Goal: Task Accomplishment & Management: Use online tool/utility

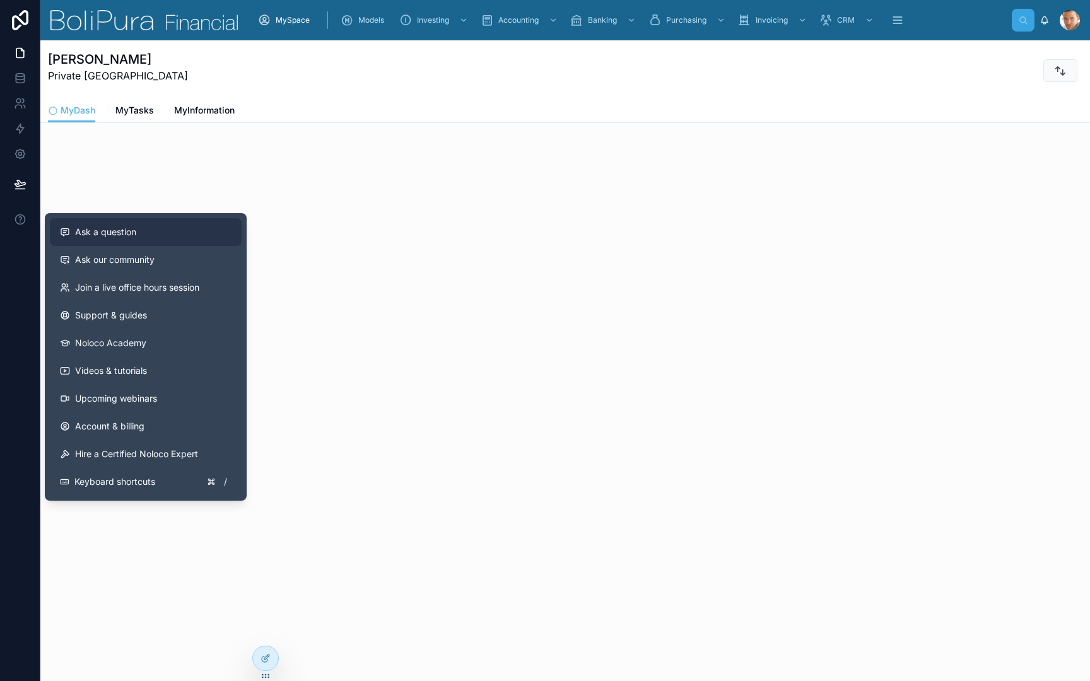
click at [88, 228] on span "Ask a question" at bounding box center [105, 232] width 61 height 13
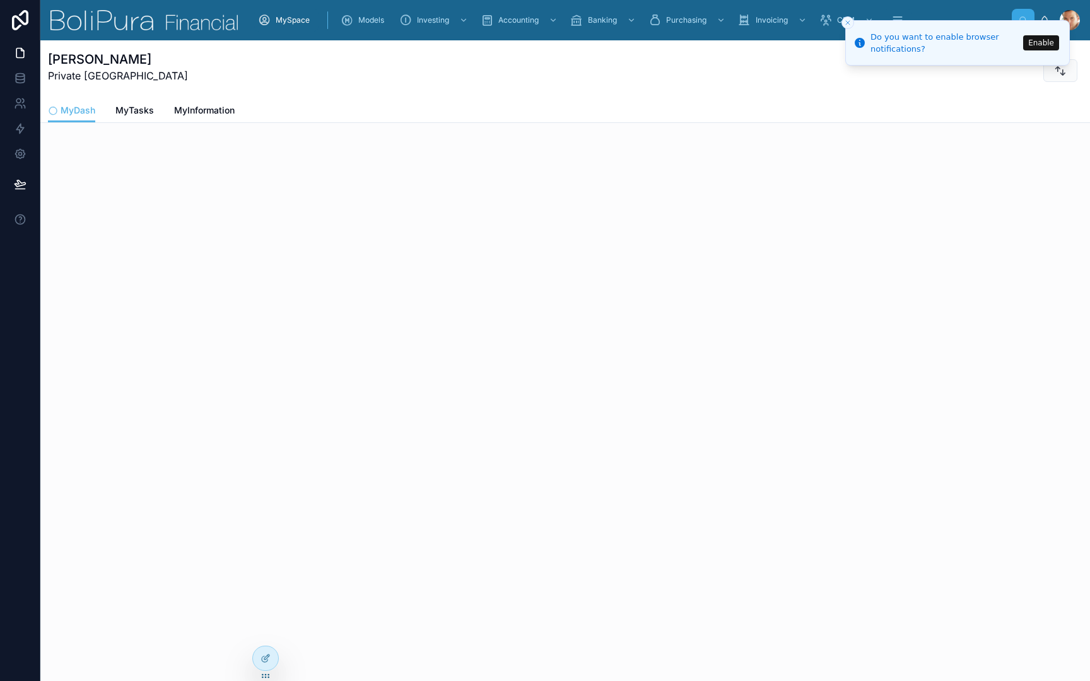
click at [1039, 50] on li "Do you want to enable browser notifications? Enable" at bounding box center [957, 42] width 224 height 45
click at [1040, 47] on button "Enable" at bounding box center [1041, 42] width 36 height 15
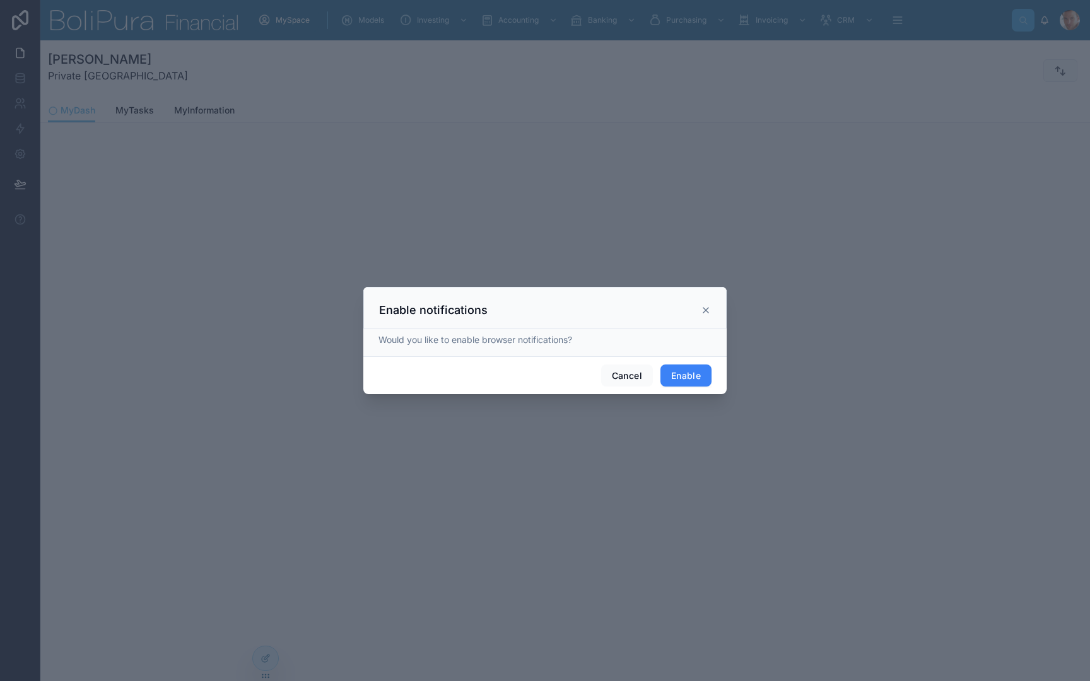
click at [678, 375] on button "Enable" at bounding box center [685, 375] width 51 height 23
click at [35, 224] on div at bounding box center [545, 340] width 1090 height 681
click at [706, 308] on icon at bounding box center [705, 308] width 5 height 5
click at [37, 225] on div at bounding box center [545, 340] width 1090 height 681
click at [21, 221] on div at bounding box center [545, 340] width 1090 height 681
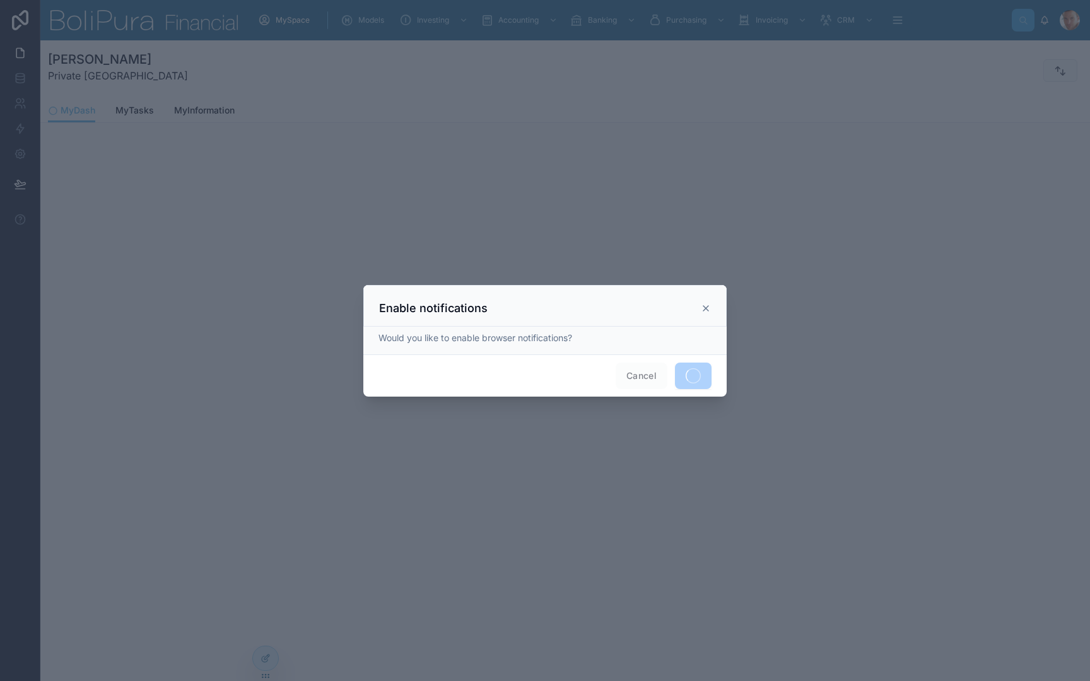
click at [708, 310] on icon at bounding box center [705, 308] width 5 height 5
click at [20, 220] on div at bounding box center [545, 340] width 1090 height 681
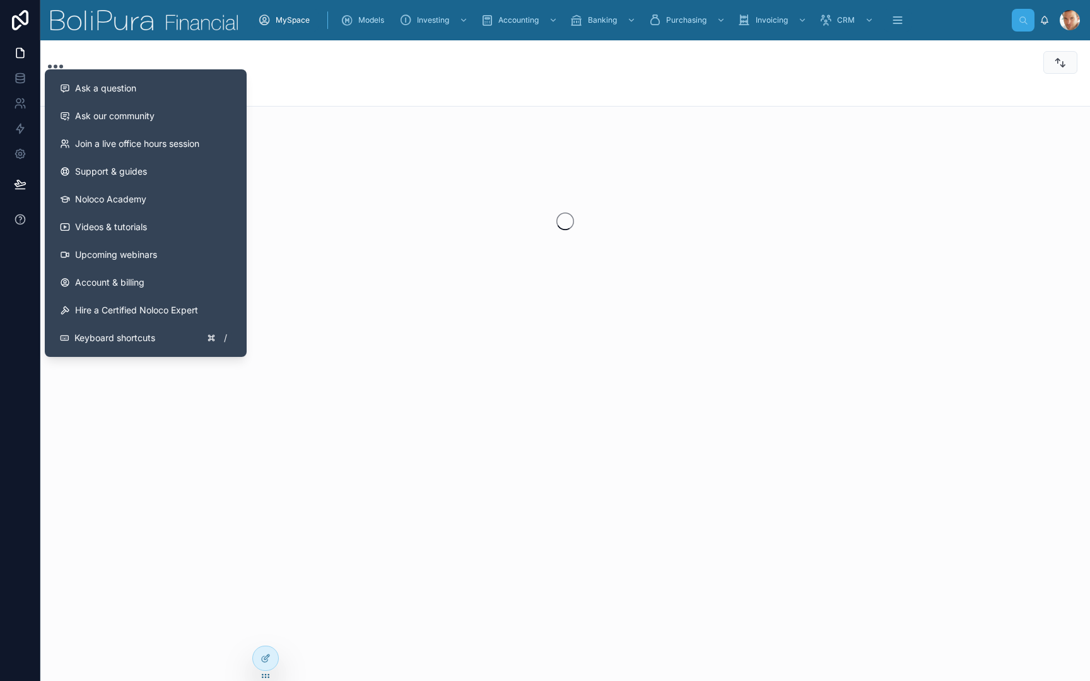
click at [26, 223] on icon at bounding box center [20, 219] width 13 height 13
click at [18, 222] on icon at bounding box center [20, 219] width 13 height 13
click at [147, 112] on span "Ask our community" at bounding box center [114, 116] width 79 height 13
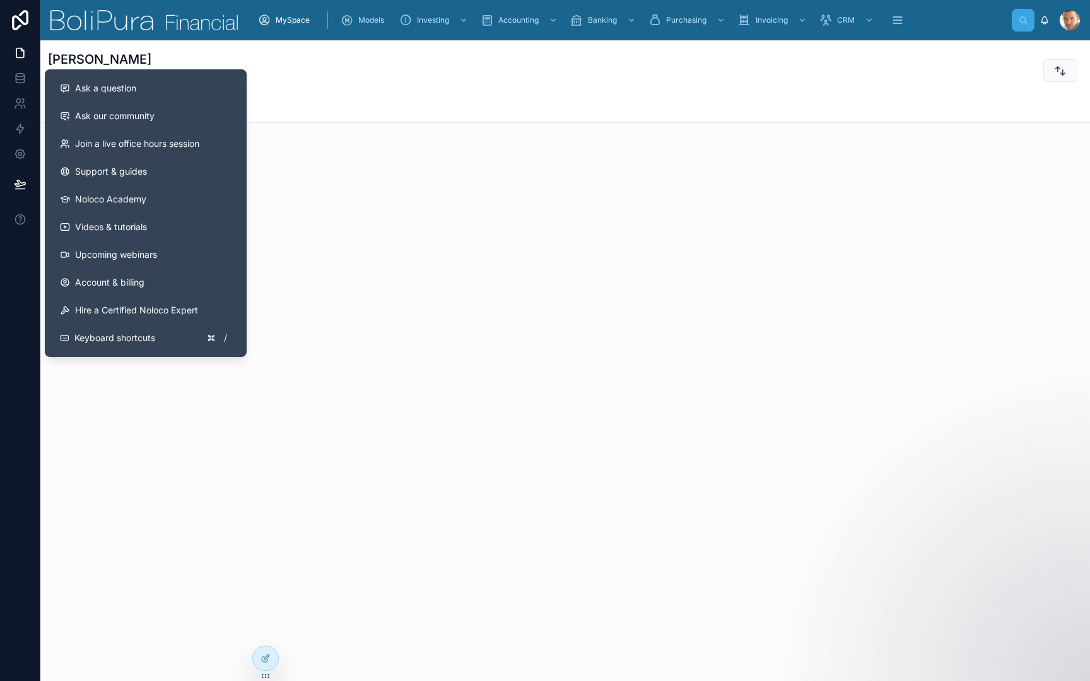
click at [276, 257] on div "Tobias Heilmann-Schuricht Private Germany MyDash MyDash MyTasks MyInformation" at bounding box center [564, 360] width 1049 height 641
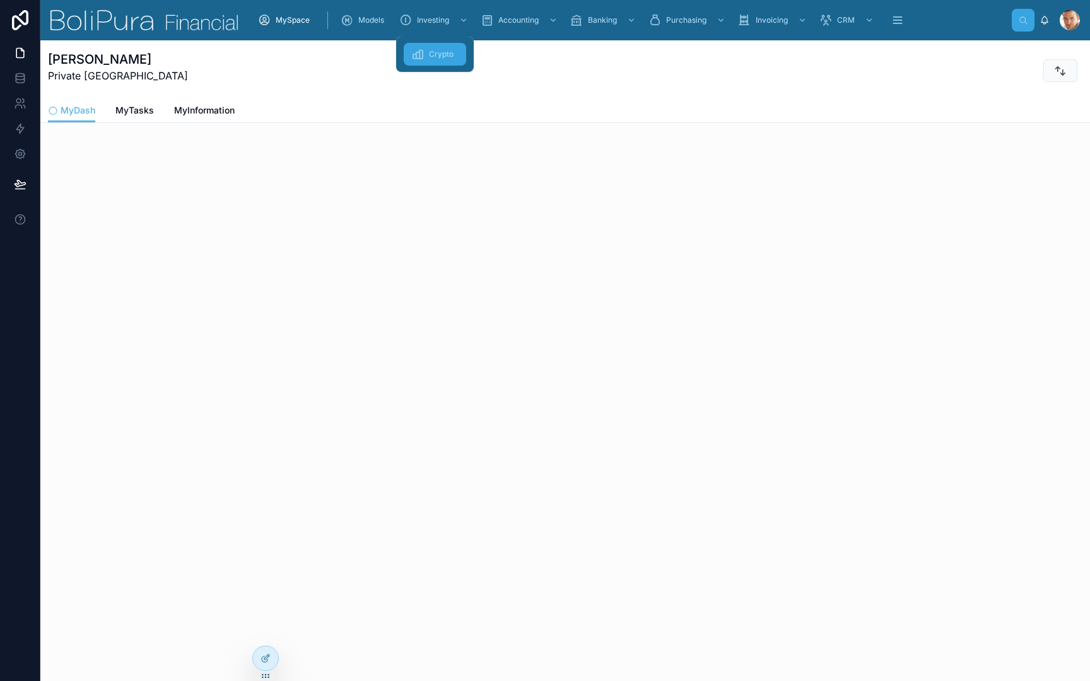
click at [437, 55] on span "Crypto" at bounding box center [441, 54] width 25 height 10
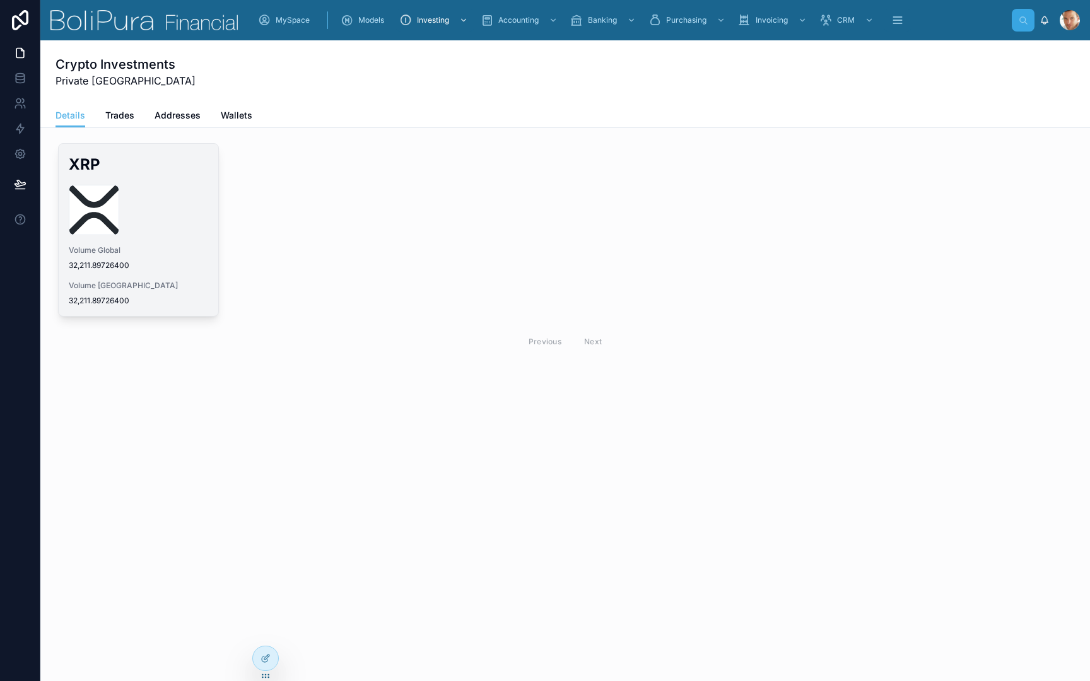
click at [175, 218] on div "xrp-xrp-logo .svg" at bounding box center [138, 210] width 139 height 50
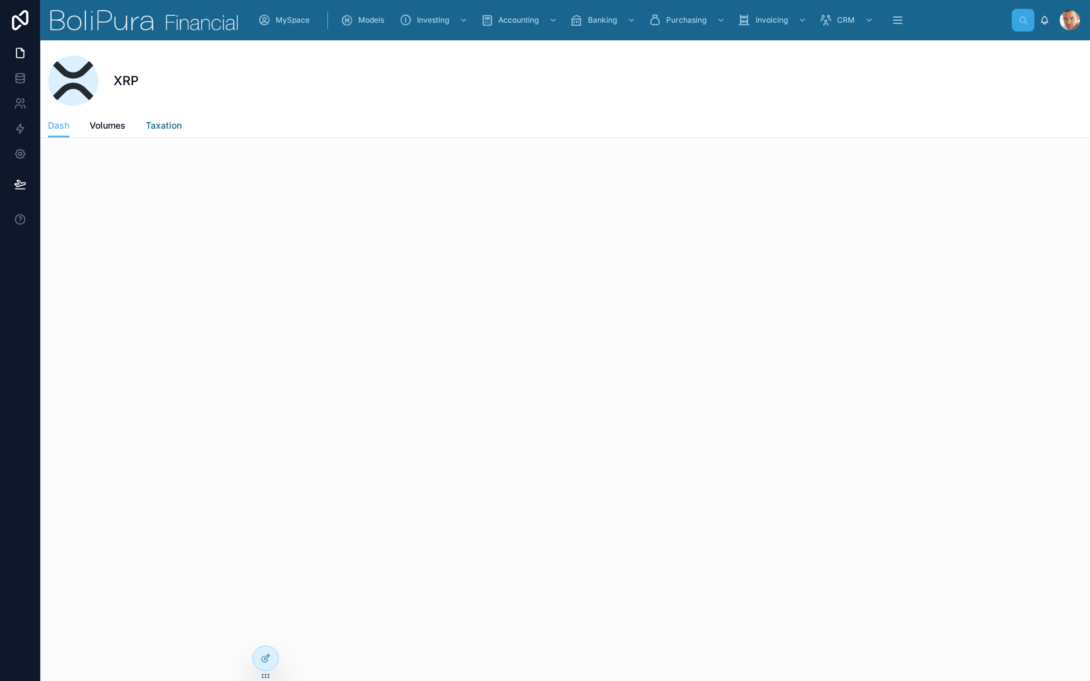
click at [161, 115] on link "Taxation" at bounding box center [164, 126] width 36 height 25
click at [105, 124] on span "Volumes" at bounding box center [108, 125] width 36 height 13
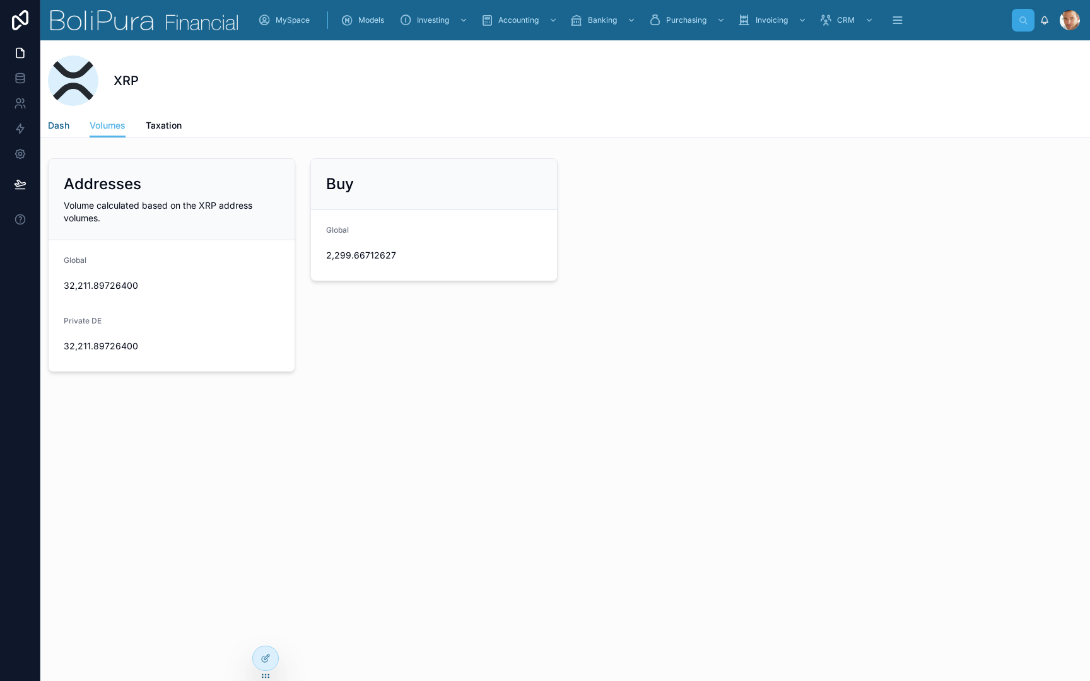
click at [62, 125] on span "Dash" at bounding box center [58, 125] width 21 height 13
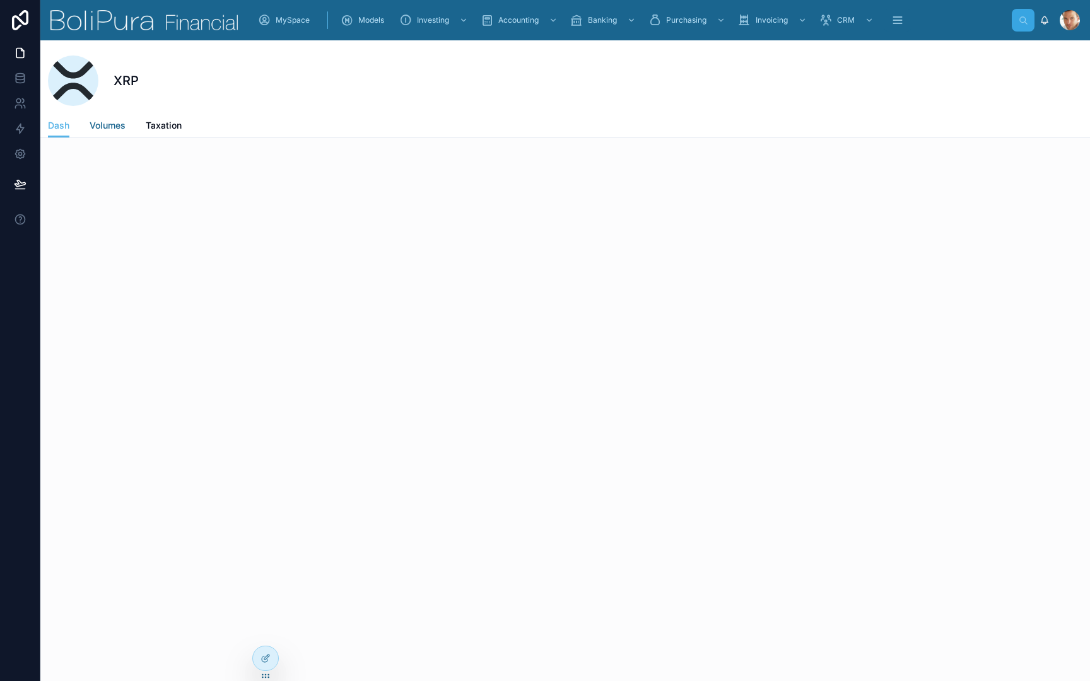
click at [91, 131] on span "Volumes" at bounding box center [108, 125] width 36 height 13
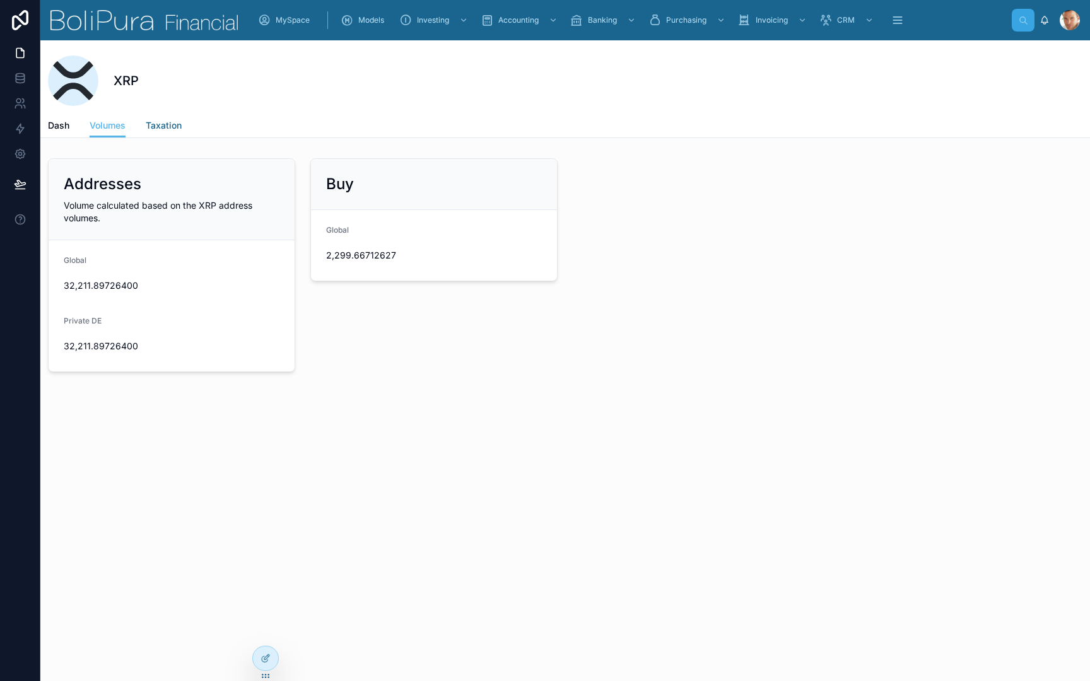
click at [160, 127] on span "Taxation" at bounding box center [164, 125] width 36 height 13
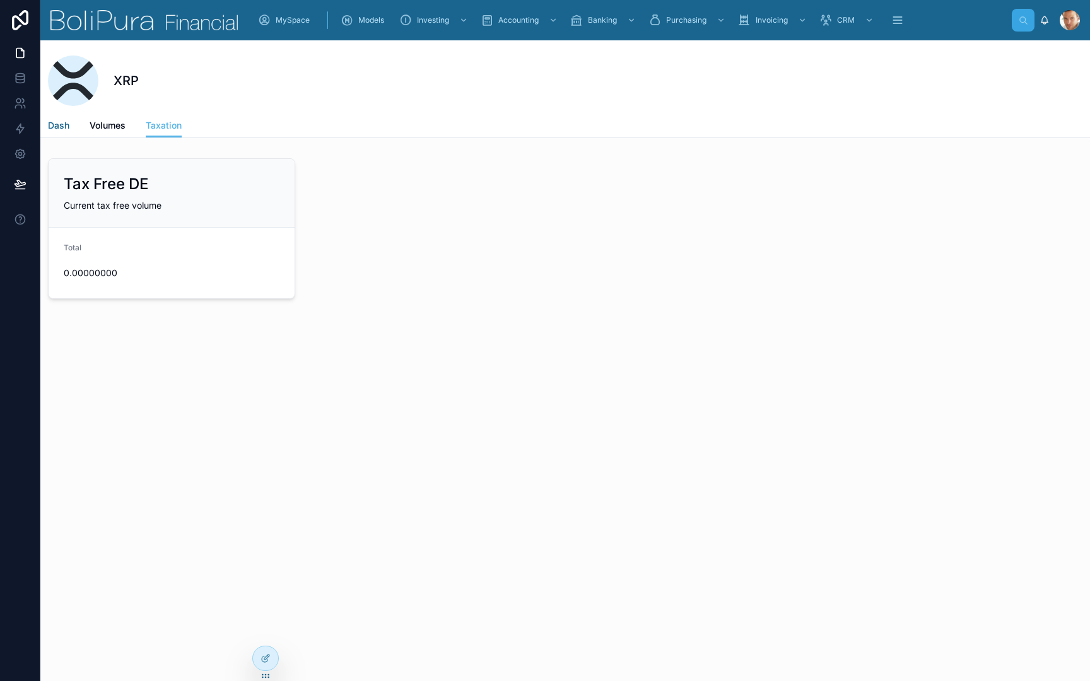
click at [60, 124] on span "Dash" at bounding box center [58, 125] width 21 height 13
click at [99, 125] on span "Volumes" at bounding box center [108, 125] width 36 height 13
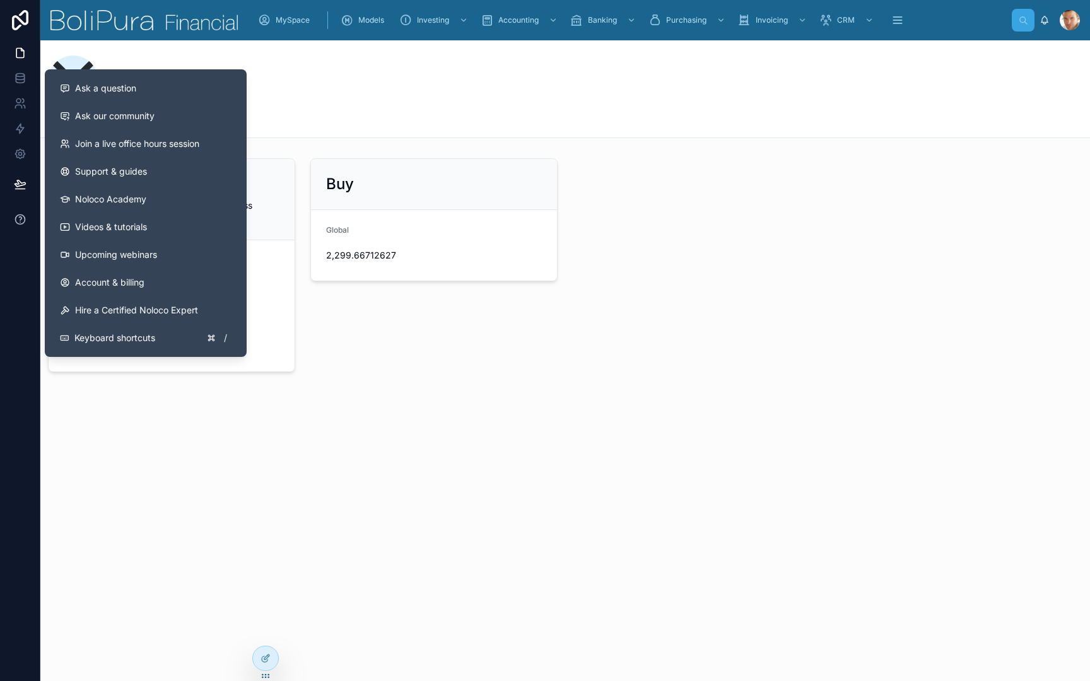
click at [20, 220] on icon at bounding box center [20, 219] width 13 height 13
click at [129, 144] on span "Join a live office hours session" at bounding box center [137, 143] width 124 height 13
click at [152, 223] on link "Videos & tutorials" at bounding box center [146, 227] width 192 height 28
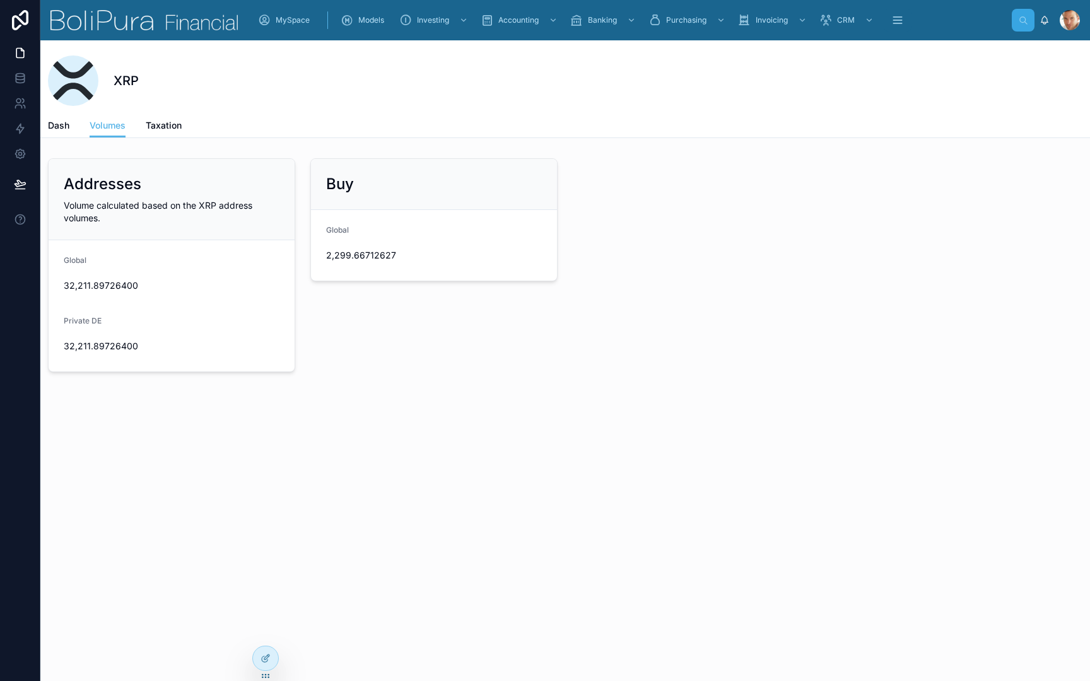
click at [402, 87] on div "XRP" at bounding box center [565, 80] width 1034 height 50
click at [193, 203] on span "Volume calculated based on the XRP address volumes." at bounding box center [158, 211] width 189 height 23
click at [163, 125] on span "Taxation" at bounding box center [164, 125] width 36 height 13
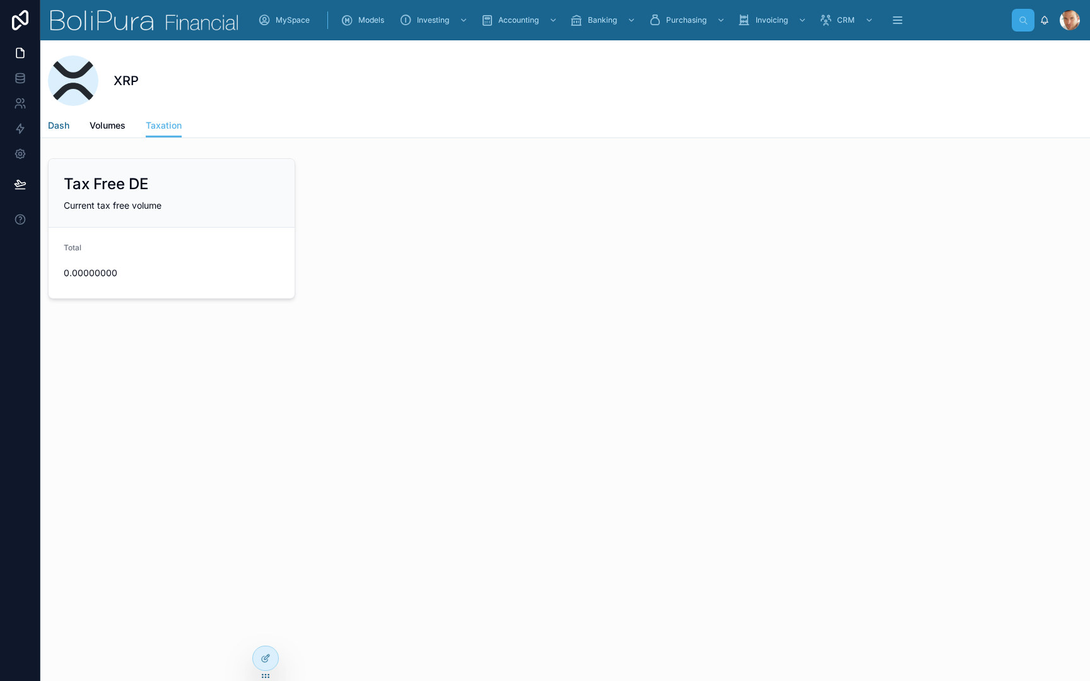
click at [52, 122] on span "Dash" at bounding box center [58, 125] width 21 height 13
click at [115, 130] on span "Volumes" at bounding box center [108, 125] width 36 height 13
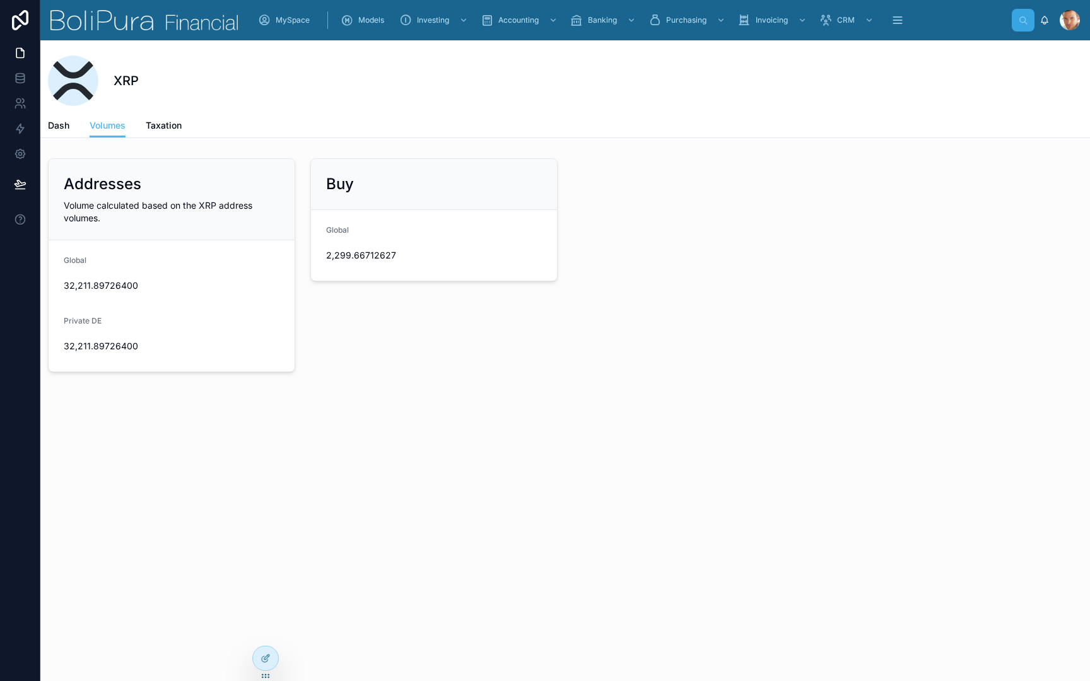
click at [299, 127] on div "Dash Volumes Taxation" at bounding box center [565, 126] width 1034 height 24
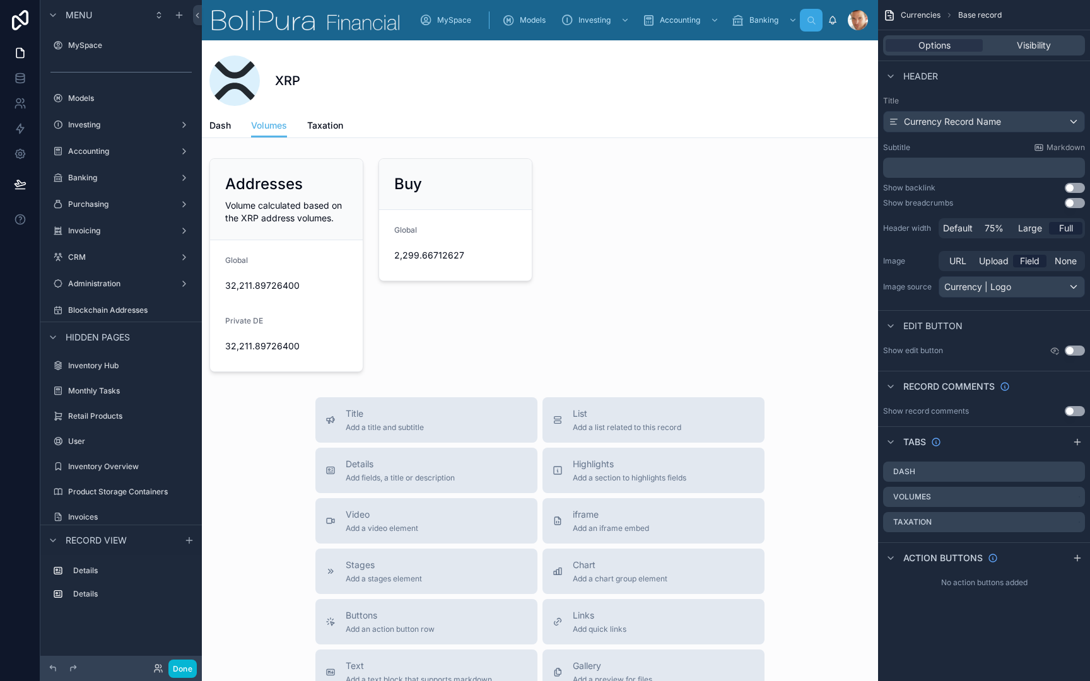
scroll to position [1623, 0]
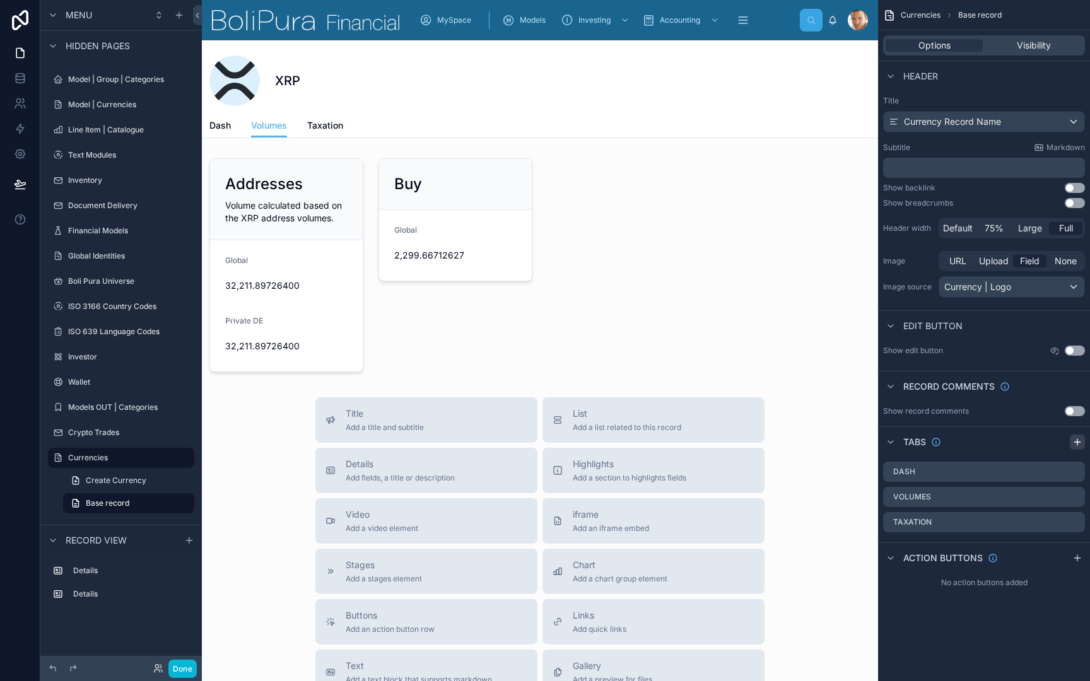
click at [1076, 443] on icon "scrollable content" at bounding box center [1077, 442] width 10 height 10
click at [1075, 552] on icon "scrollable content" at bounding box center [1074, 549] width 6 height 6
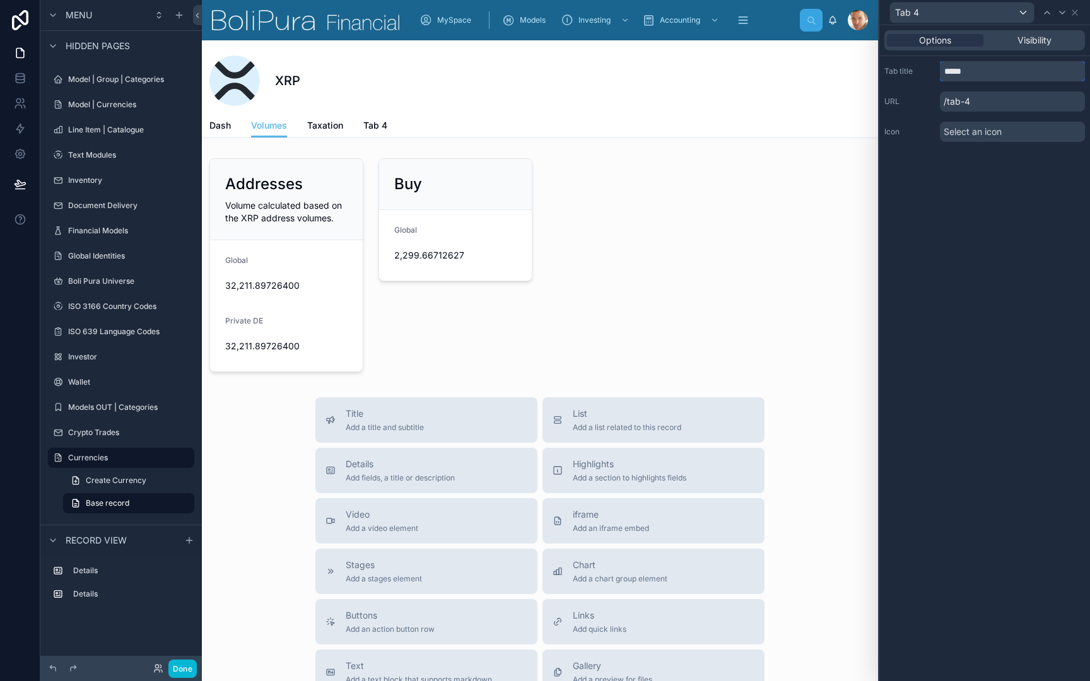
click at [978, 74] on input "*****" at bounding box center [1012, 71] width 145 height 20
type input "********"
click at [1076, 12] on icon at bounding box center [1074, 13] width 10 height 10
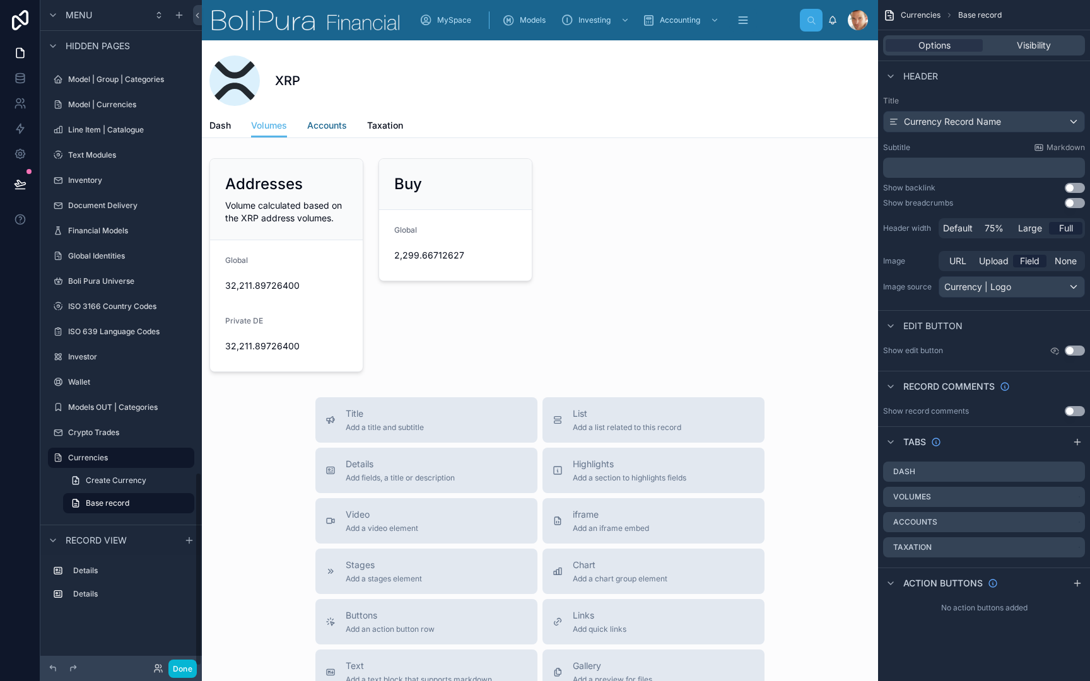
click at [322, 125] on span "Accounts" at bounding box center [327, 125] width 40 height 13
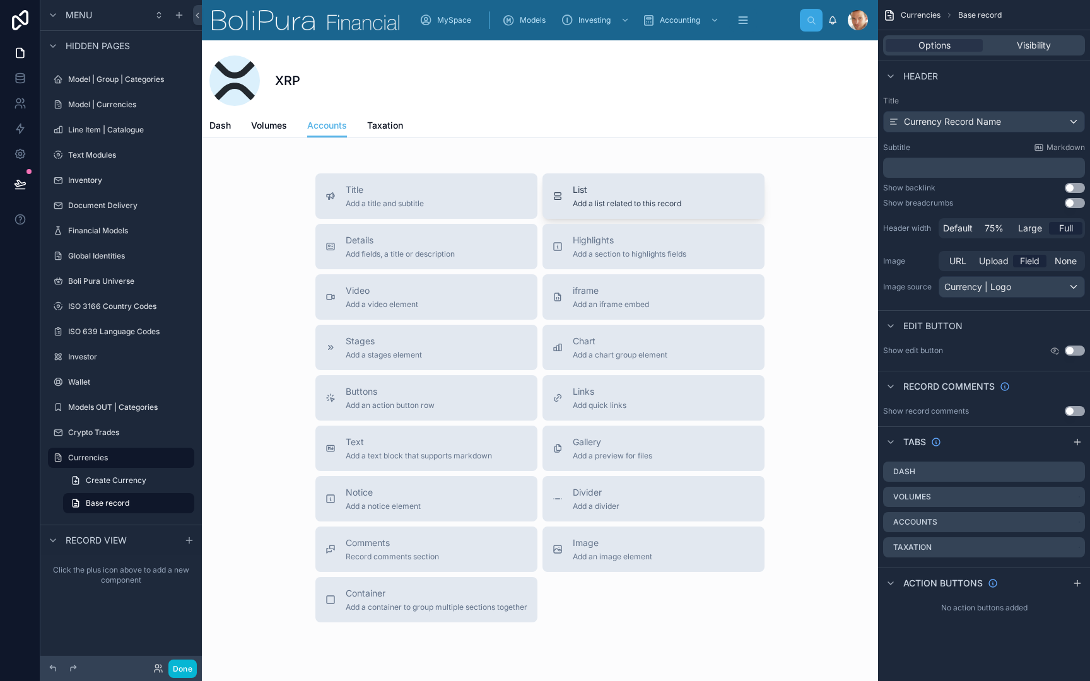
click at [610, 193] on span "List" at bounding box center [627, 190] width 108 height 13
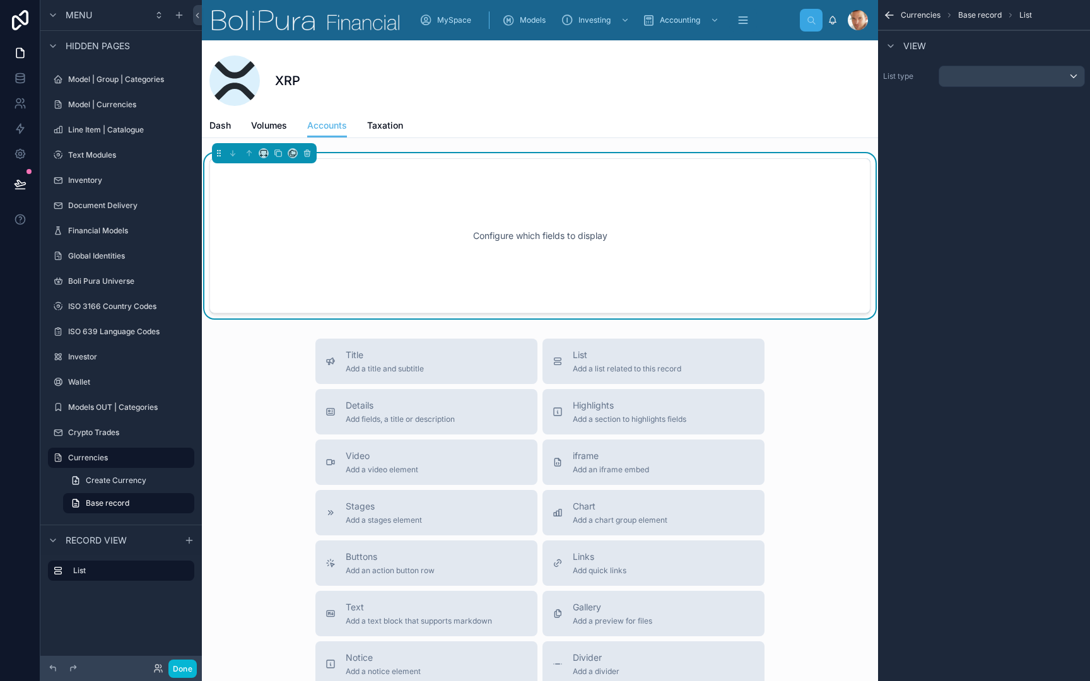
click at [1001, 76] on div "scrollable content" at bounding box center [1011, 76] width 145 height 20
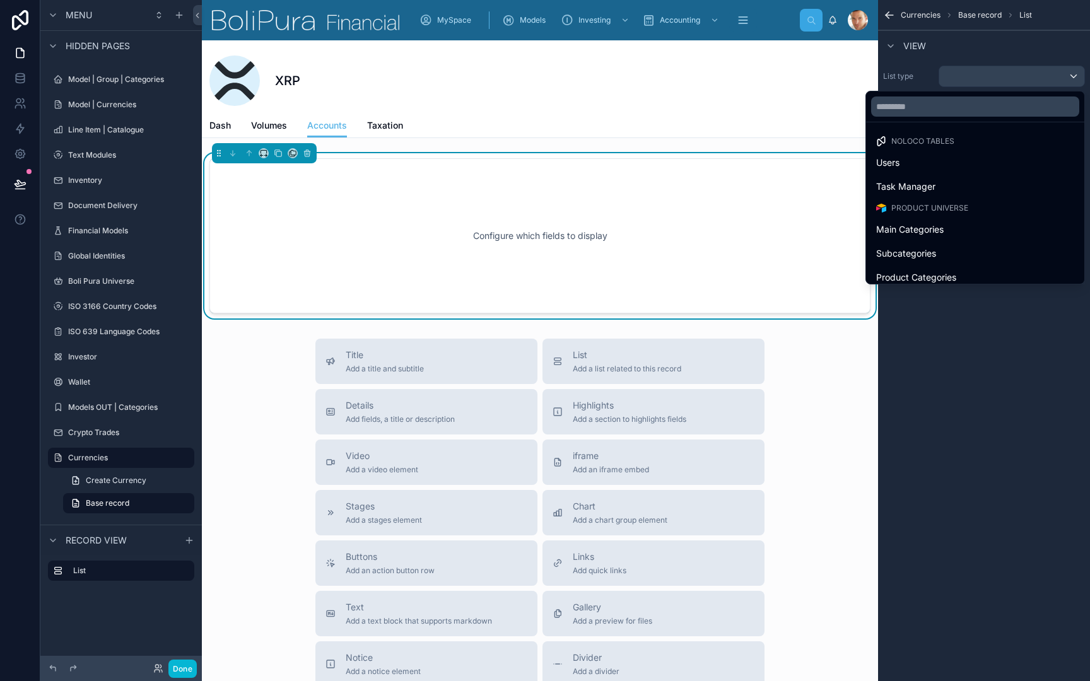
click at [1001, 75] on div "scrollable content" at bounding box center [545, 340] width 1090 height 681
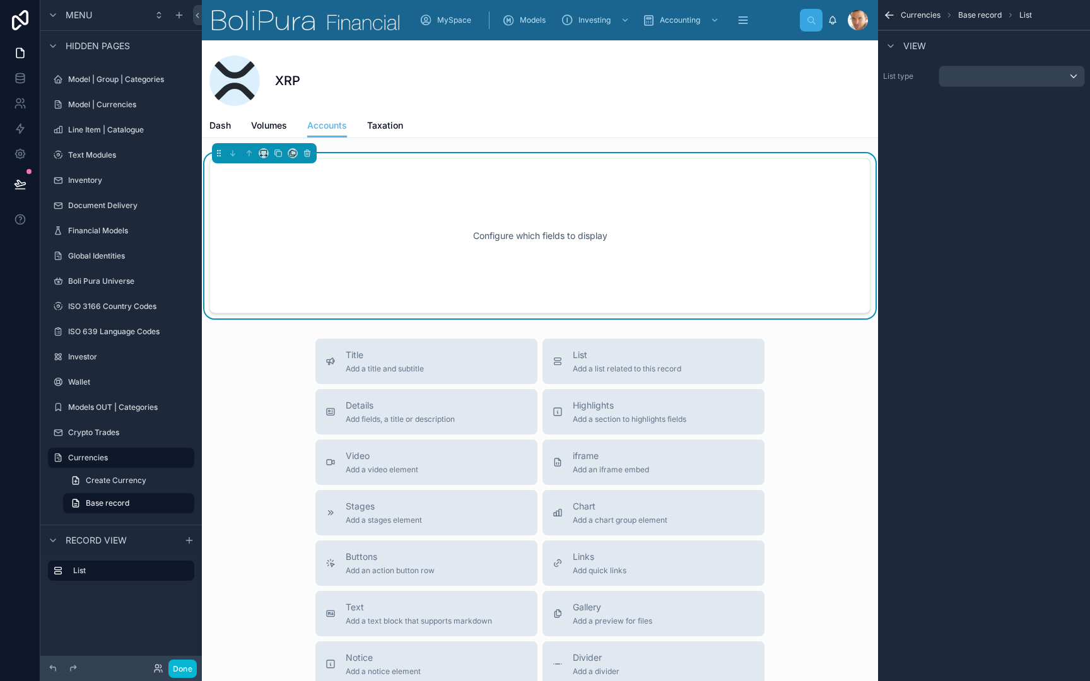
click at [1005, 83] on div "scrollable content" at bounding box center [1011, 76] width 145 height 20
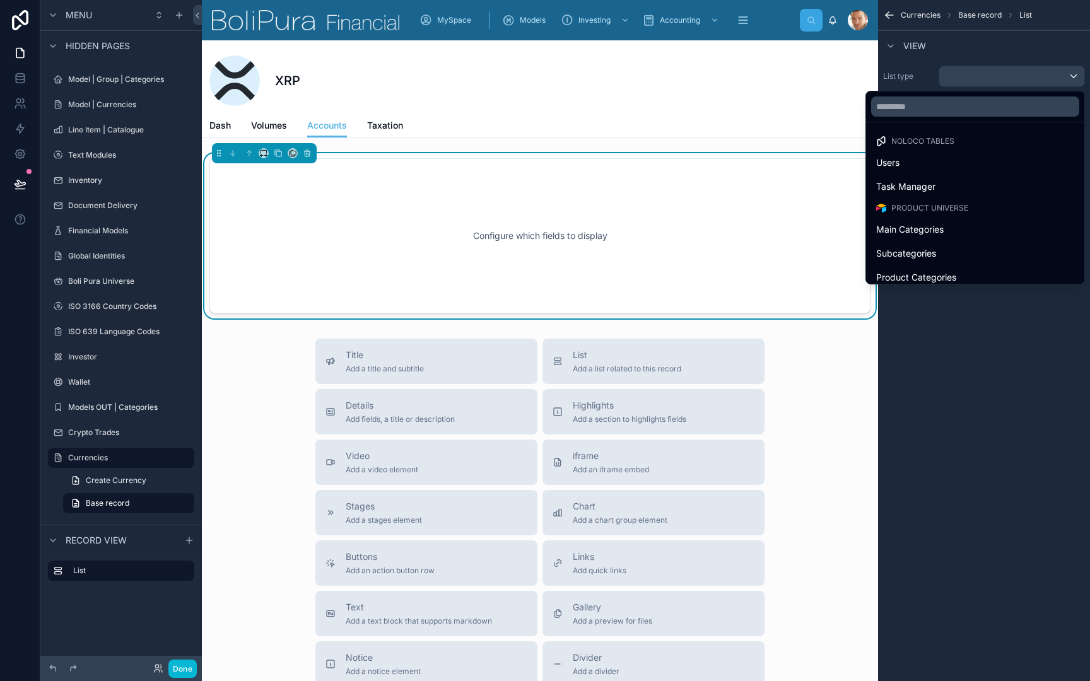
click at [1006, 79] on div "scrollable content" at bounding box center [545, 340] width 1090 height 681
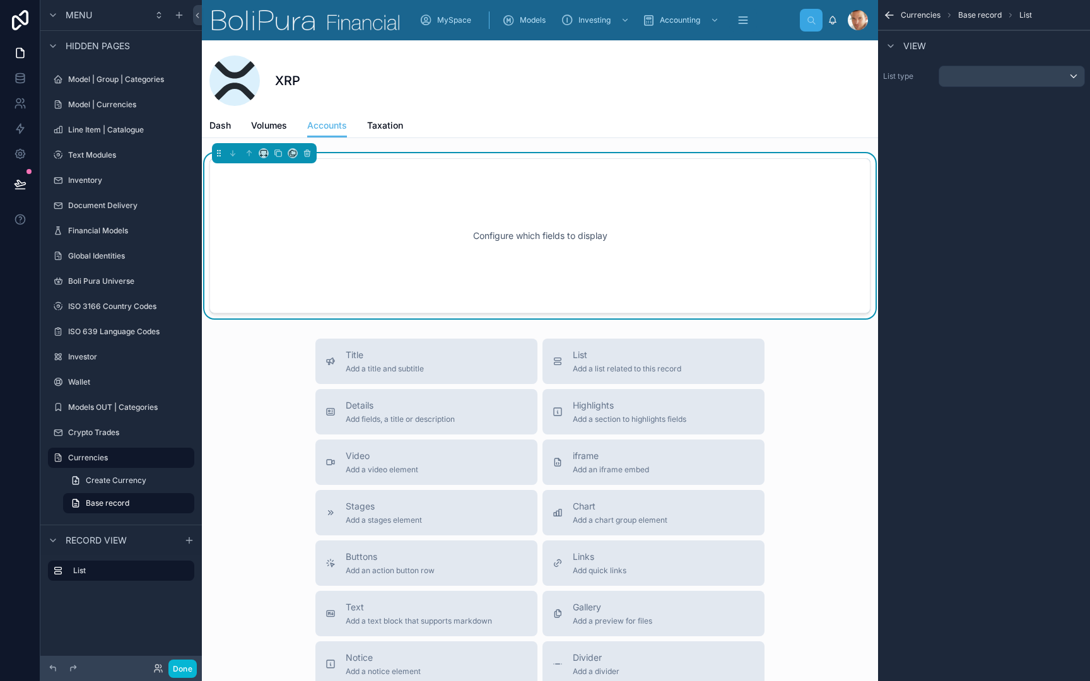
click at [1005, 75] on div "scrollable content" at bounding box center [1011, 76] width 145 height 20
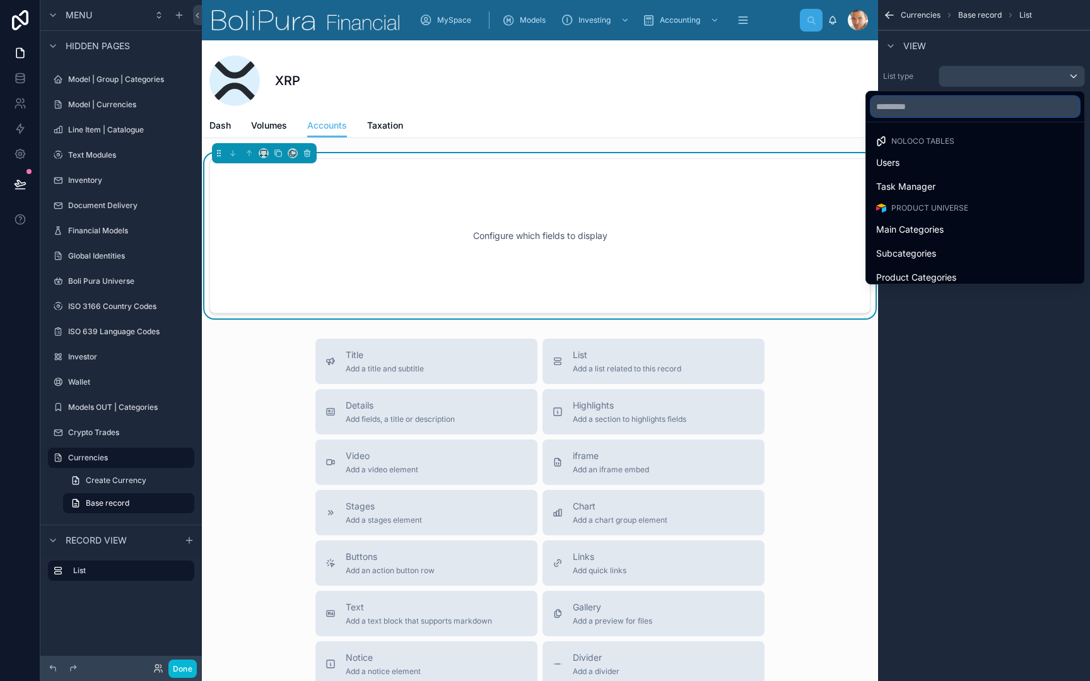
click at [1001, 102] on input "text" at bounding box center [975, 106] width 208 height 20
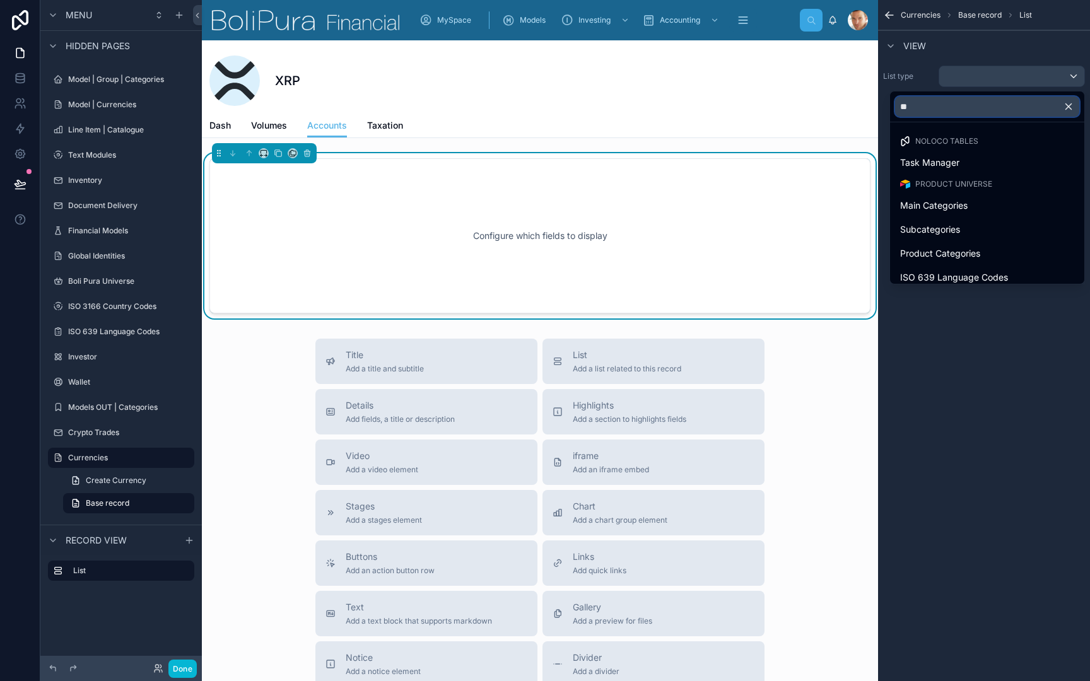
type input "***"
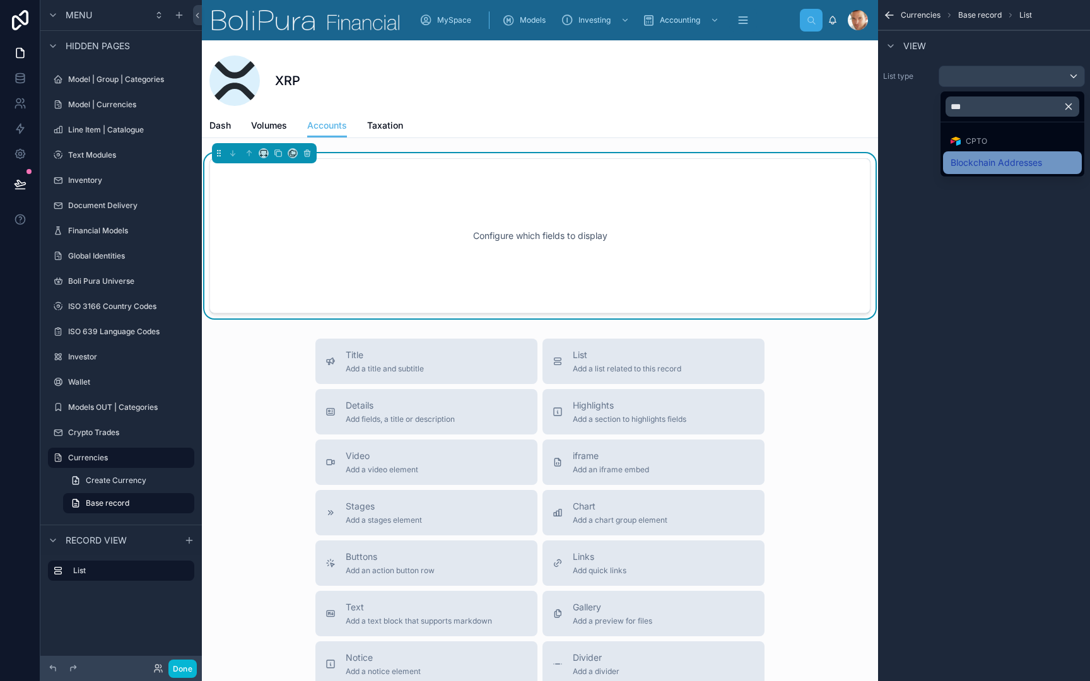
click at [985, 163] on span "Blockchain Addresses" at bounding box center [995, 162] width 91 height 15
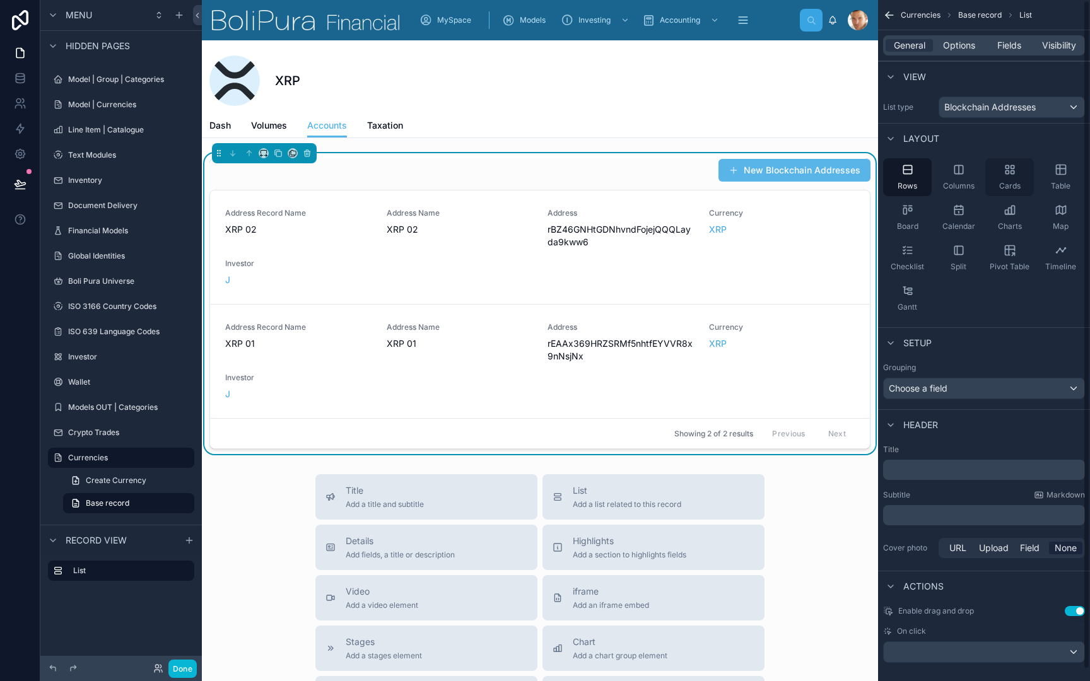
click at [1006, 177] on div "Cards" at bounding box center [1009, 177] width 49 height 38
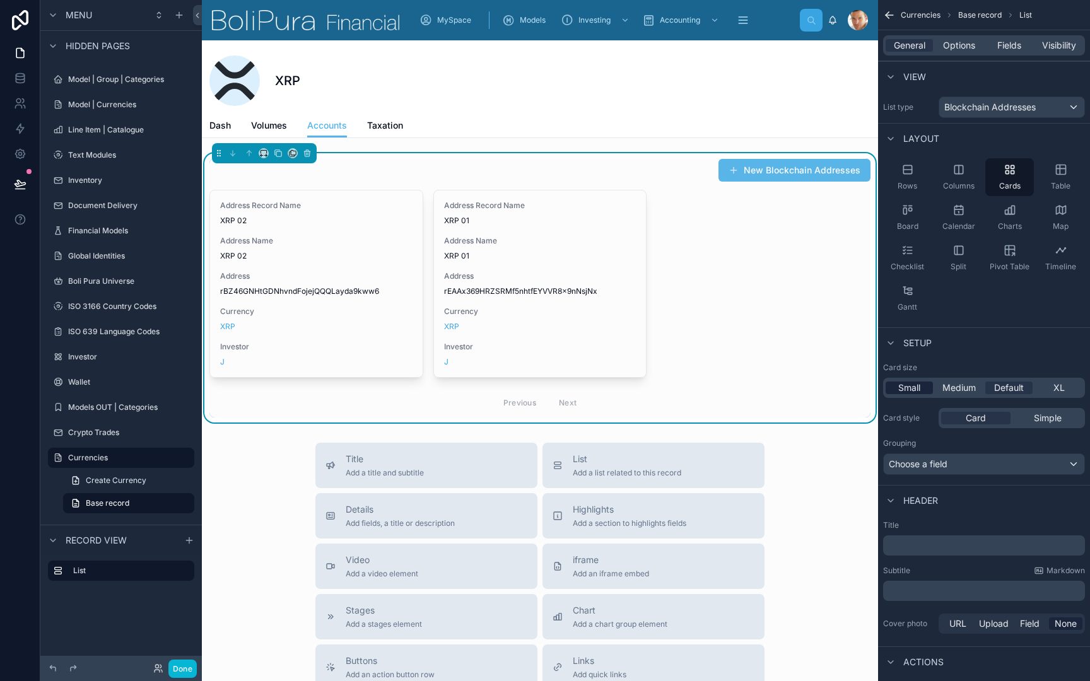
click at [909, 388] on span "Small" at bounding box center [909, 388] width 22 height 13
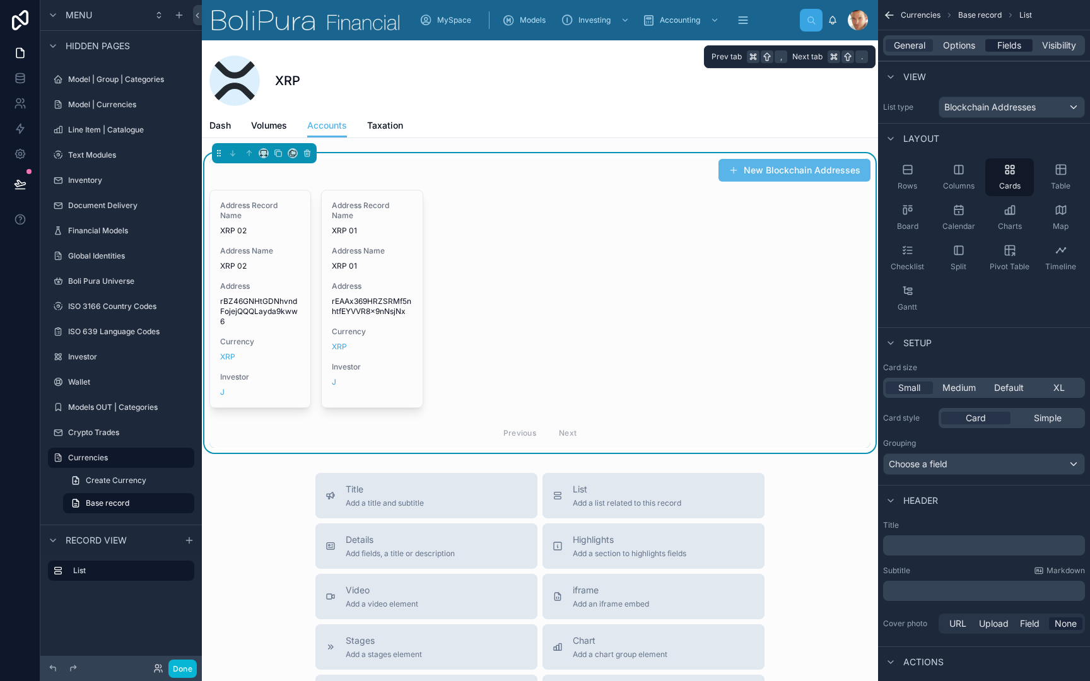
click at [1012, 45] on span "Fields" at bounding box center [1009, 45] width 24 height 13
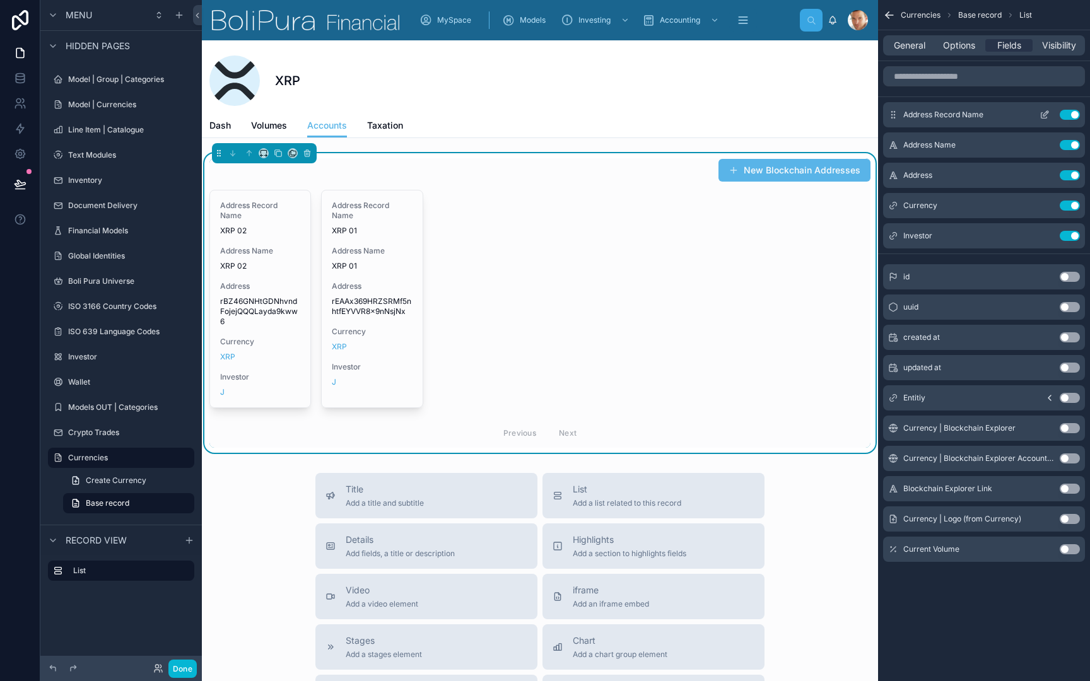
click at [1066, 115] on button "Use setting" at bounding box center [1069, 115] width 20 height 10
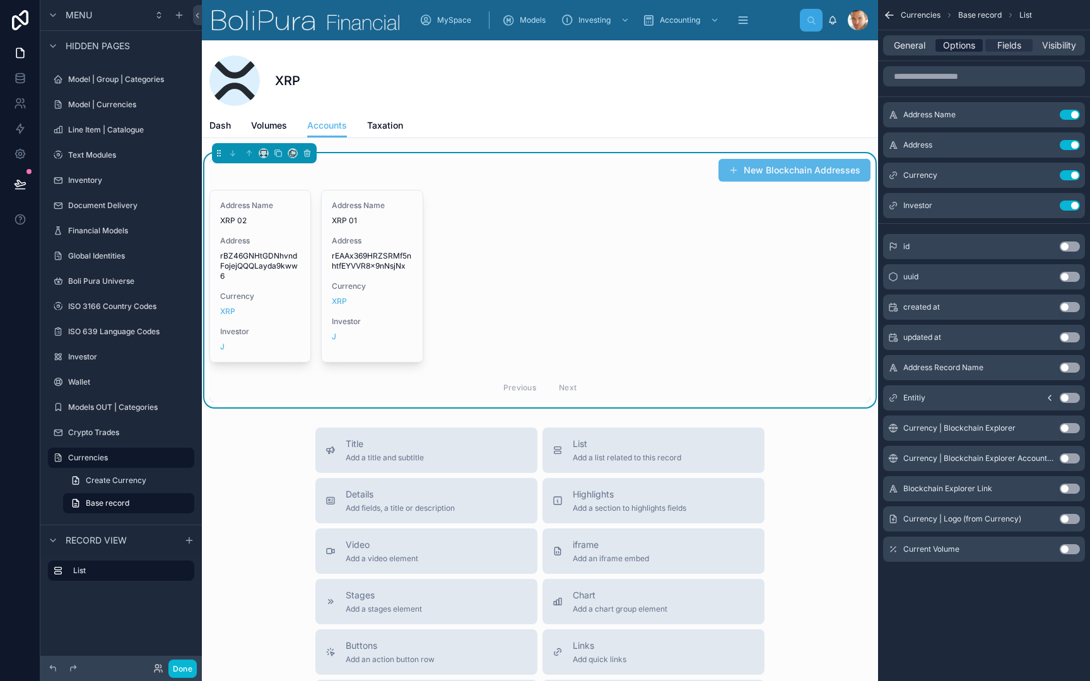
click at [956, 41] on span "Options" at bounding box center [959, 45] width 32 height 13
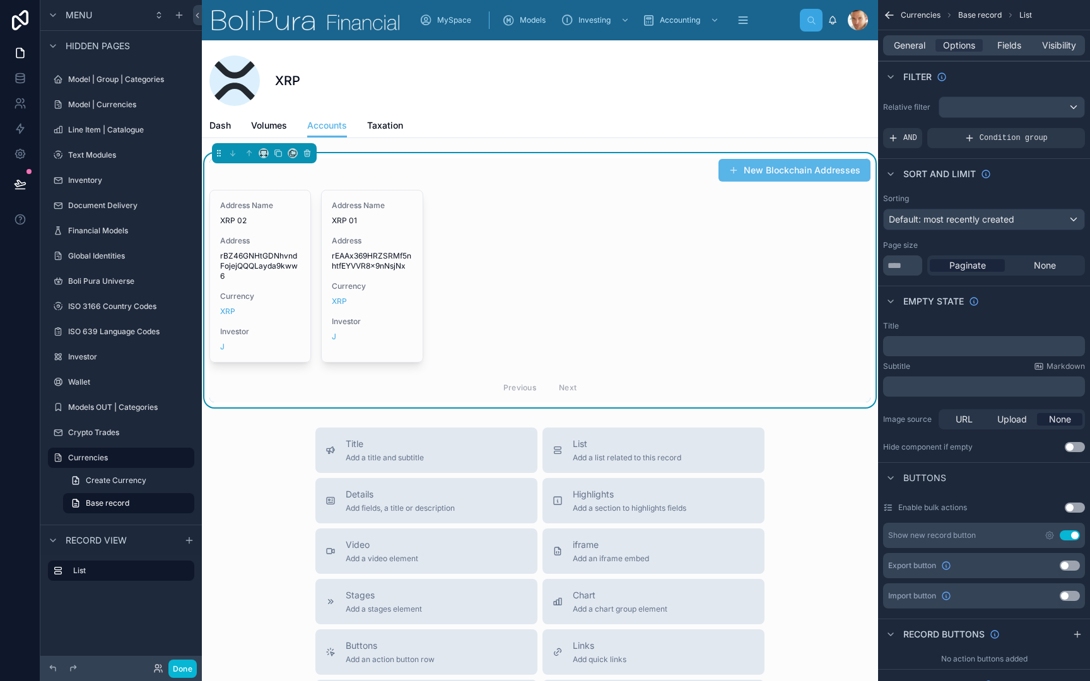
click at [998, 106] on div "scrollable content" at bounding box center [1011, 107] width 145 height 20
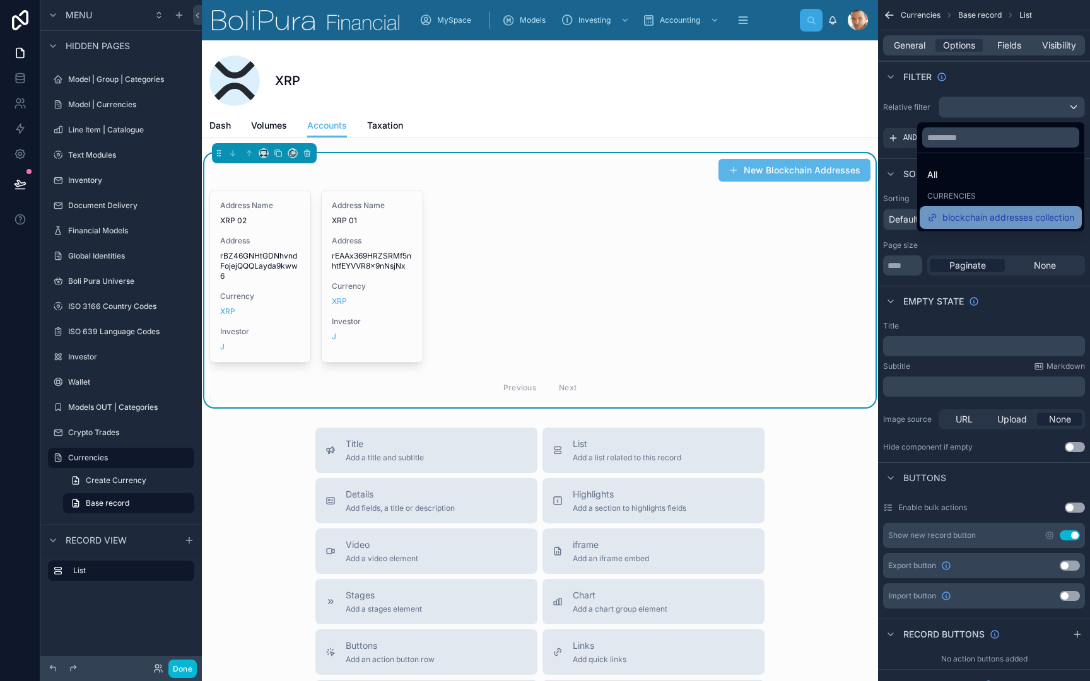
click at [975, 217] on span "blockchain addresses collection" at bounding box center [1008, 217] width 132 height 15
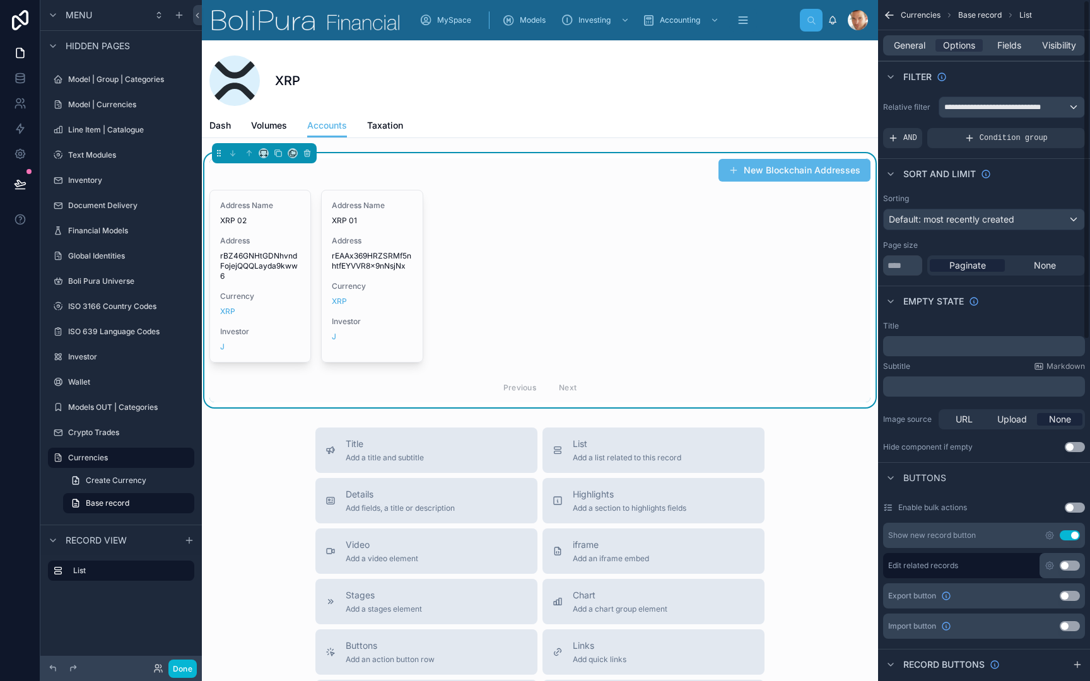
click at [1015, 52] on div "General Options Fields Visibility" at bounding box center [984, 45] width 202 height 20
click at [1005, 40] on span "Fields" at bounding box center [1009, 45] width 24 height 13
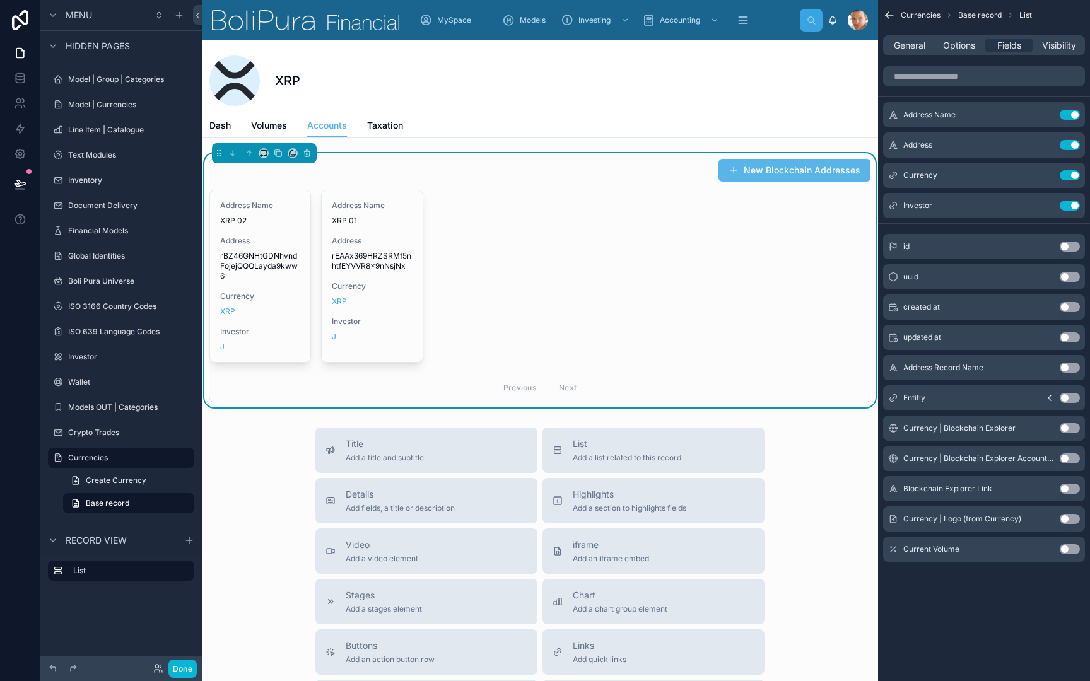
click at [1074, 488] on button "Use setting" at bounding box center [1069, 489] width 20 height 10
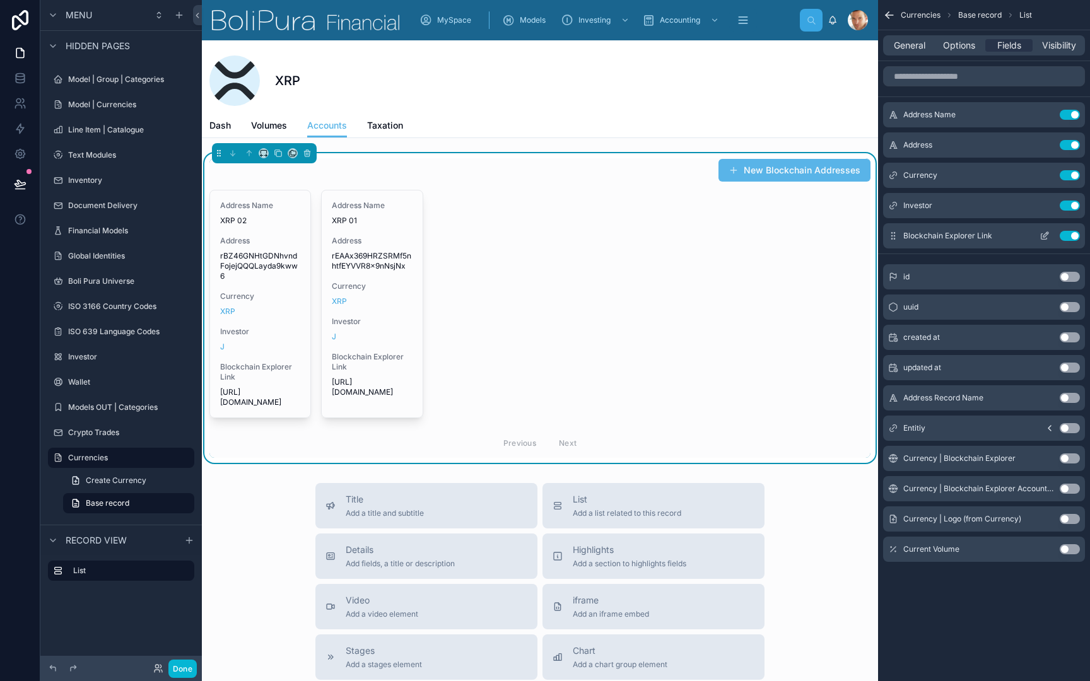
click at [1042, 236] on icon "scrollable content" at bounding box center [1044, 236] width 10 height 10
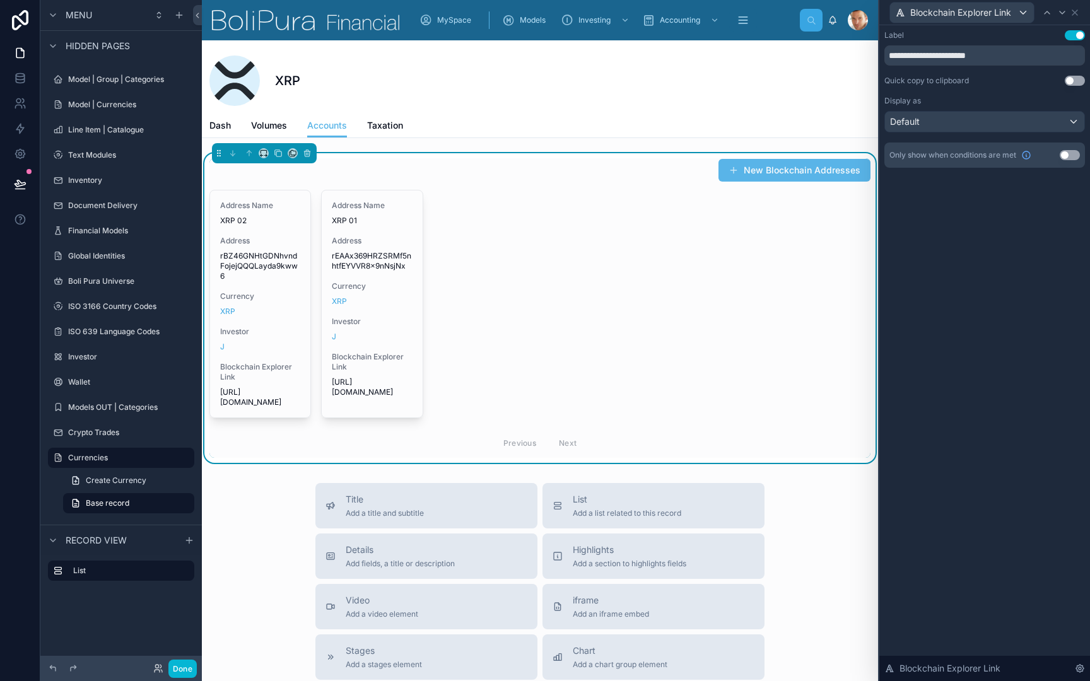
click at [1053, 128] on div "Default" at bounding box center [984, 122] width 199 height 20
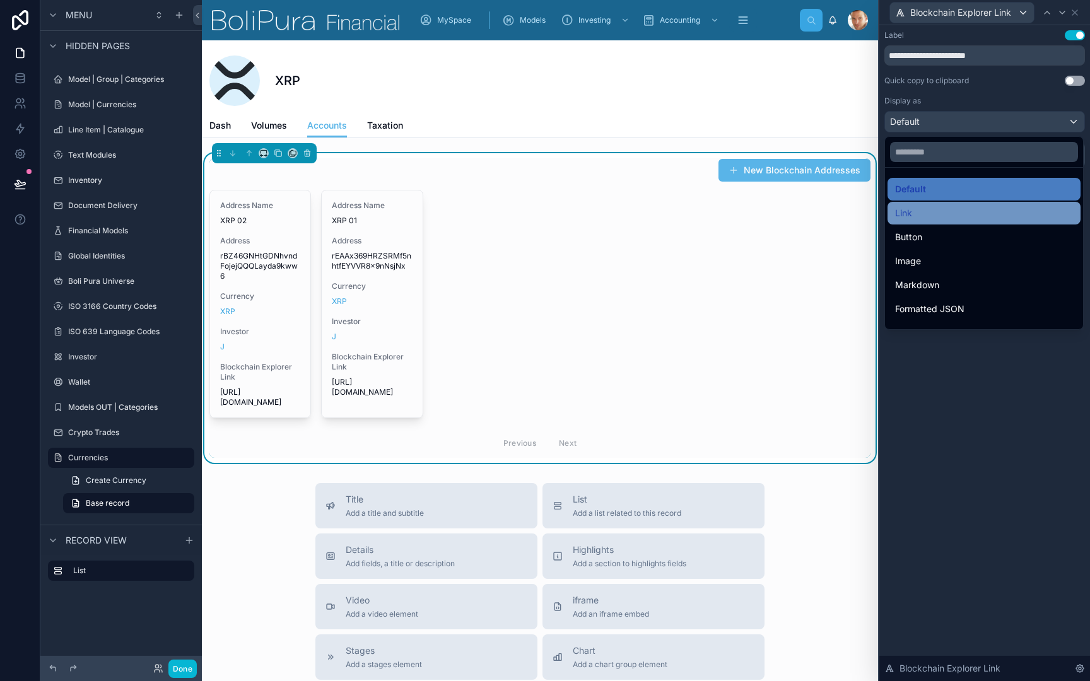
click at [978, 211] on div "Link" at bounding box center [984, 213] width 178 height 15
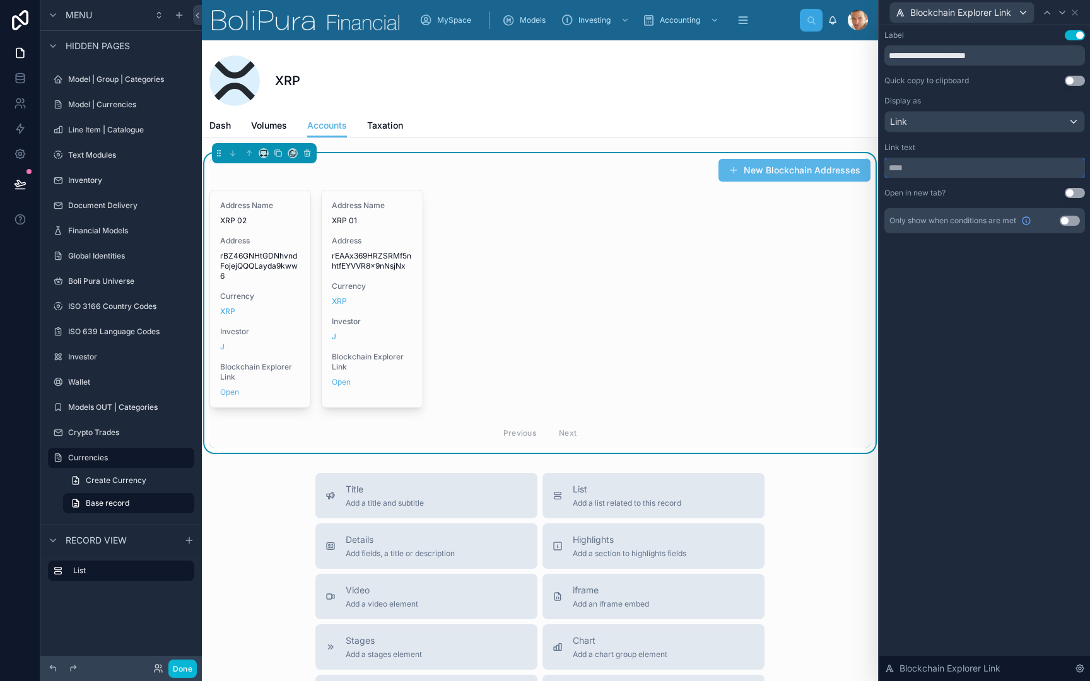
click at [1001, 173] on input "text" at bounding box center [984, 168] width 201 height 20
type input "********"
click at [1041, 135] on div "**********" at bounding box center [984, 131] width 201 height 203
click at [1045, 127] on div "Link" at bounding box center [984, 122] width 199 height 20
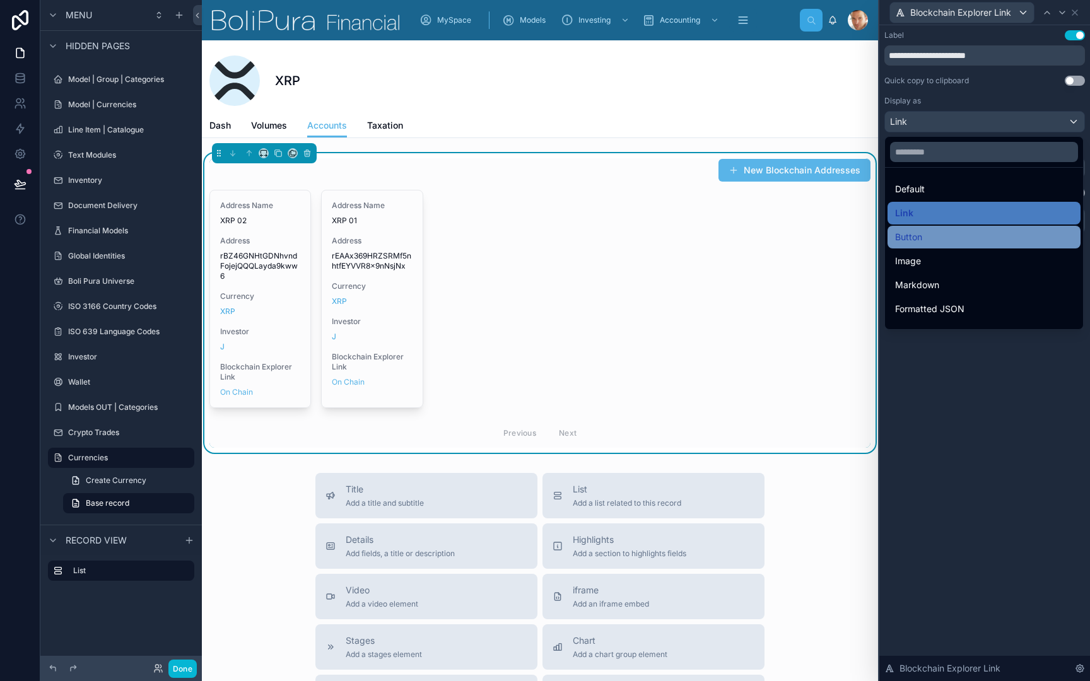
click at [1003, 232] on div "Button" at bounding box center [984, 237] width 178 height 15
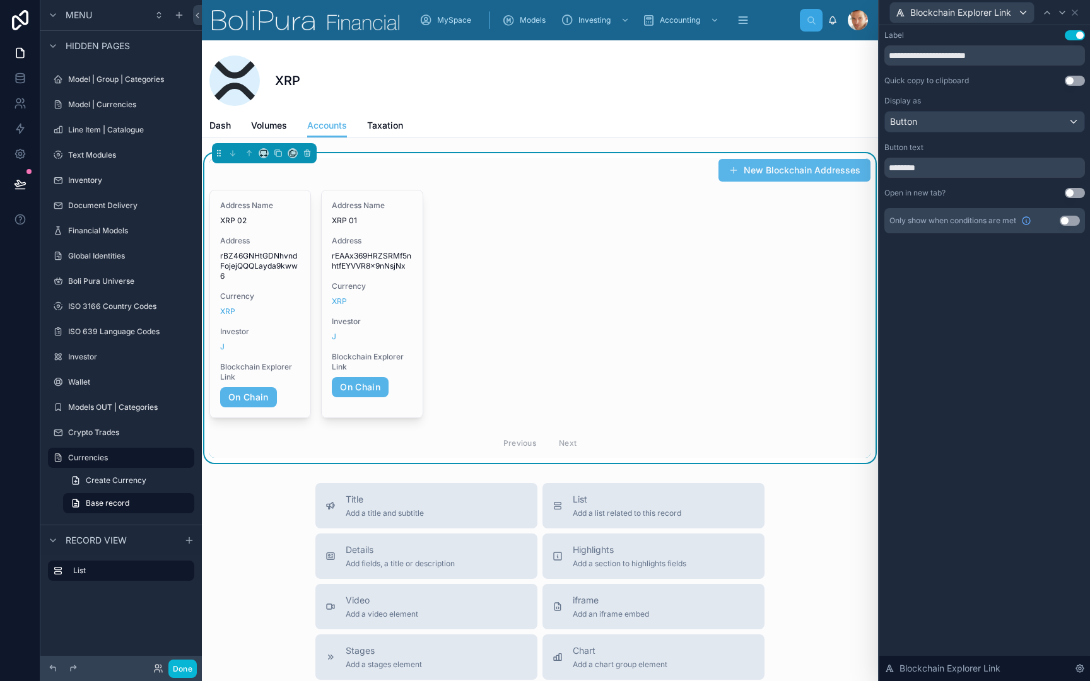
click at [1077, 37] on button "Use setting" at bounding box center [1074, 35] width 20 height 10
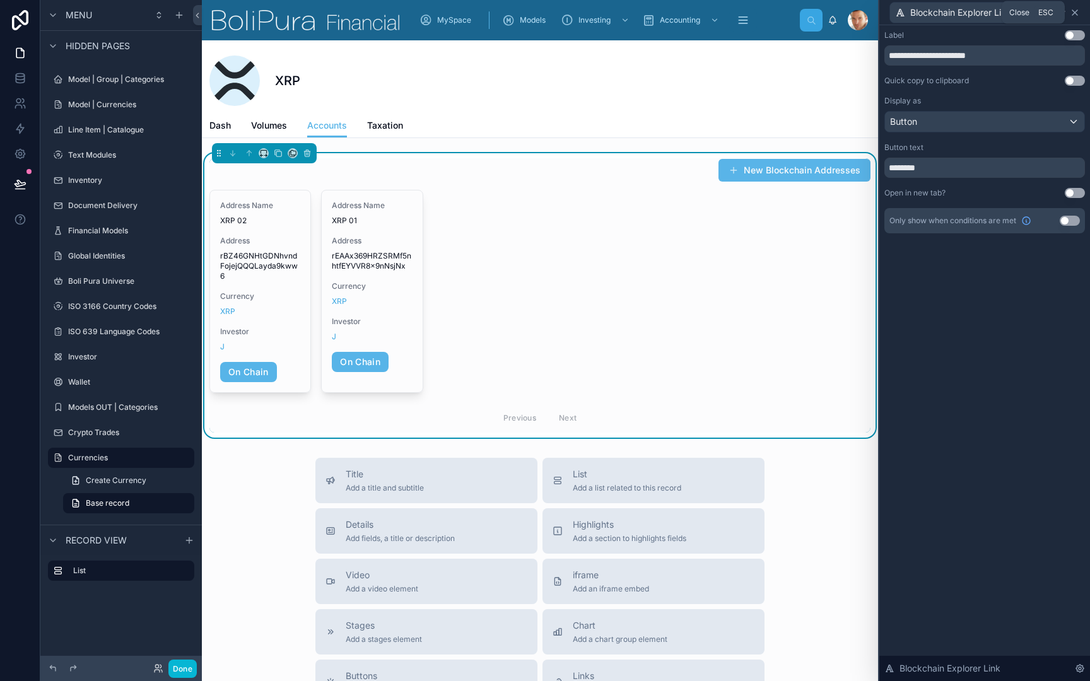
click at [1070, 15] on icon at bounding box center [1074, 13] width 10 height 10
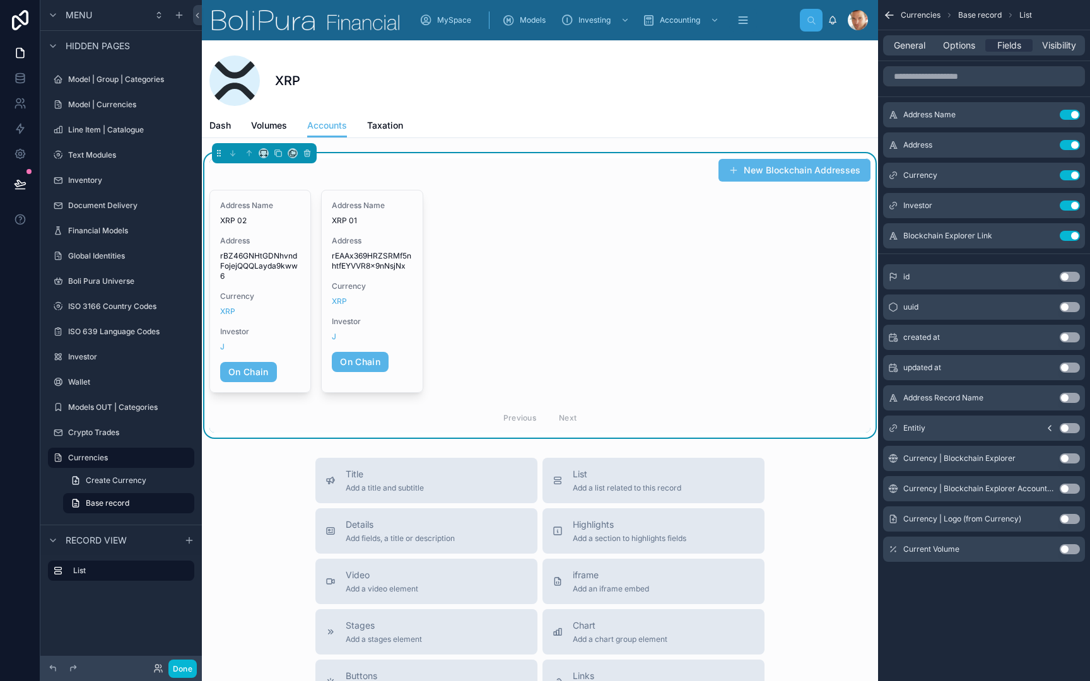
click at [953, 38] on div "General Options Fields Visibility" at bounding box center [984, 45] width 202 height 20
click at [955, 50] on span "Options" at bounding box center [959, 45] width 32 height 13
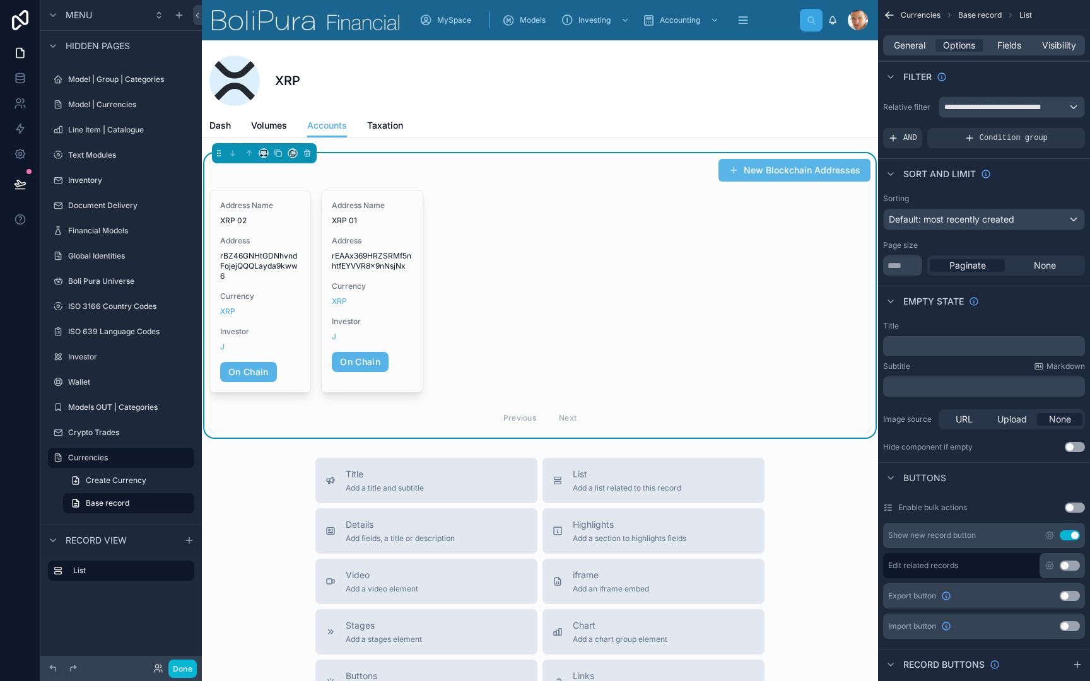
click at [977, 219] on span "Default: most recently created" at bounding box center [950, 219] width 125 height 11
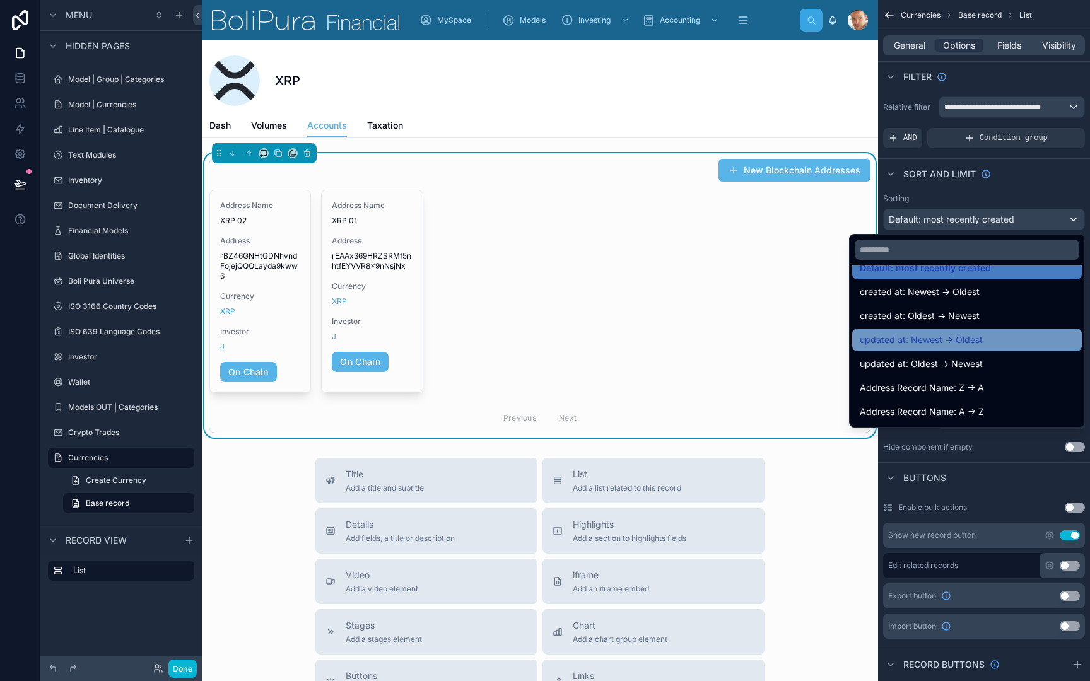
scroll to position [20, 0]
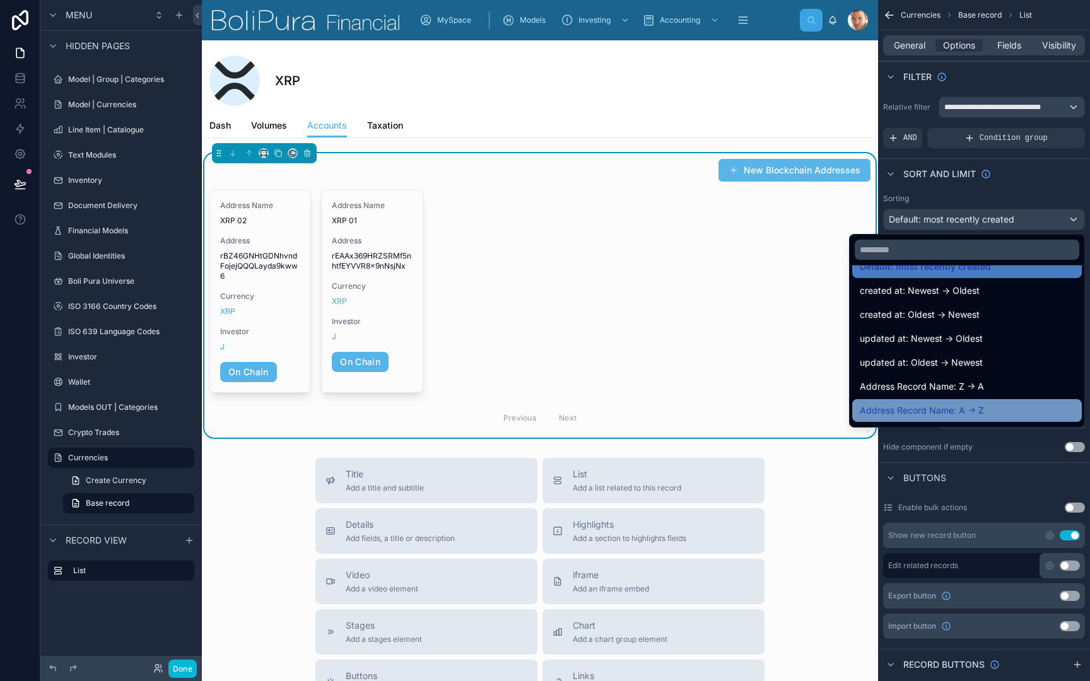
click at [968, 409] on span "Address Record Name: A -> Z" at bounding box center [921, 410] width 124 height 15
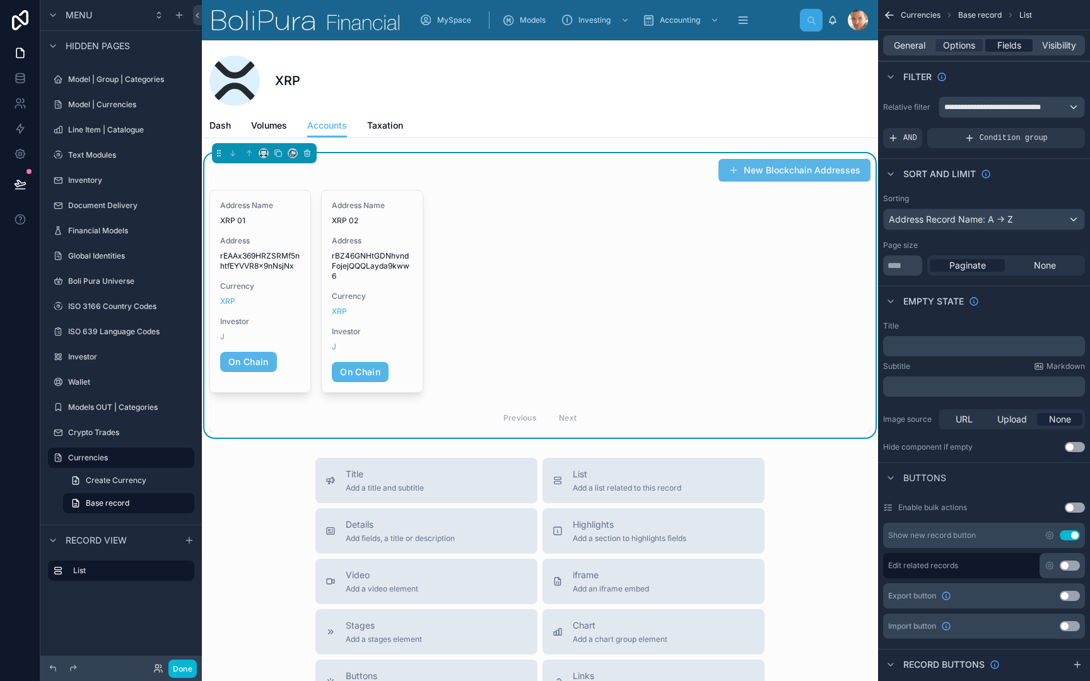
click at [1008, 43] on span "Fields" at bounding box center [1009, 45] width 24 height 13
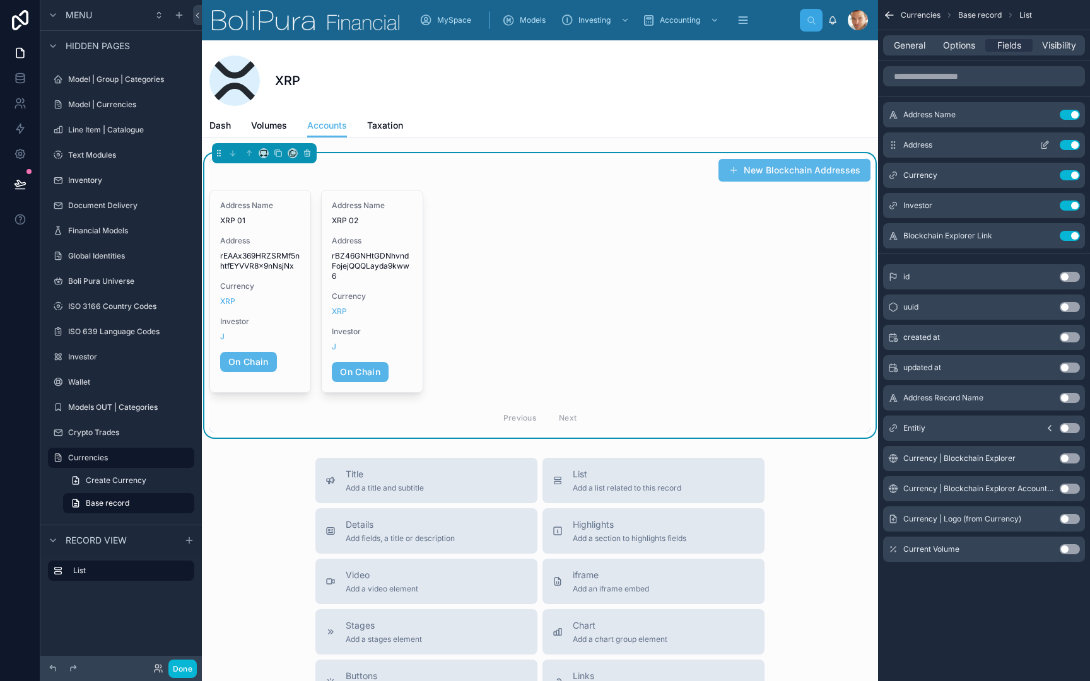
click at [1068, 144] on button "Use setting" at bounding box center [1069, 145] width 20 height 10
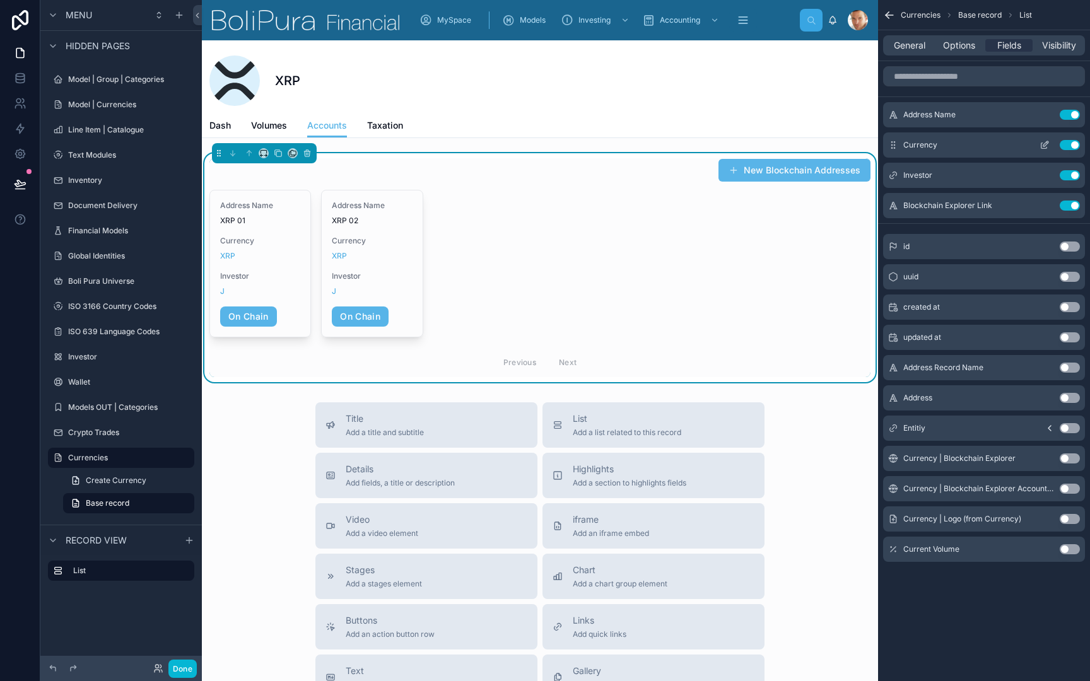
click at [1068, 146] on button "Use setting" at bounding box center [1069, 145] width 20 height 10
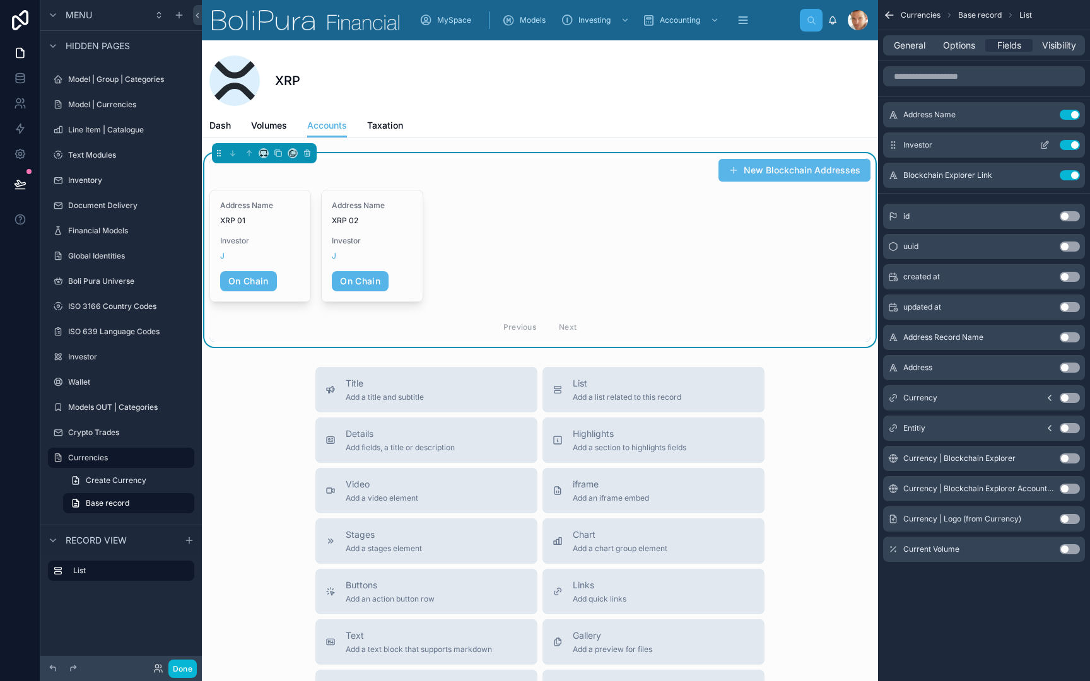
click at [1064, 145] on button "Use setting" at bounding box center [1069, 145] width 20 height 10
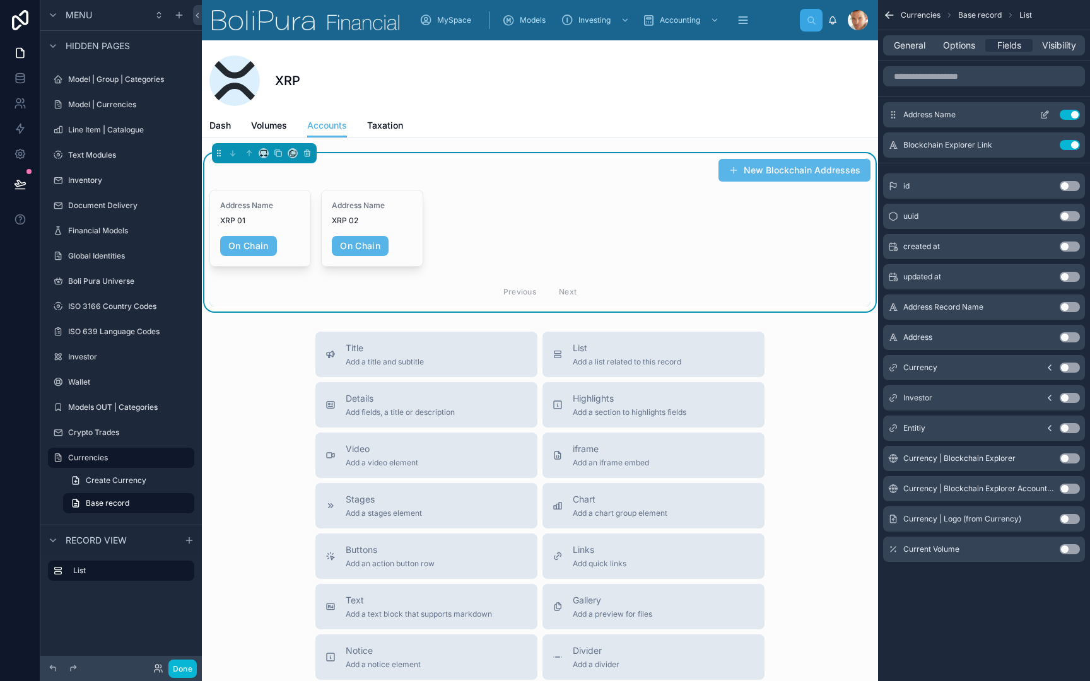
click at [1043, 114] on icon "scrollable content" at bounding box center [1044, 115] width 10 height 10
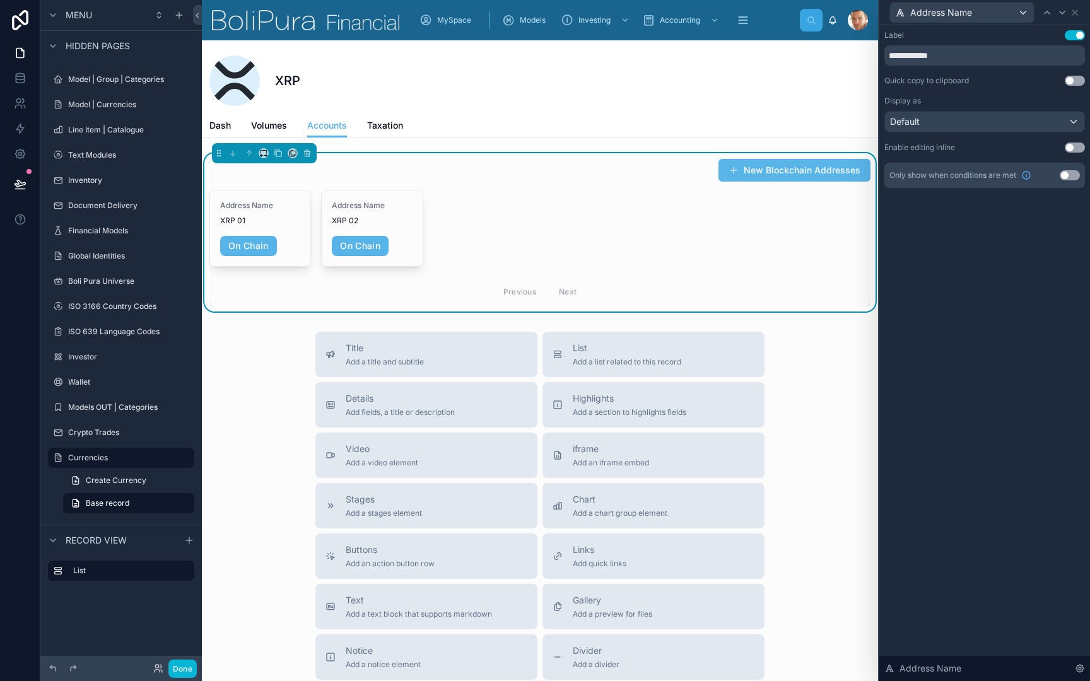
click at [1028, 134] on div "**********" at bounding box center [984, 109] width 201 height 158
click at [1035, 126] on div "Default" at bounding box center [984, 122] width 199 height 20
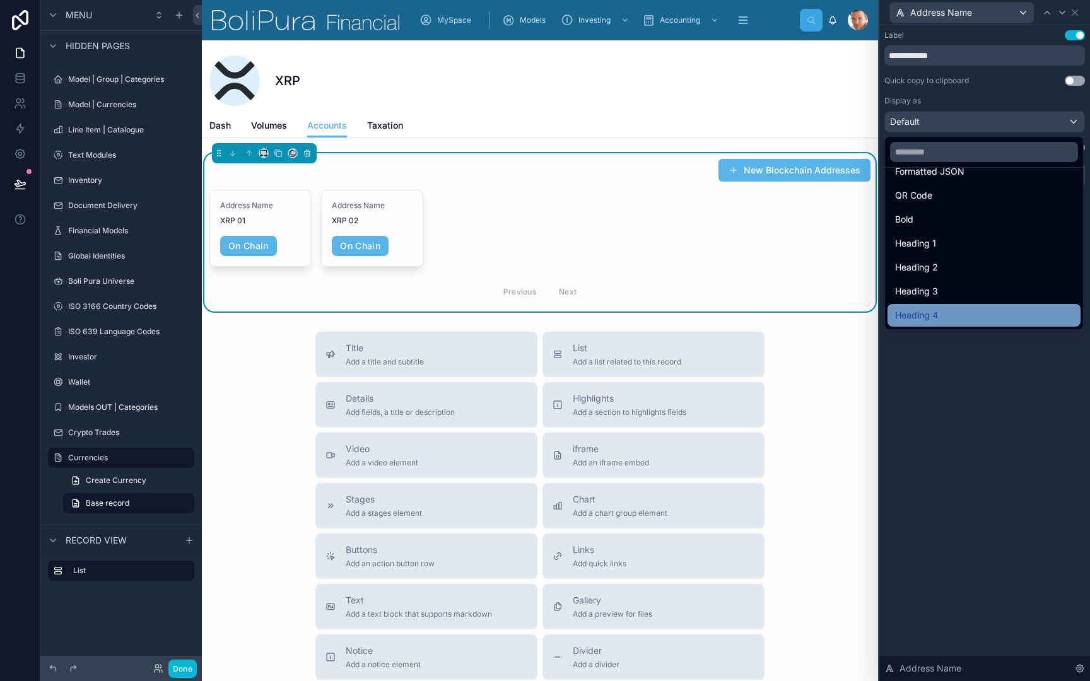
scroll to position [137, 0]
click at [967, 313] on div "Heading 4" at bounding box center [984, 315] width 178 height 15
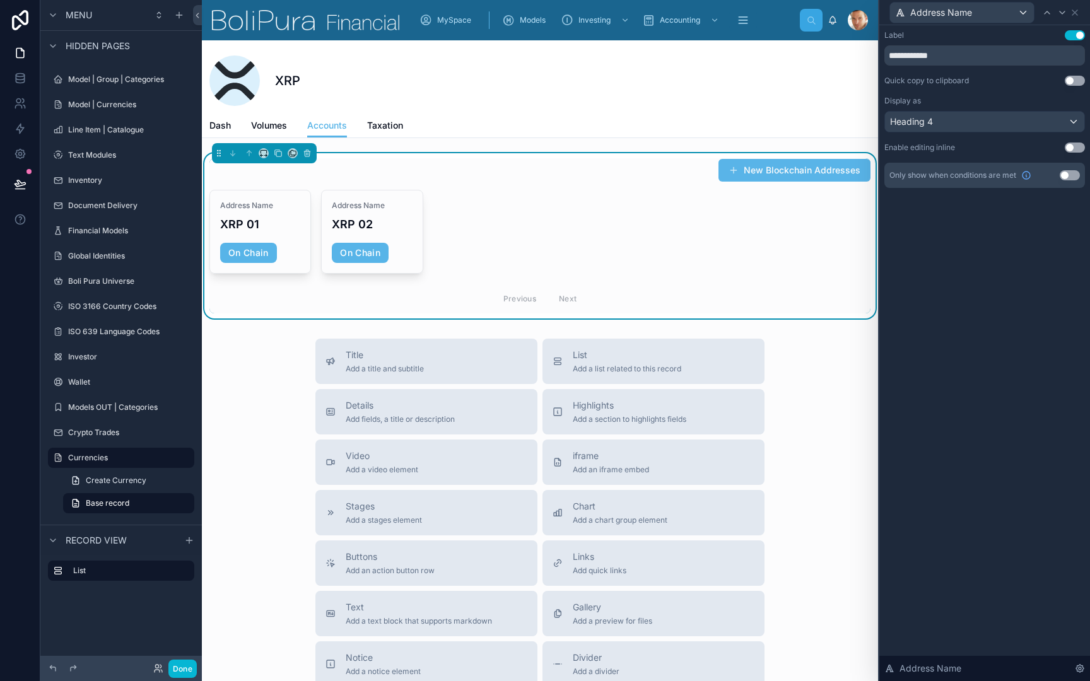
click at [1071, 40] on div "**********" at bounding box center [984, 47] width 201 height 35
click at [1067, 35] on button "Use setting" at bounding box center [1074, 35] width 20 height 10
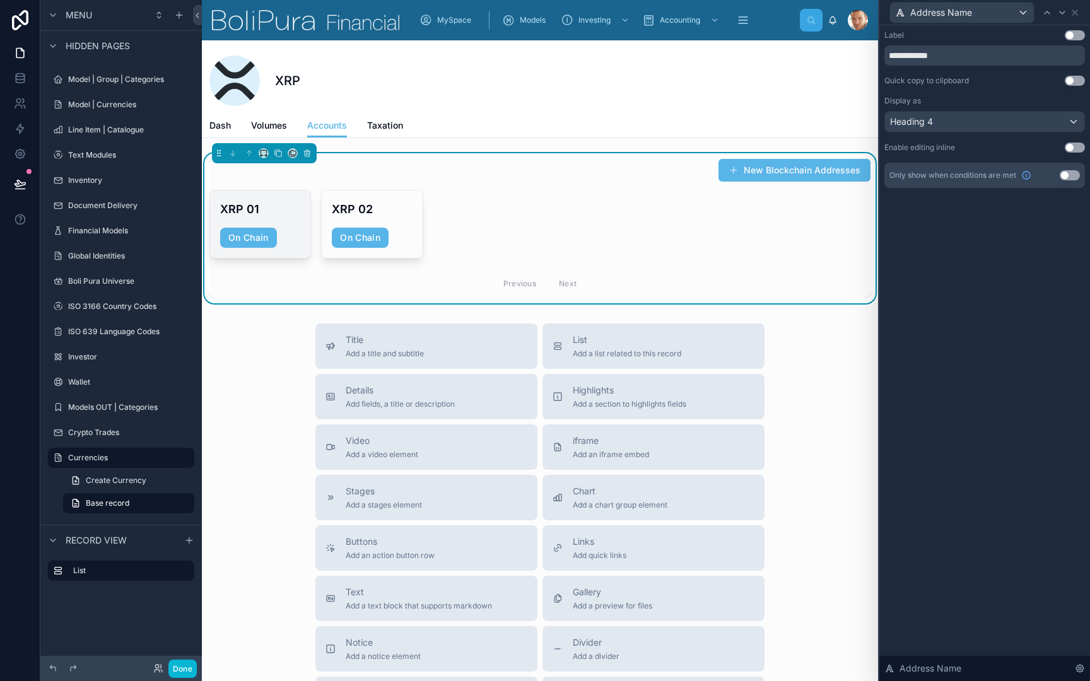
click at [264, 197] on div "XRP 01 On Chain" at bounding box center [260, 223] width 100 height 67
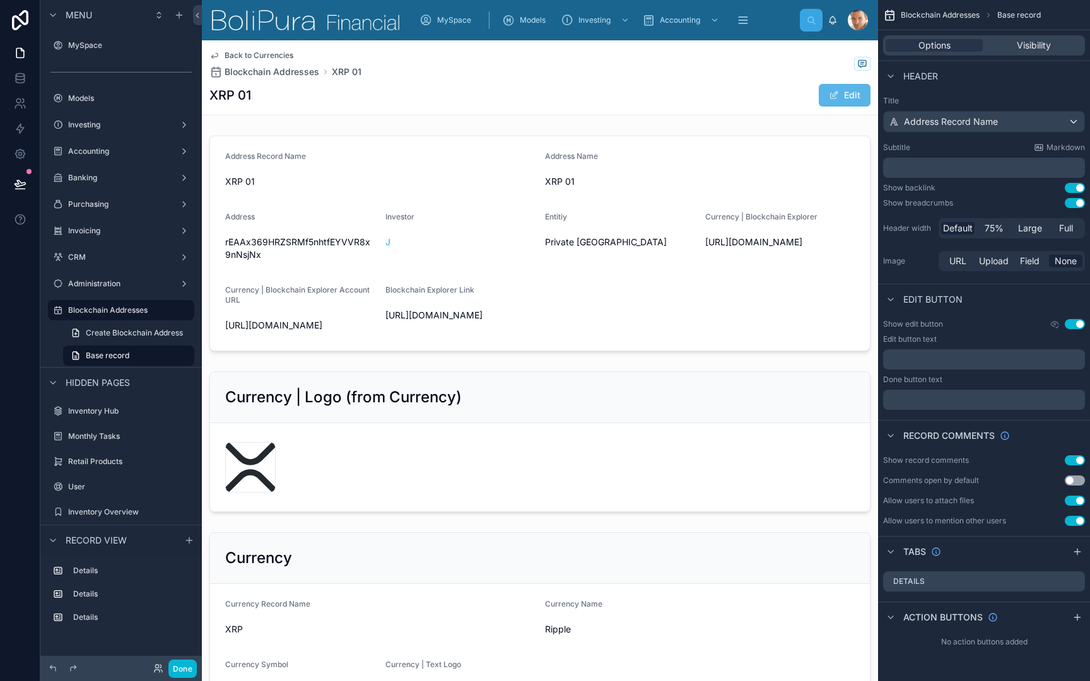
click at [1073, 203] on button "Use setting" at bounding box center [1074, 203] width 20 height 10
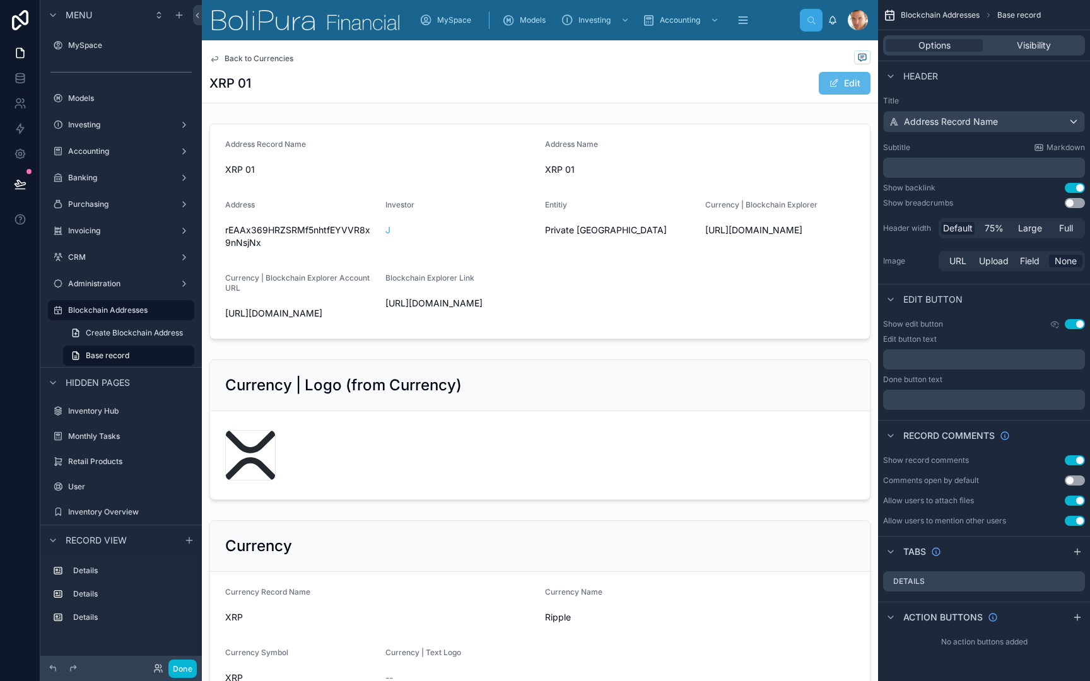
click at [1073, 323] on button "Use setting" at bounding box center [1074, 324] width 20 height 10
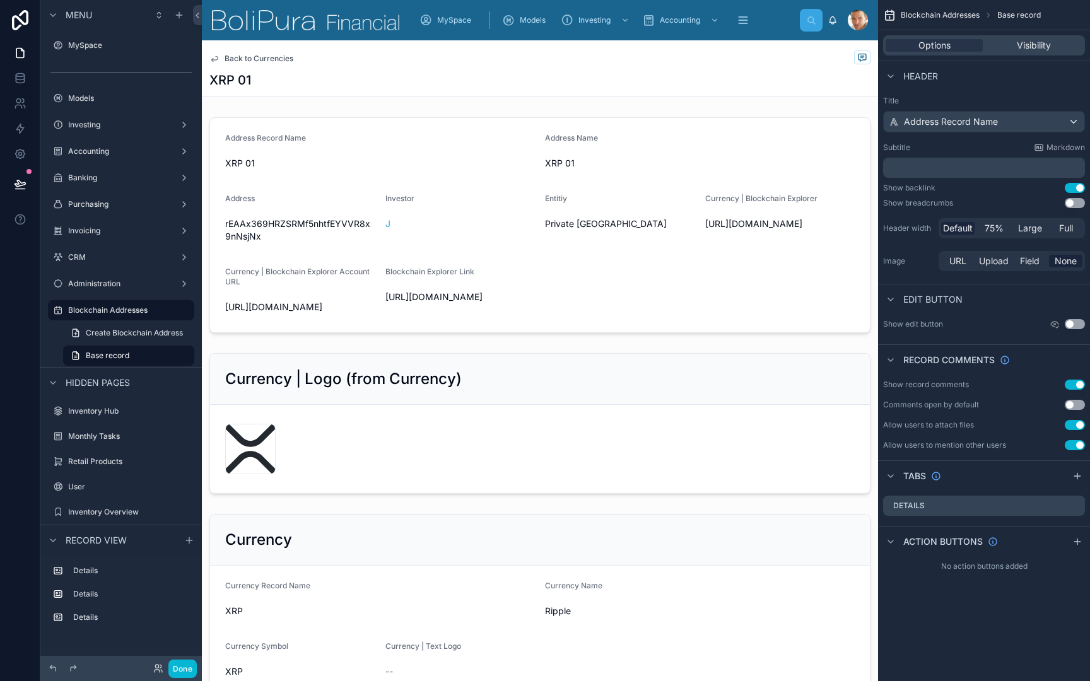
click at [1074, 384] on button "Use setting" at bounding box center [1074, 385] width 20 height 10
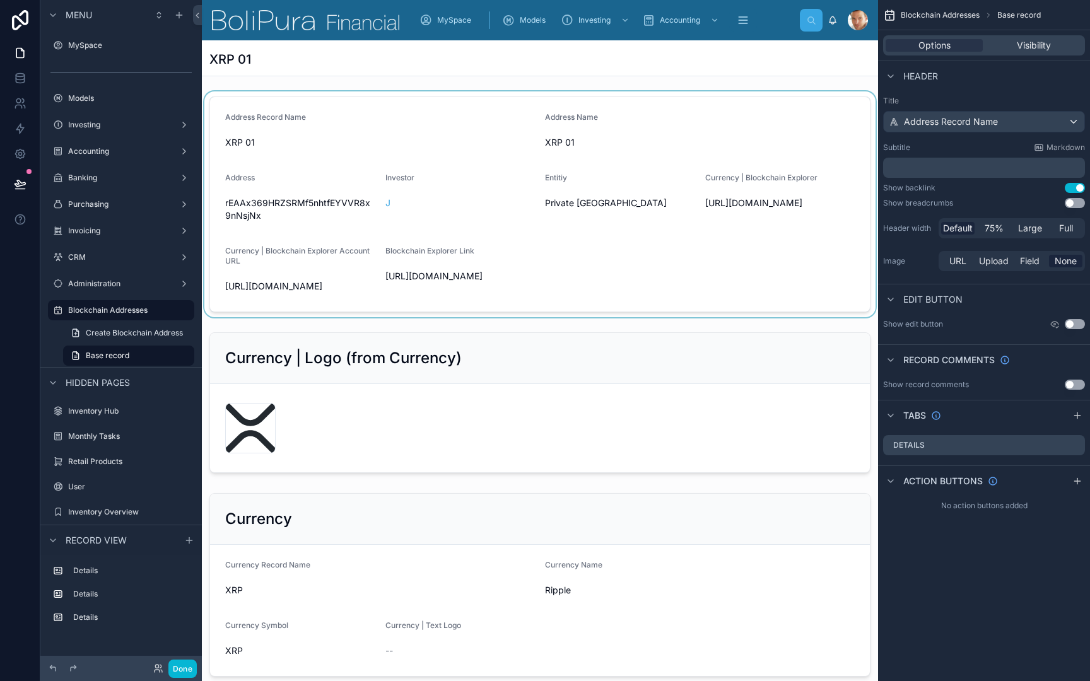
click at [735, 148] on div at bounding box center [540, 204] width 676 height 226
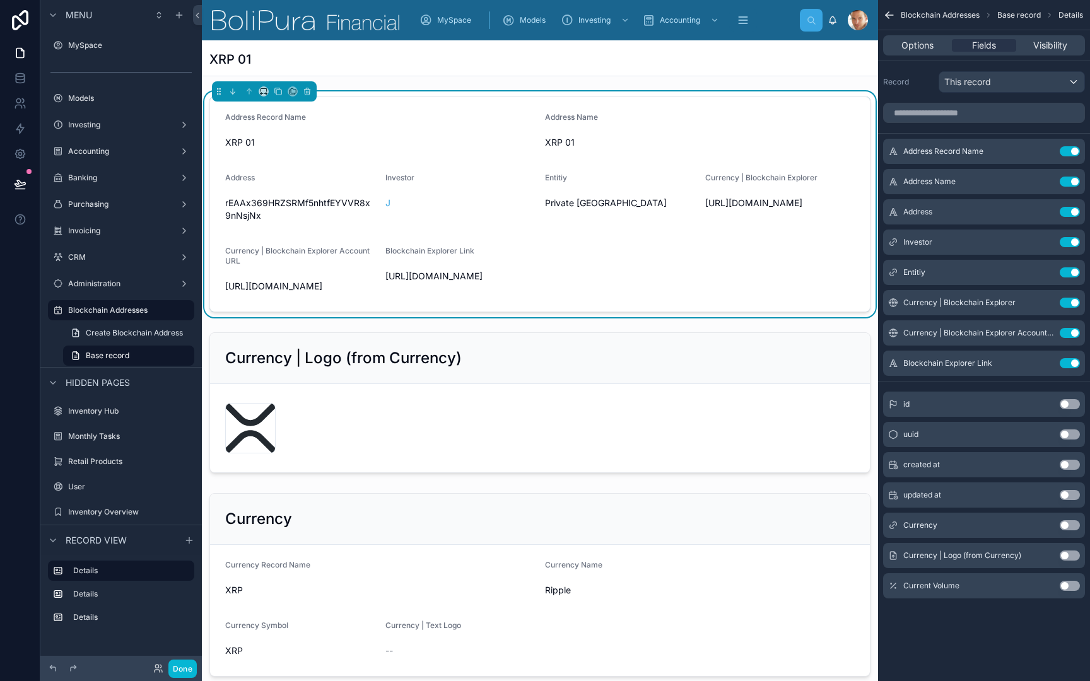
click at [310, 76] on div "XRP 01 Address Record Name XRP 01 Address Name XRP 01 Address rEAAx369HRZSRMf5n…" at bounding box center [540, 645] width 676 height 1211
click at [387, 66] on div "XRP 01" at bounding box center [539, 59] width 661 height 18
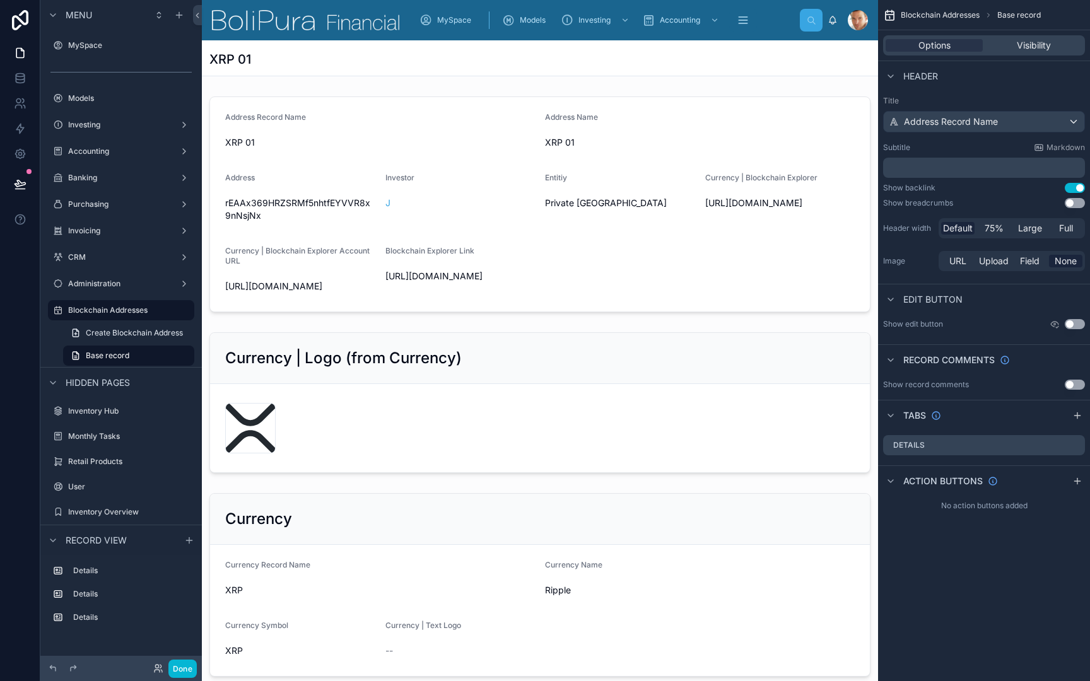
click at [1080, 198] on button "Use setting" at bounding box center [1074, 203] width 20 height 10
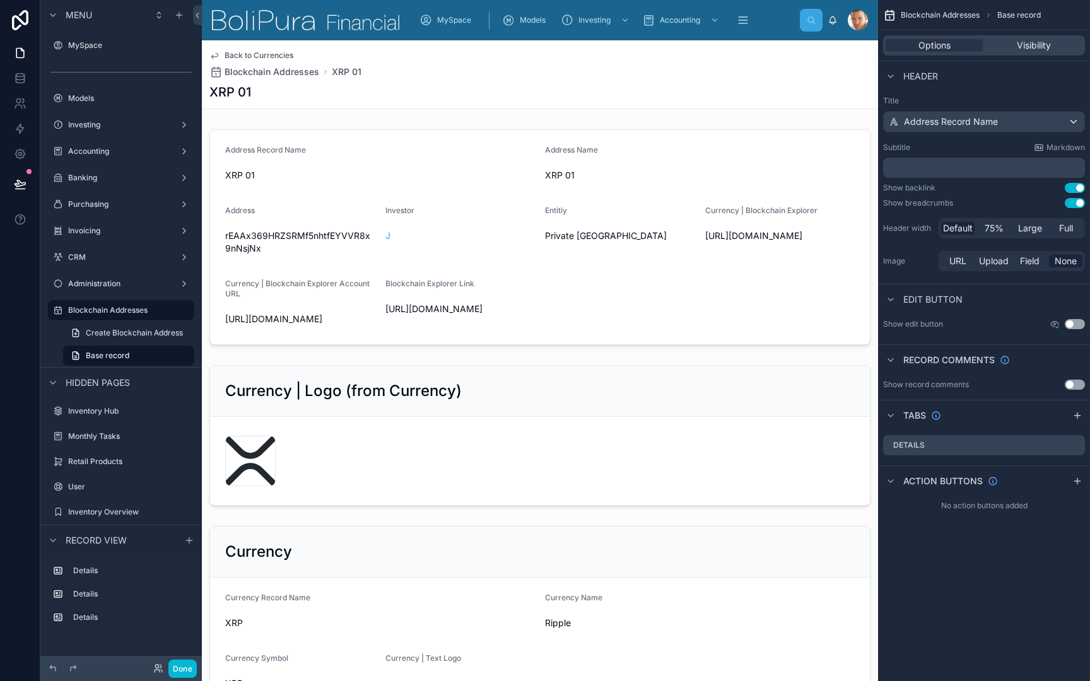
click at [1074, 199] on button "Use setting" at bounding box center [1074, 203] width 20 height 10
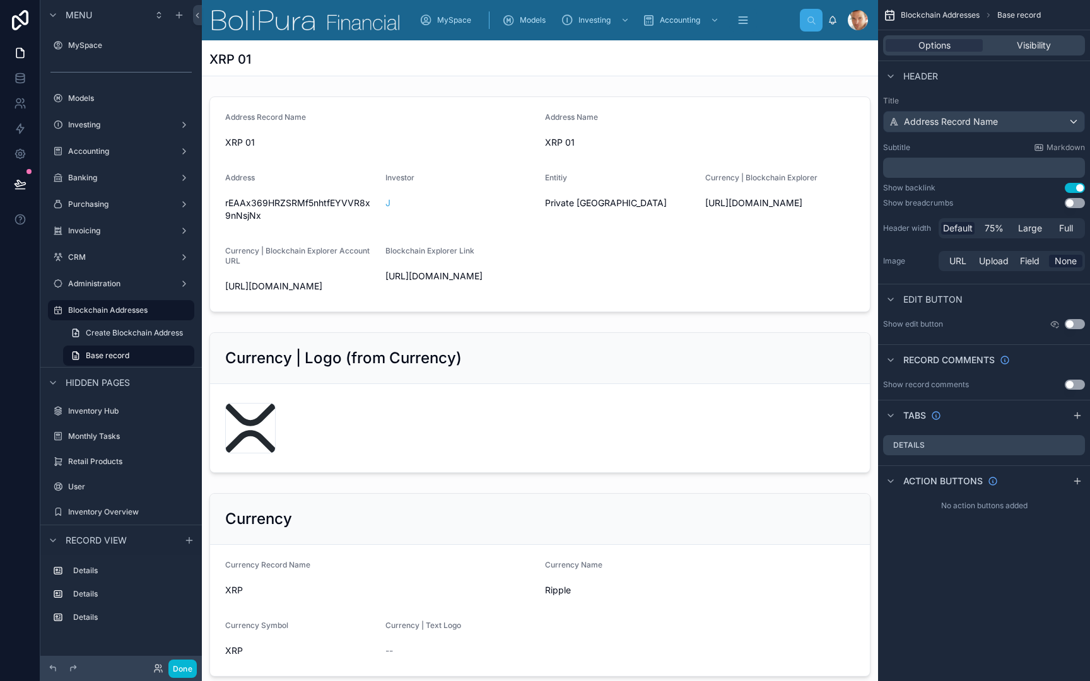
click at [1074, 199] on button "Use setting" at bounding box center [1074, 203] width 20 height 10
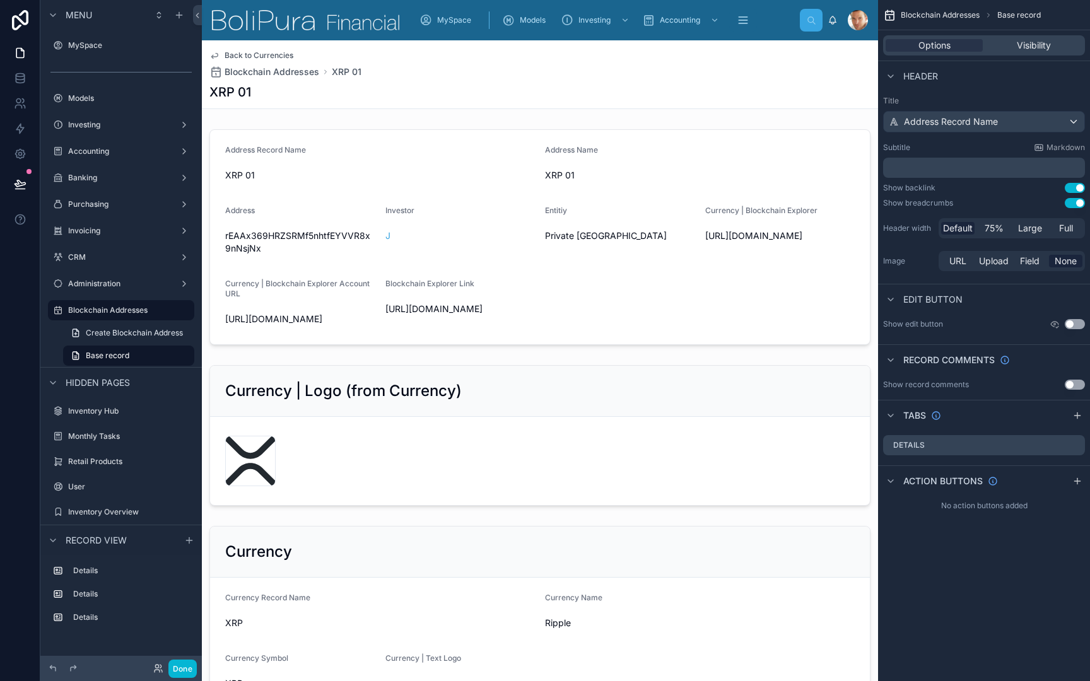
click at [281, 53] on span "Back to Currencies" at bounding box center [258, 55] width 69 height 10
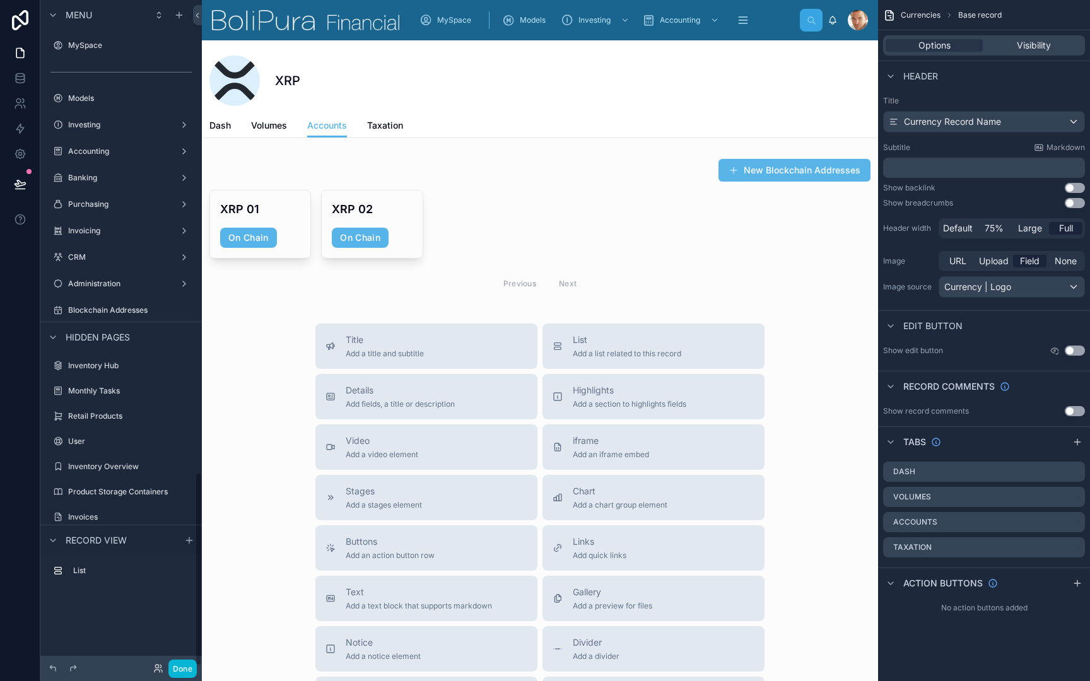
scroll to position [1623, 0]
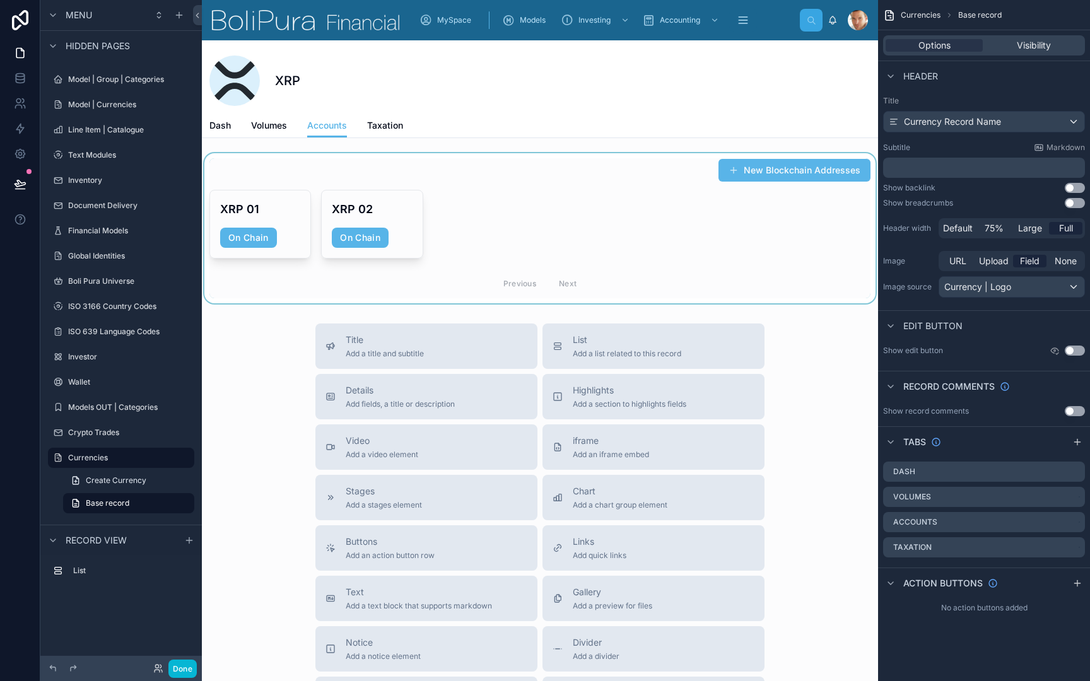
click at [310, 177] on div at bounding box center [540, 228] width 676 height 150
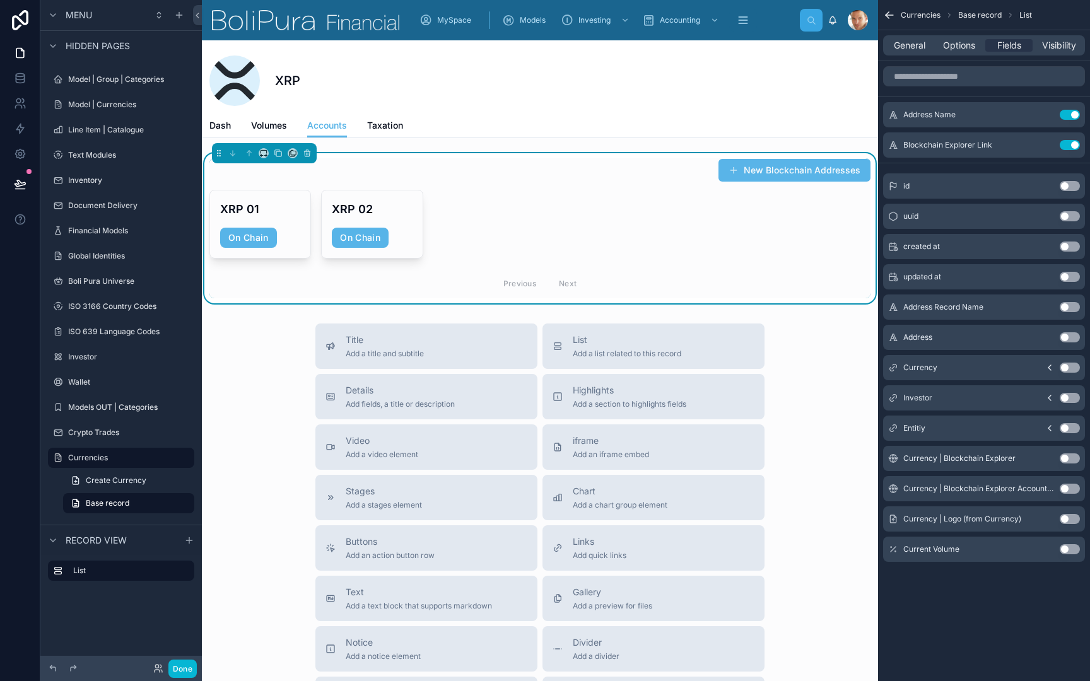
click at [1071, 547] on button "Use setting" at bounding box center [1069, 549] width 20 height 10
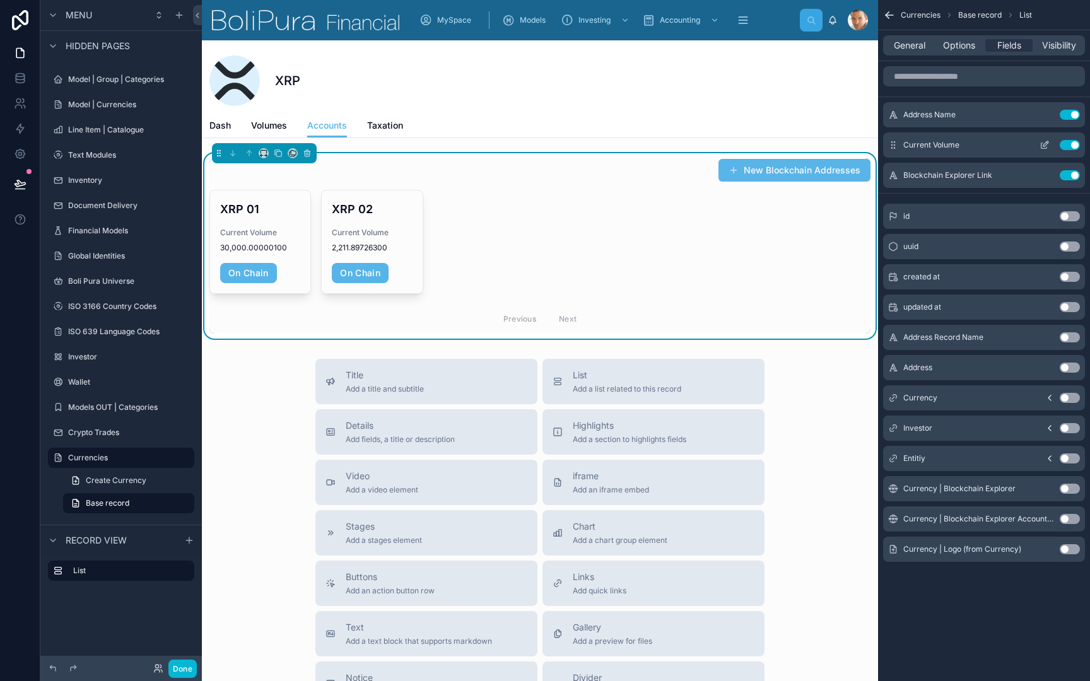
click at [1050, 149] on button "scrollable content" at bounding box center [1044, 145] width 20 height 10
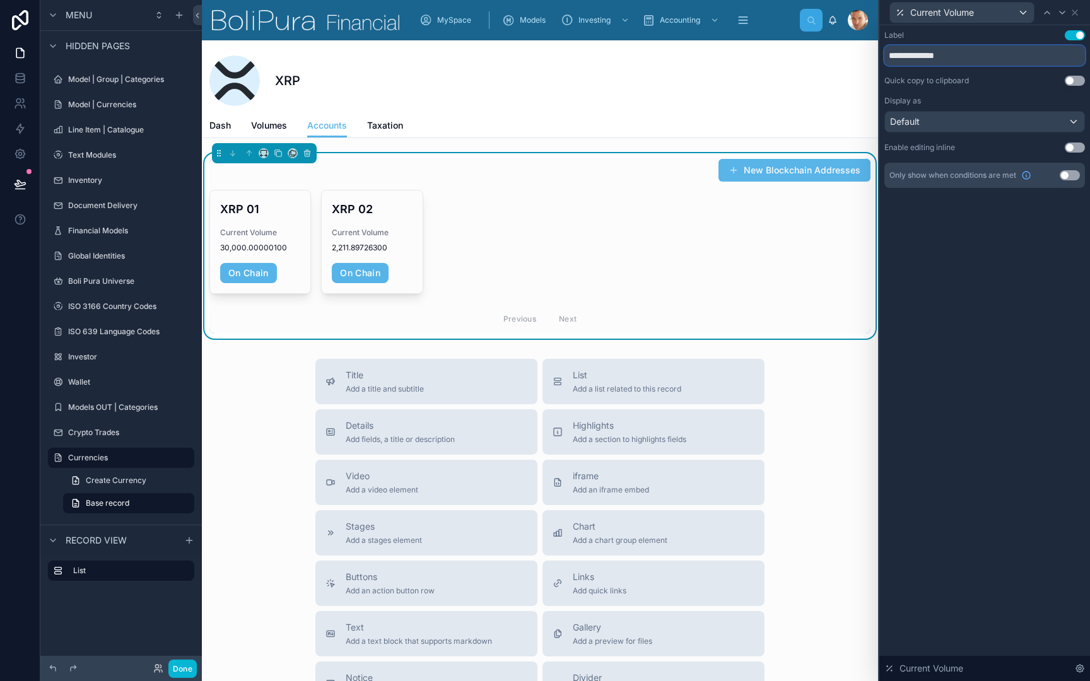
drag, startPoint x: 922, startPoint y: 56, endPoint x: 879, endPoint y: 57, distance: 42.9
click at [880, 57] on div "**********" at bounding box center [984, 121] width 211 height 193
type input "******"
click at [983, 118] on div "Default" at bounding box center [984, 122] width 199 height 20
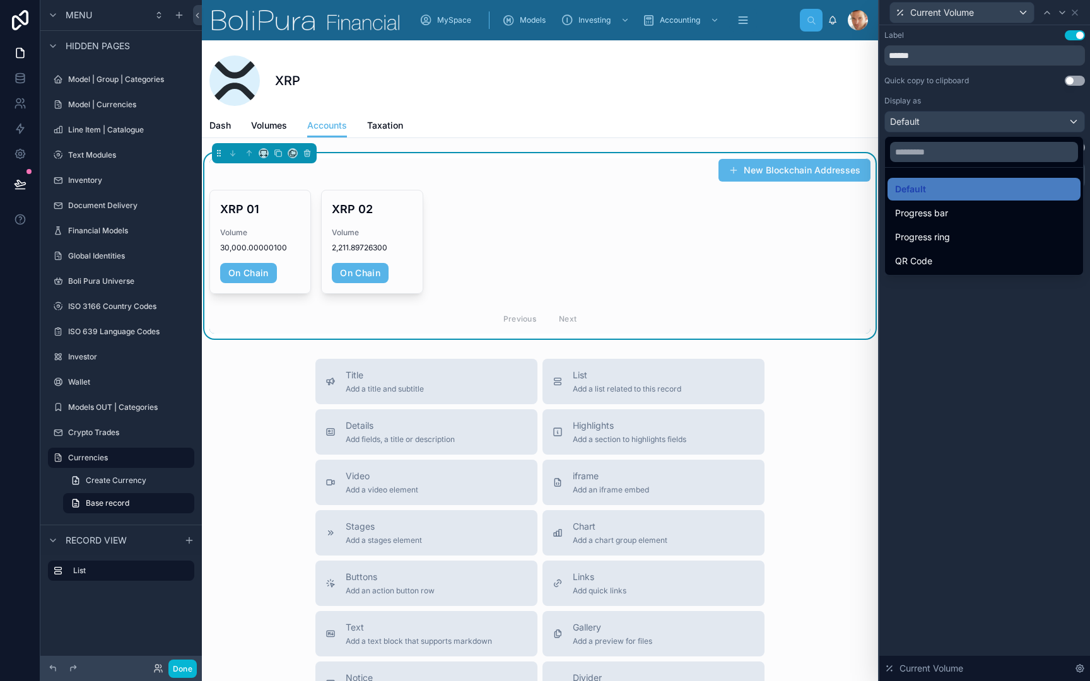
click at [984, 99] on div at bounding box center [984, 340] width 211 height 681
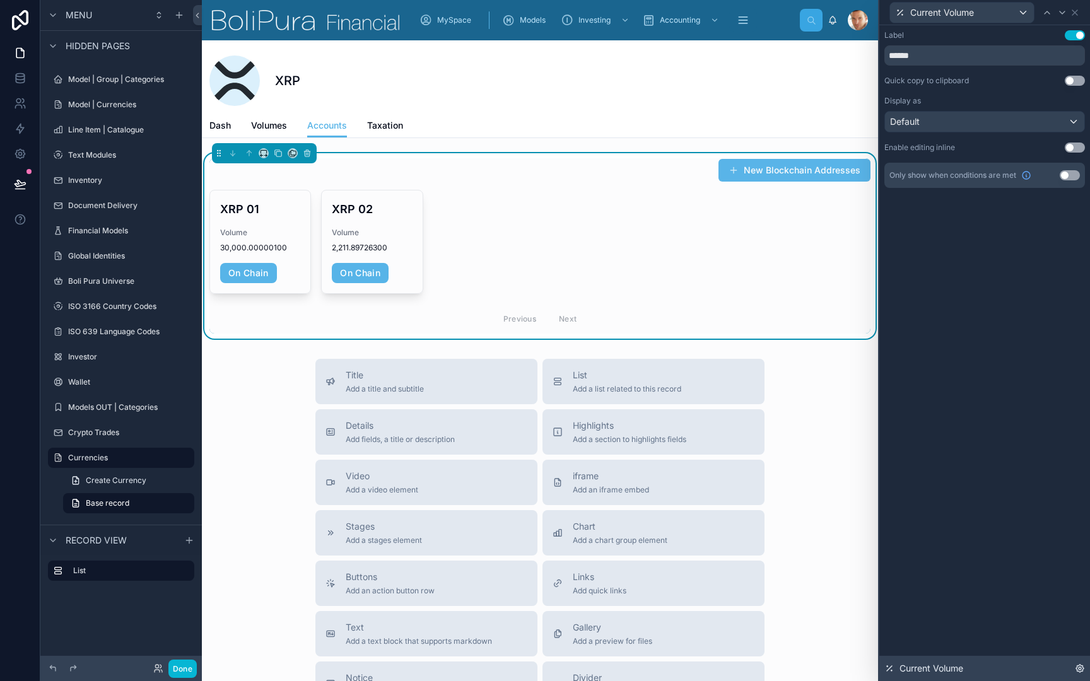
click at [1082, 667] on icon at bounding box center [1080, 669] width 8 height 8
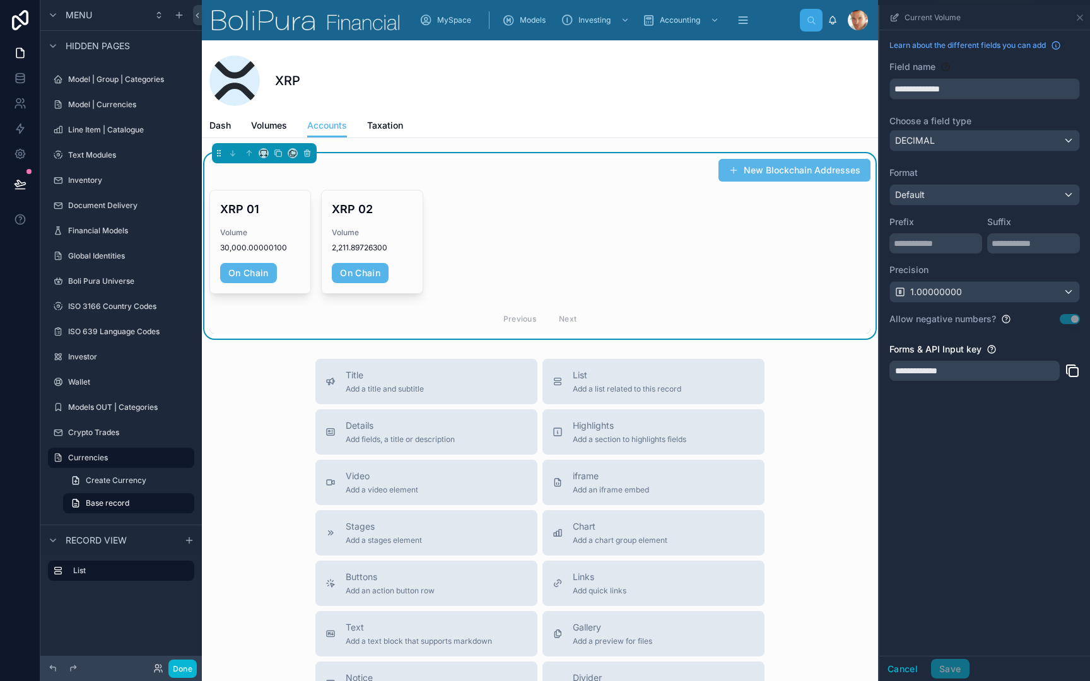
click at [1027, 190] on div "Default" at bounding box center [984, 195] width 189 height 20
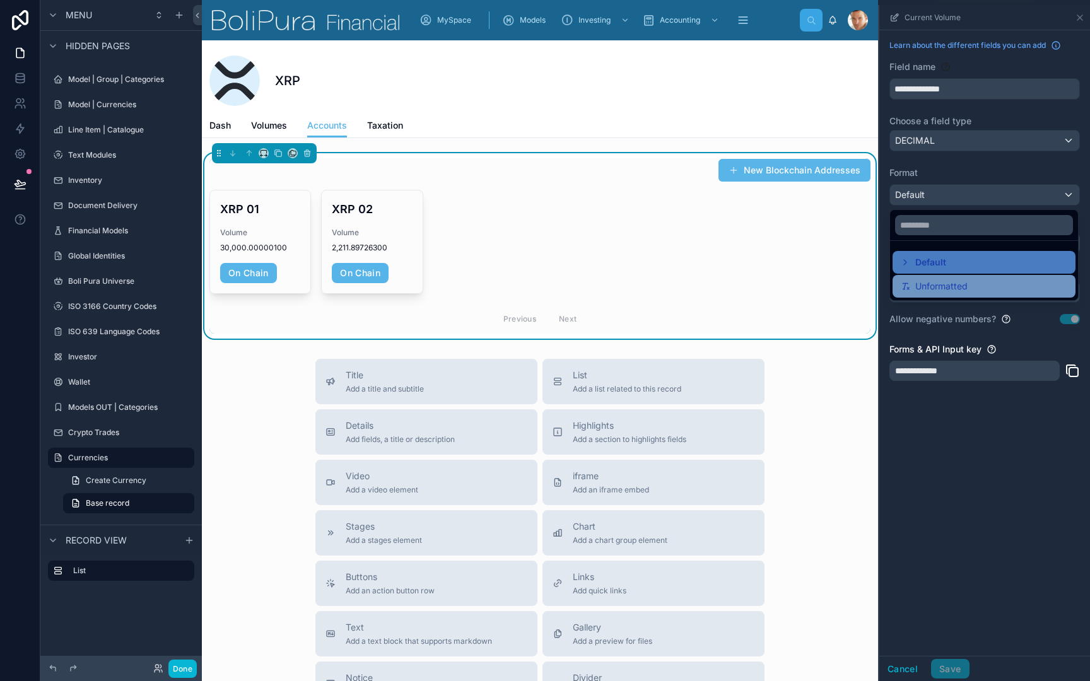
click at [982, 284] on div "Unformatted" at bounding box center [984, 286] width 168 height 15
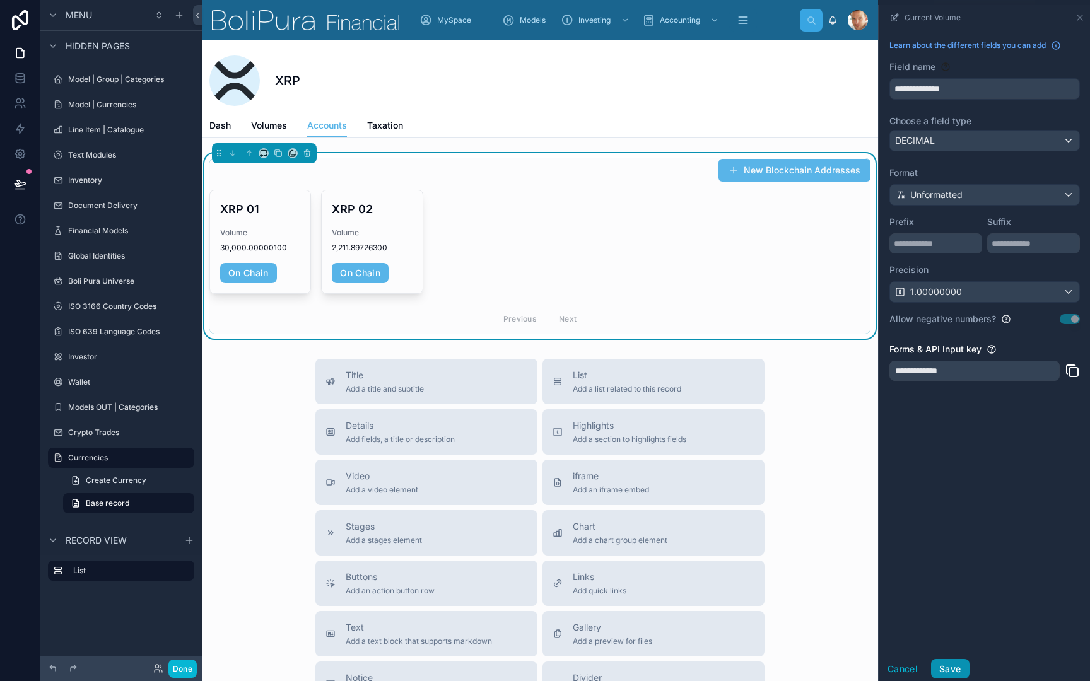
click at [955, 668] on button "Save" at bounding box center [950, 669] width 38 height 20
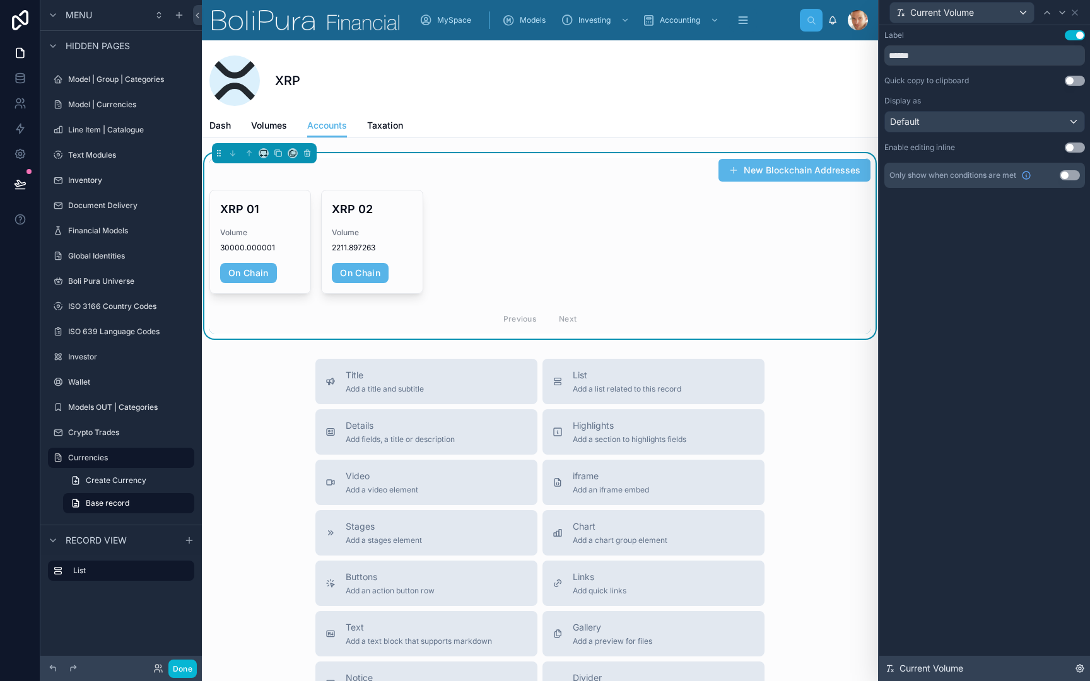
click at [1078, 669] on icon at bounding box center [1080, 668] width 10 height 10
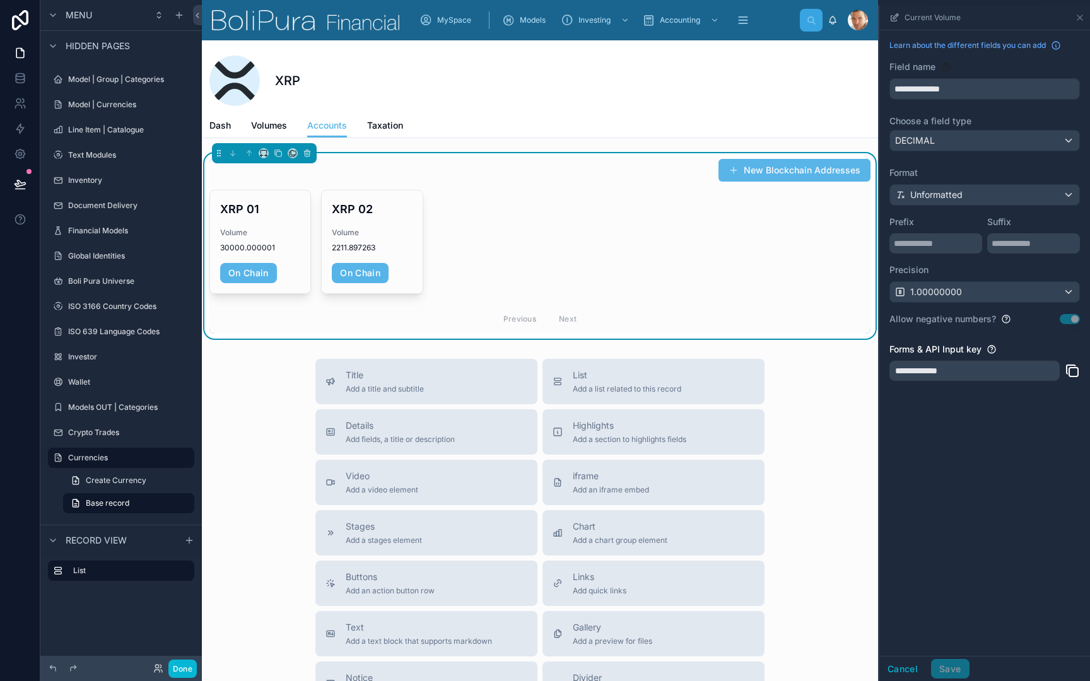
click at [968, 194] on div "Unformatted" at bounding box center [984, 195] width 189 height 20
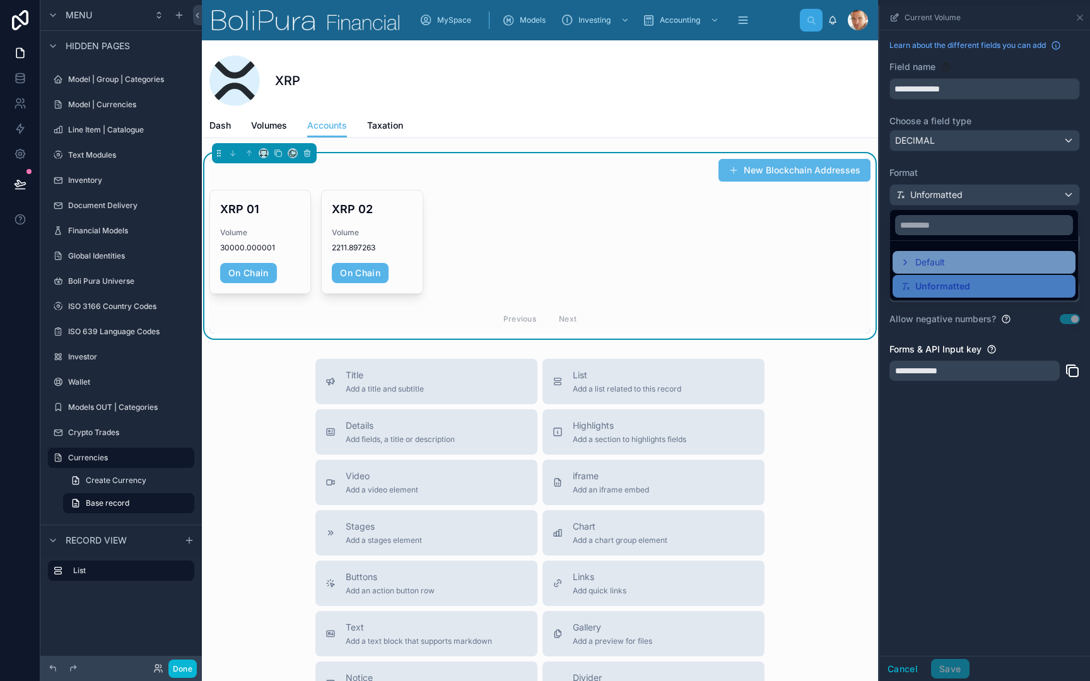
click at [940, 265] on span "Default" at bounding box center [930, 262] width 30 height 15
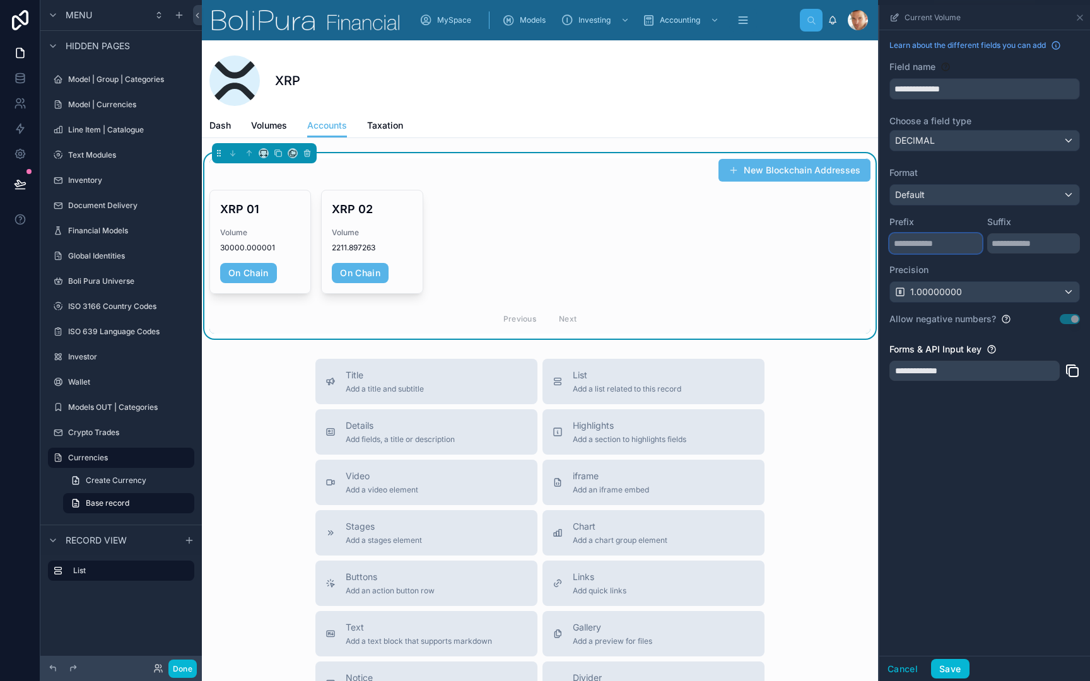
click at [937, 243] on input "scrollable content" at bounding box center [935, 243] width 93 height 20
click at [948, 669] on button "Save" at bounding box center [950, 669] width 38 height 20
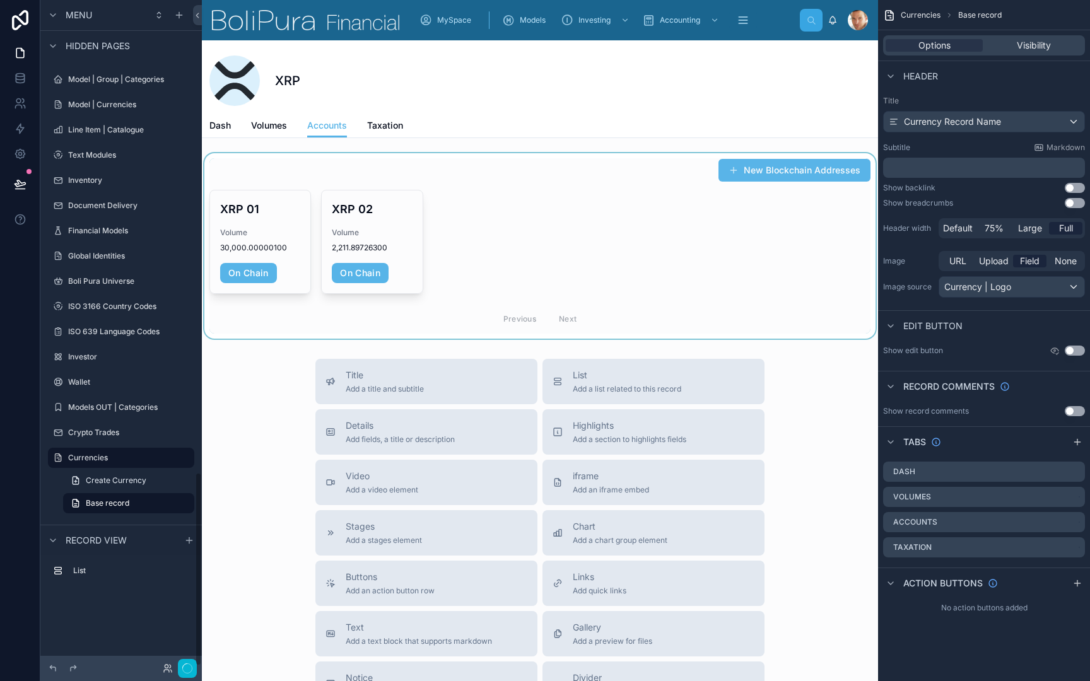
click at [477, 186] on div at bounding box center [540, 245] width 676 height 185
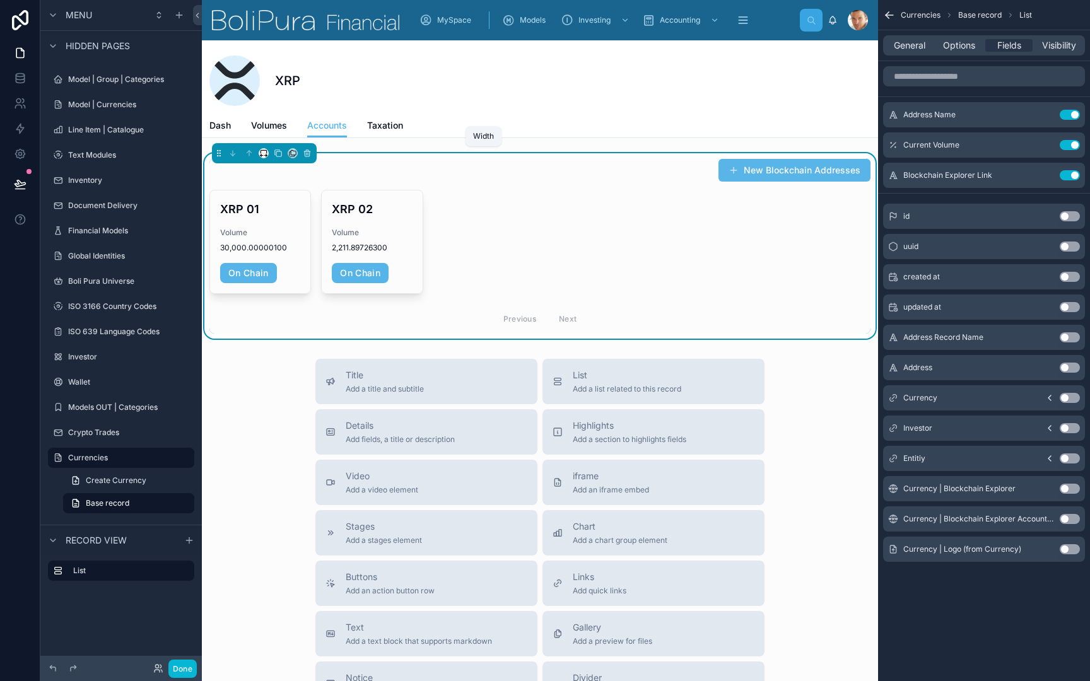
click at [264, 156] on icon at bounding box center [263, 153] width 9 height 9
click at [291, 285] on span "Full width" at bounding box center [288, 286] width 39 height 15
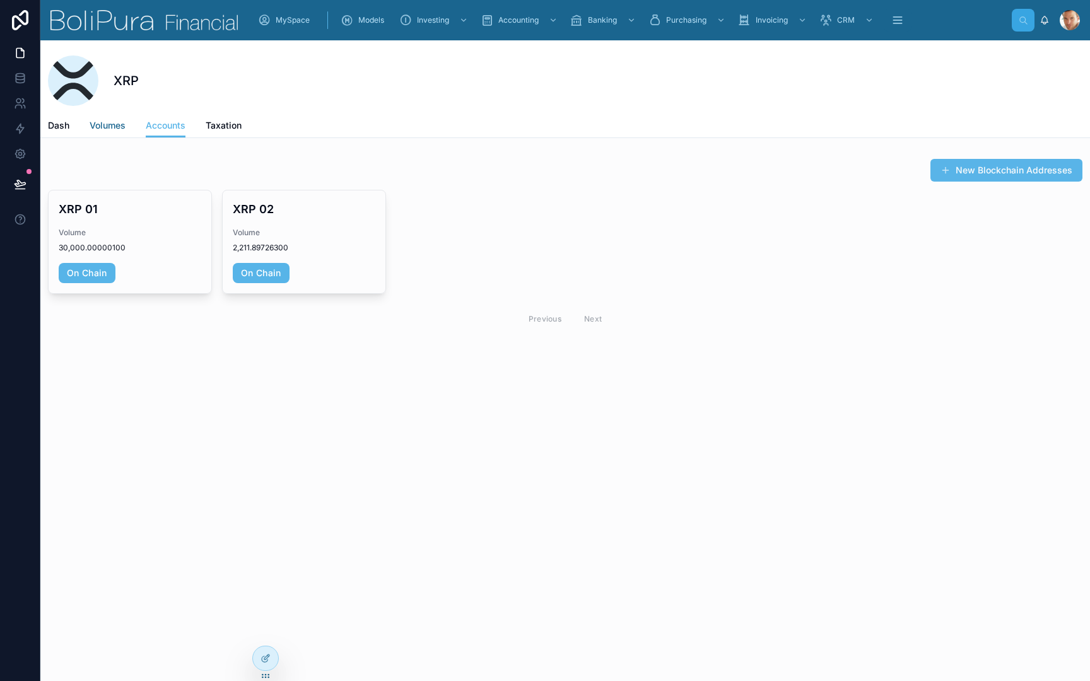
click at [114, 126] on span "Volumes" at bounding box center [108, 125] width 36 height 13
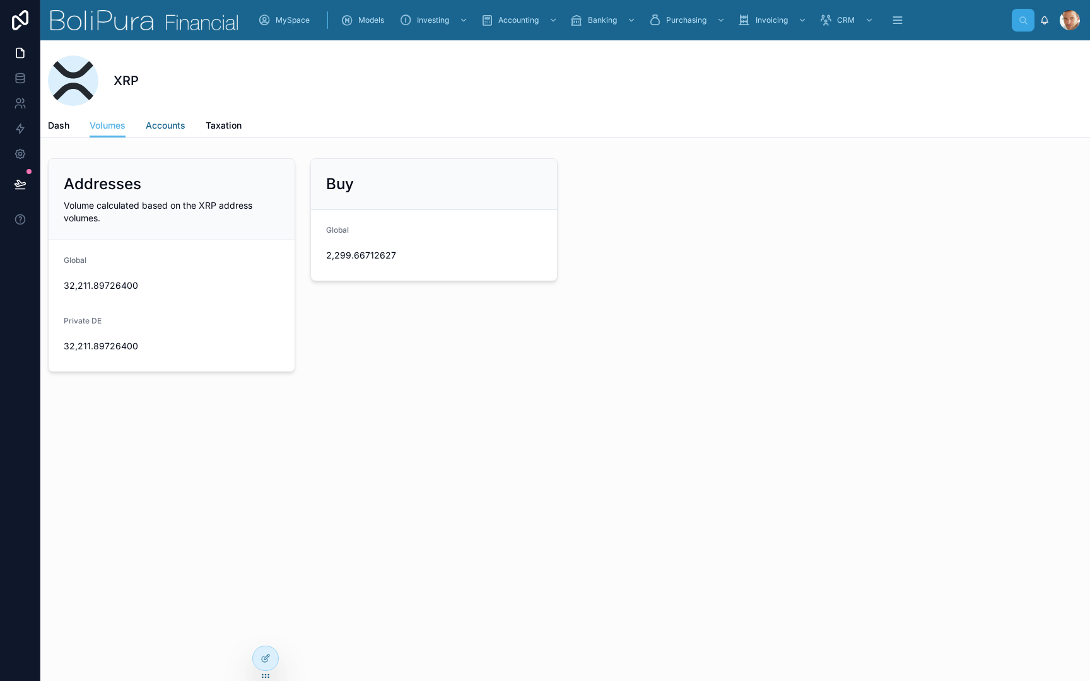
click at [160, 127] on span "Accounts" at bounding box center [166, 125] width 40 height 13
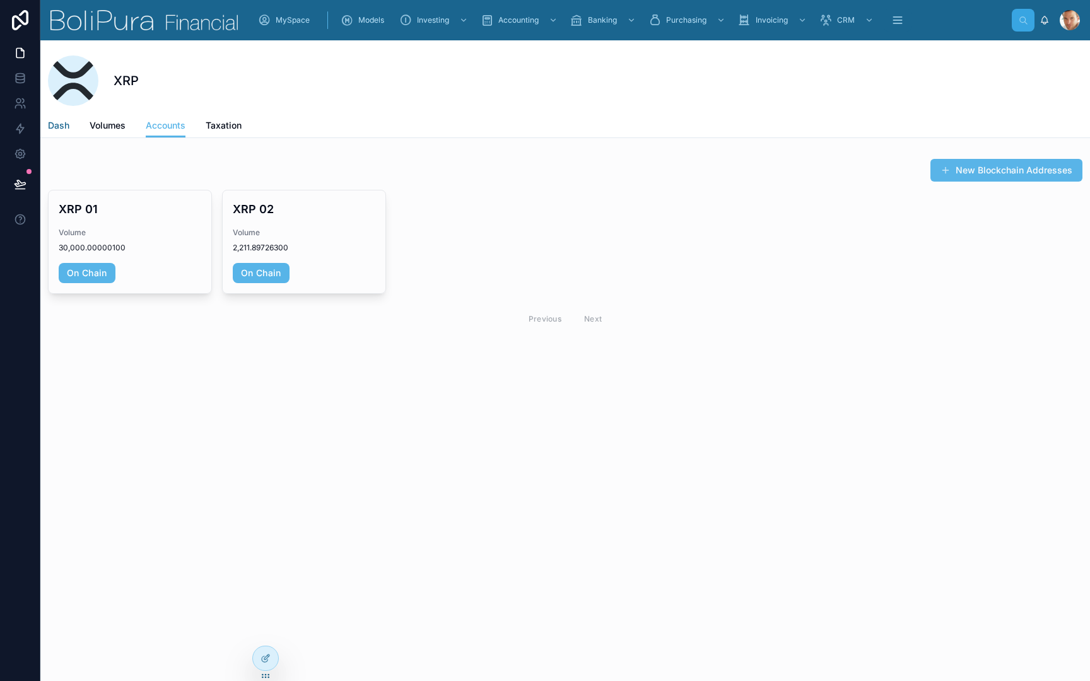
click at [56, 127] on span "Dash" at bounding box center [58, 125] width 21 height 13
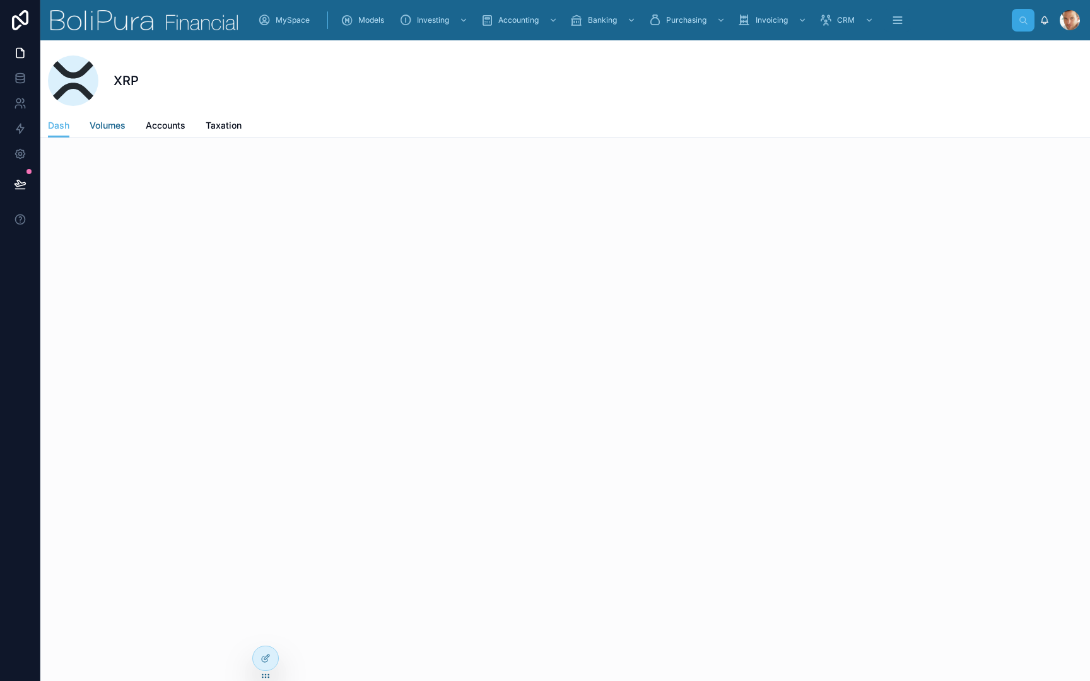
click at [122, 120] on span "Volumes" at bounding box center [108, 125] width 36 height 13
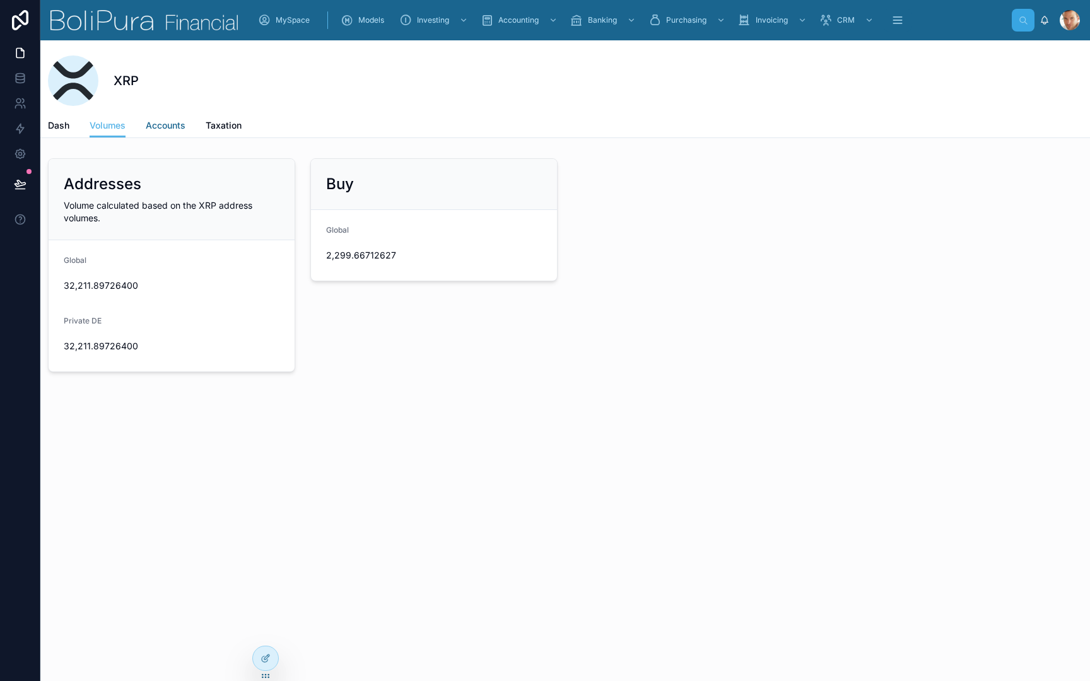
click at [172, 125] on span "Accounts" at bounding box center [166, 125] width 40 height 13
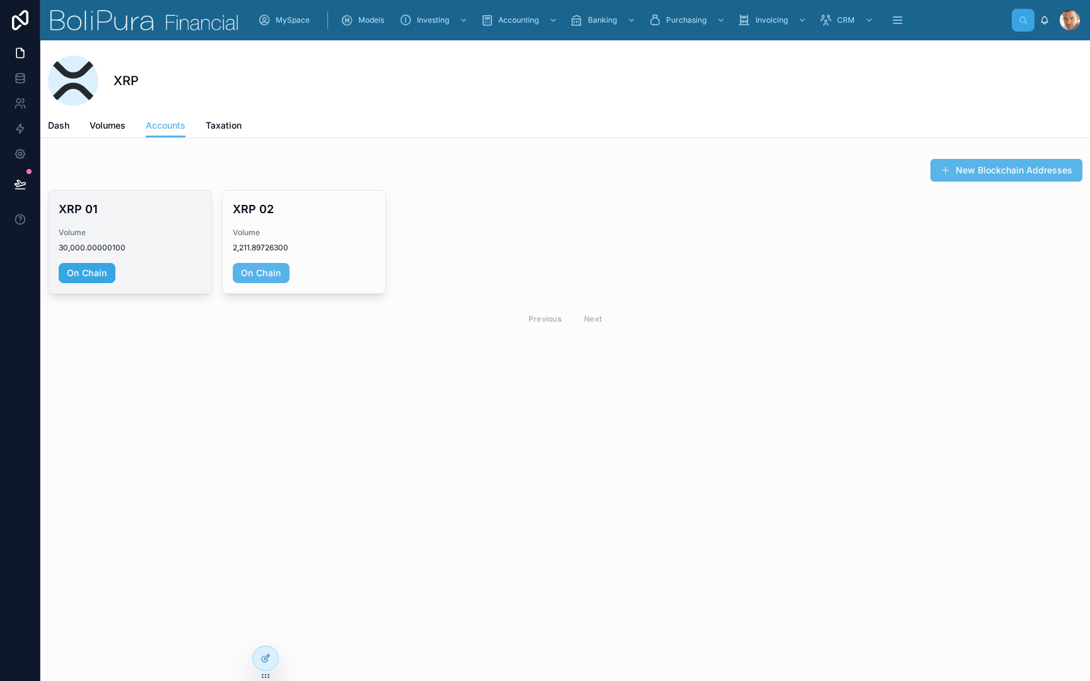
click at [85, 277] on link "On Chain" at bounding box center [87, 273] width 57 height 20
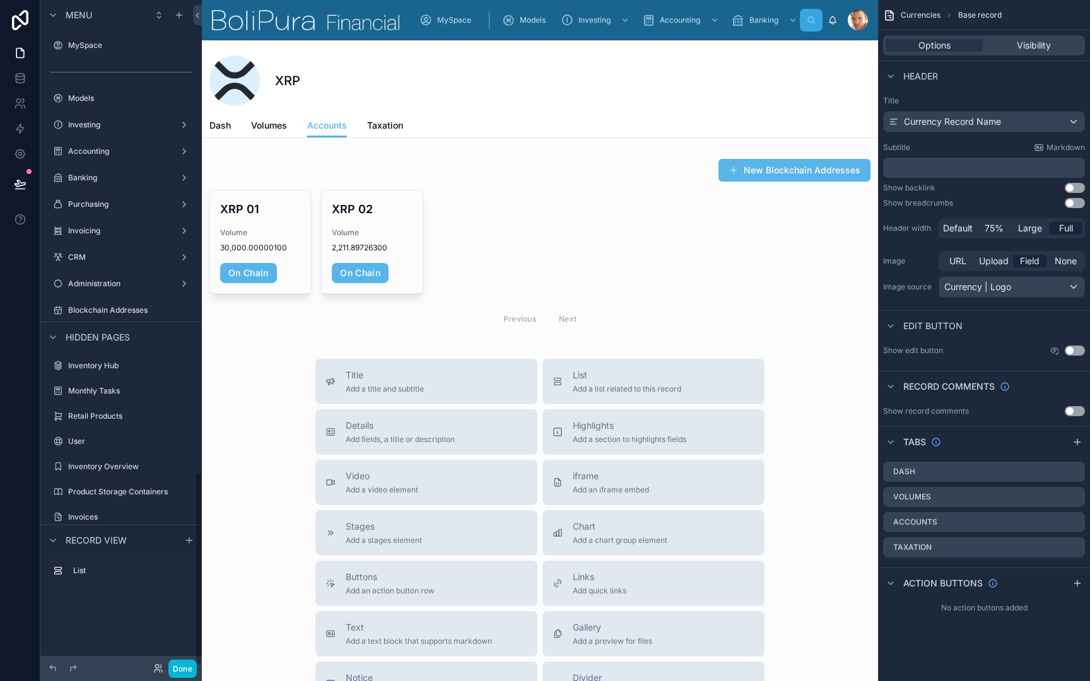
scroll to position [1623, 0]
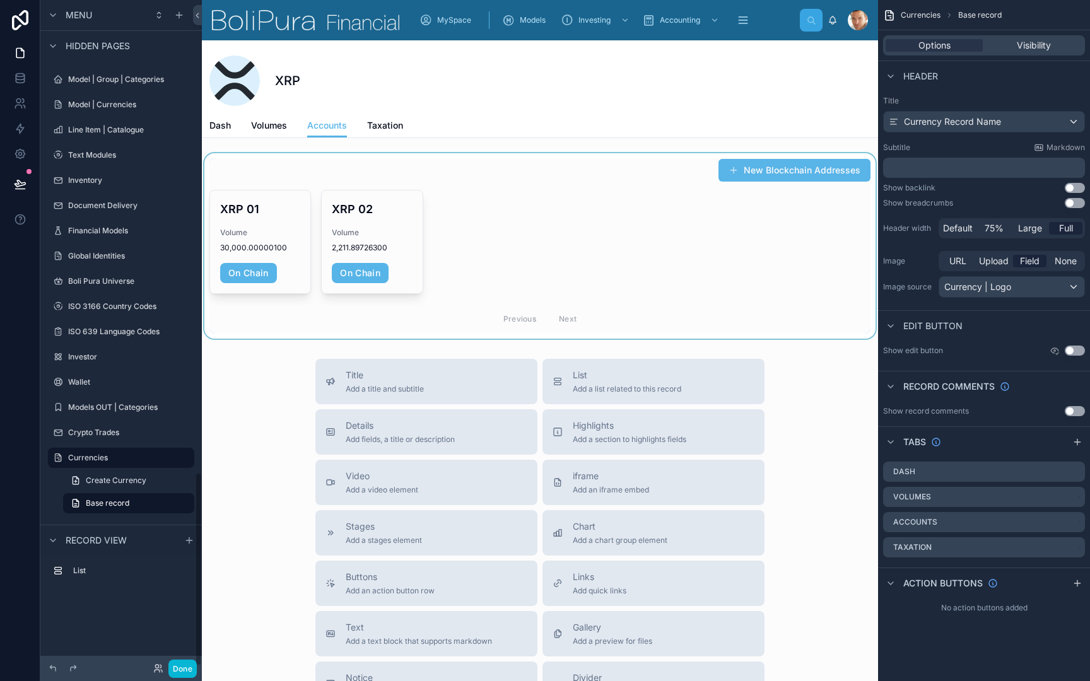
click at [263, 223] on div at bounding box center [540, 245] width 676 height 185
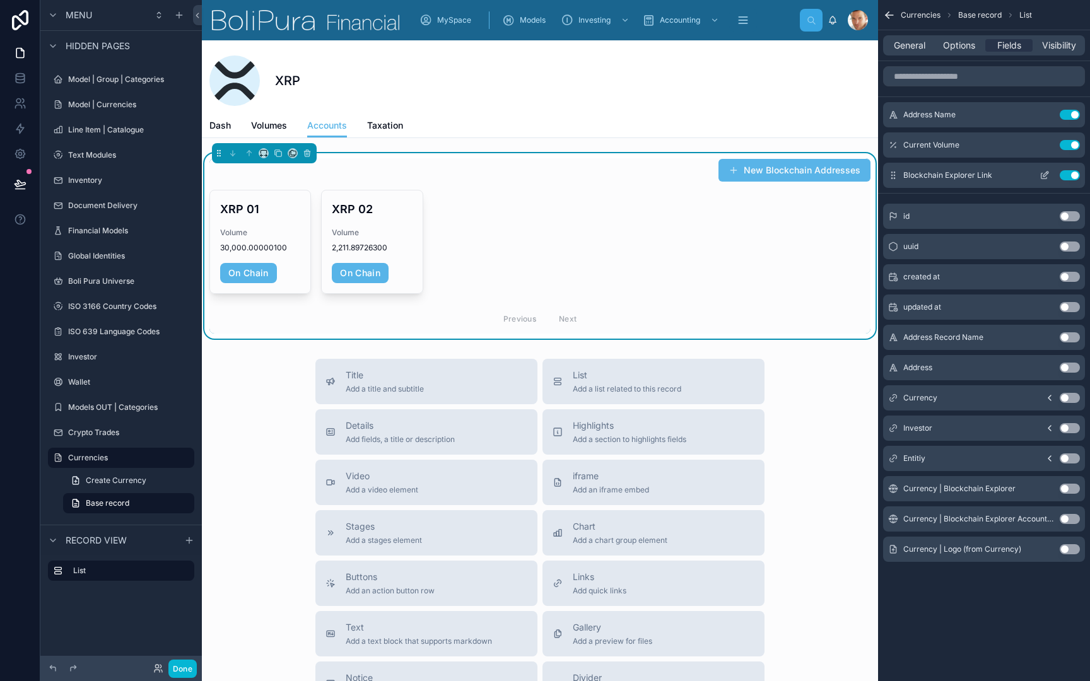
click at [1048, 180] on div "Blockchain Explorer Link Use setting" at bounding box center [984, 175] width 202 height 25
click at [1044, 179] on icon "scrollable content" at bounding box center [1044, 176] width 6 height 6
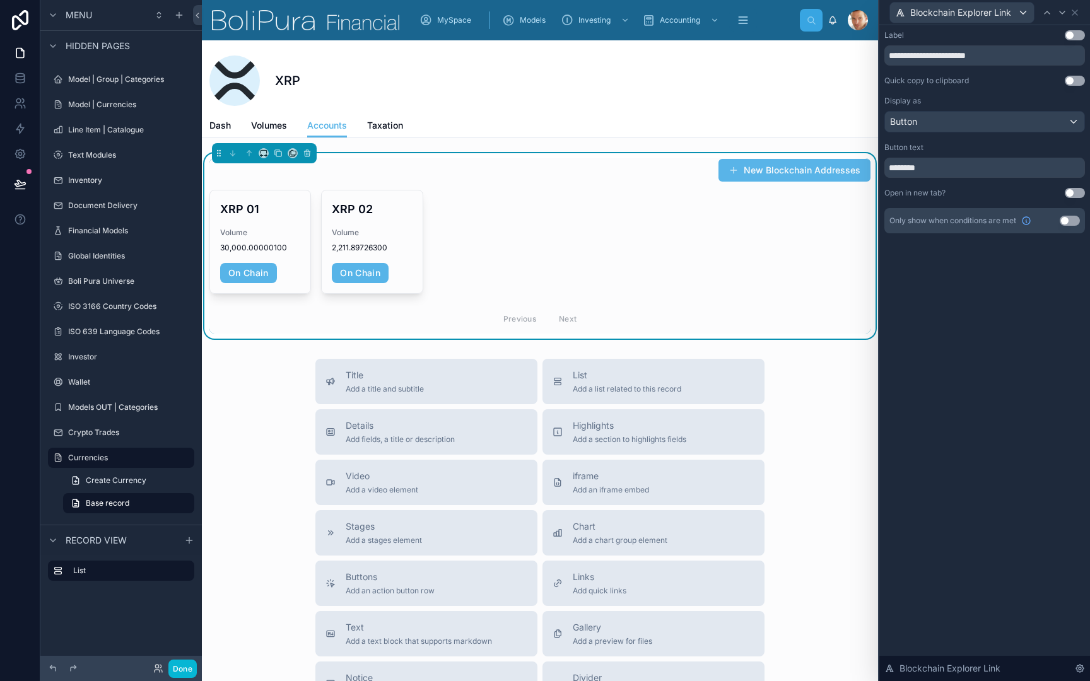
click at [1078, 191] on button "Use setting" at bounding box center [1074, 193] width 20 height 10
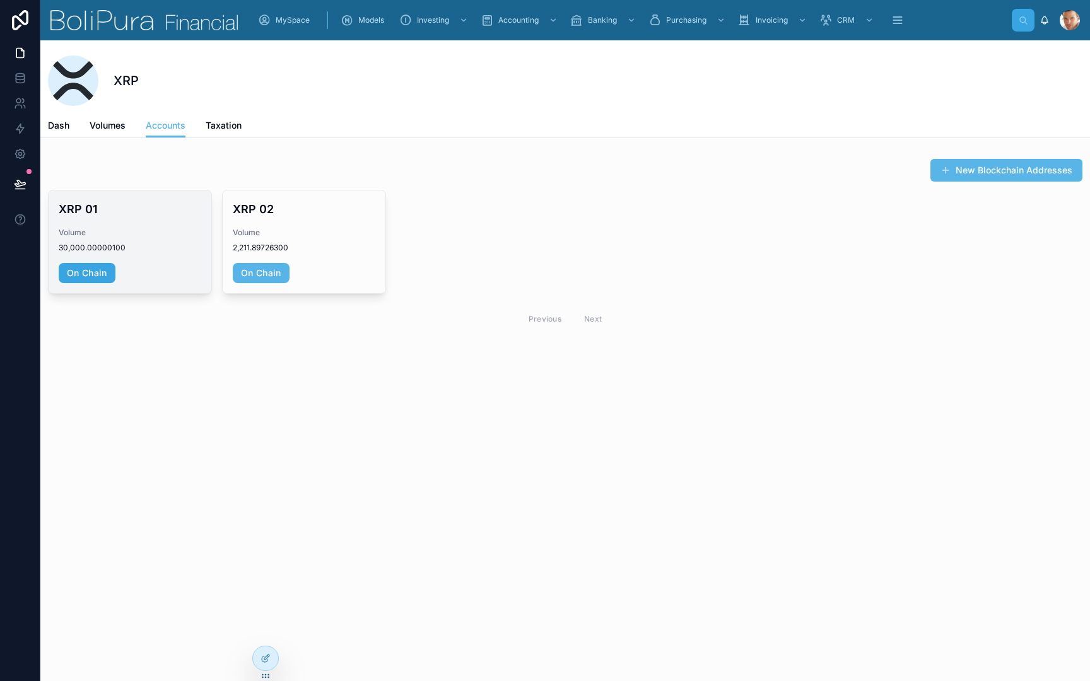
click at [91, 267] on link "On Chain" at bounding box center [87, 273] width 57 height 20
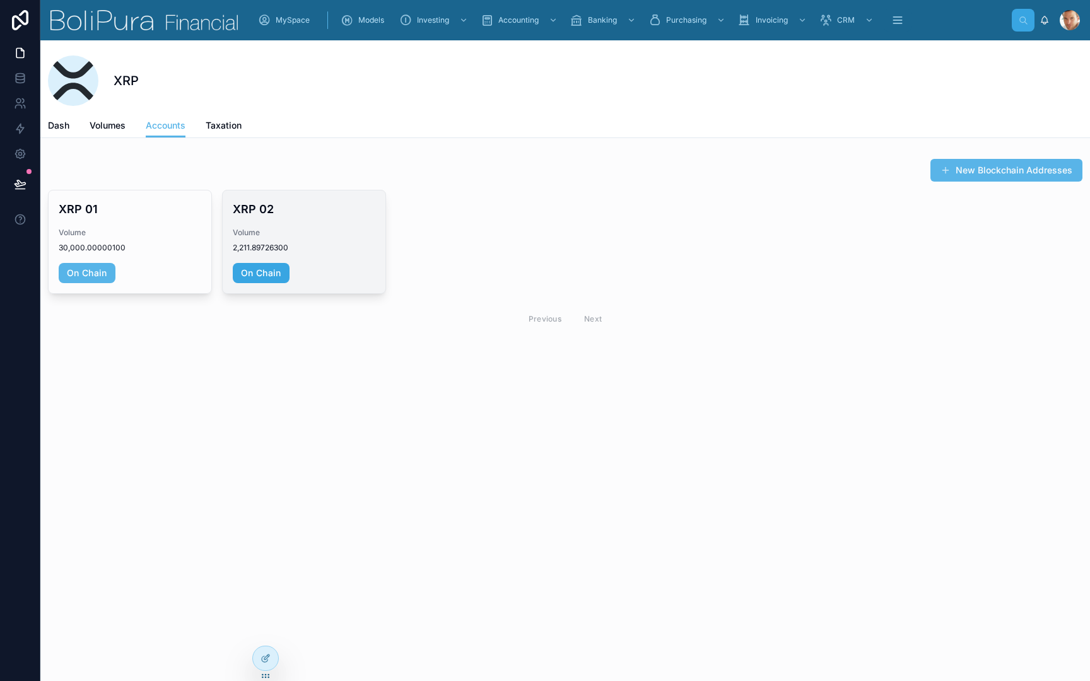
click at [266, 273] on link "On Chain" at bounding box center [261, 273] width 57 height 20
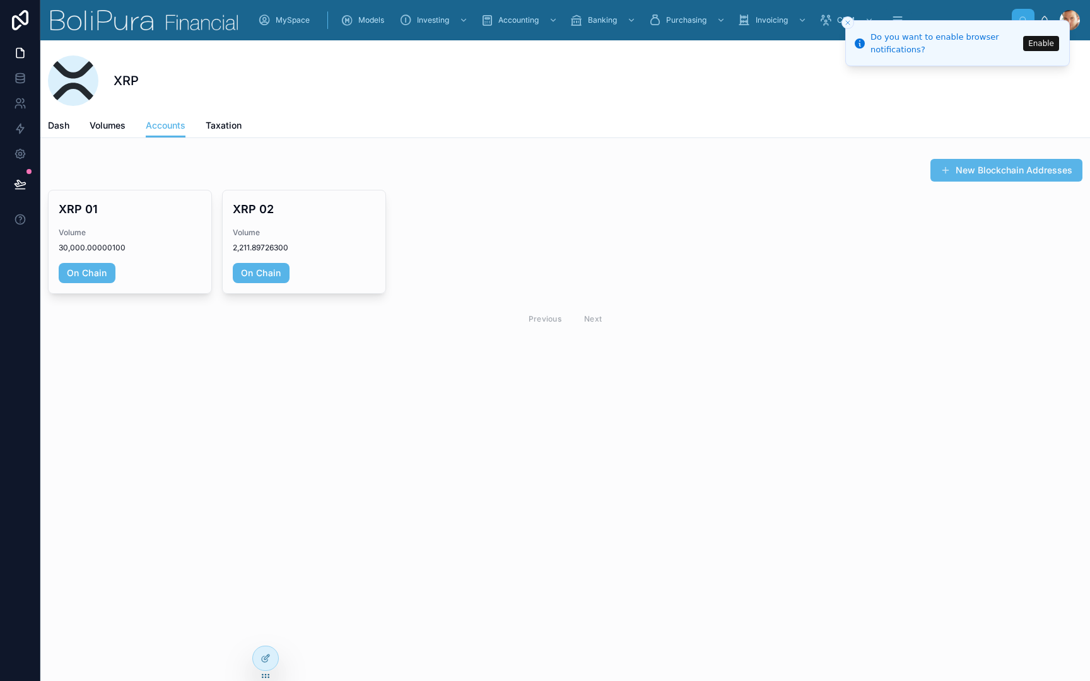
scroll to position [0, 0]
click at [428, 52] on div "Crypto" at bounding box center [434, 54] width 47 height 20
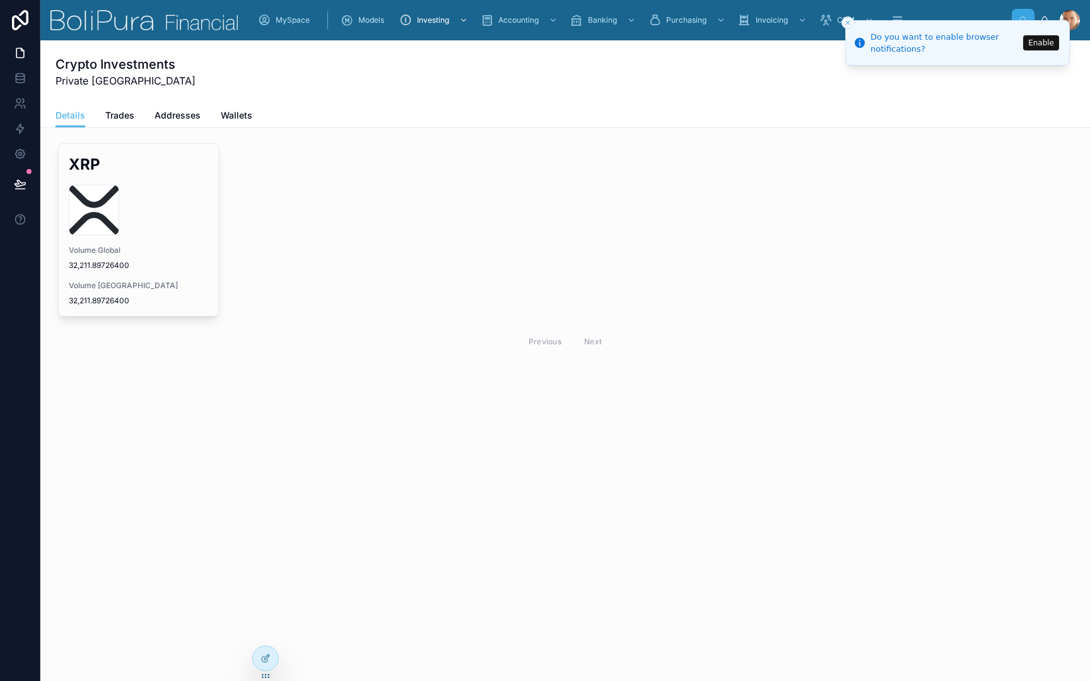
click at [848, 21] on icon "Close toast" at bounding box center [848, 23] width 8 height 8
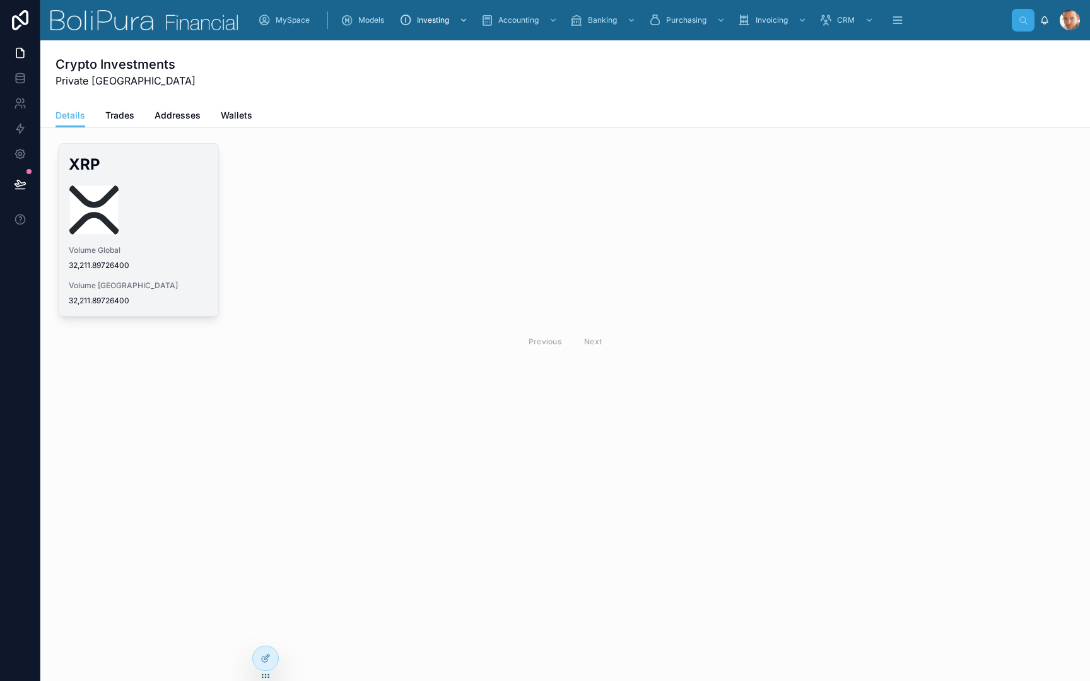
click at [175, 204] on div "xrp-xrp-logo .svg" at bounding box center [138, 210] width 139 height 50
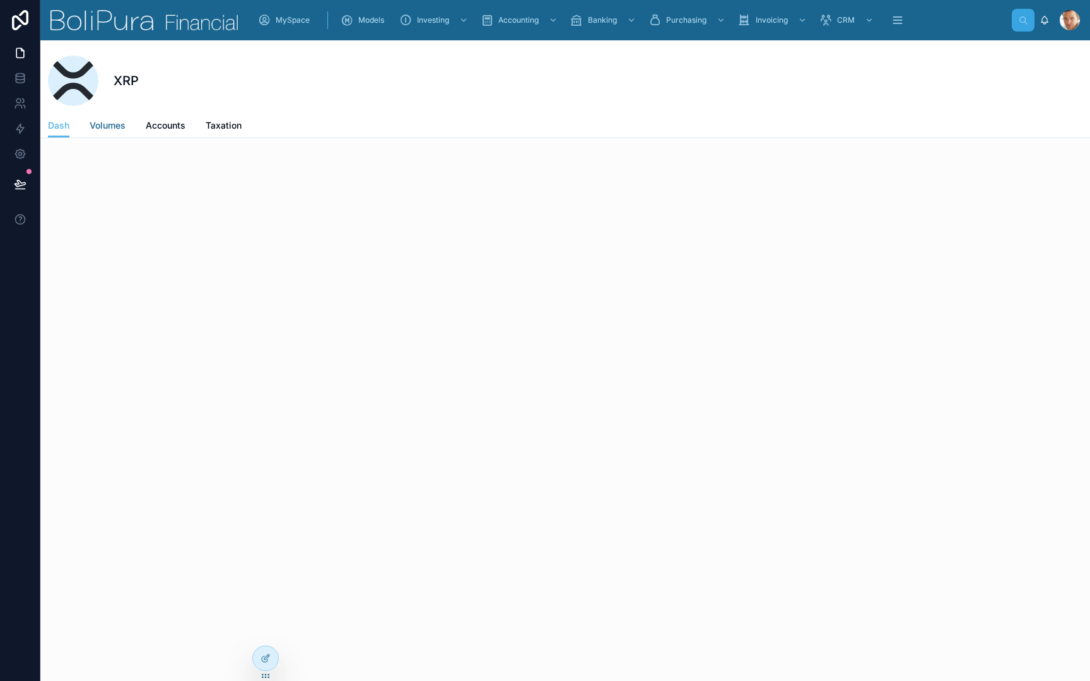
click at [108, 127] on span "Volumes" at bounding box center [108, 125] width 36 height 13
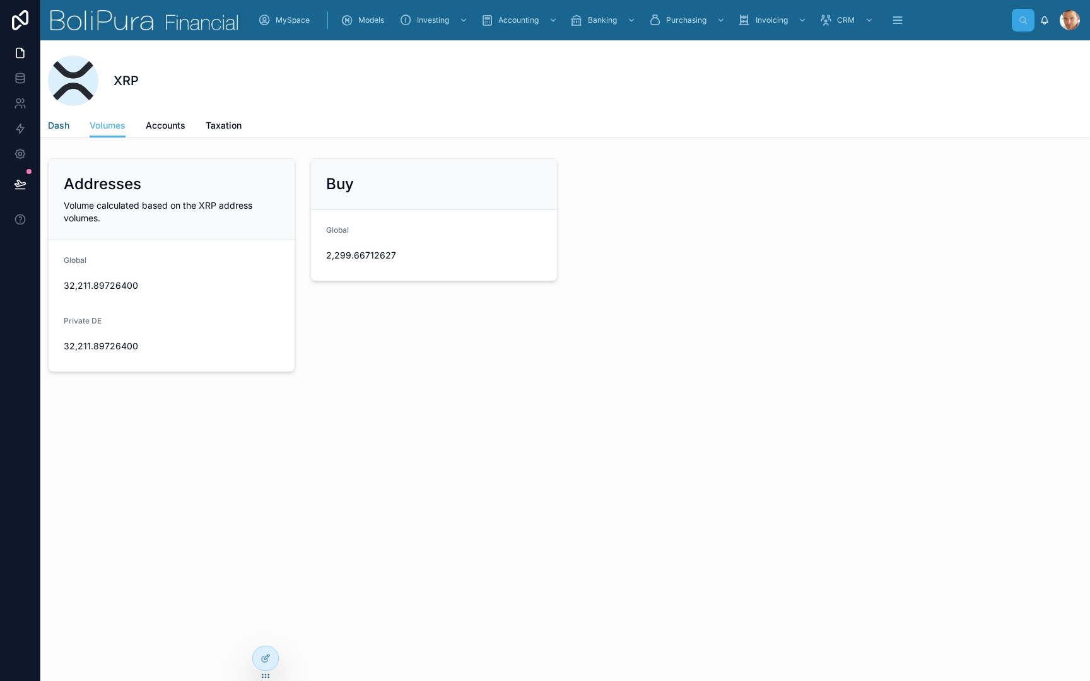
click at [60, 127] on span "Dash" at bounding box center [58, 125] width 21 height 13
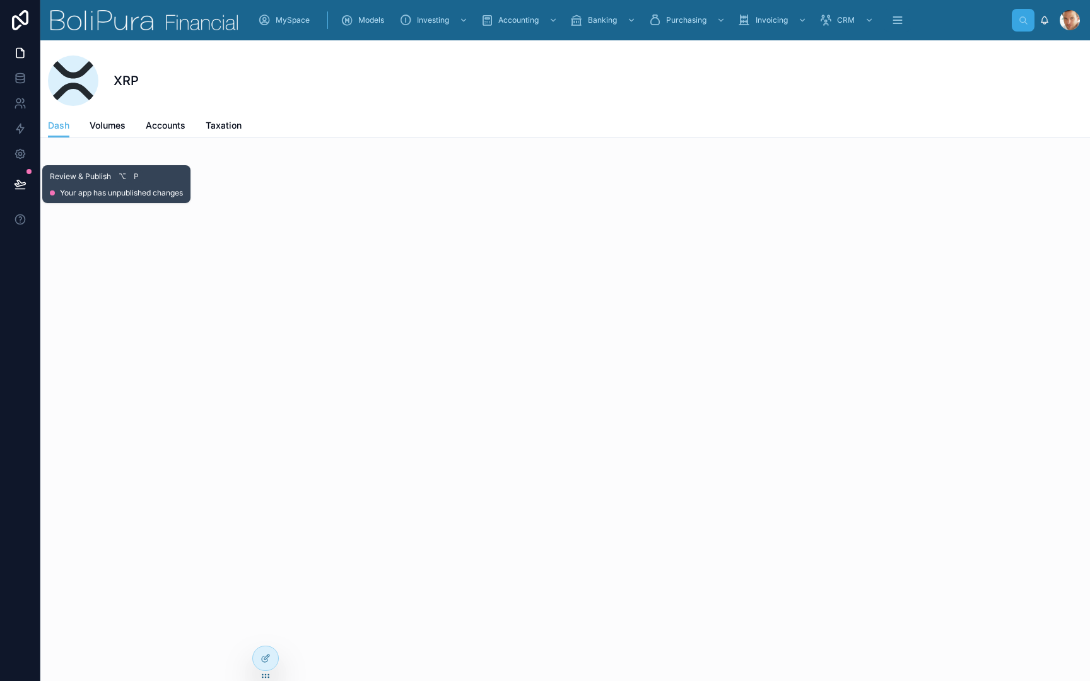
click at [25, 177] on button at bounding box center [20, 183] width 28 height 35
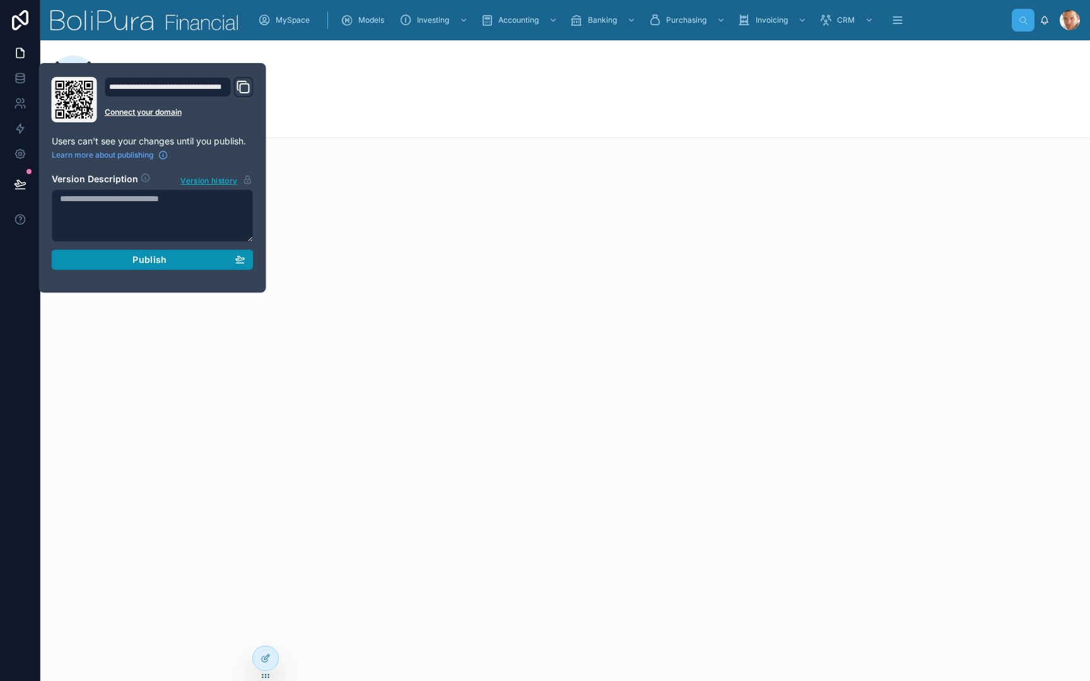
click at [218, 257] on div "Publish" at bounding box center [152, 259] width 185 height 11
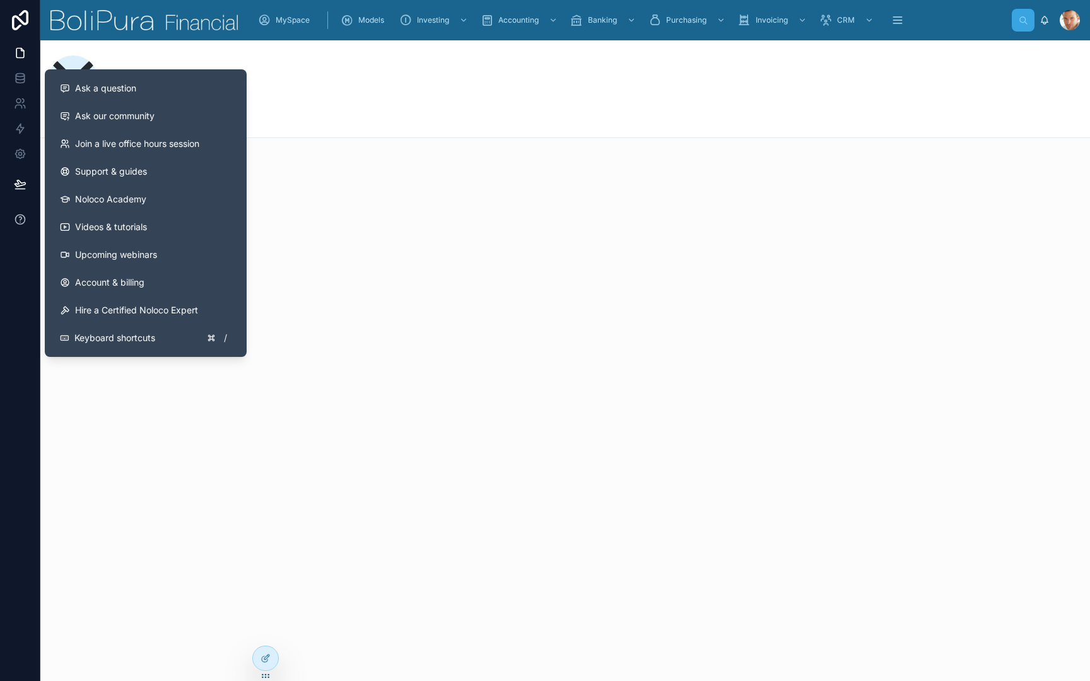
click at [22, 223] on icon at bounding box center [20, 219] width 13 height 13
click at [147, 115] on span "Ask our community" at bounding box center [114, 116] width 79 height 13
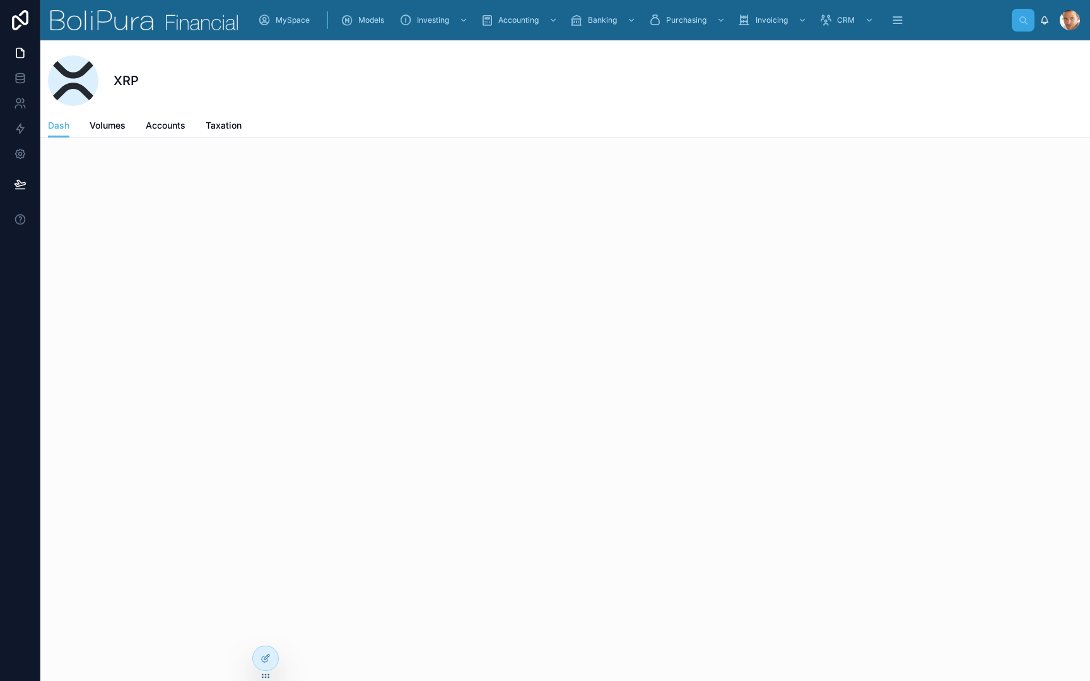
click at [332, 289] on div "XRP Dash Dash Volumes Accounts Taxation" at bounding box center [564, 360] width 1049 height 641
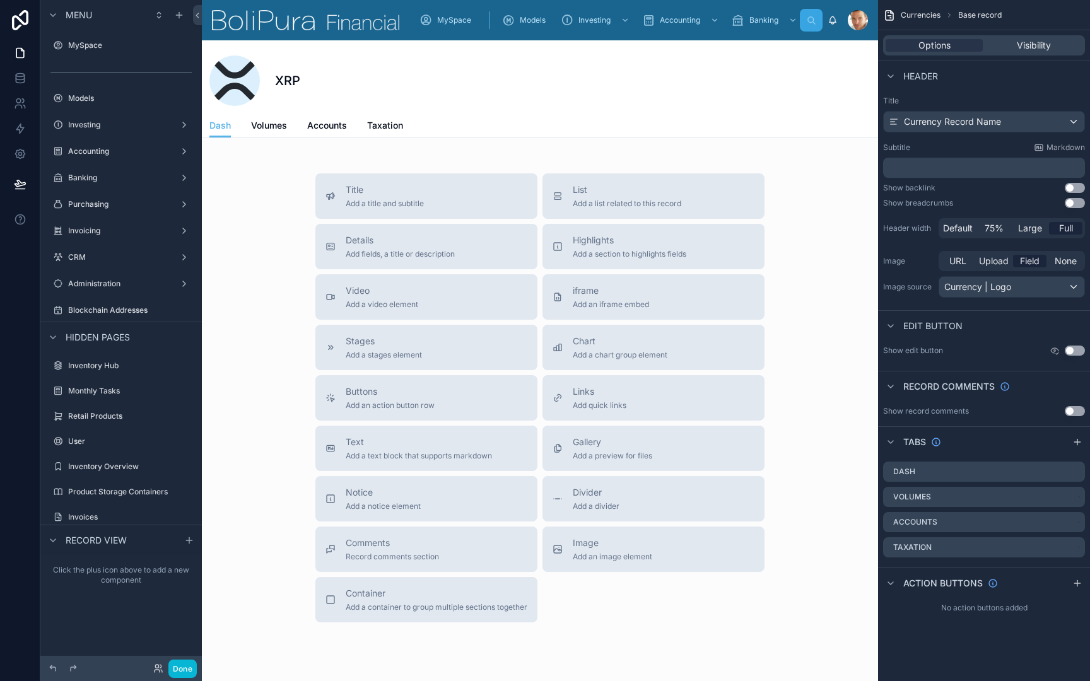
scroll to position [1623, 0]
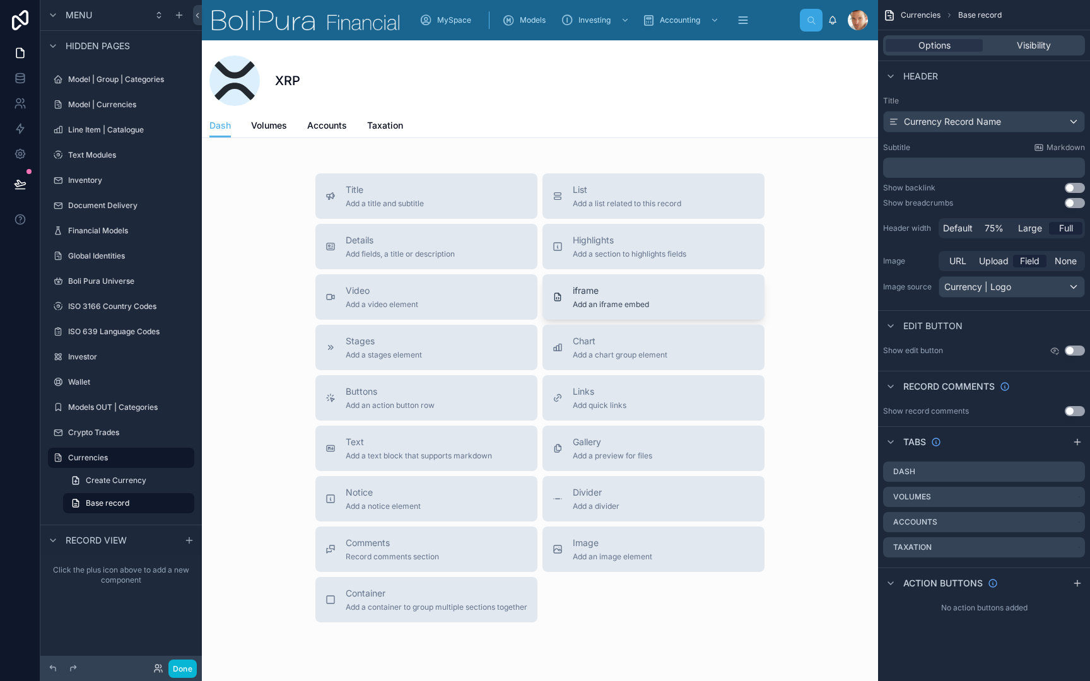
click at [598, 301] on span "Add an iframe embed" at bounding box center [611, 305] width 76 height 10
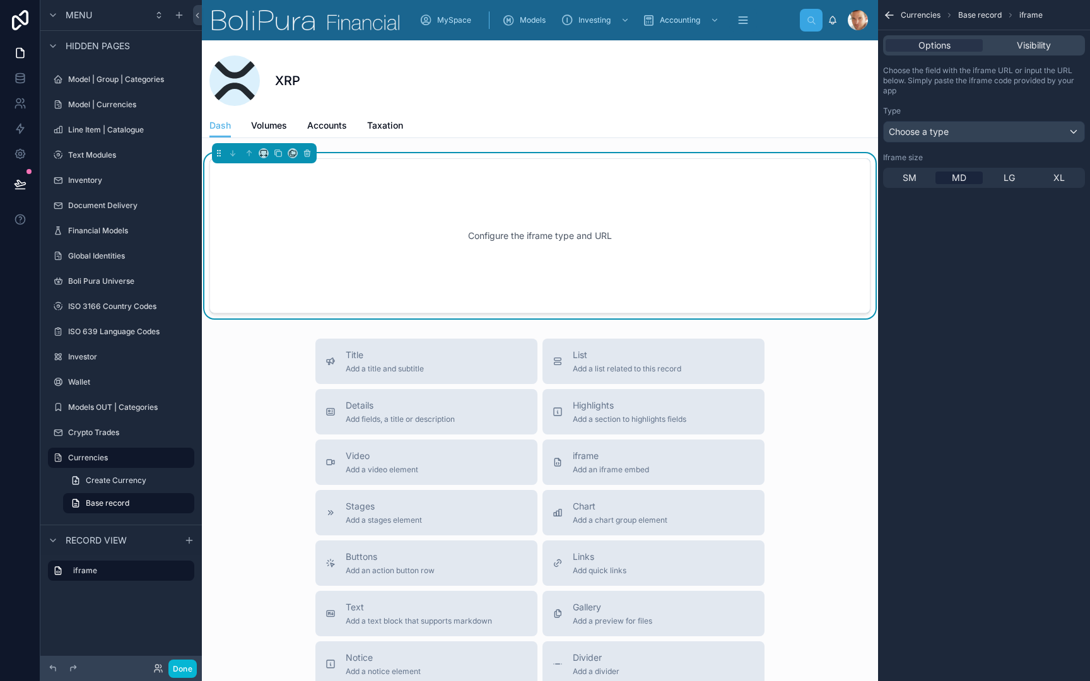
click at [996, 127] on div "Choose a type" at bounding box center [983, 132] width 201 height 20
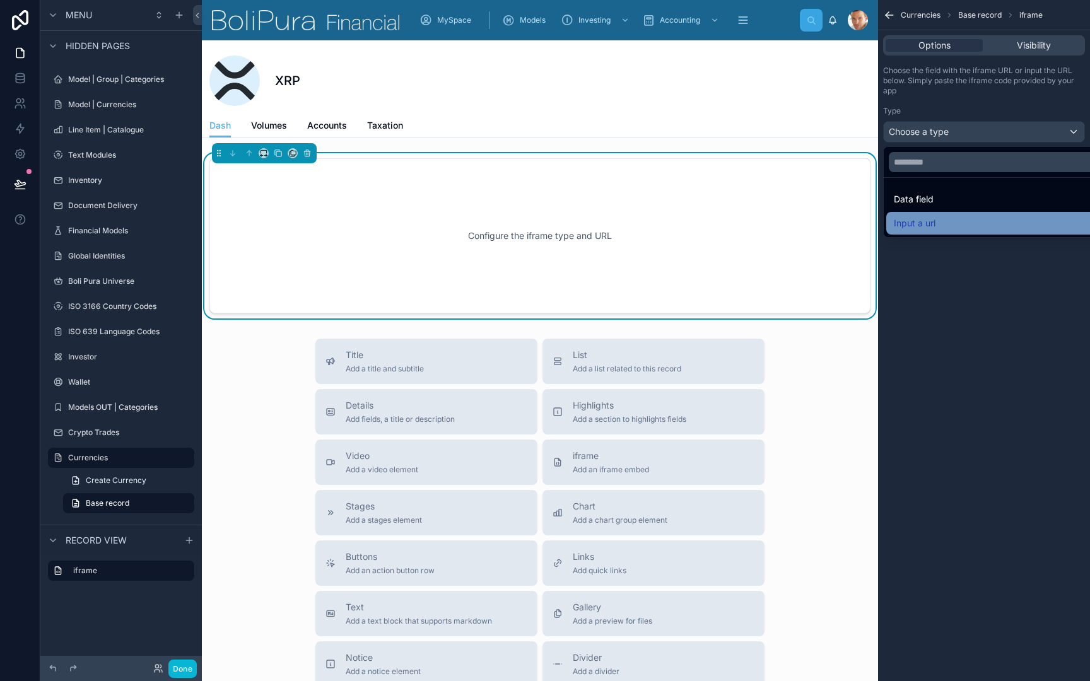
click at [940, 223] on div "Input a url" at bounding box center [998, 223] width 209 height 15
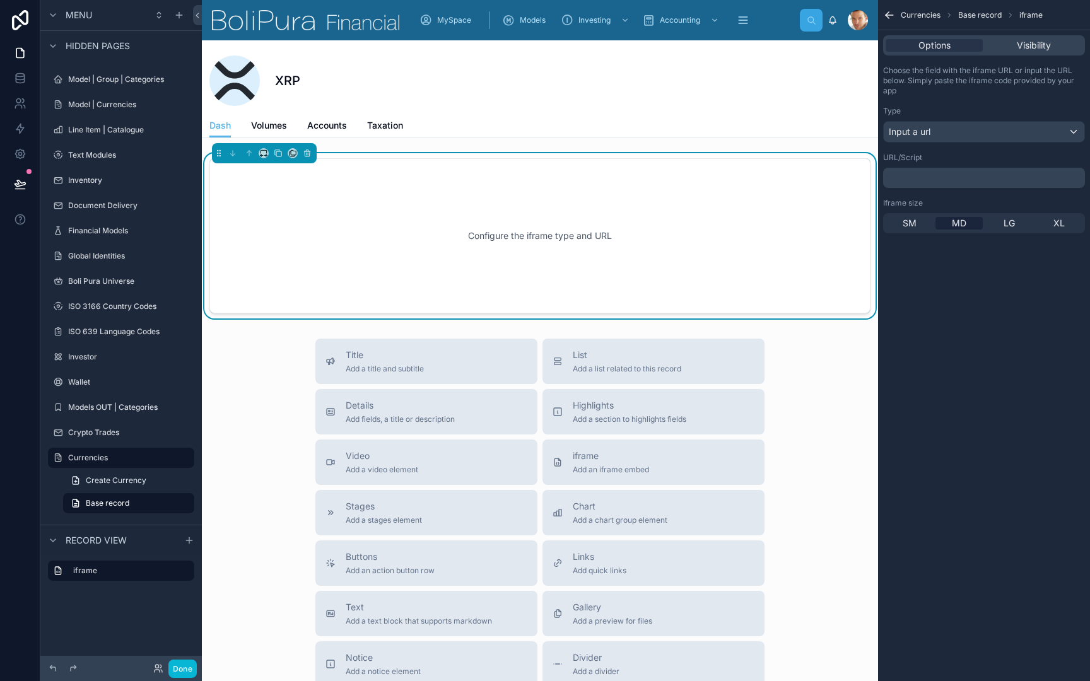
click at [968, 189] on div "Choose the field with the iframe URL or input the URL below. Simply paste the i…" at bounding box center [984, 150] width 212 height 178
click at [979, 182] on p "﻿" at bounding box center [985, 178] width 194 height 10
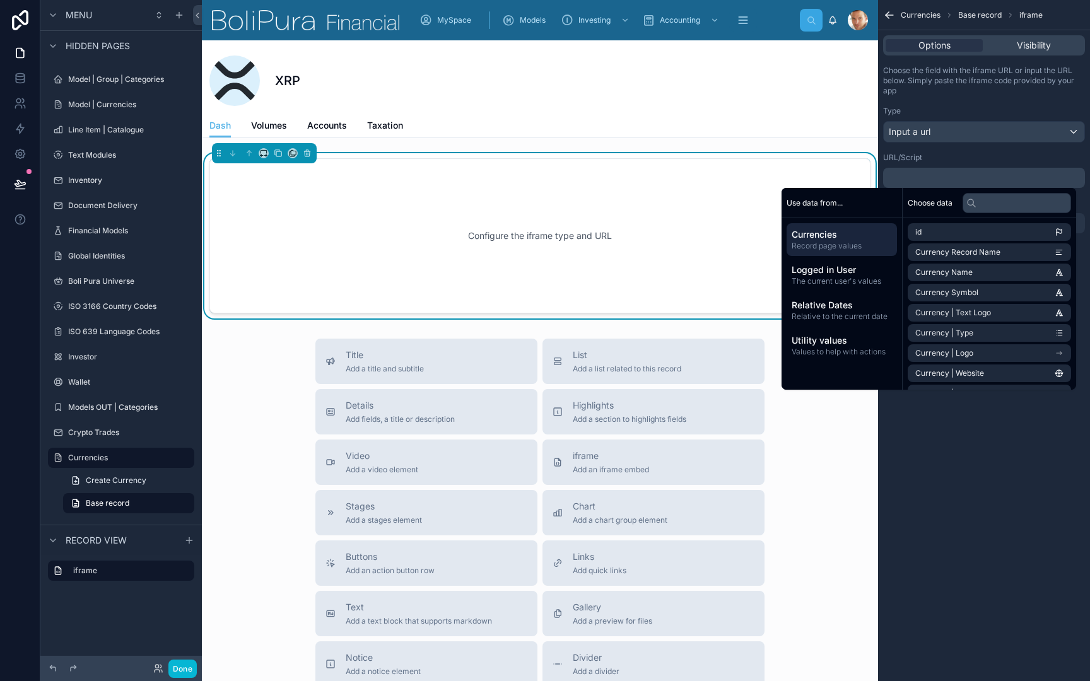
click at [982, 158] on div "URL/Script" at bounding box center [984, 158] width 202 height 10
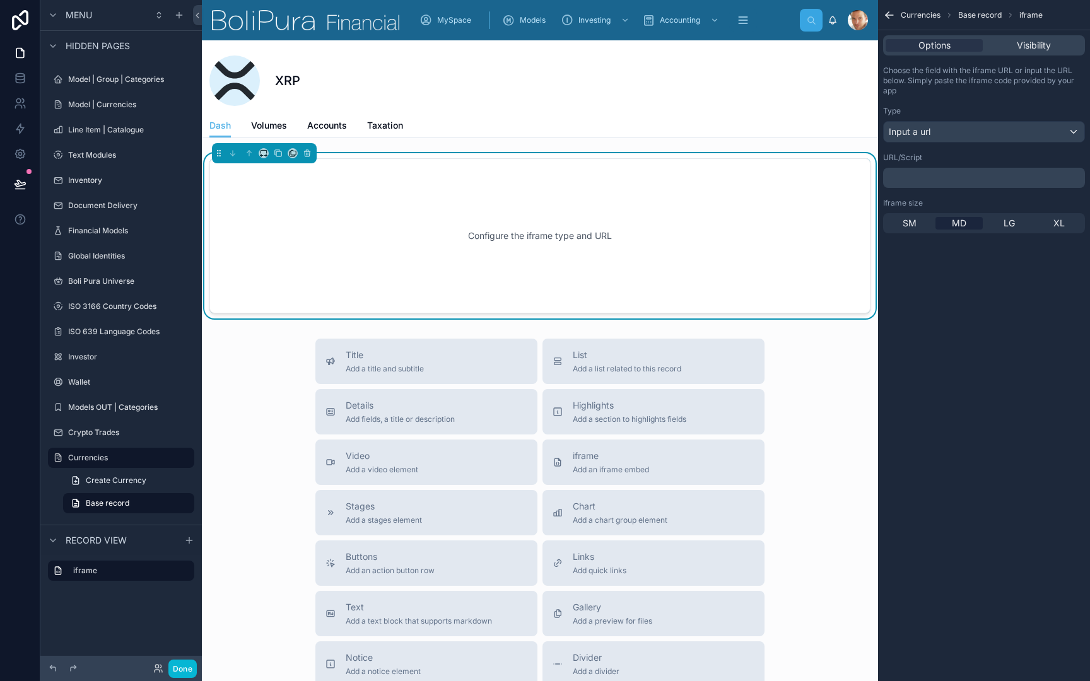
click at [957, 175] on p "﻿" at bounding box center [985, 178] width 194 height 10
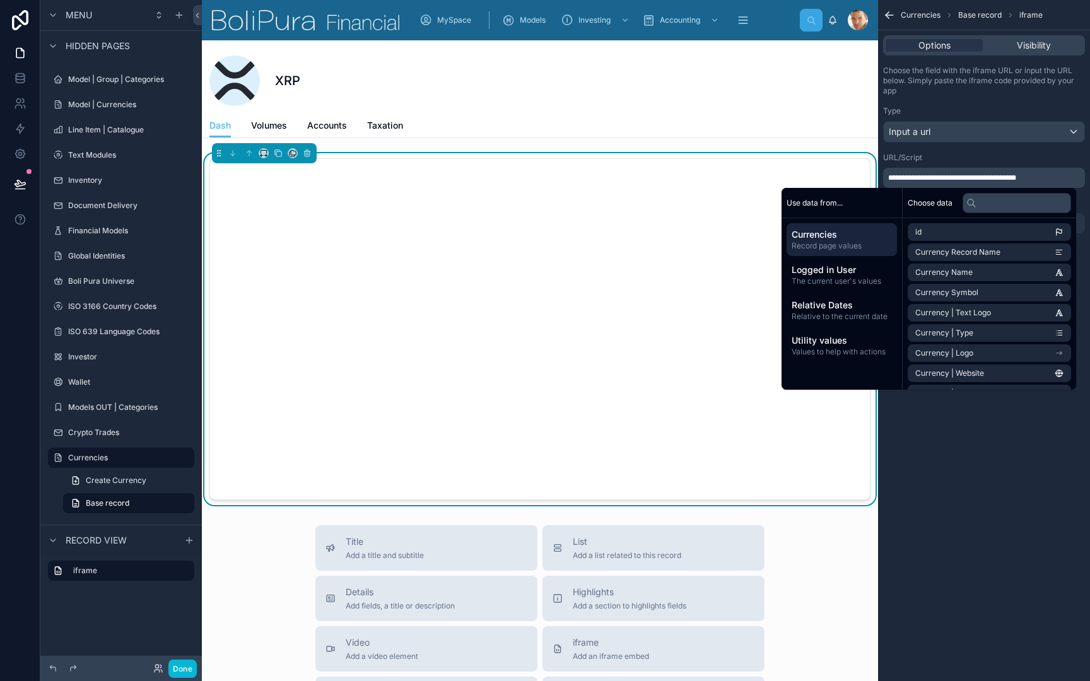
click at [956, 156] on div "URL/Script" at bounding box center [984, 158] width 202 height 10
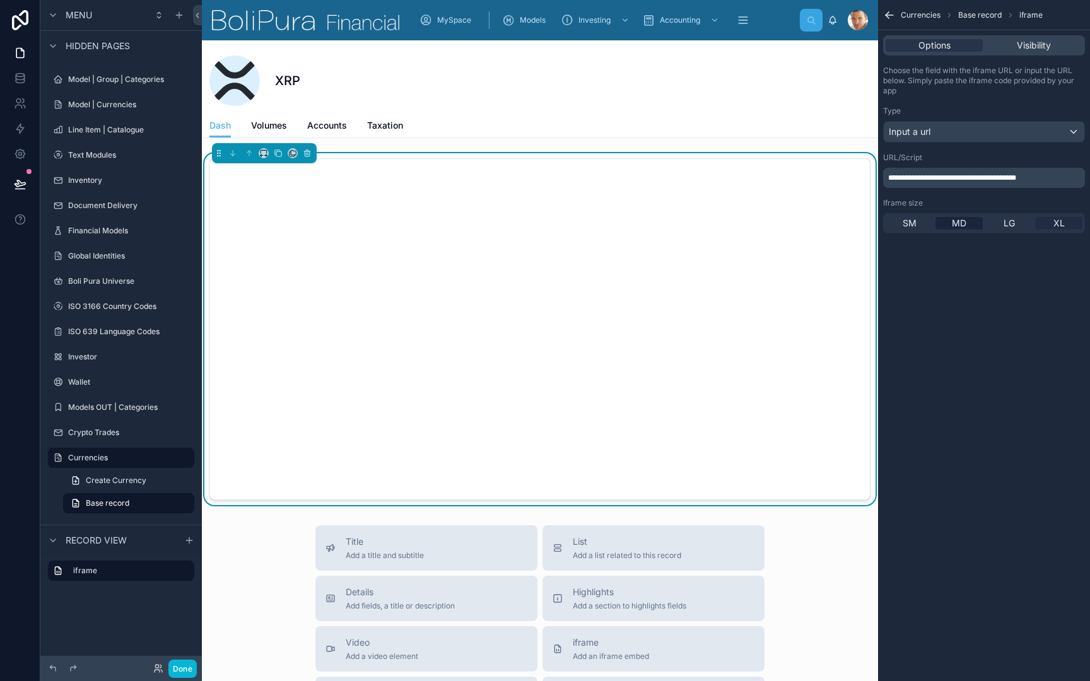
click at [1059, 223] on span "XL" at bounding box center [1058, 223] width 11 height 13
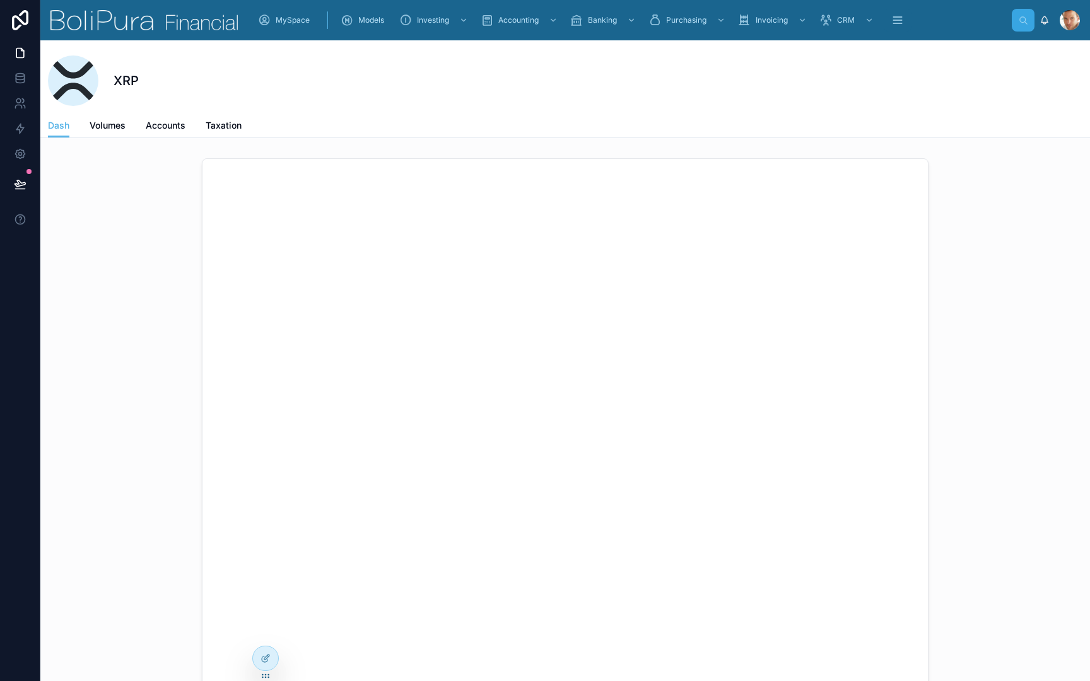
scroll to position [0, 0]
click at [265, 660] on icon at bounding box center [266, 657] width 5 height 5
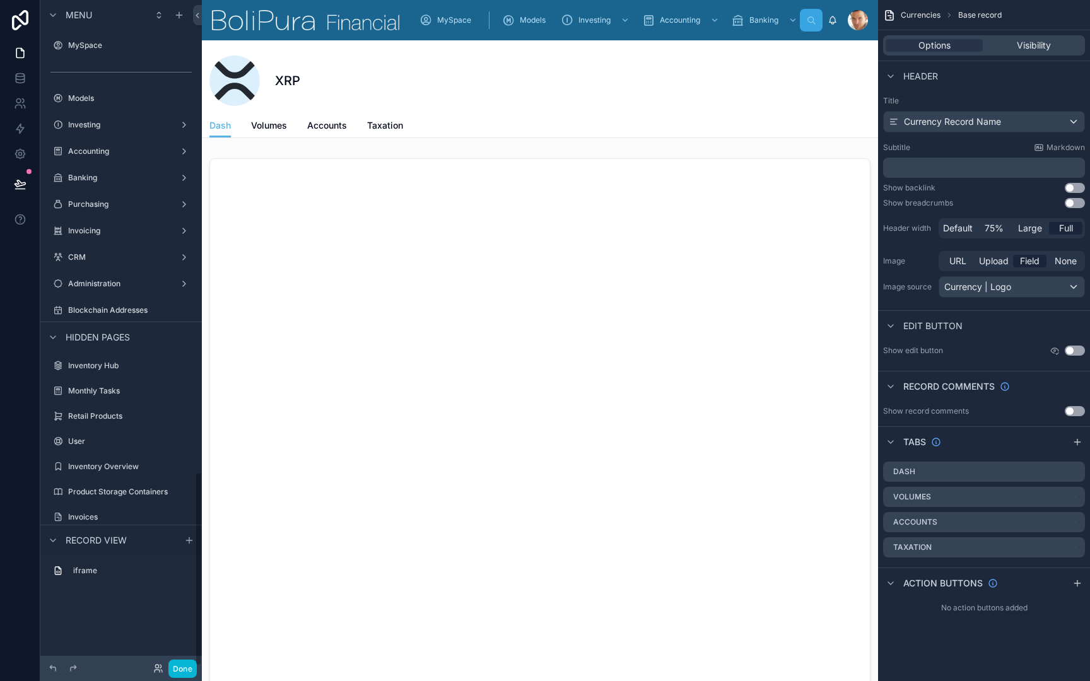
scroll to position [1623, 0]
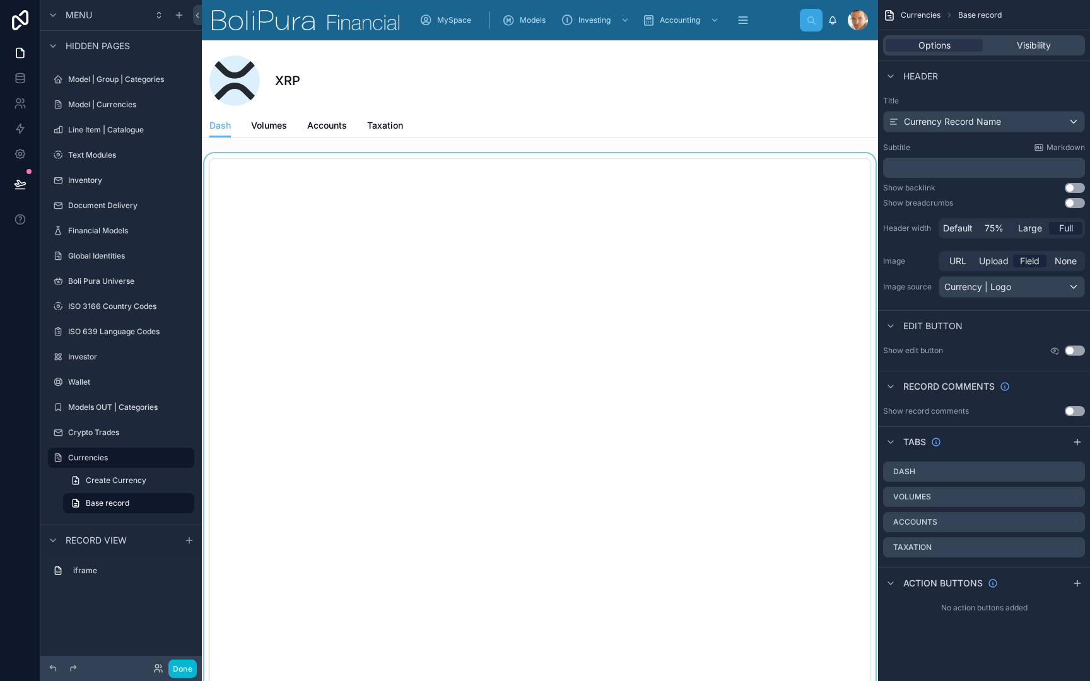
click at [386, 392] on div at bounding box center [540, 499] width 676 height 692
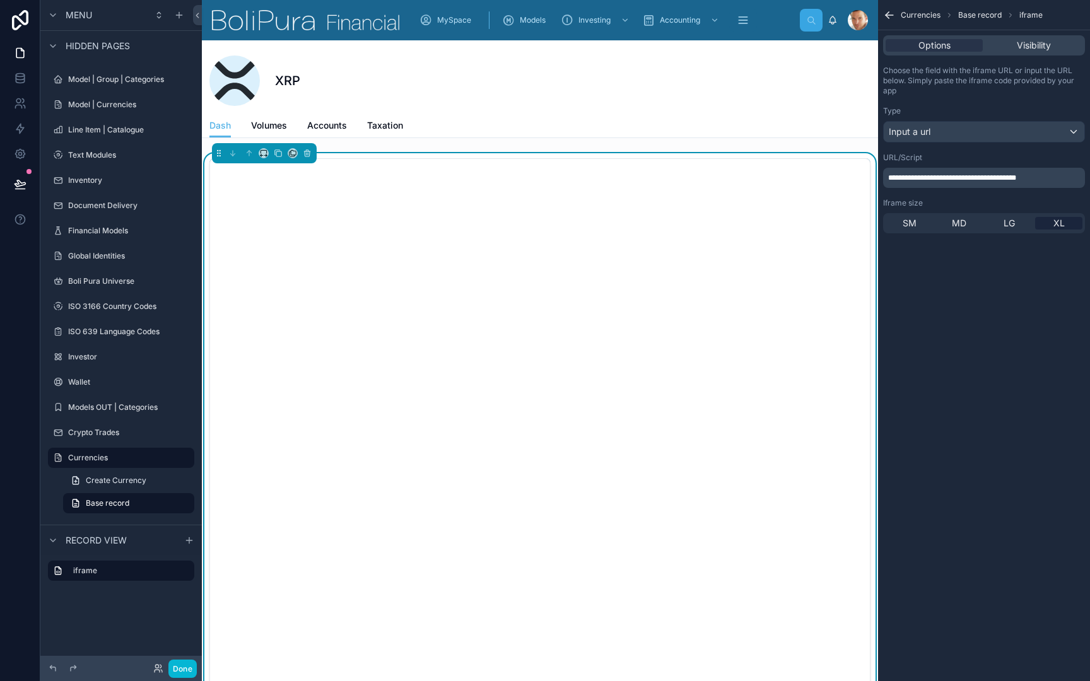
click at [989, 125] on div "Input a url" at bounding box center [983, 132] width 201 height 20
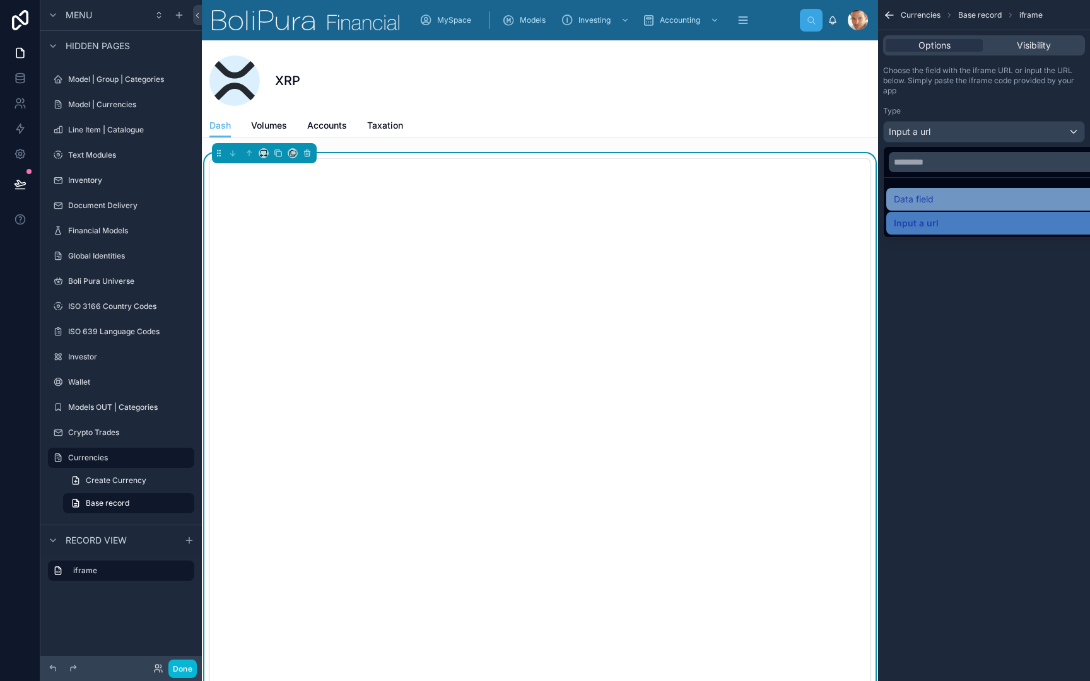
click at [940, 199] on div "Data field" at bounding box center [998, 199] width 209 height 15
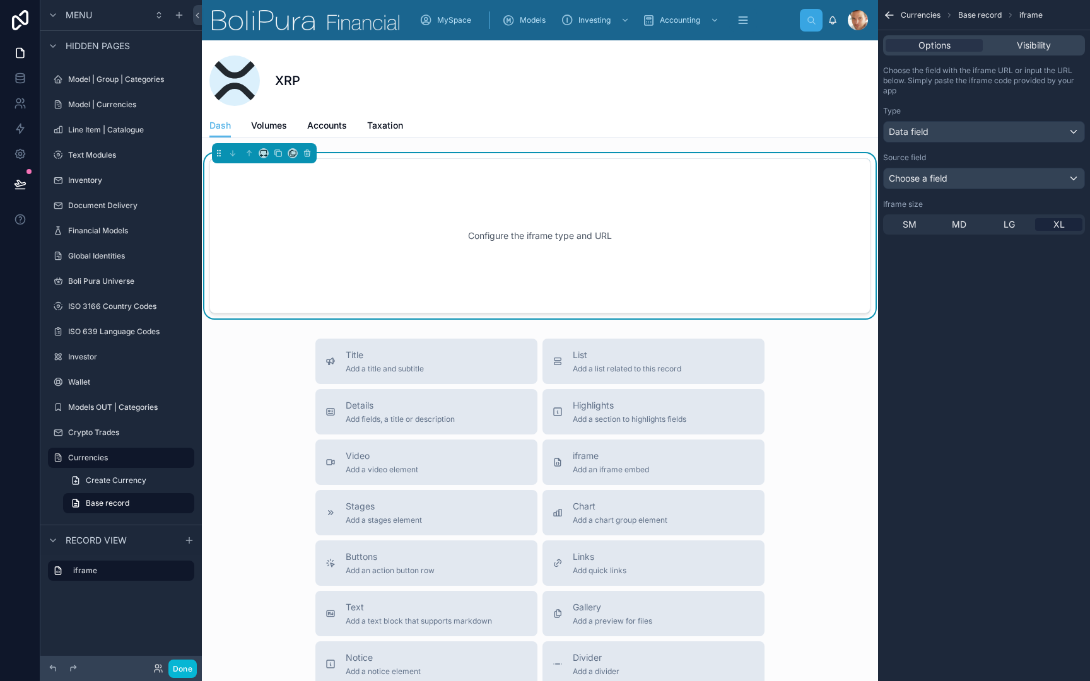
click at [969, 131] on div "Data field" at bounding box center [983, 132] width 201 height 20
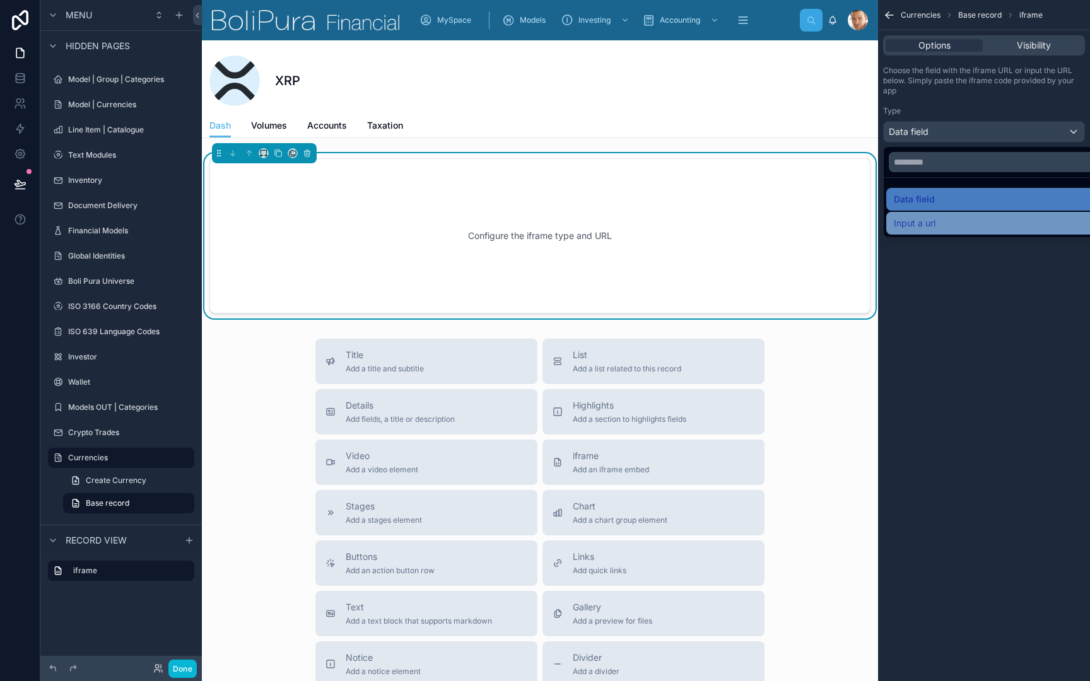
click at [951, 219] on div "Input a url" at bounding box center [998, 223] width 209 height 15
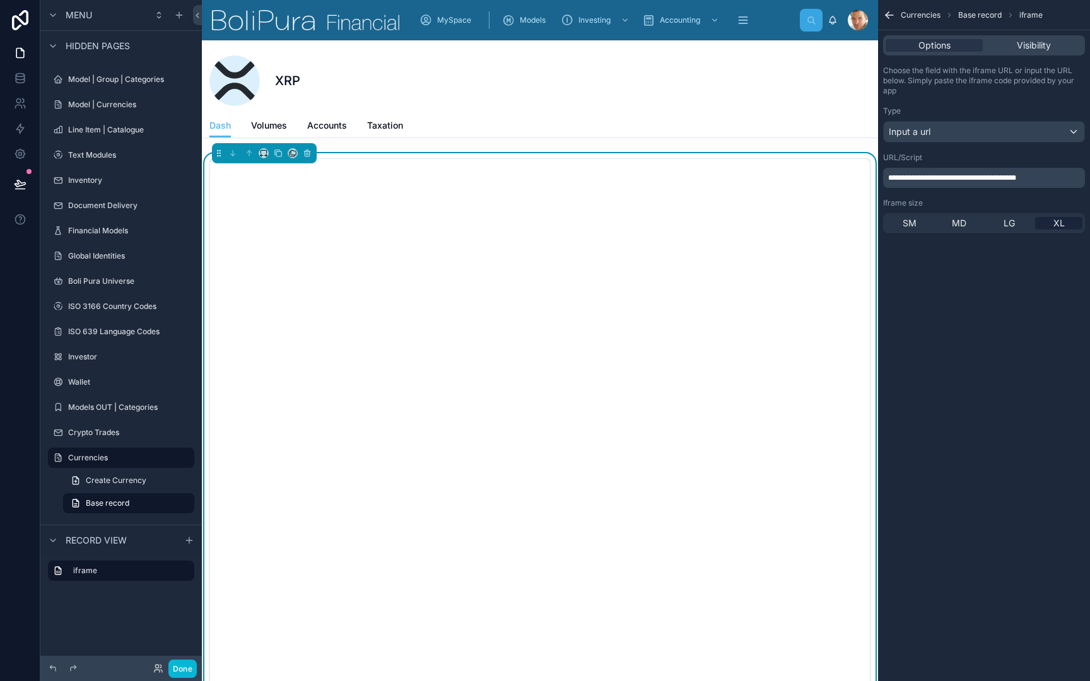
click at [1057, 180] on p "**********" at bounding box center [985, 178] width 194 height 10
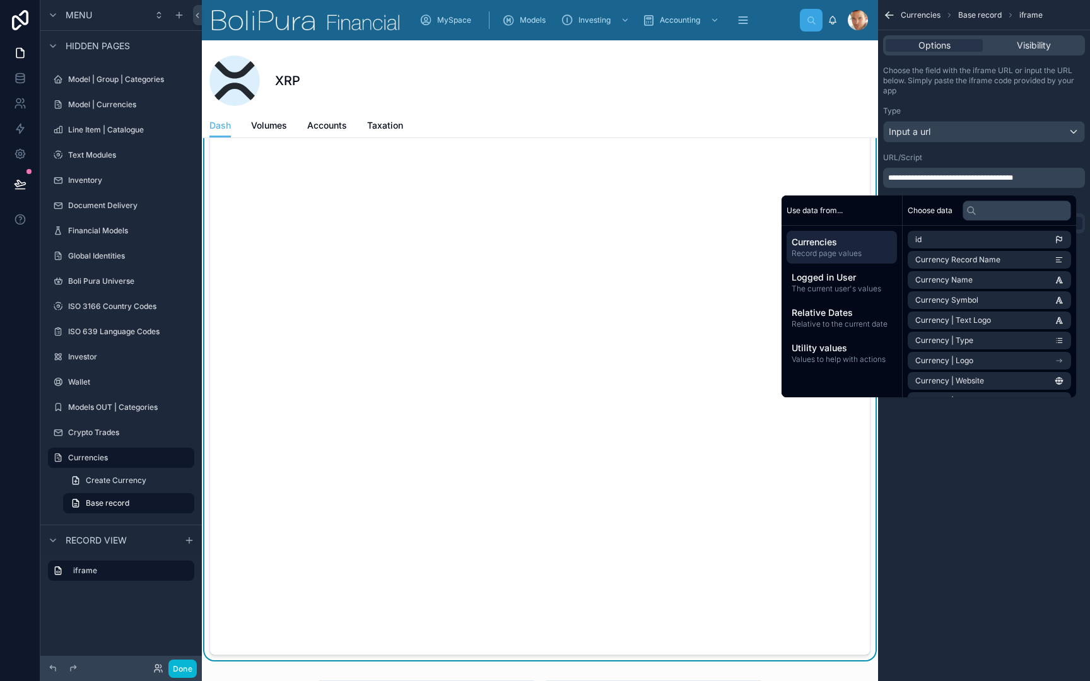
scroll to position [102, 0]
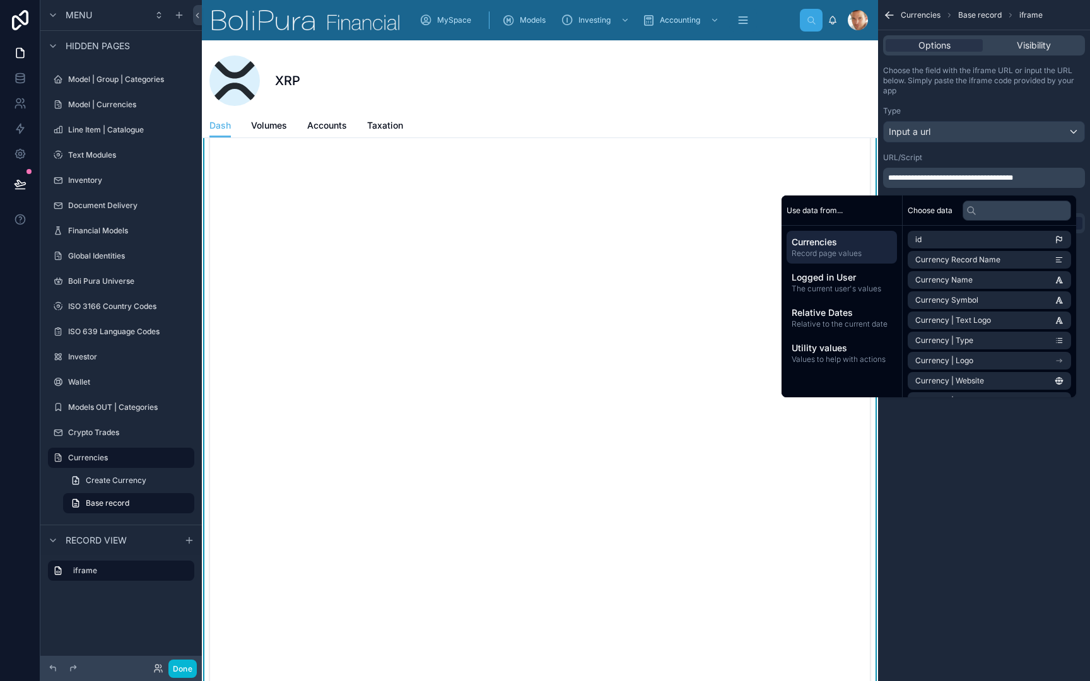
click at [996, 175] on span "**********" at bounding box center [950, 178] width 125 height 8
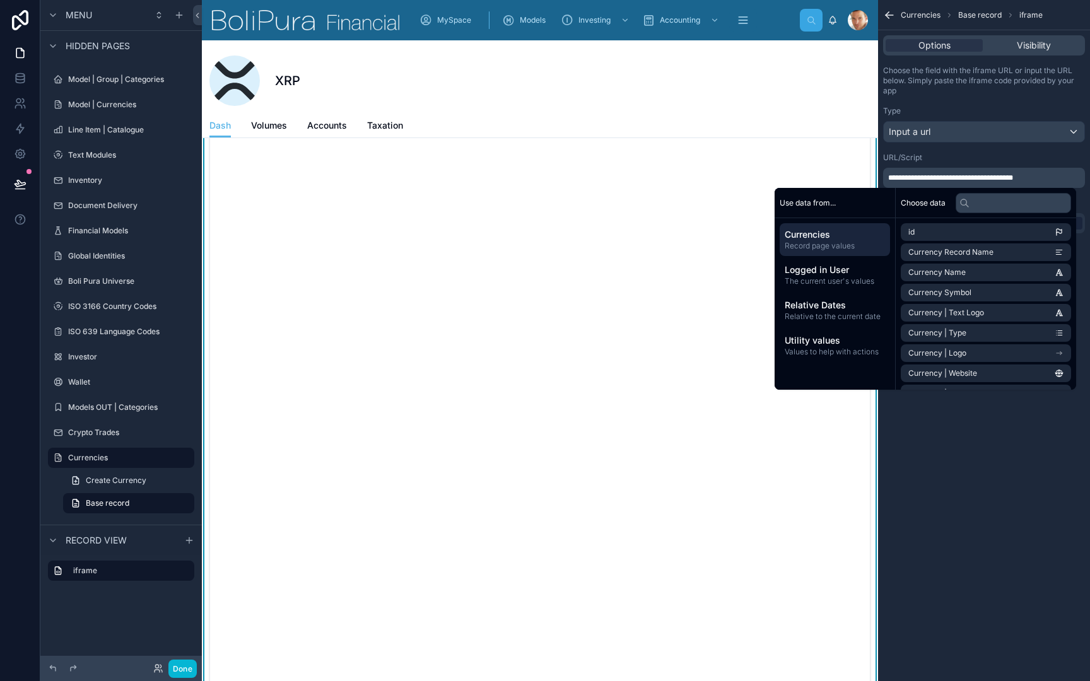
click at [996, 175] on span "**********" at bounding box center [950, 178] width 125 height 8
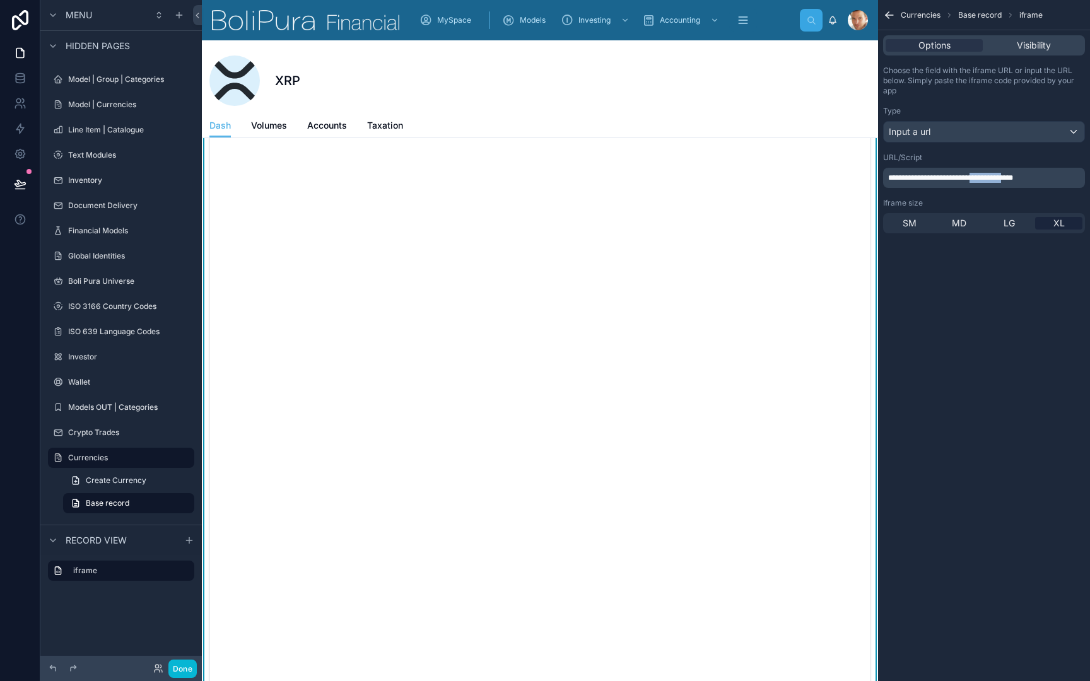
click at [996, 175] on span "**********" at bounding box center [950, 178] width 125 height 8
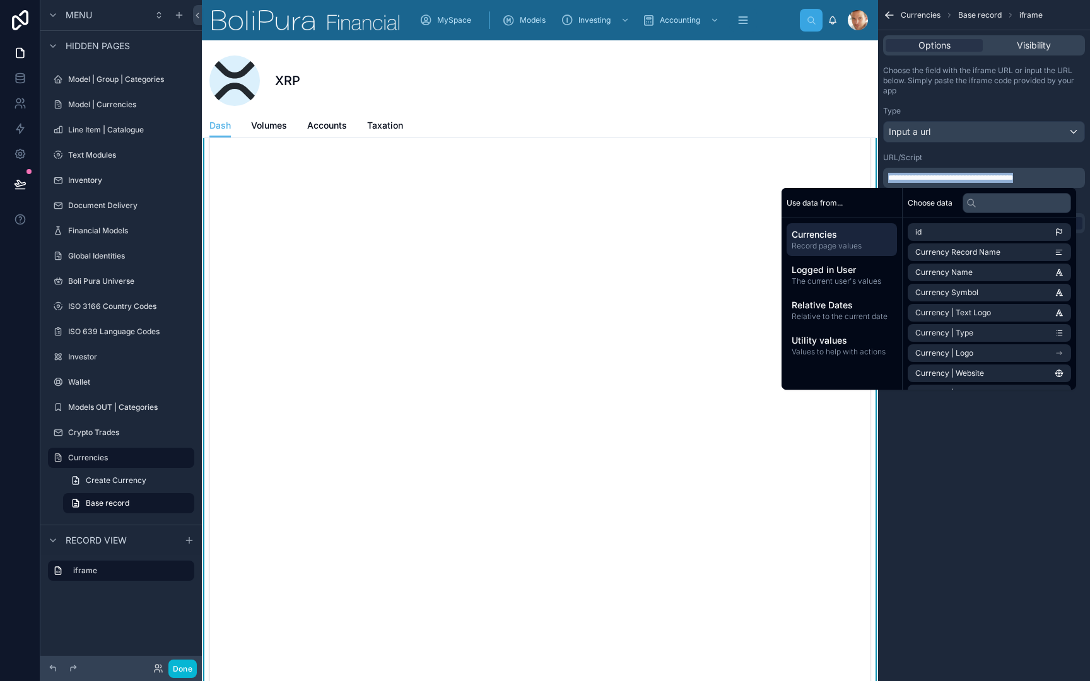
click at [990, 175] on span "**********" at bounding box center [950, 178] width 125 height 8
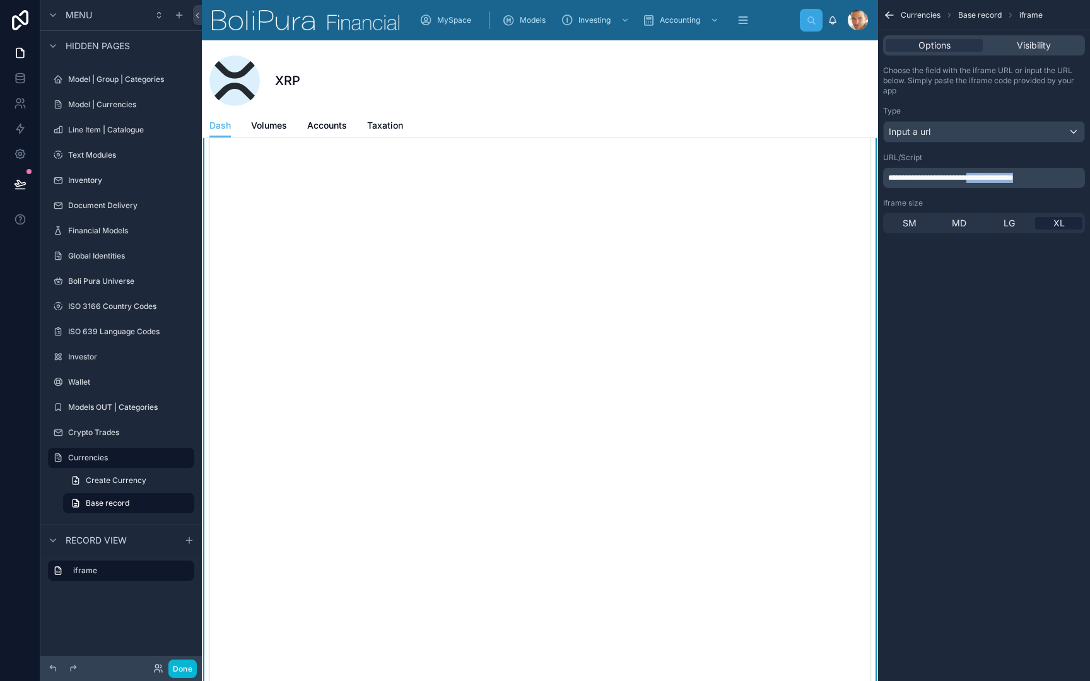
drag, startPoint x: 986, startPoint y: 176, endPoint x: 1005, endPoint y: 186, distance: 22.0
click at [1005, 186] on div "**********" at bounding box center [984, 178] width 202 height 20
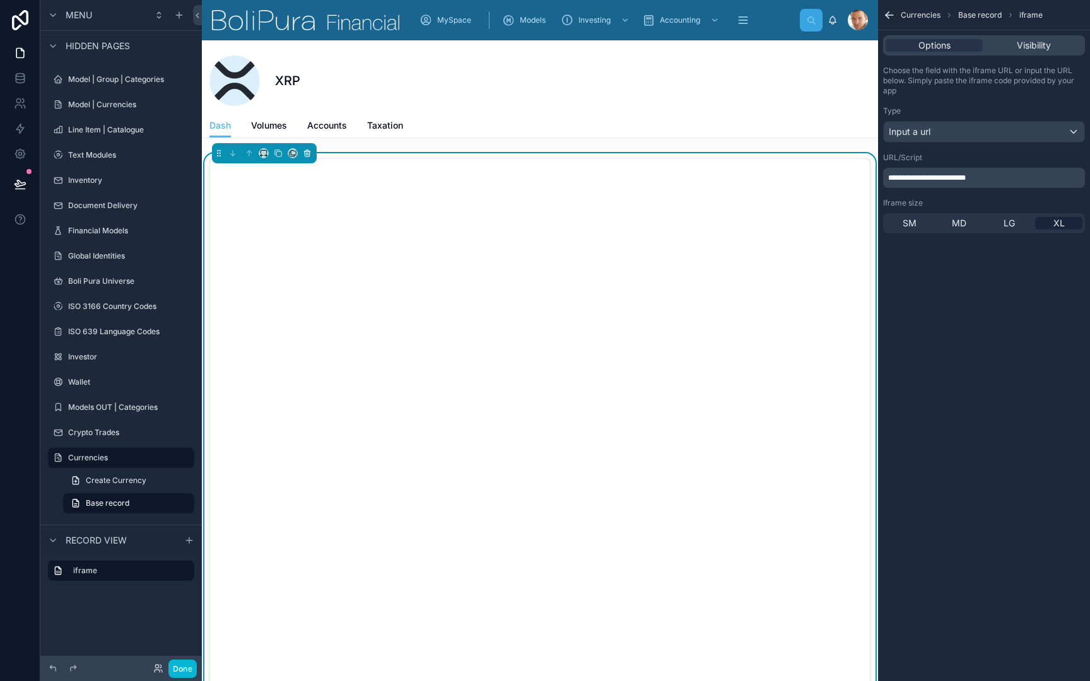
scroll to position [0, 0]
click at [306, 153] on icon at bounding box center [307, 153] width 9 height 9
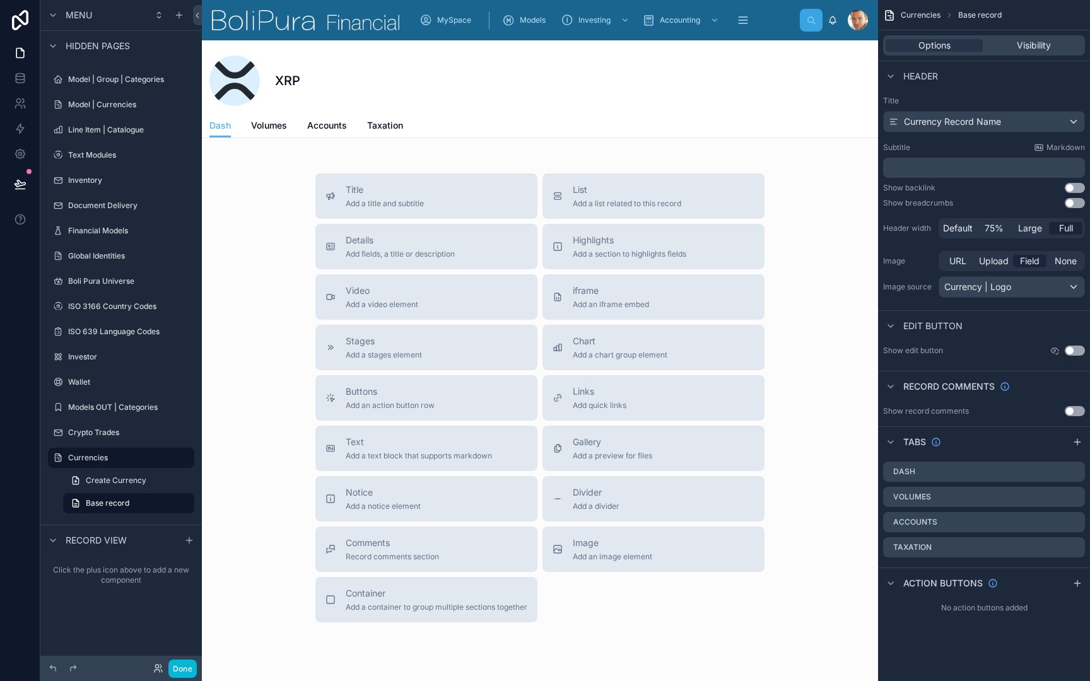
click at [358, 157] on div "XRP Dash Dash Volumes Accounts Taxation Title Add a title and subtitle List Add…" at bounding box center [540, 381] width 676 height 683
click at [405, 162] on div "XRP Dash Dash Volumes Accounts Taxation Title Add a title and subtitle List Add…" at bounding box center [540, 381] width 676 height 683
click at [405, 163] on div "XRP Dash Dash Volumes Accounts Taxation Title Add a title and subtitle List Add…" at bounding box center [540, 381] width 676 height 683
click at [450, 410] on button "Buttons Add an action button row" at bounding box center [426, 397] width 222 height 45
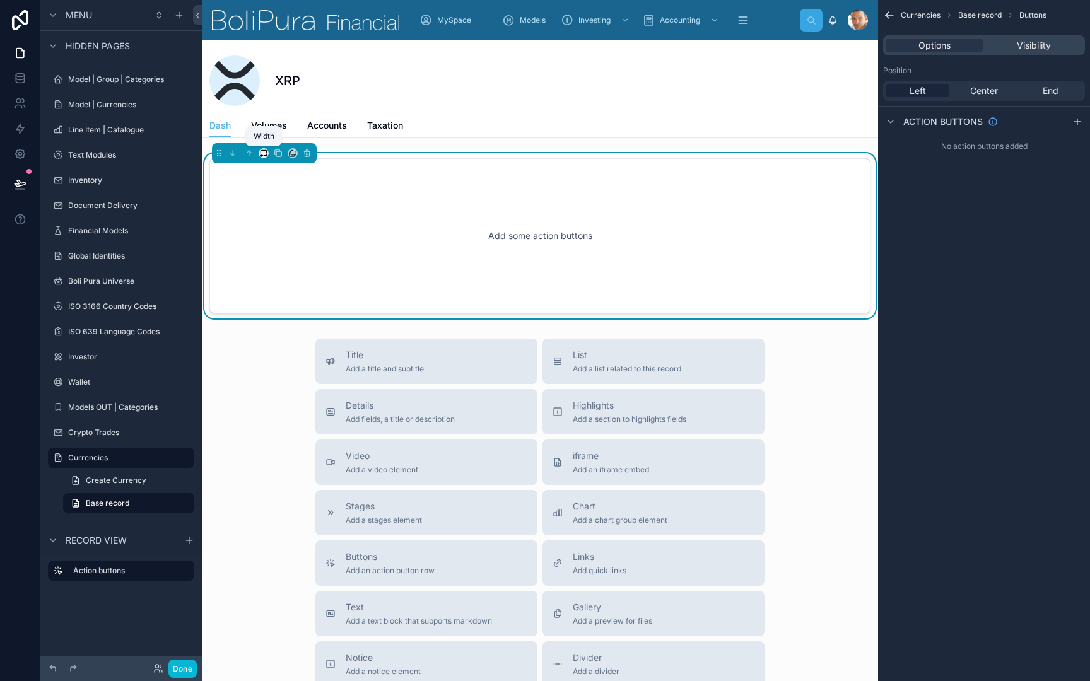
click at [267, 156] on icon at bounding box center [266, 155] width 1 height 3
click at [276, 198] on span "25%" at bounding box center [279, 200] width 20 height 15
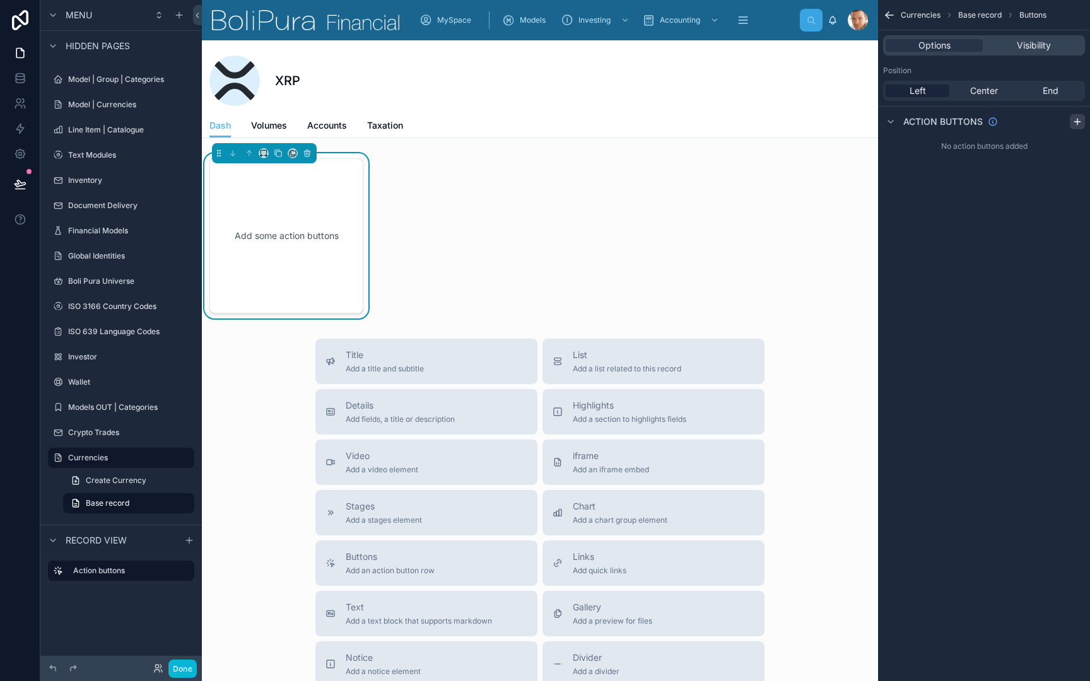
click at [1077, 122] on icon "scrollable content" at bounding box center [1077, 122] width 0 height 6
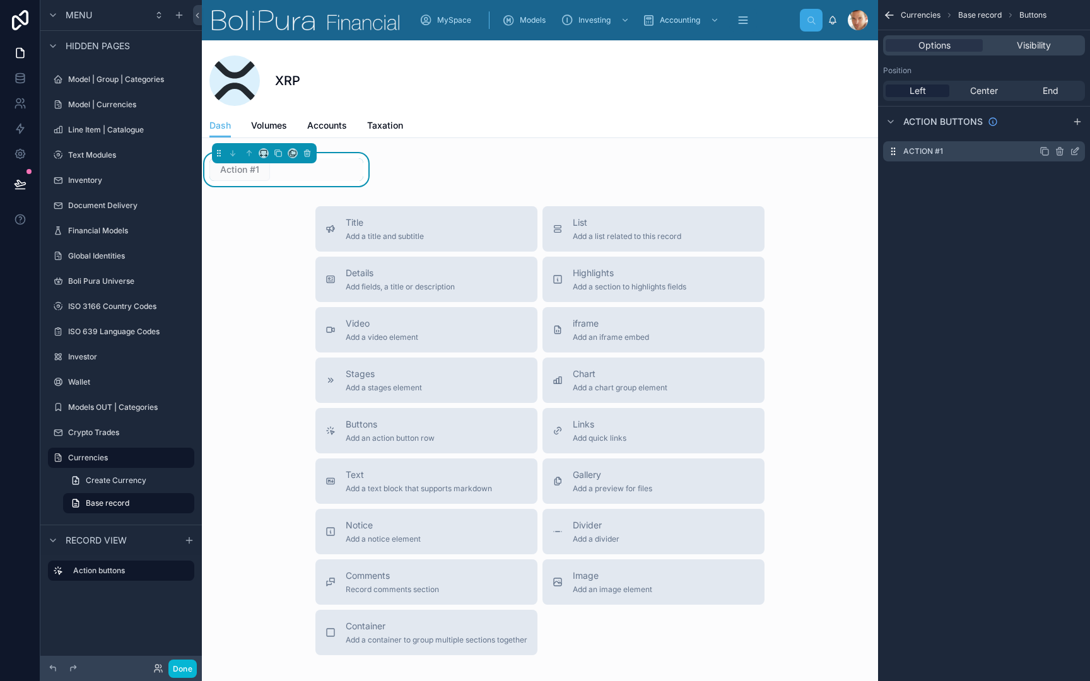
click at [1075, 153] on icon "scrollable content" at bounding box center [1074, 151] width 10 height 10
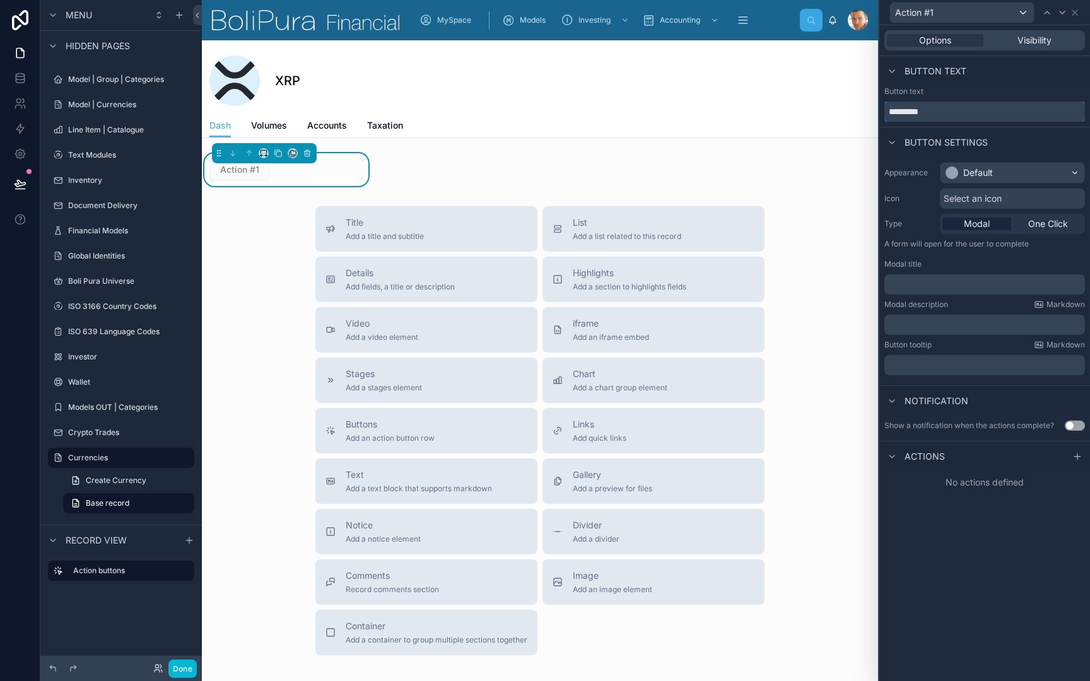
click at [950, 110] on input "*********" at bounding box center [984, 112] width 201 height 20
type input "**********"
click at [1005, 175] on div "Default" at bounding box center [1012, 173] width 144 height 20
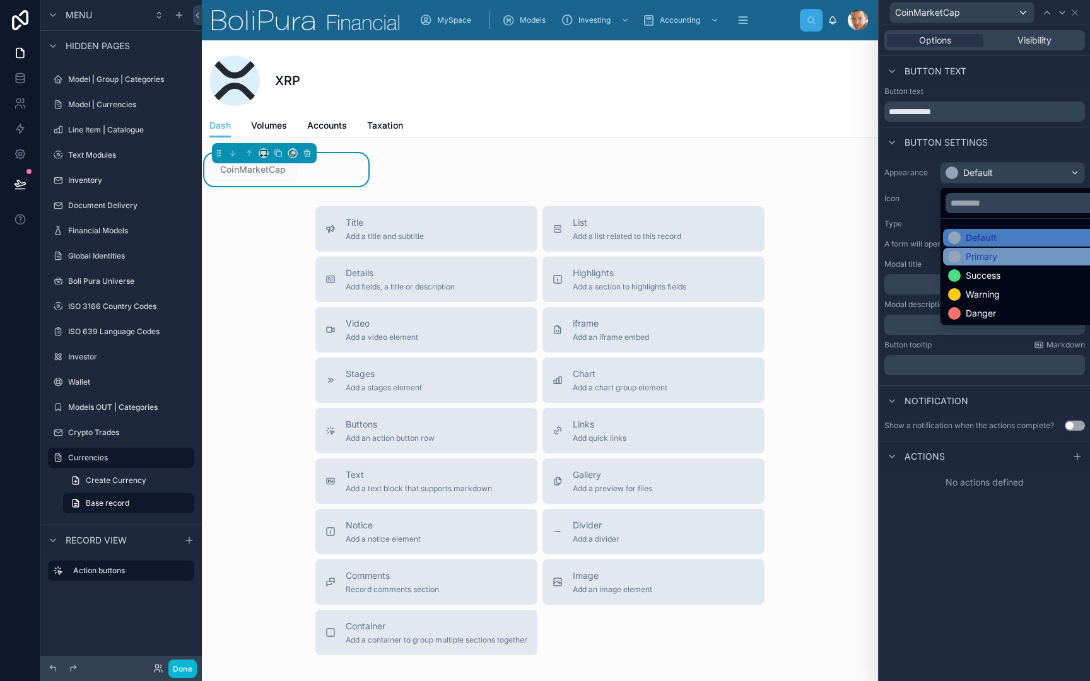
click at [994, 253] on div "Primary" at bounding box center [981, 256] width 32 height 13
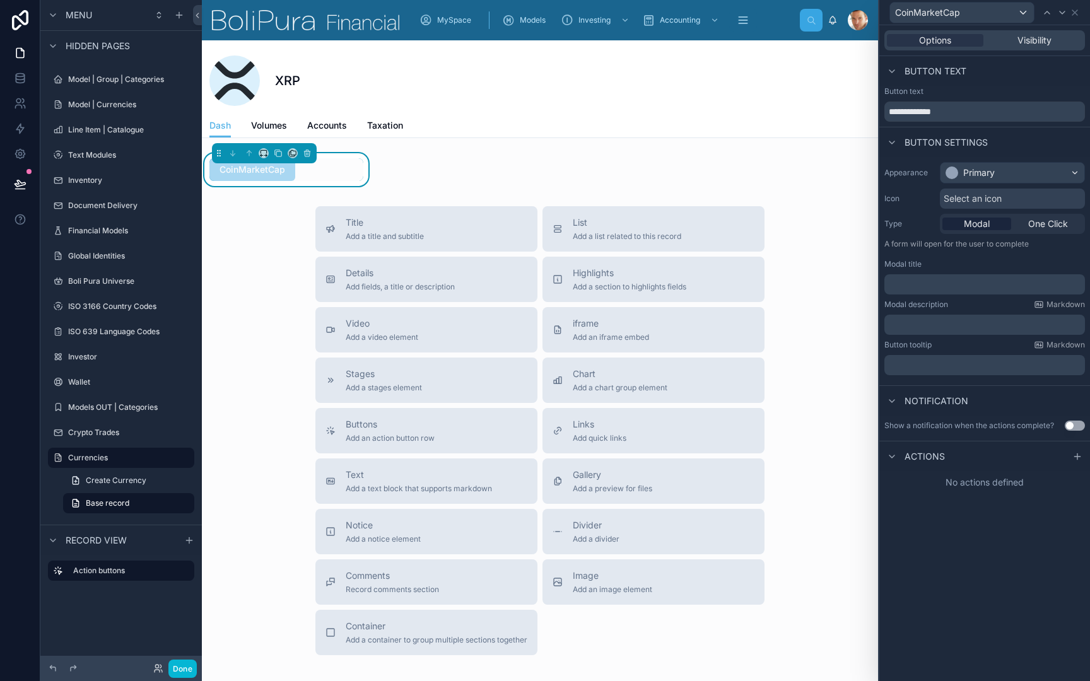
click at [1024, 140] on div "Button settings" at bounding box center [984, 142] width 211 height 30
click at [1047, 218] on span "One Click" at bounding box center [1048, 224] width 40 height 13
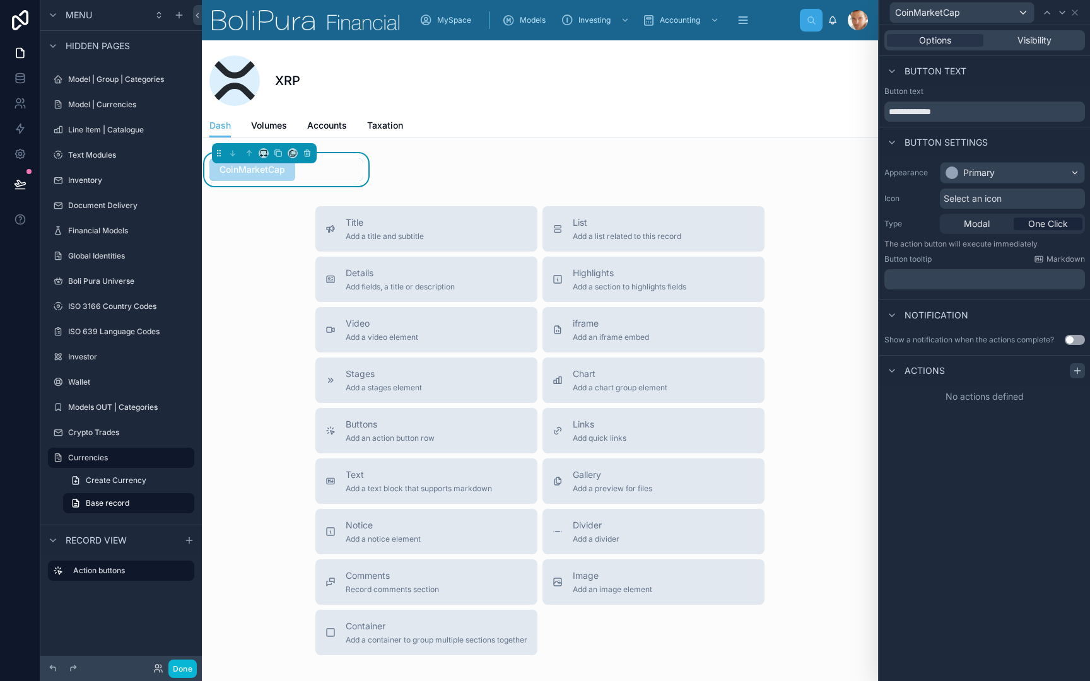
click at [1076, 375] on icon at bounding box center [1077, 371] width 10 height 10
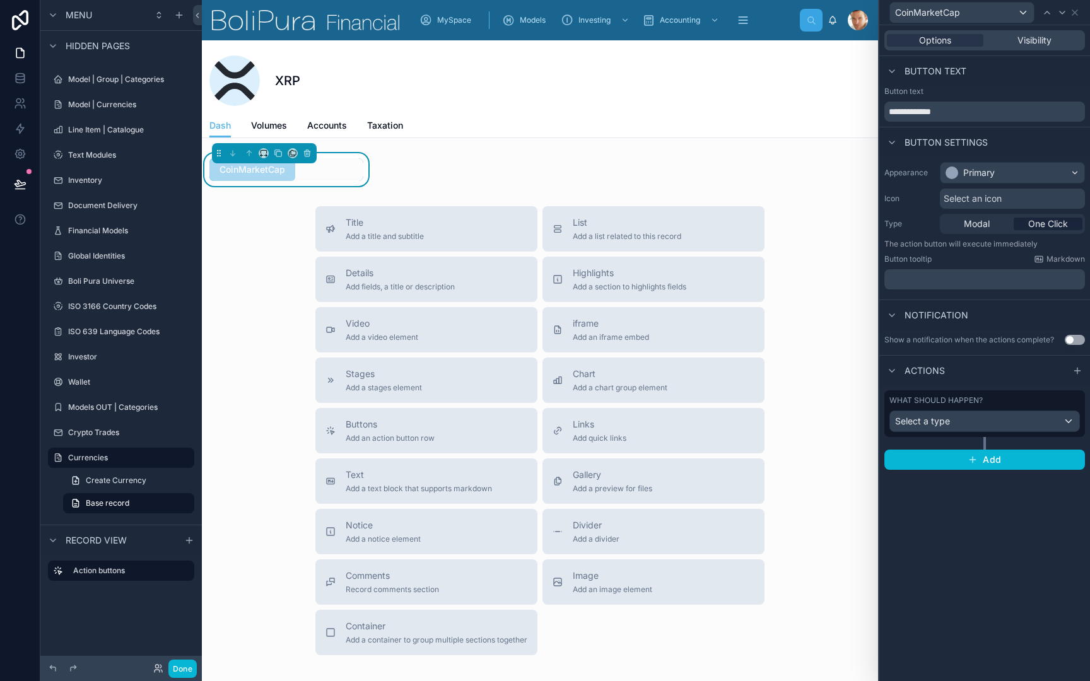
click at [999, 424] on div "Select a type" at bounding box center [984, 421] width 189 height 20
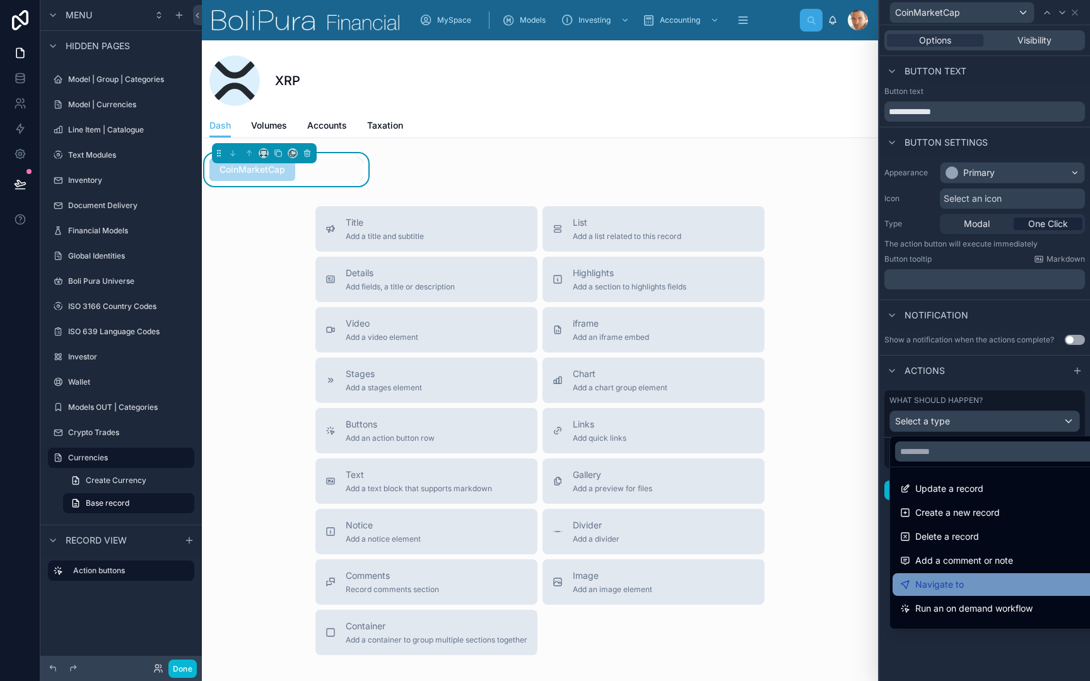
click at [955, 590] on span "Navigate to" at bounding box center [939, 584] width 49 height 15
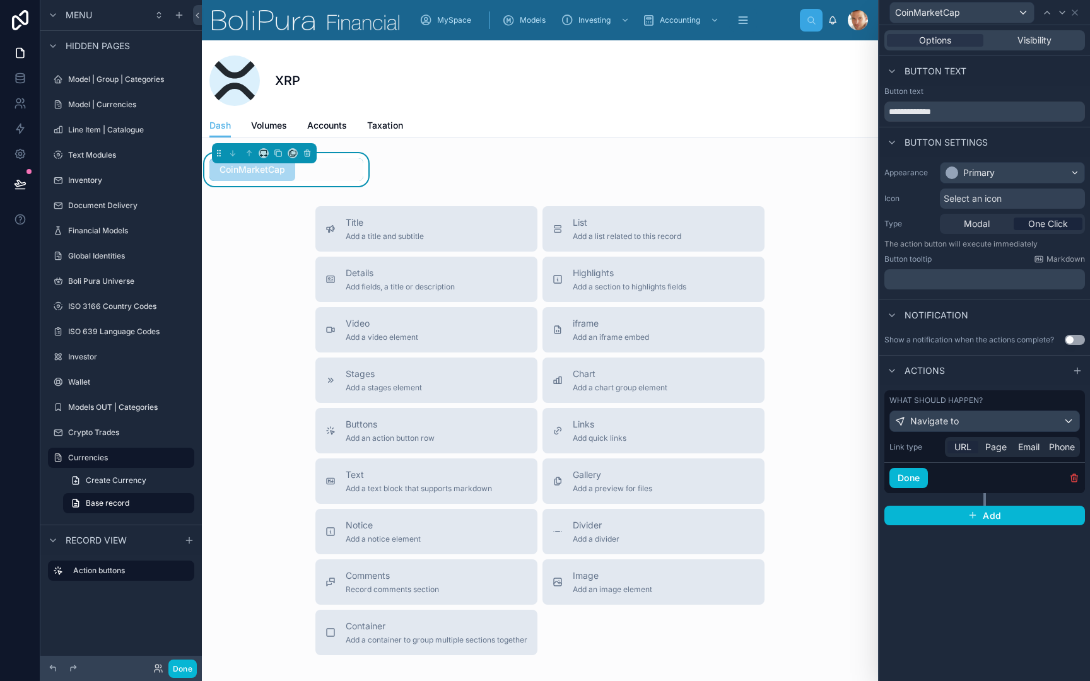
click at [962, 443] on span "URL" at bounding box center [962, 447] width 17 height 13
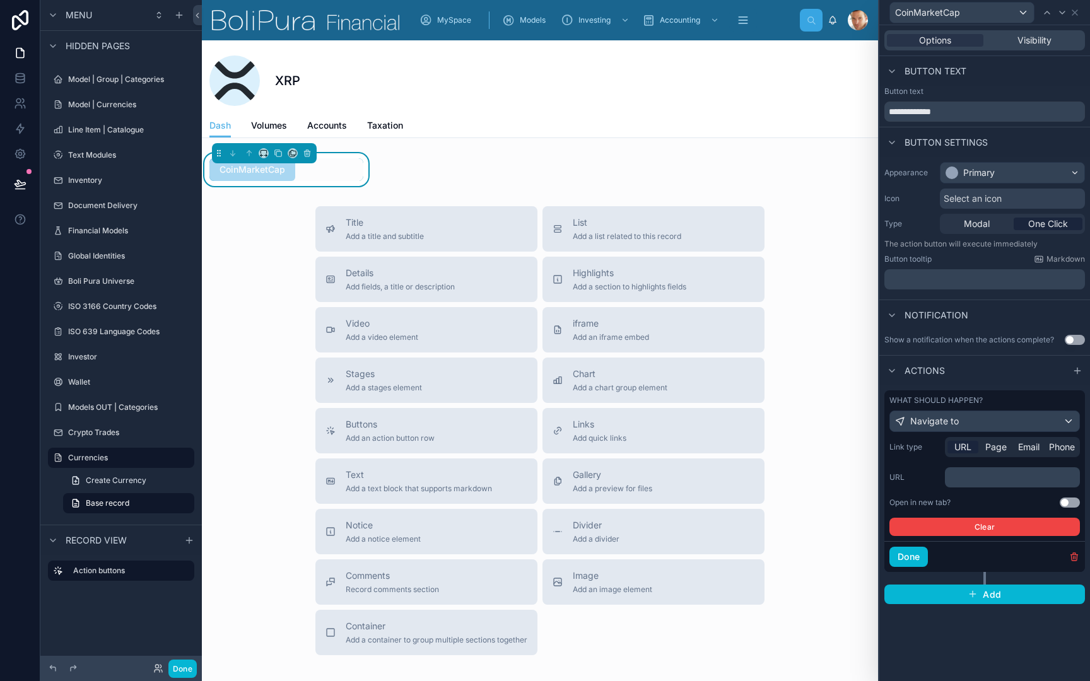
click at [995, 474] on p "﻿" at bounding box center [1013, 477] width 127 height 13
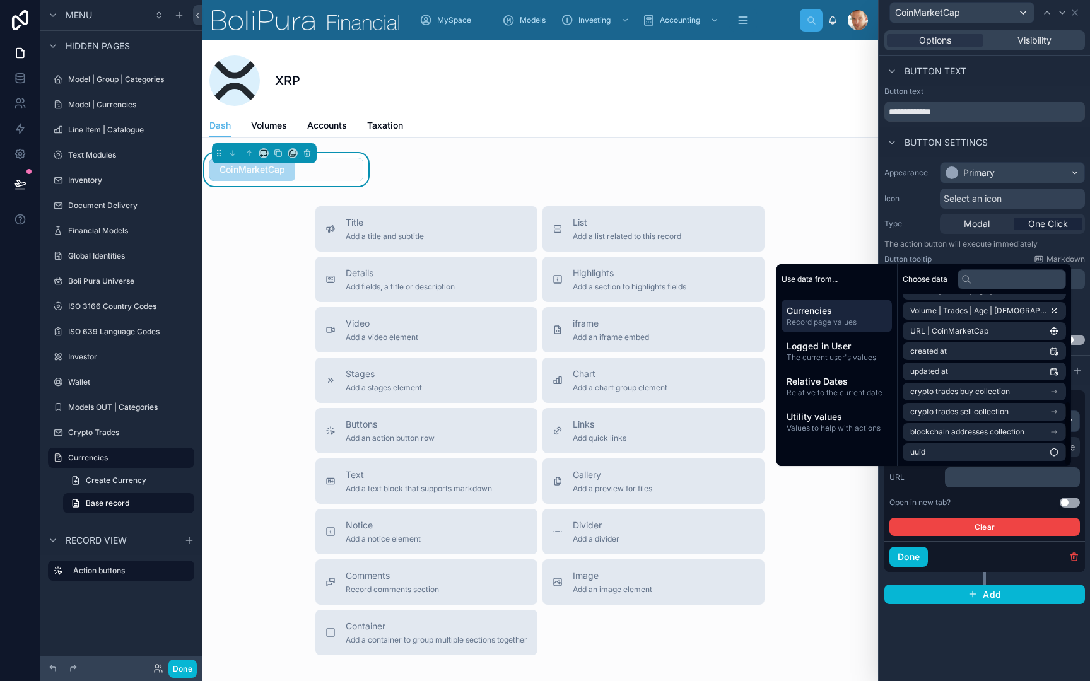
scroll to position [280, 0]
click at [1010, 331] on li "URL | CoinMarketCap" at bounding box center [983, 331] width 163 height 18
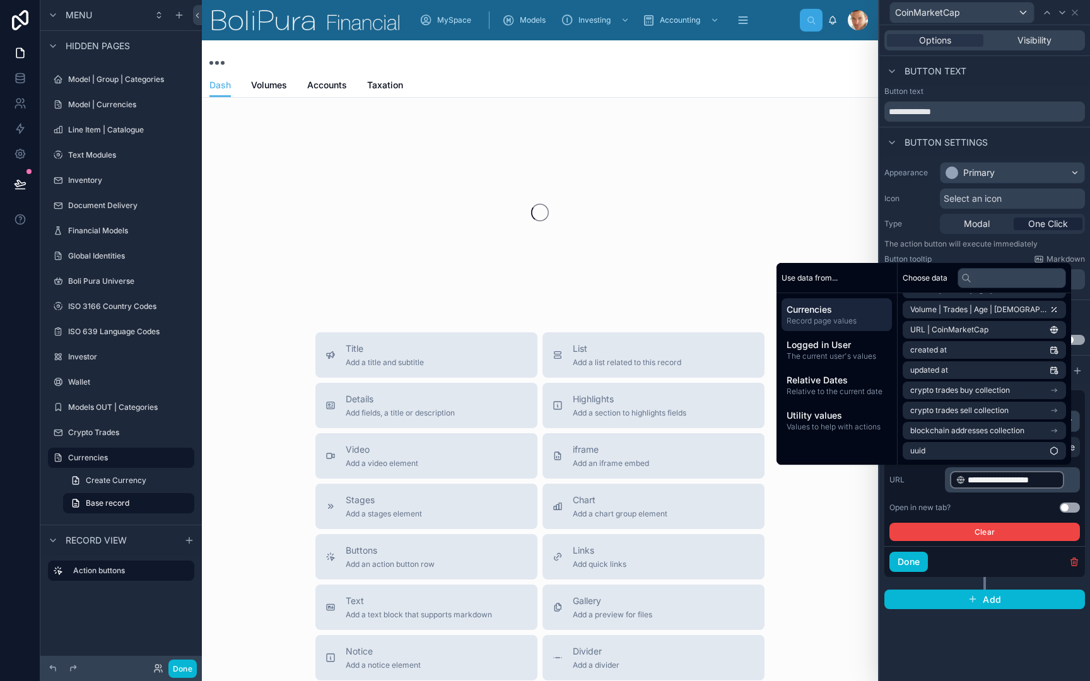
click at [978, 261] on div "Button tooltip Markdown" at bounding box center [984, 259] width 201 height 10
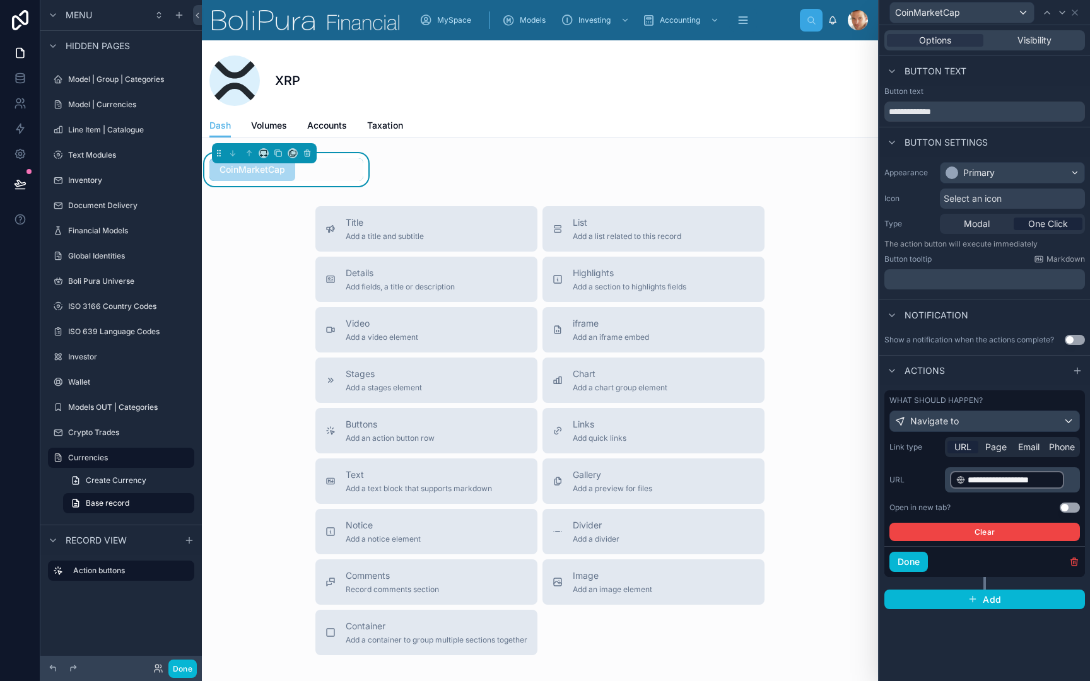
scroll to position [0, 0]
click at [958, 273] on p "﻿" at bounding box center [985, 279] width 193 height 13
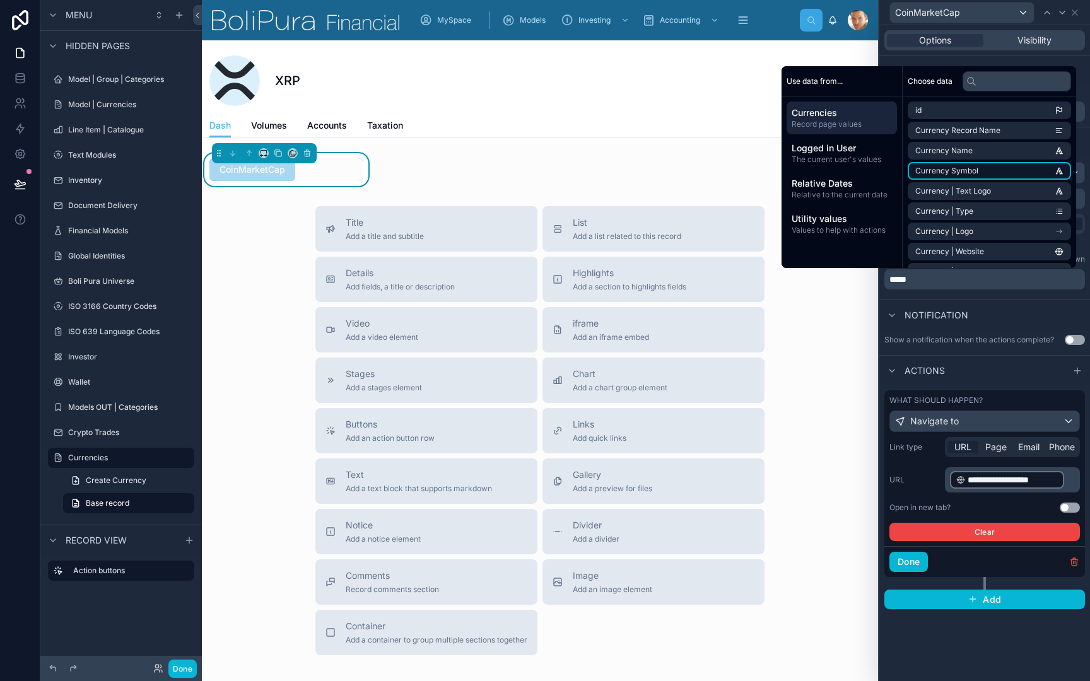
click at [1006, 168] on li "Currency Symbol" at bounding box center [988, 171] width 163 height 18
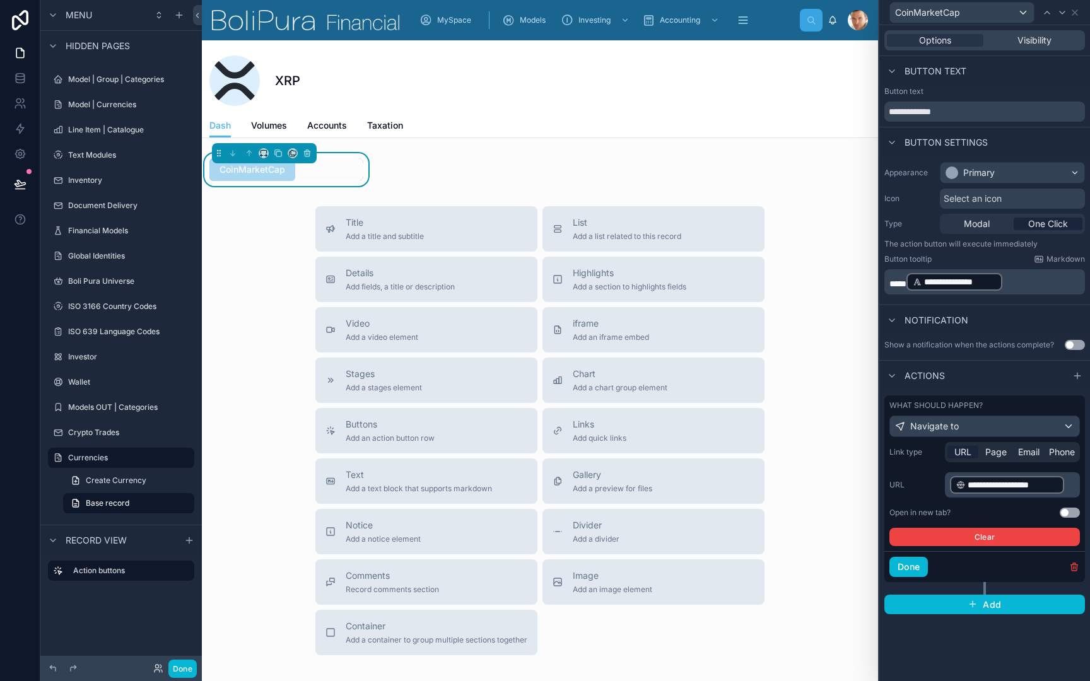
click at [1042, 288] on p "**********" at bounding box center [985, 282] width 193 height 20
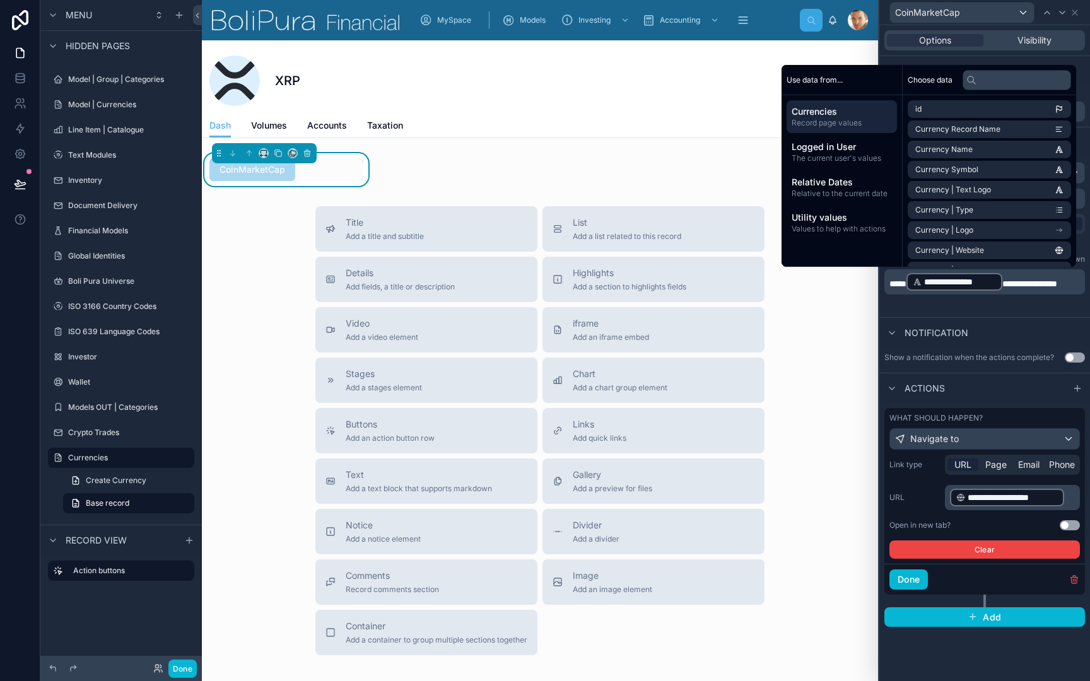
click at [969, 525] on div "Open in new tab? Use setting" at bounding box center [984, 525] width 190 height 10
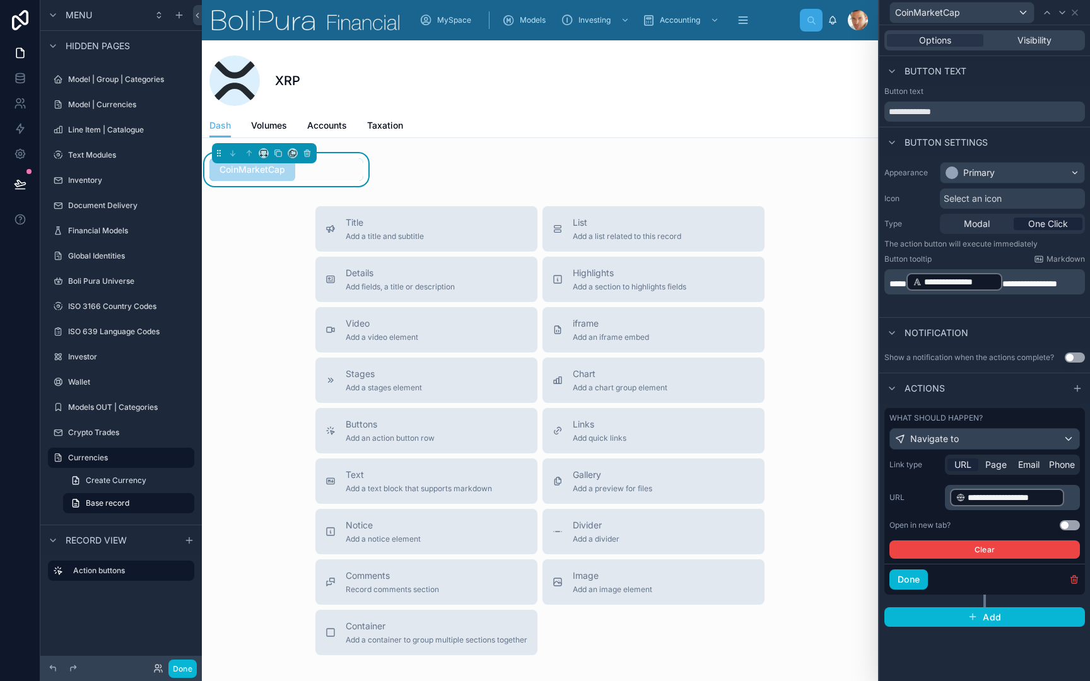
click at [1070, 526] on button "Use setting" at bounding box center [1069, 525] width 20 height 10
click at [918, 582] on button "Done" at bounding box center [908, 579] width 38 height 20
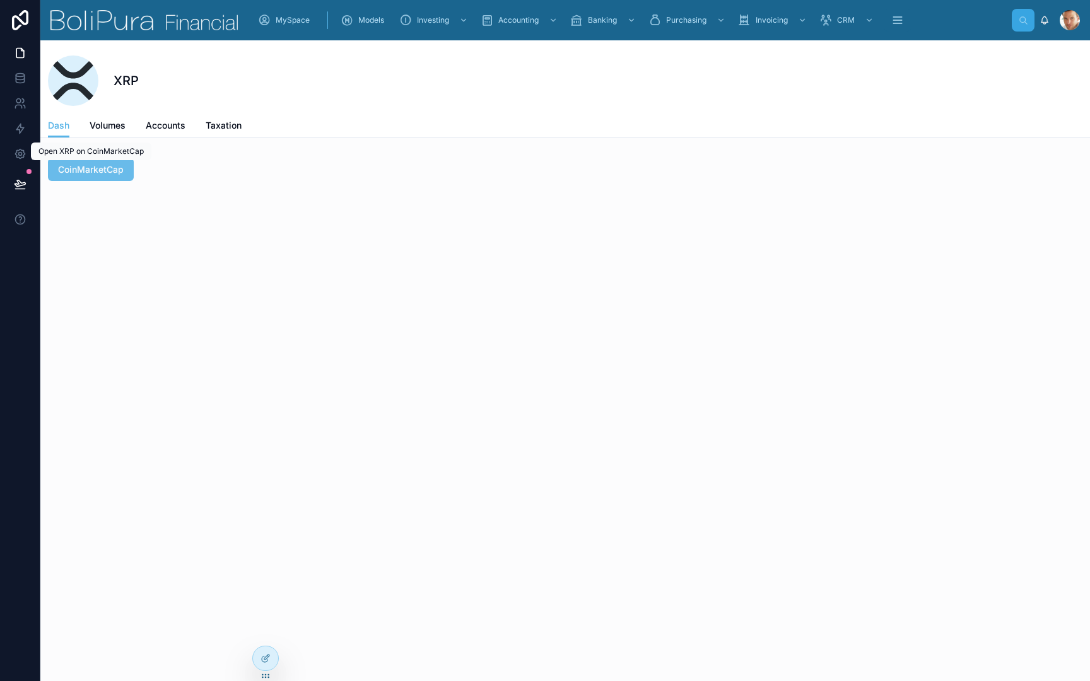
click at [99, 168] on span "CoinMarketCap" at bounding box center [91, 169] width 66 height 13
click at [100, 173] on span "CoinMarketCap" at bounding box center [91, 169] width 66 height 13
click at [87, 170] on span "CoinMarketCap" at bounding box center [91, 169] width 66 height 13
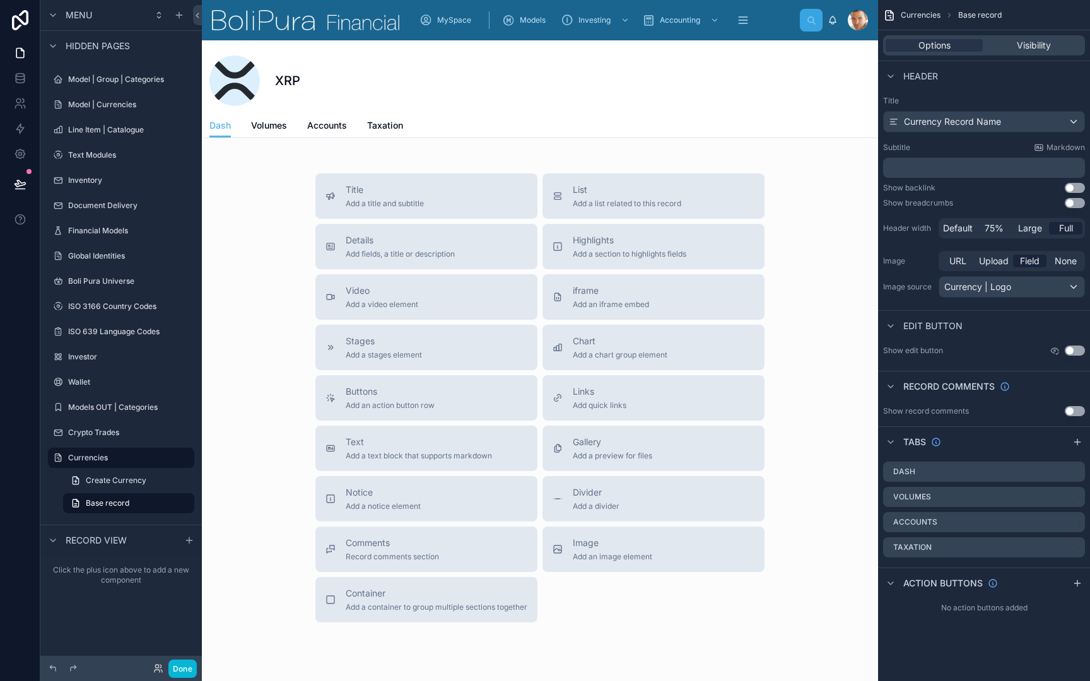
click at [273, 190] on div "Title Add a title and subtitle List Add a list related to this record Details A…" at bounding box center [540, 397] width 676 height 449
click at [177, 676] on button "Done" at bounding box center [182, 669] width 28 height 18
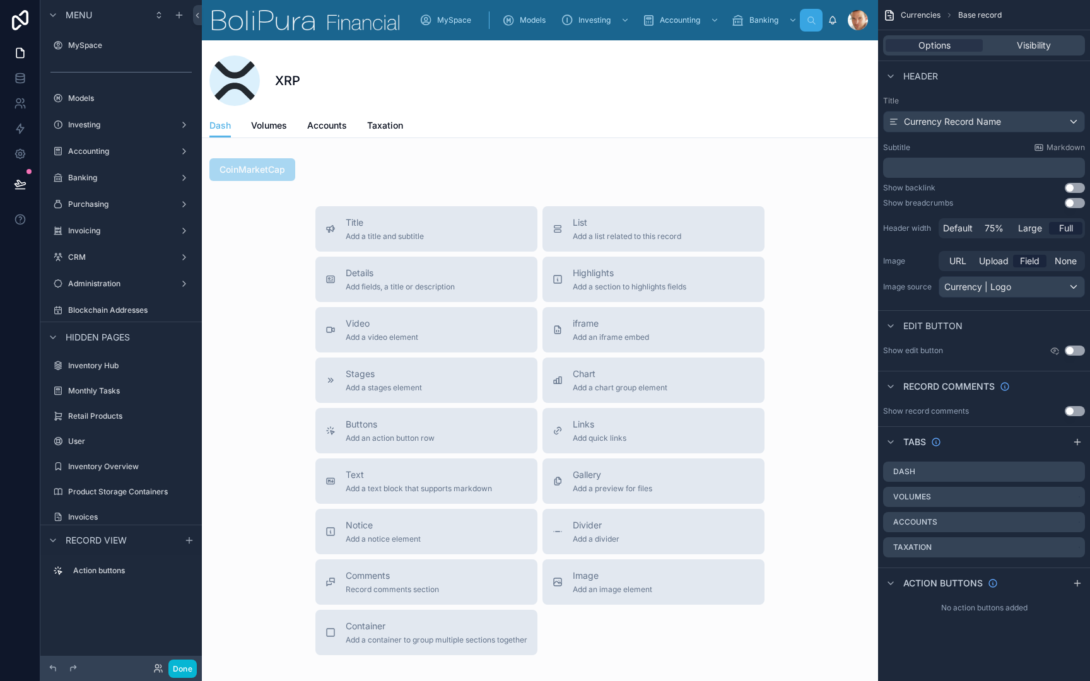
scroll to position [1623, 0]
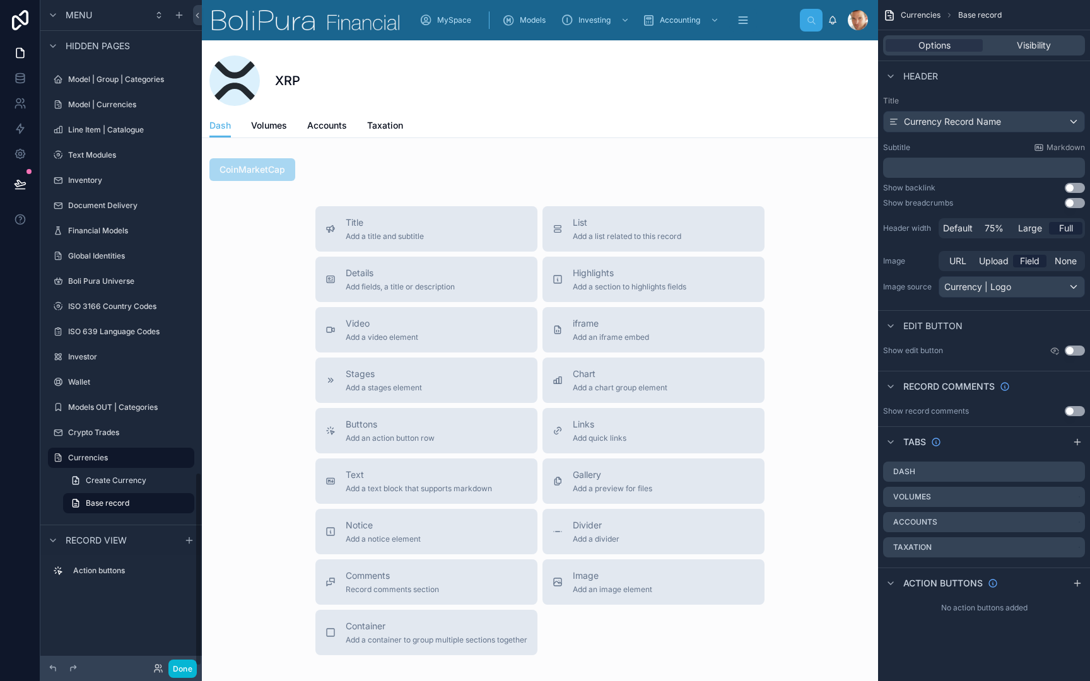
click at [233, 337] on div "Title Add a title and subtitle List Add a list related to this record Details A…" at bounding box center [540, 430] width 676 height 449
click at [272, 176] on div at bounding box center [286, 169] width 169 height 33
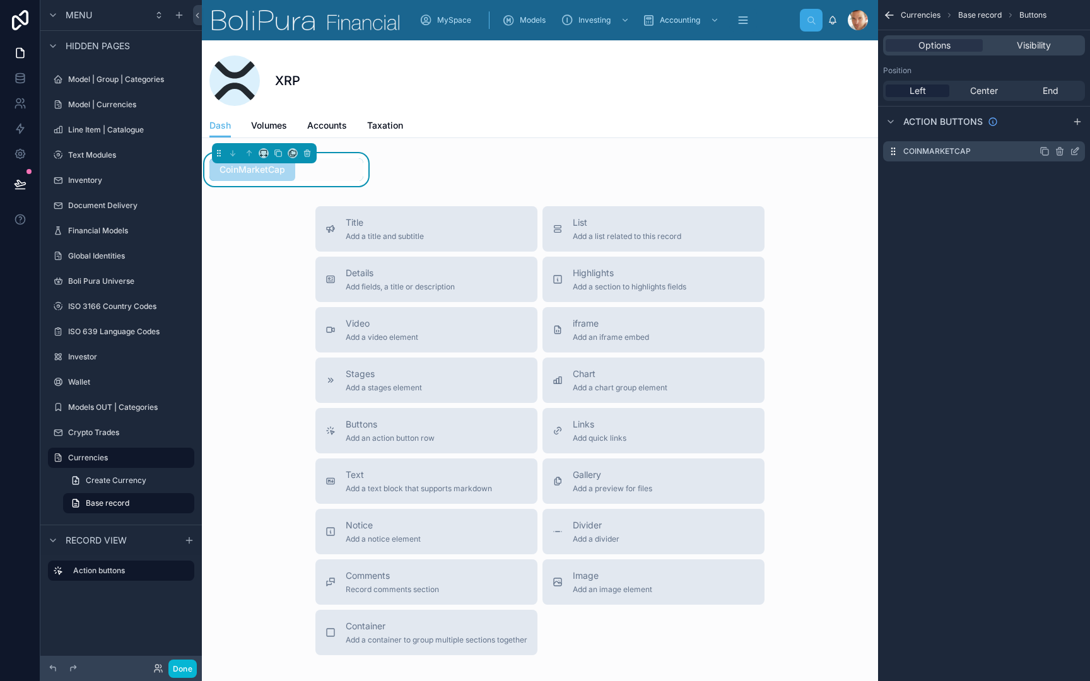
click at [1045, 154] on icon "scrollable content" at bounding box center [1044, 151] width 10 height 10
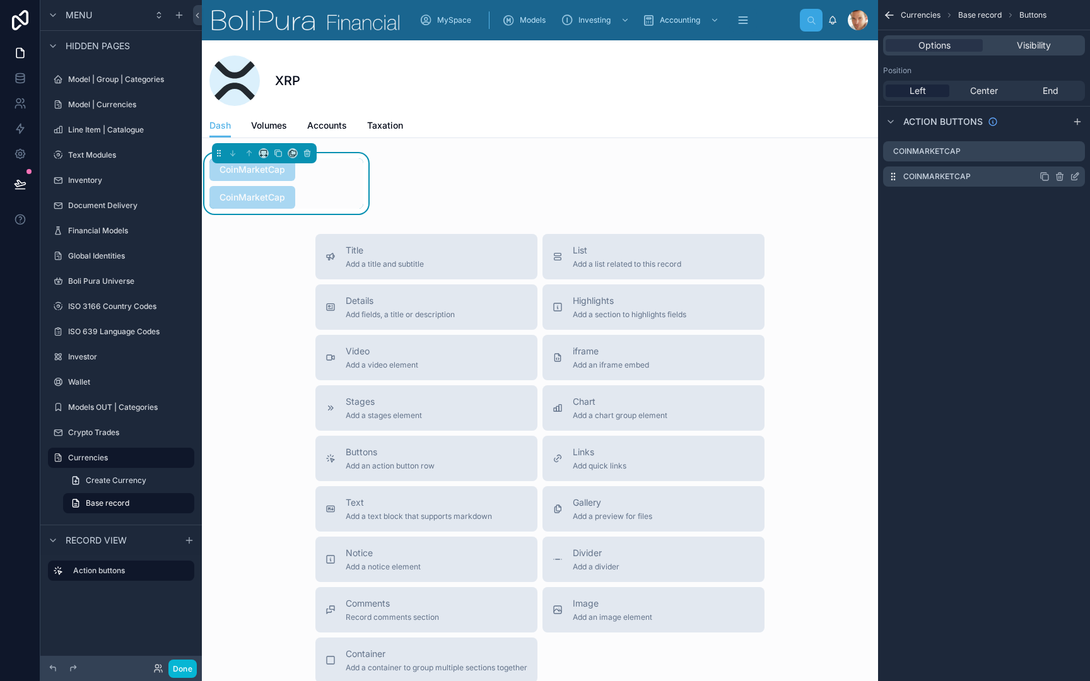
click at [1073, 175] on icon "scrollable content" at bounding box center [1074, 178] width 6 height 6
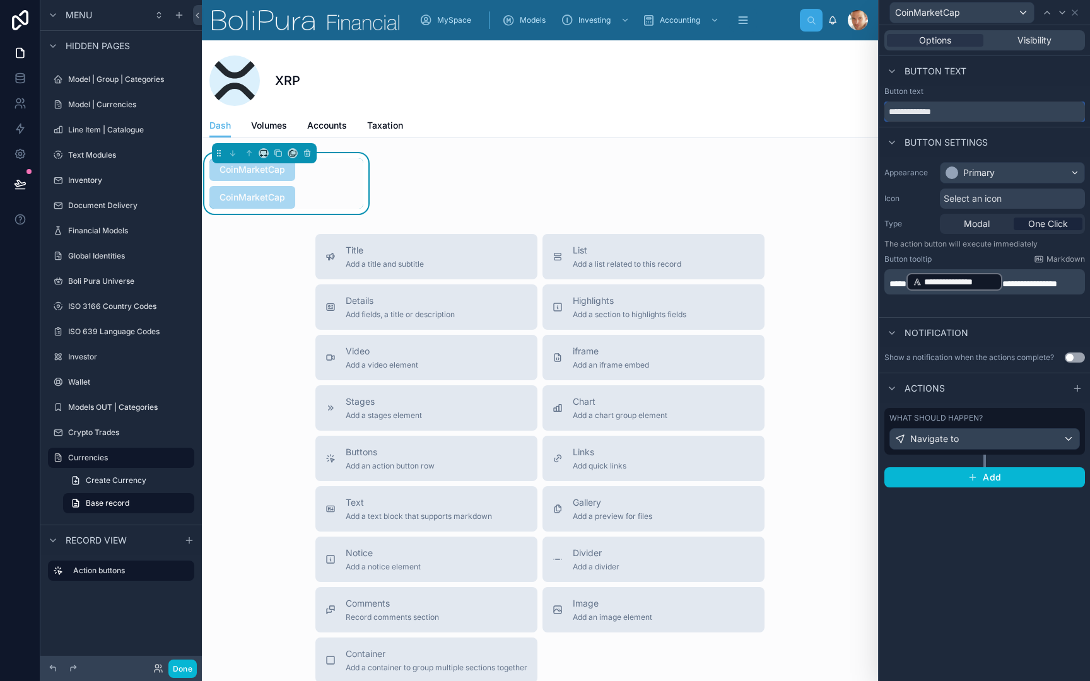
drag, startPoint x: 909, startPoint y: 112, endPoint x: 984, endPoint y: 114, distance: 74.4
click at [984, 114] on input "**********" at bounding box center [984, 112] width 201 height 20
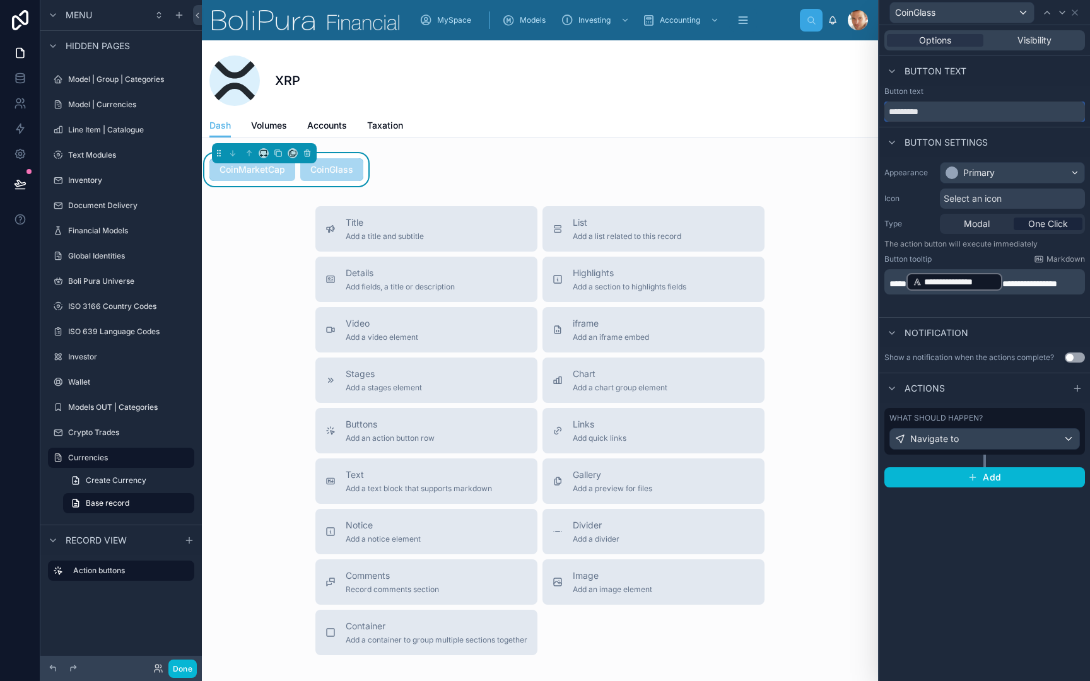
type input "*********"
drag, startPoint x: 888, startPoint y: 298, endPoint x: 896, endPoint y: 298, distance: 7.6
click at [896, 294] on div "**********" at bounding box center [984, 281] width 201 height 25
drag, startPoint x: 909, startPoint y: 298, endPoint x: 960, endPoint y: 298, distance: 51.1
click at [960, 292] on p "**********" at bounding box center [985, 282] width 193 height 20
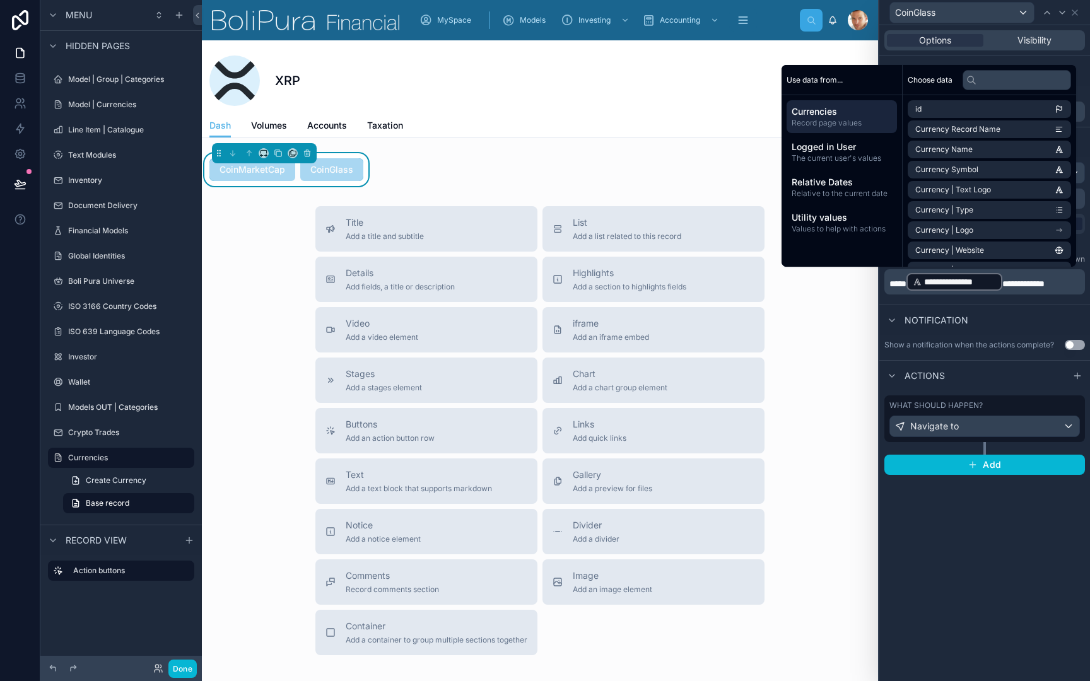
click at [999, 317] on div "Notification" at bounding box center [984, 320] width 211 height 30
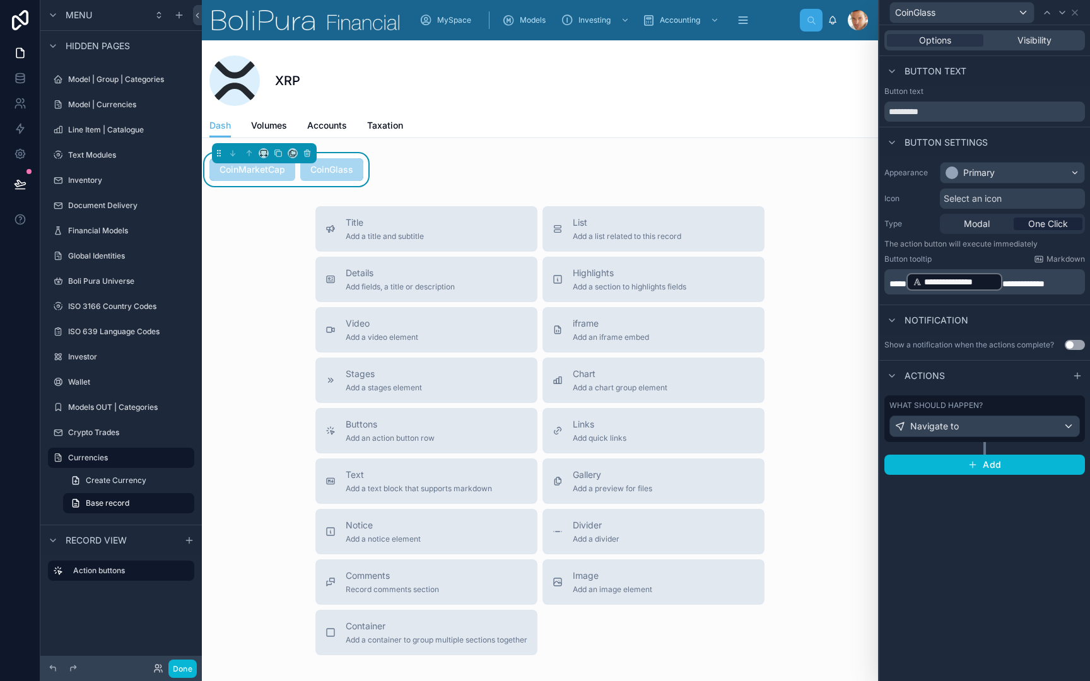
click at [984, 431] on div "Navigate to" at bounding box center [984, 426] width 189 height 20
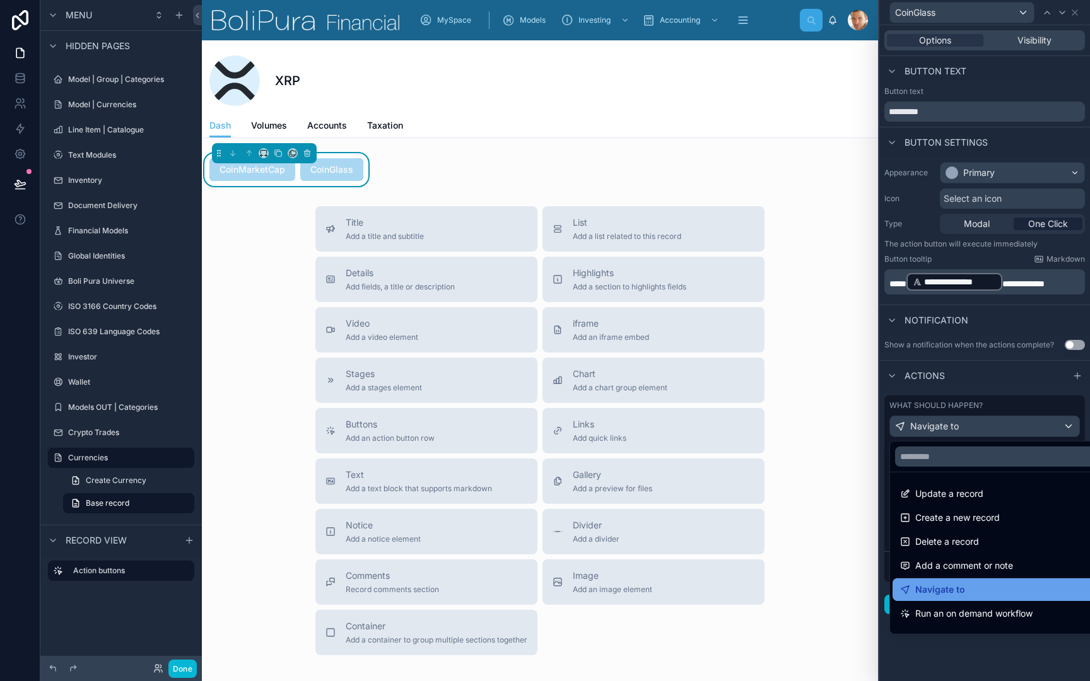
click at [962, 592] on span "Navigate to" at bounding box center [940, 589] width 50 height 15
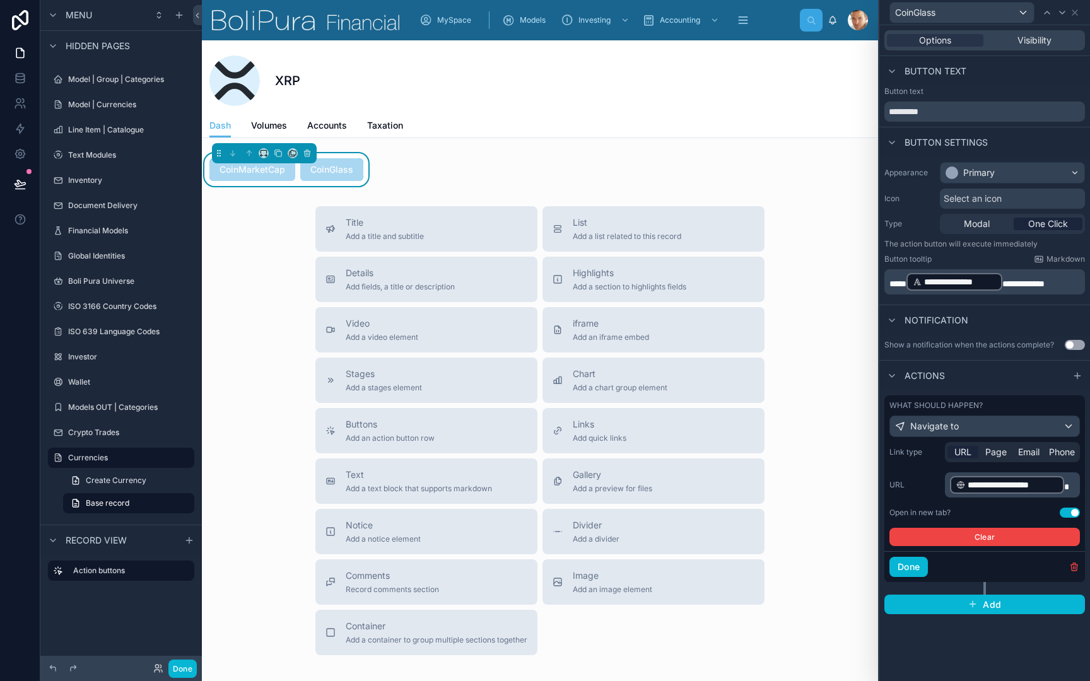
click at [1068, 482] on p "**********" at bounding box center [1013, 485] width 127 height 20
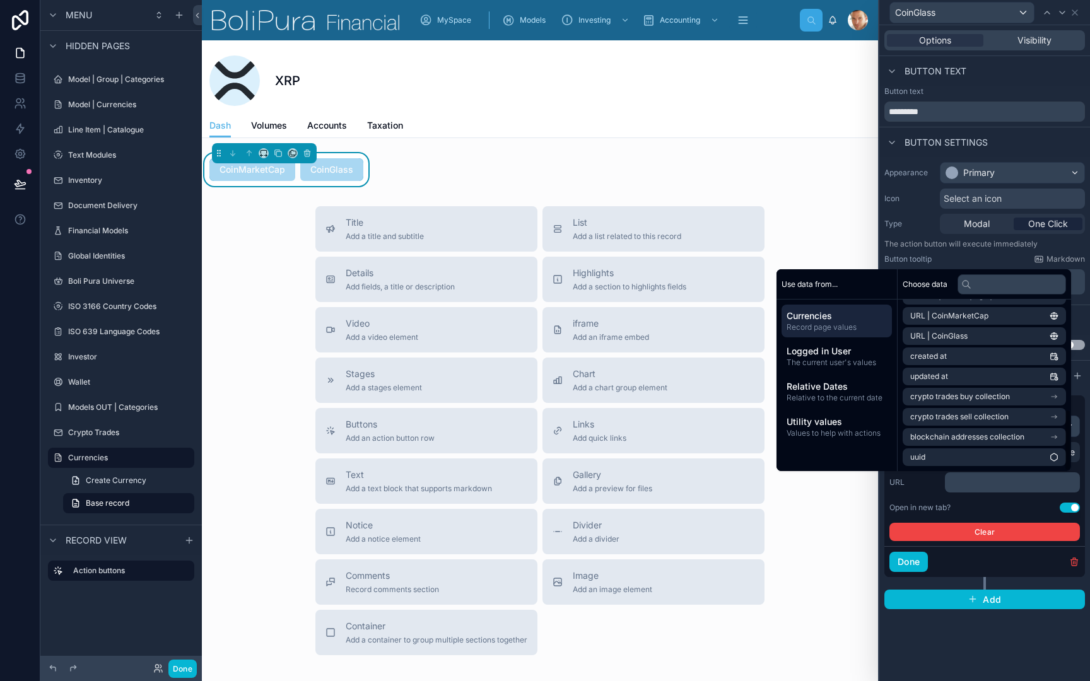
scroll to position [0, 0]
click at [997, 342] on li "URL | CoinGlass" at bounding box center [983, 336] width 163 height 18
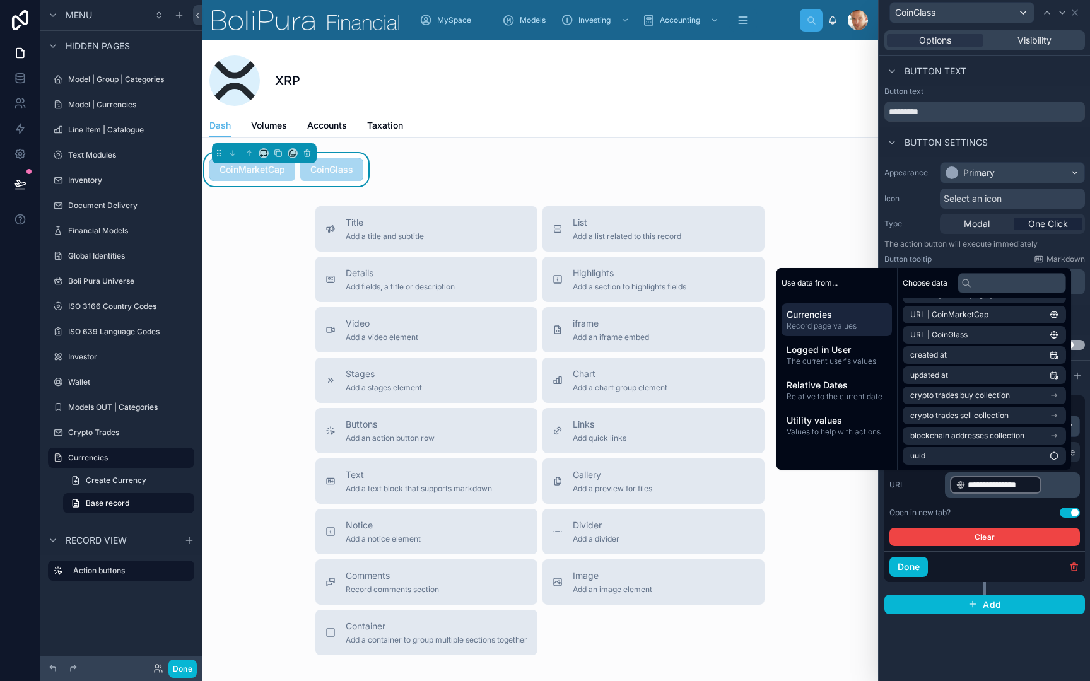
click at [914, 230] on div "Type Modal One Click" at bounding box center [984, 224] width 201 height 20
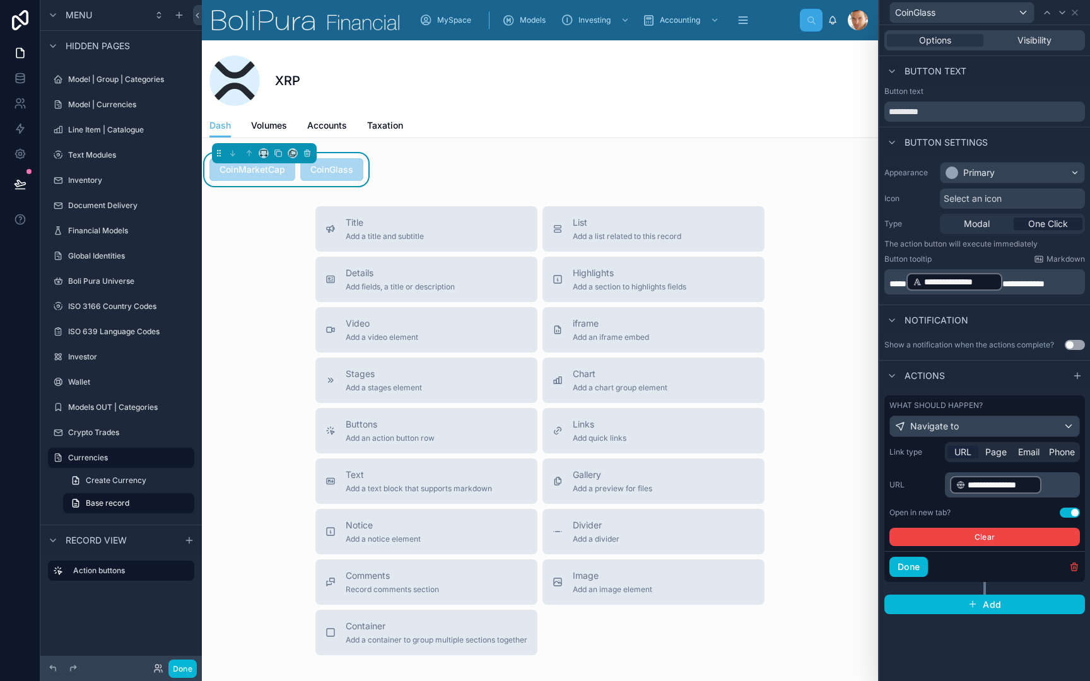
click at [344, 181] on div "CoinMarketCap CoinGlass" at bounding box center [286, 169] width 154 height 23
click at [906, 567] on button "Done" at bounding box center [908, 567] width 38 height 20
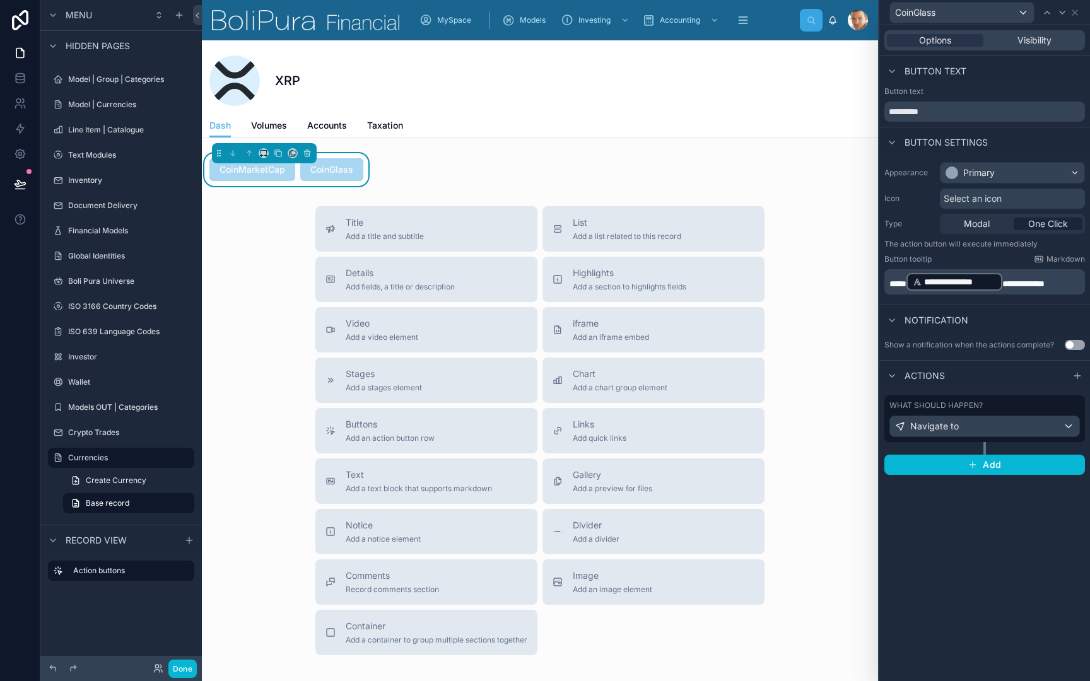
click at [693, 180] on div "CoinMarketCap CoinGlass" at bounding box center [540, 169] width 676 height 33
click at [1016, 83] on div "Button text" at bounding box center [984, 71] width 211 height 30
click at [1040, 38] on span "Visibility" at bounding box center [1034, 40] width 34 height 13
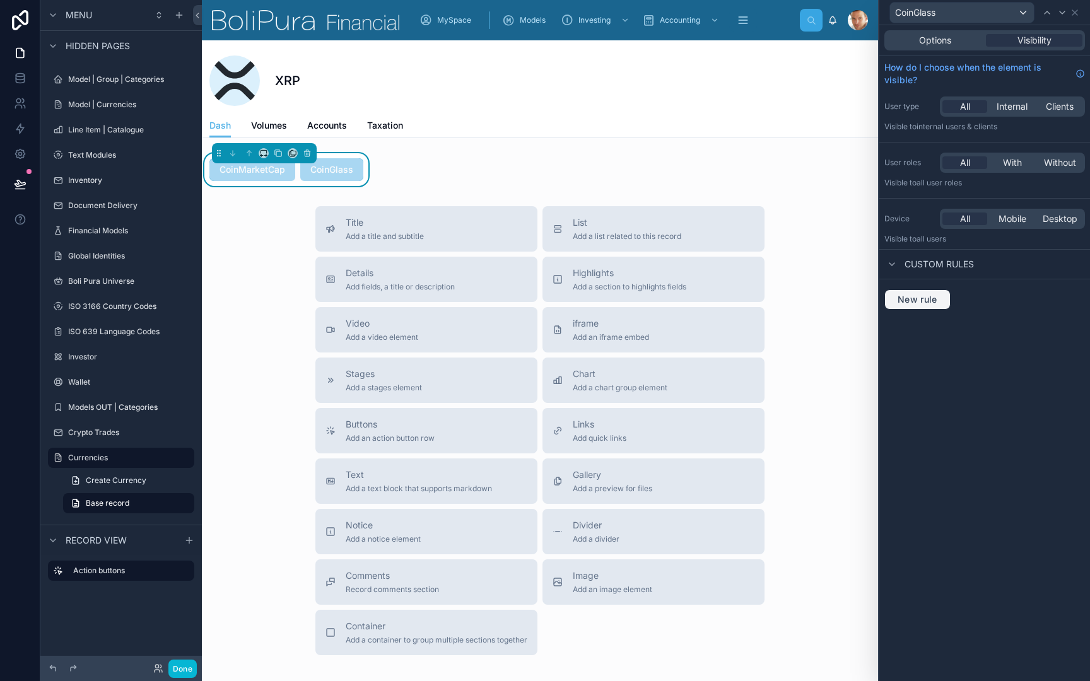
click at [914, 298] on span "New rule" at bounding box center [917, 299] width 50 height 11
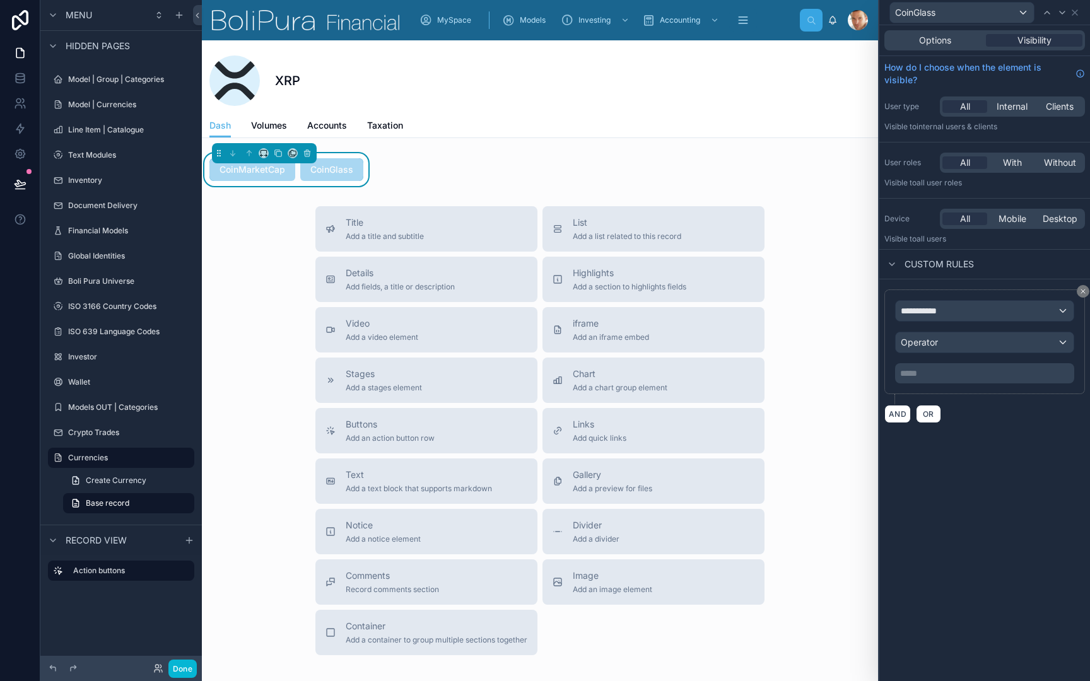
click at [926, 315] on span "**********" at bounding box center [923, 311] width 47 height 13
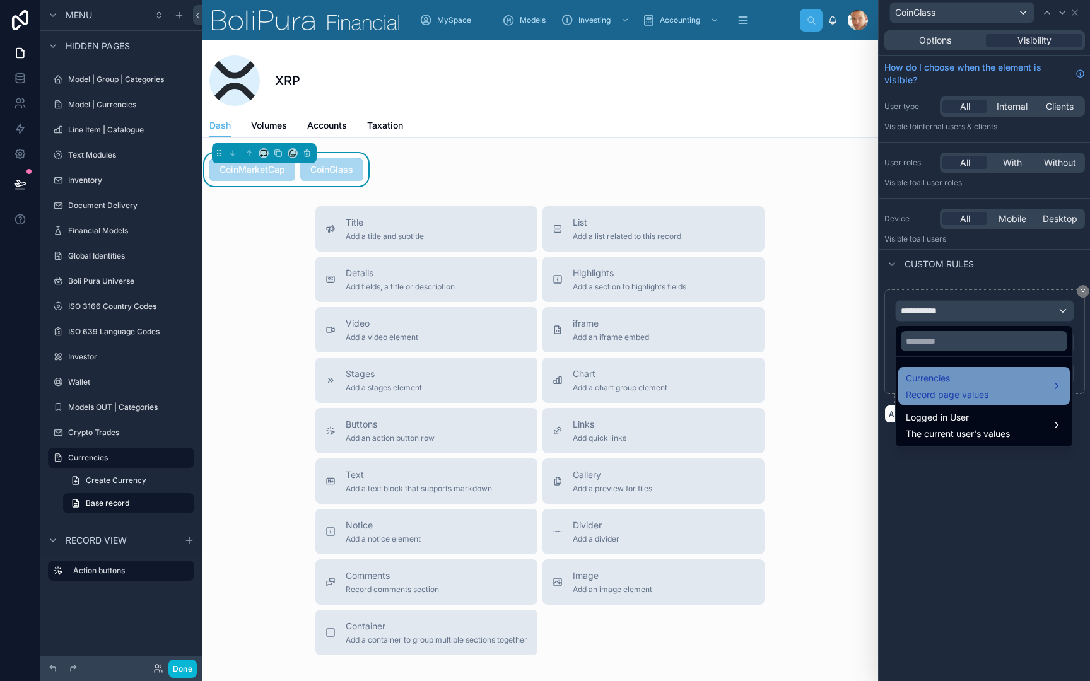
click at [926, 385] on span "Currencies" at bounding box center [947, 378] width 83 height 15
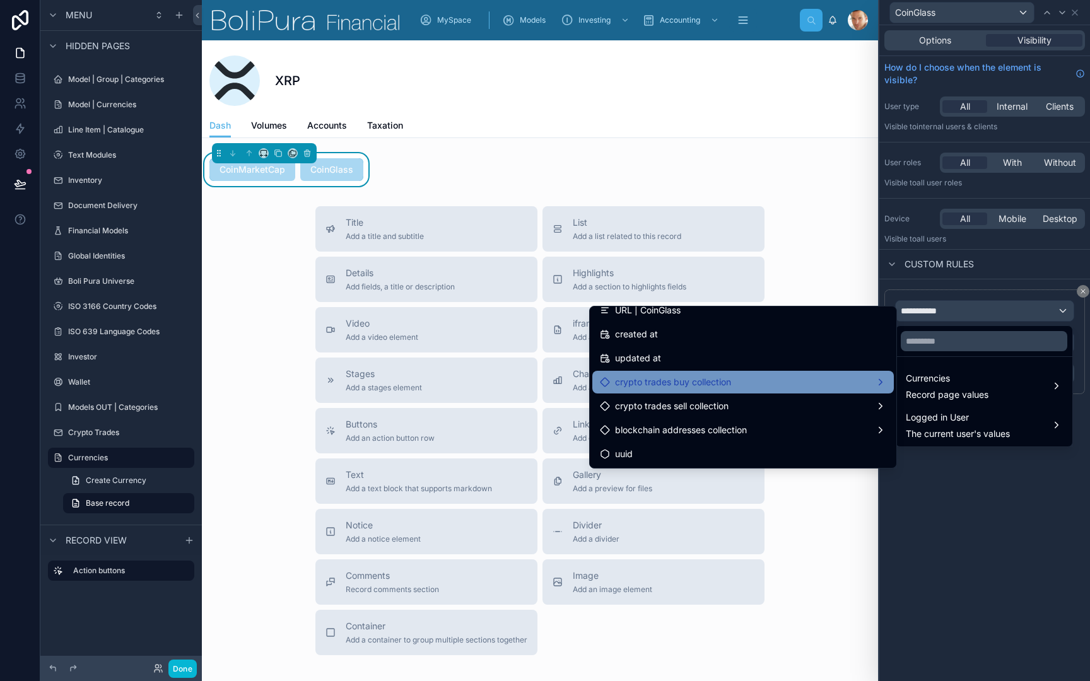
scroll to position [361, 0]
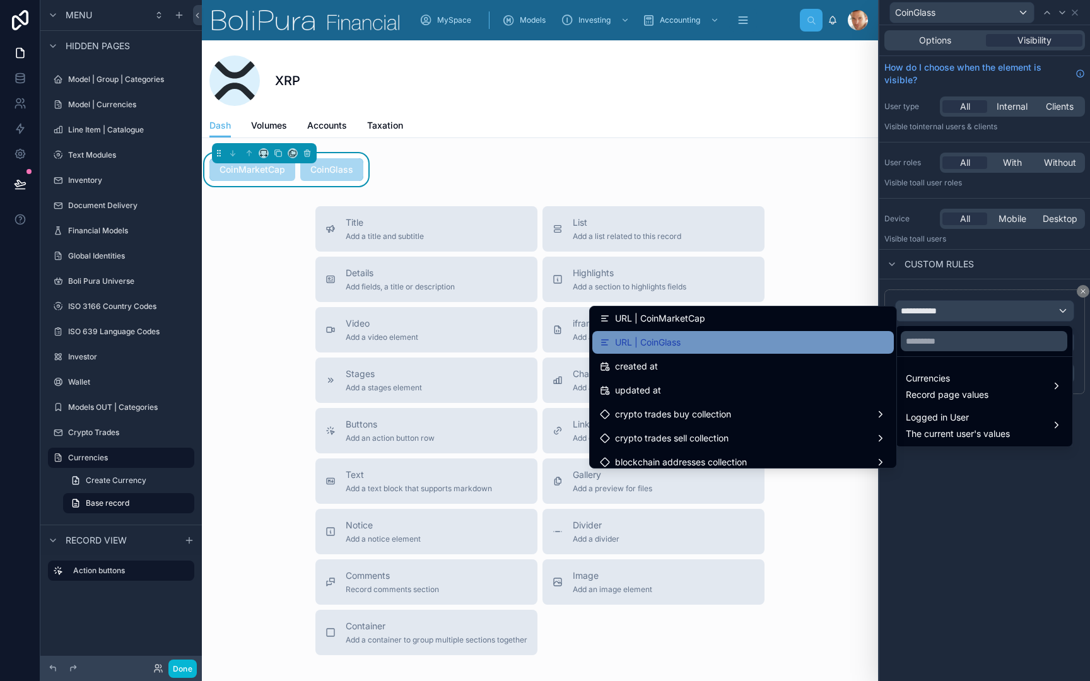
click at [813, 335] on div "URL | CoinGlass" at bounding box center [743, 342] width 286 height 15
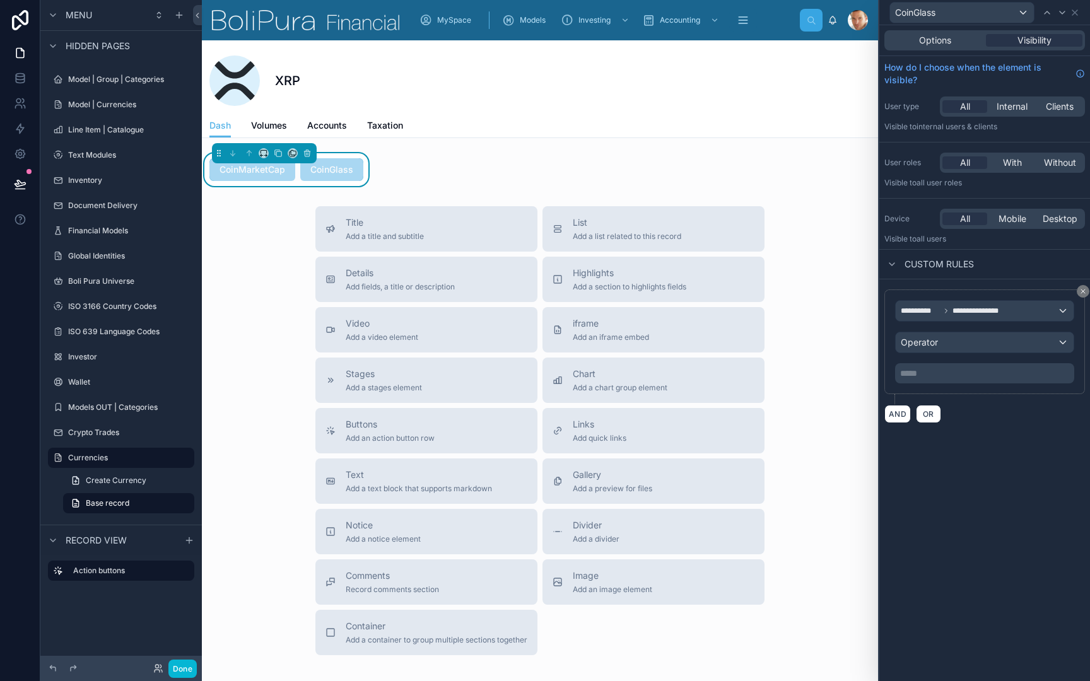
click at [945, 344] on div "Operator" at bounding box center [984, 342] width 178 height 20
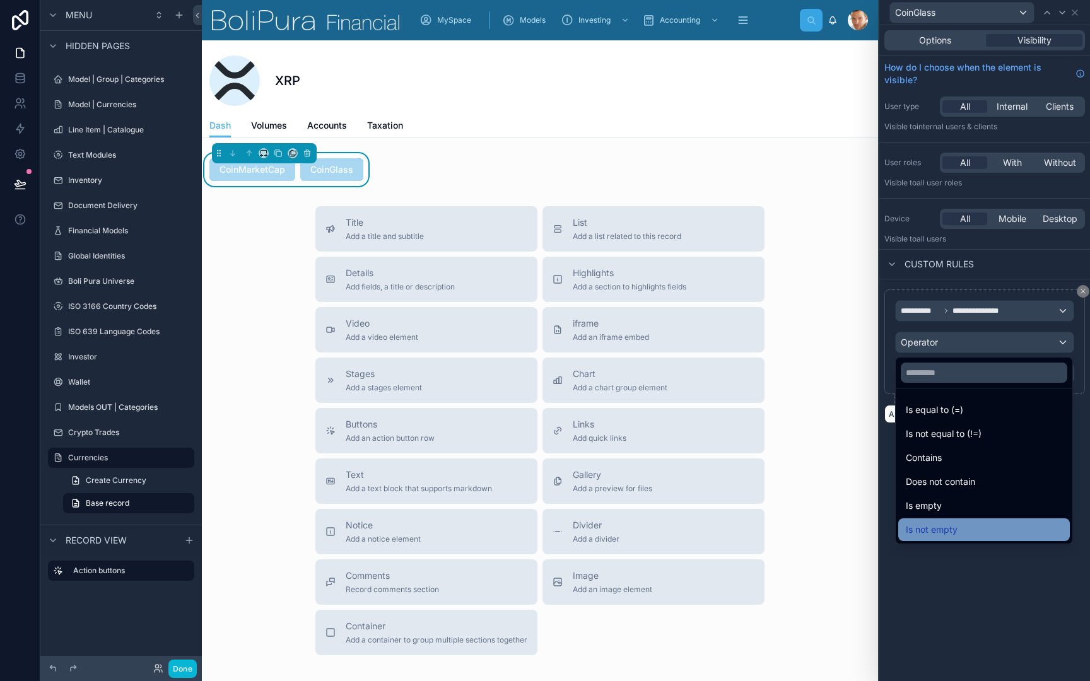
scroll to position [0, 0]
click at [947, 530] on span "Is not empty" at bounding box center [932, 529] width 52 height 15
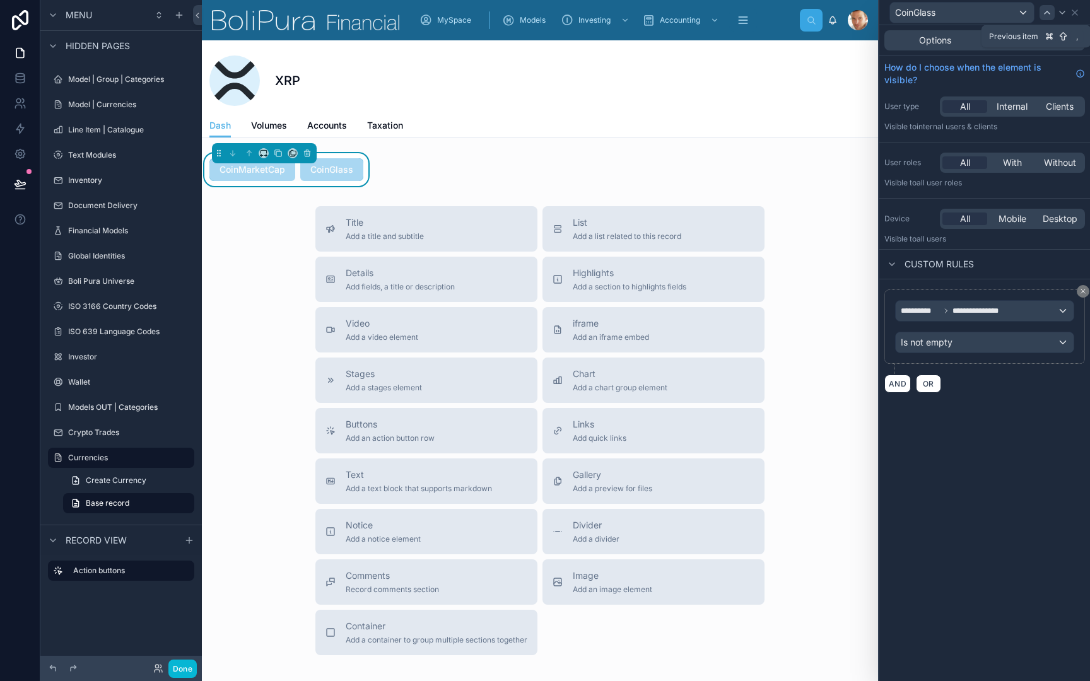
click at [1049, 15] on icon at bounding box center [1047, 13] width 10 height 10
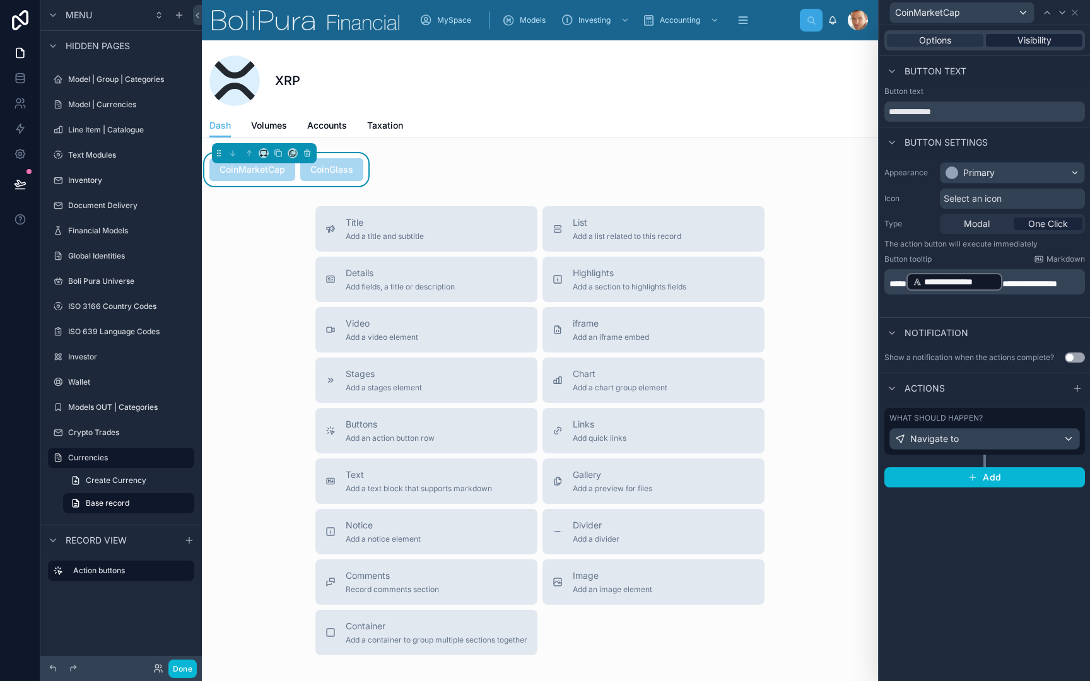
click at [1054, 40] on div "Visibility" at bounding box center [1034, 40] width 96 height 13
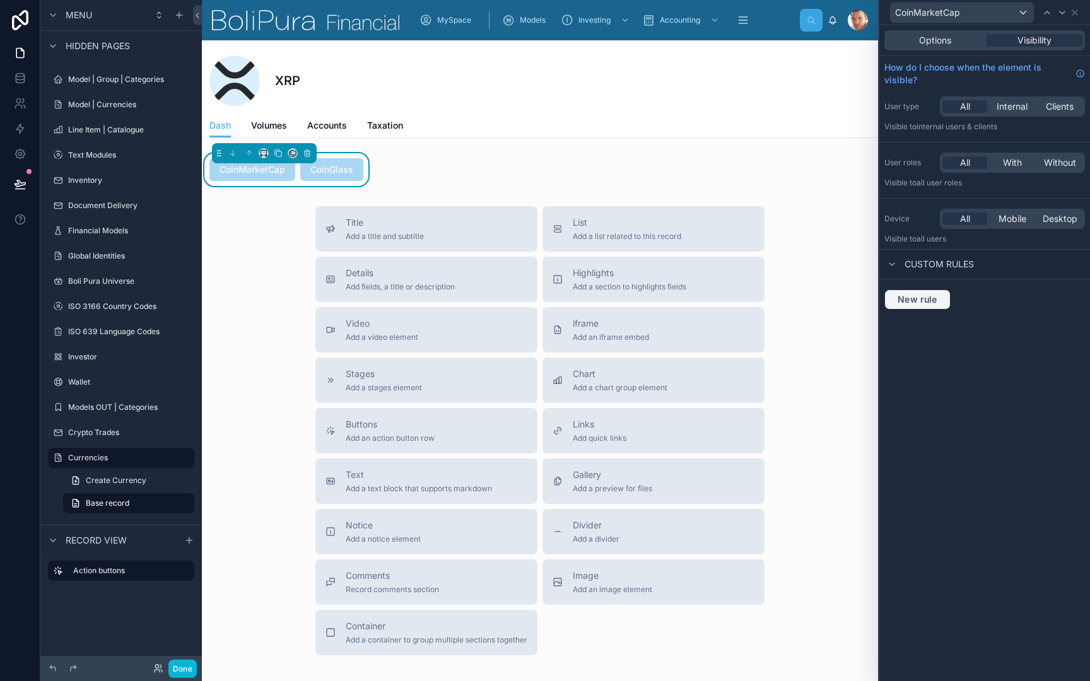
click at [919, 300] on span "New rule" at bounding box center [917, 299] width 50 height 11
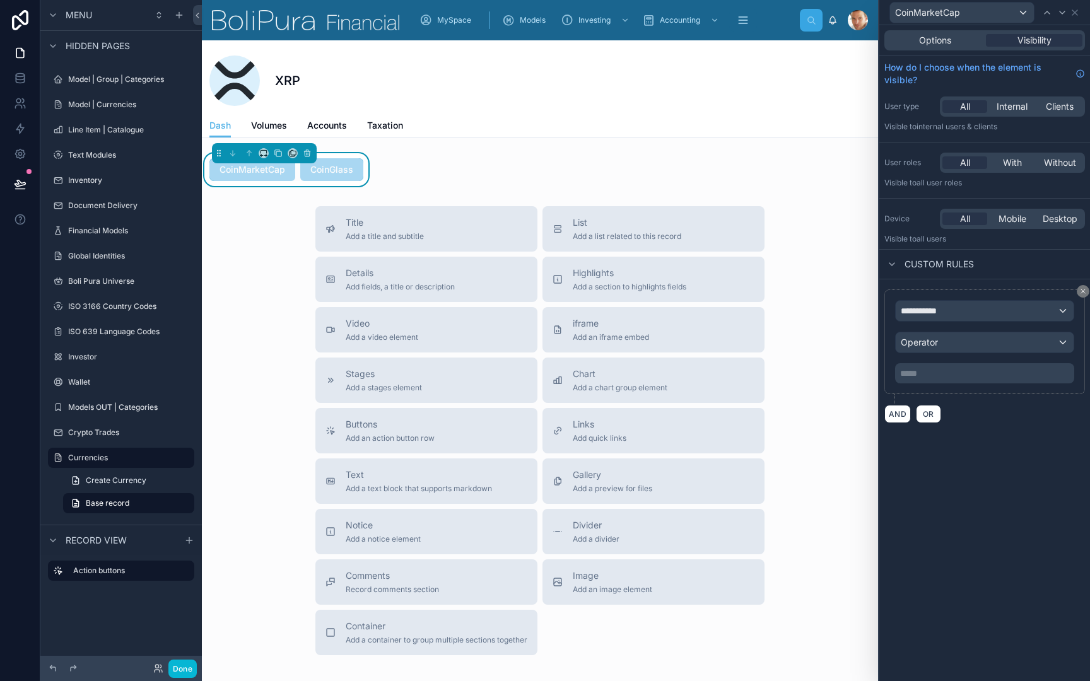
click at [935, 311] on span "**********" at bounding box center [923, 311] width 47 height 13
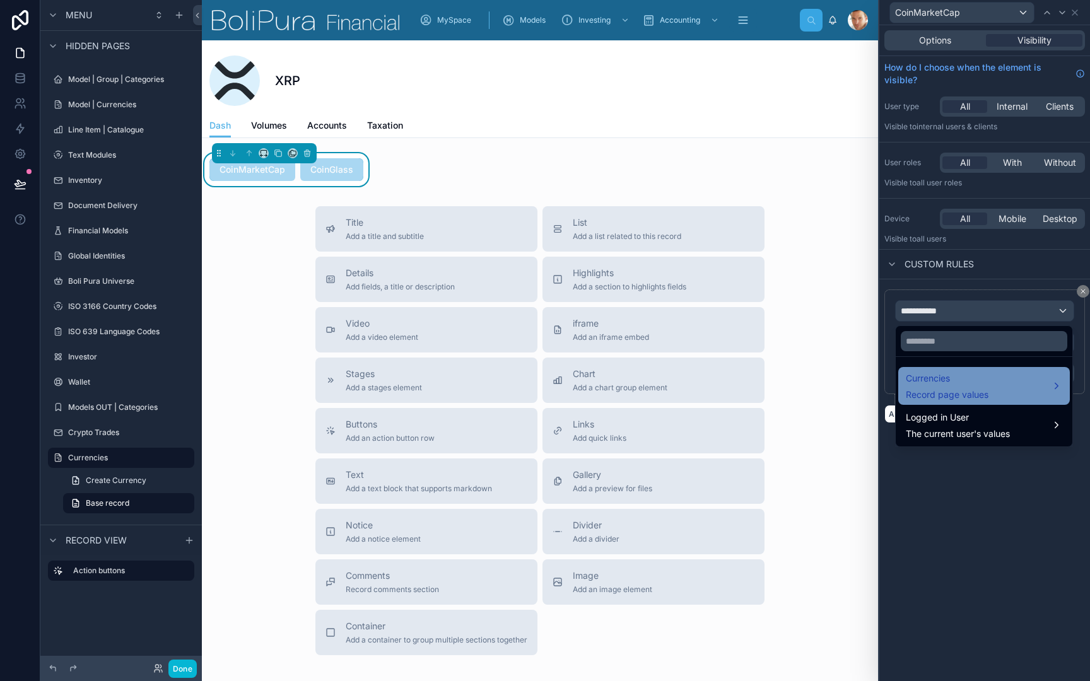
click at [943, 387] on div "Currencies Record page values" at bounding box center [947, 386] width 83 height 30
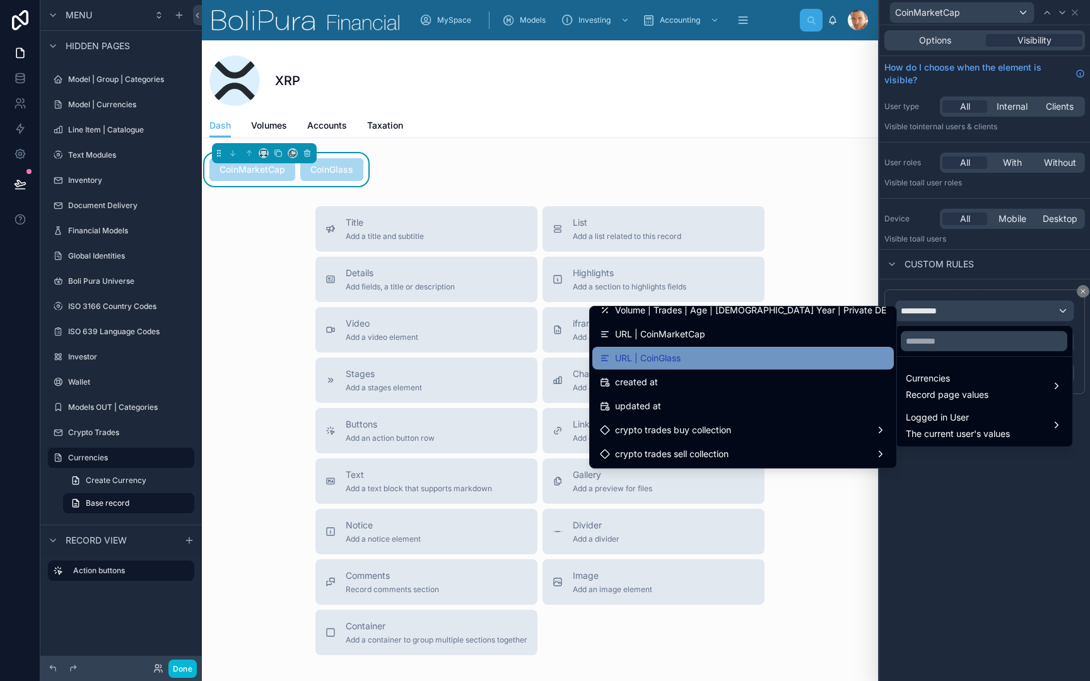
scroll to position [348, 0]
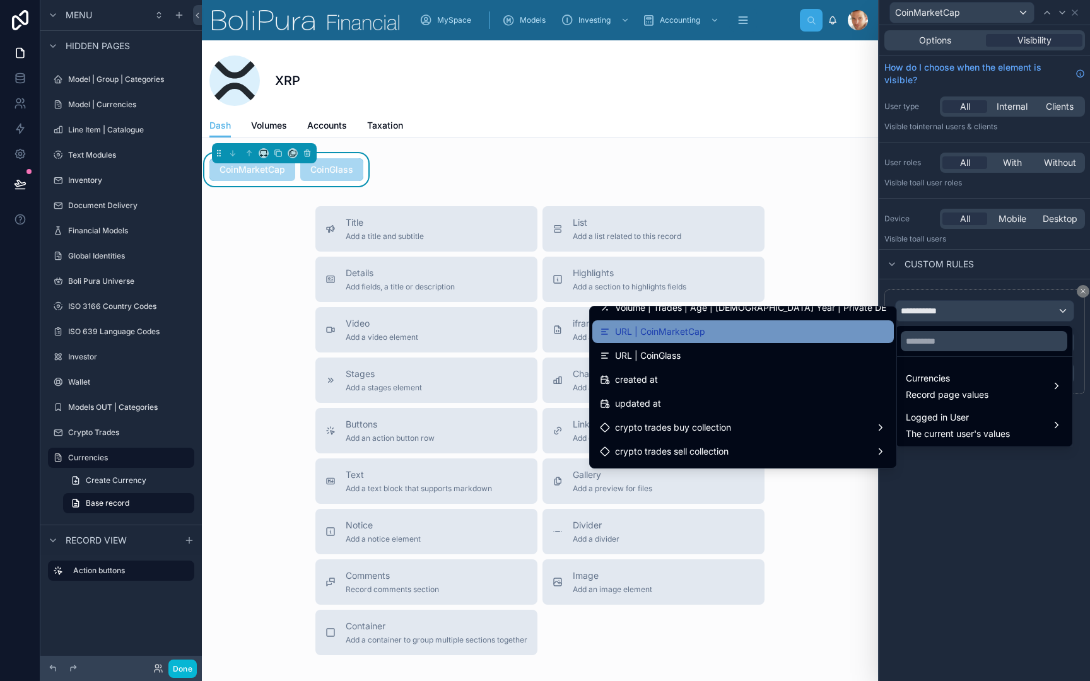
click at [830, 331] on div "URL | CoinMarketCap" at bounding box center [743, 331] width 286 height 15
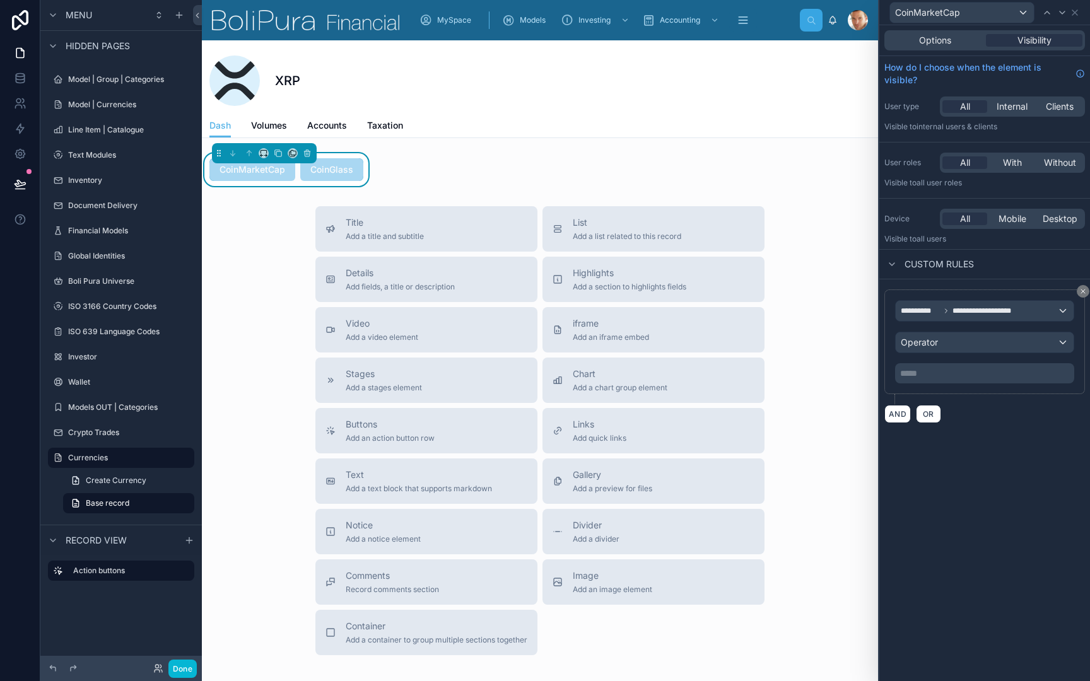
click at [916, 346] on span "Operator" at bounding box center [918, 342] width 37 height 11
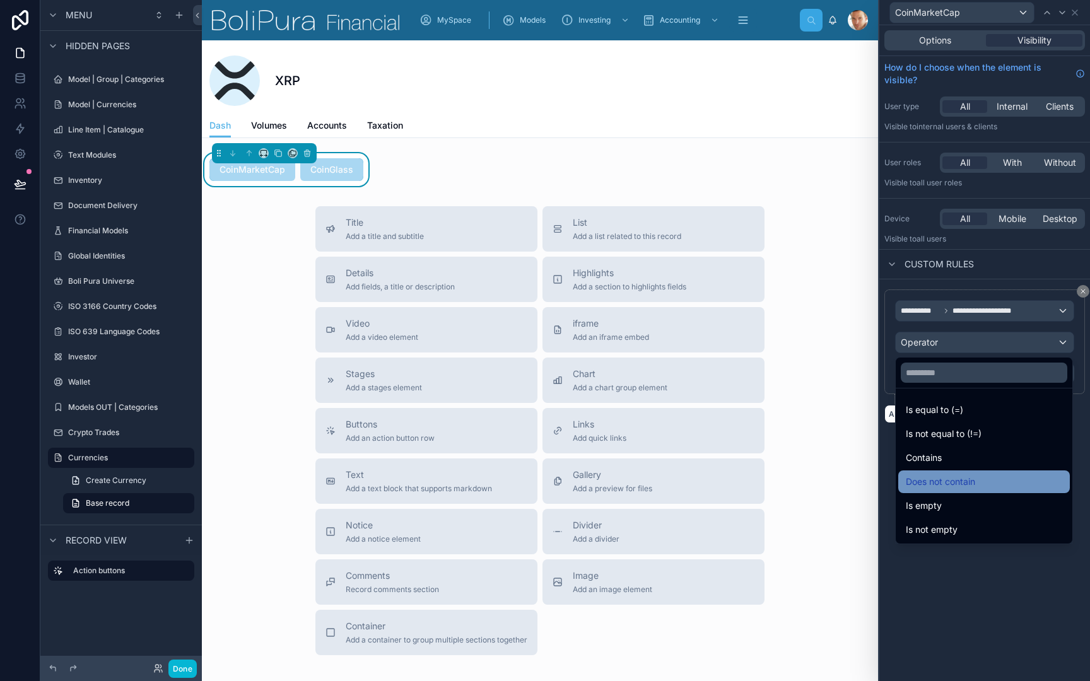
scroll to position [0, 0]
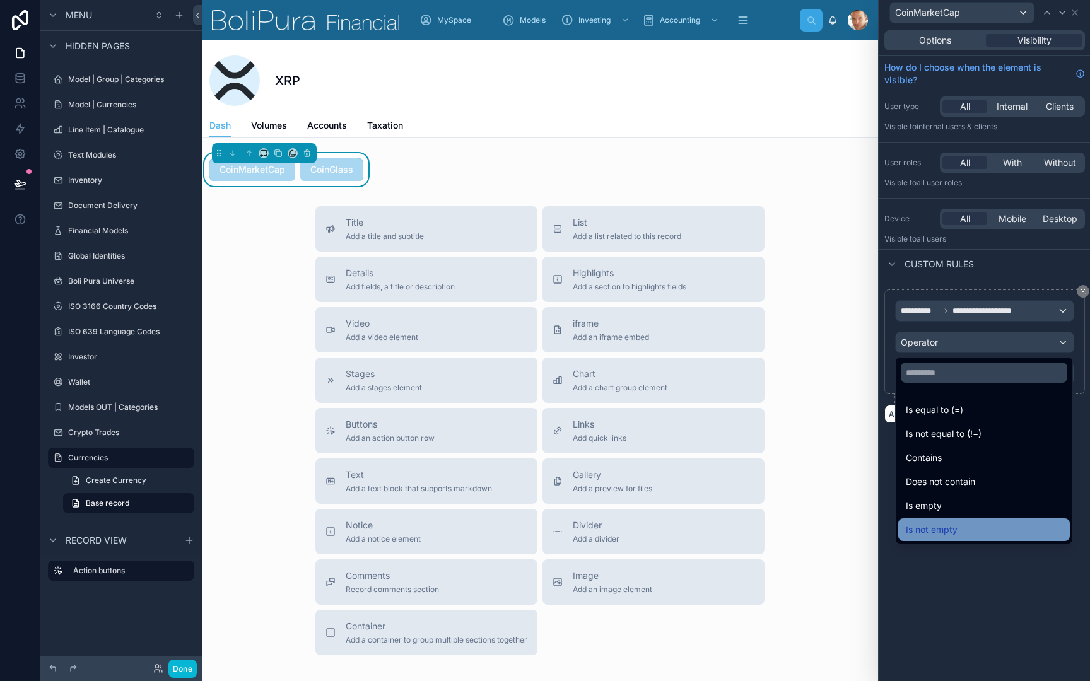
click at [931, 529] on span "Is not empty" at bounding box center [932, 529] width 52 height 15
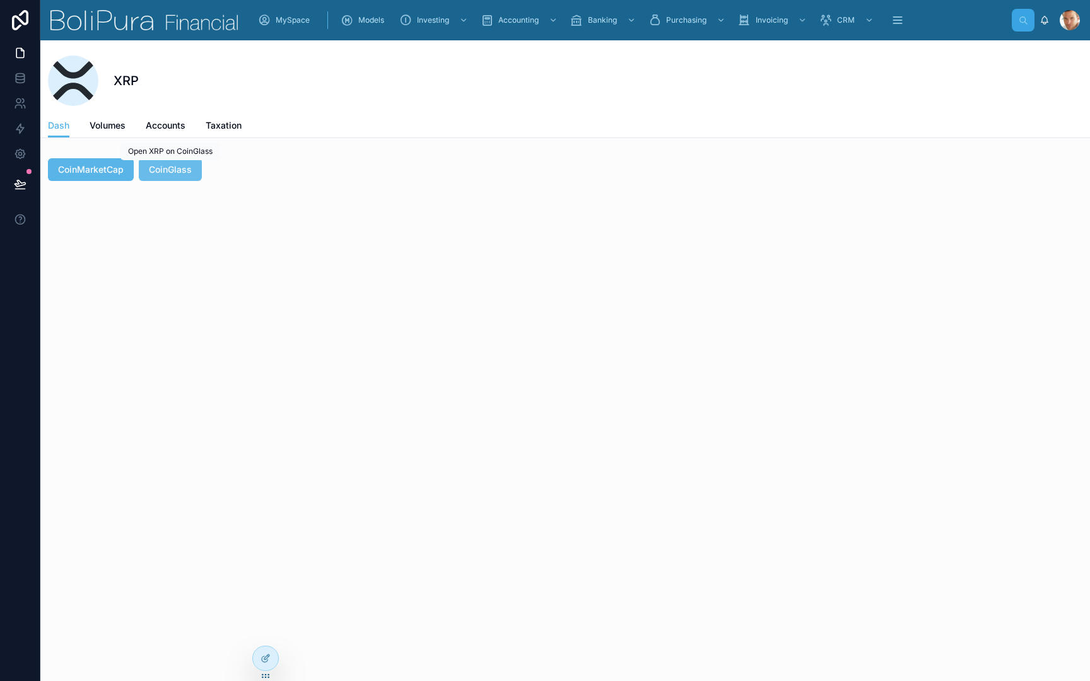
click at [175, 173] on span "CoinGlass" at bounding box center [170, 169] width 43 height 13
click at [98, 129] on span "Volumes" at bounding box center [108, 125] width 36 height 13
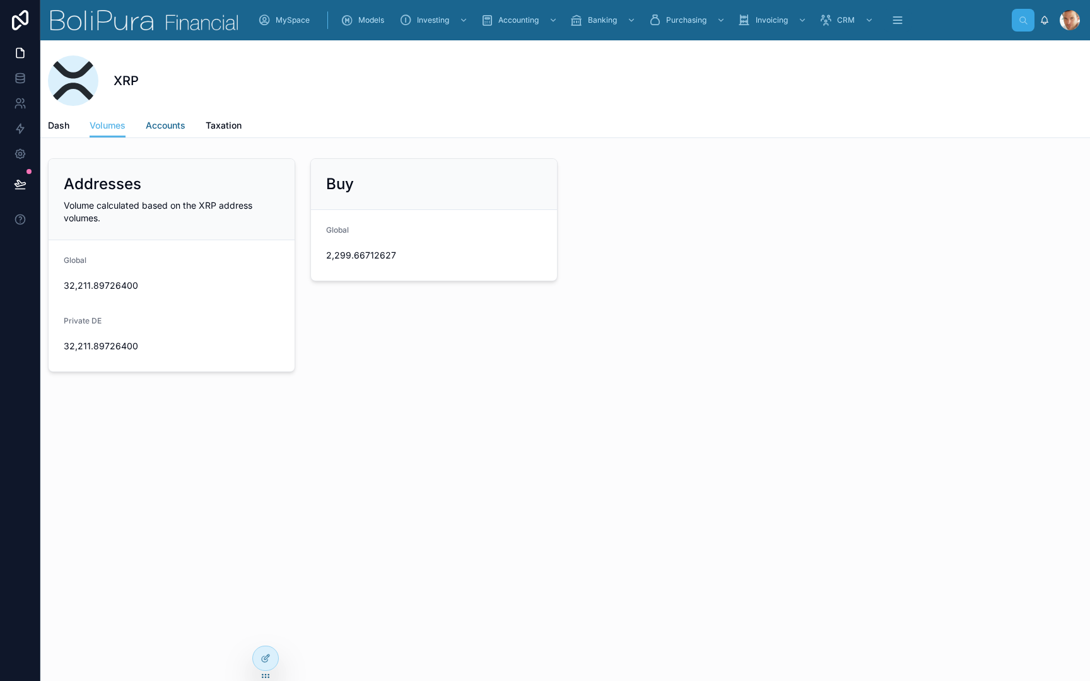
click at [170, 124] on span "Accounts" at bounding box center [166, 125] width 40 height 13
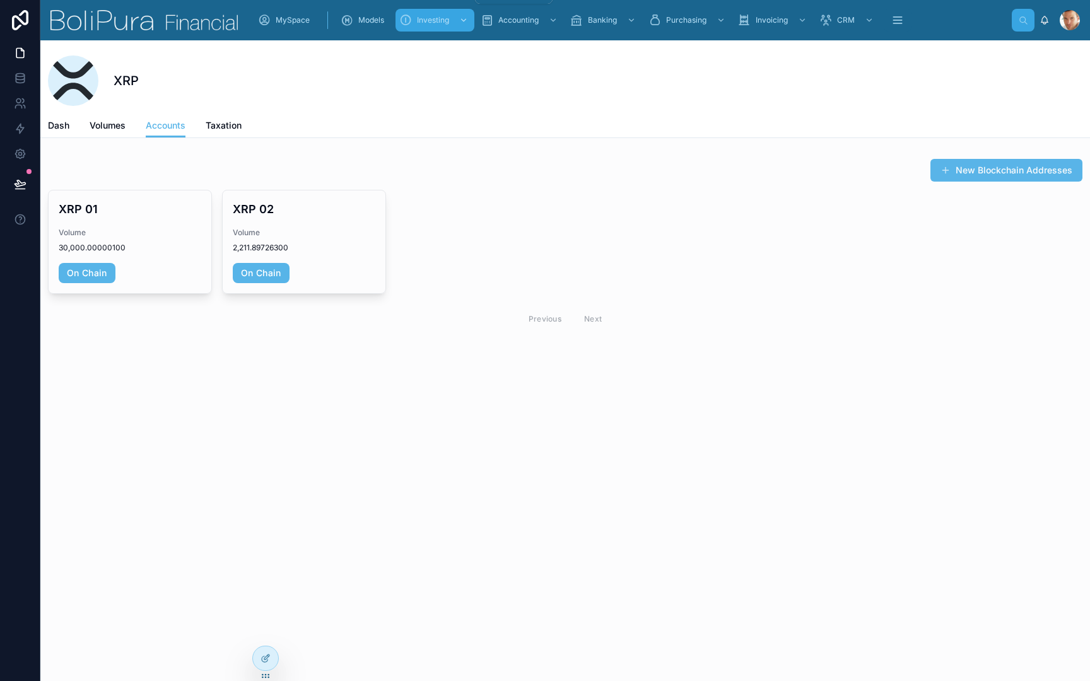
click at [448, 15] on div "Investing" at bounding box center [434, 20] width 71 height 20
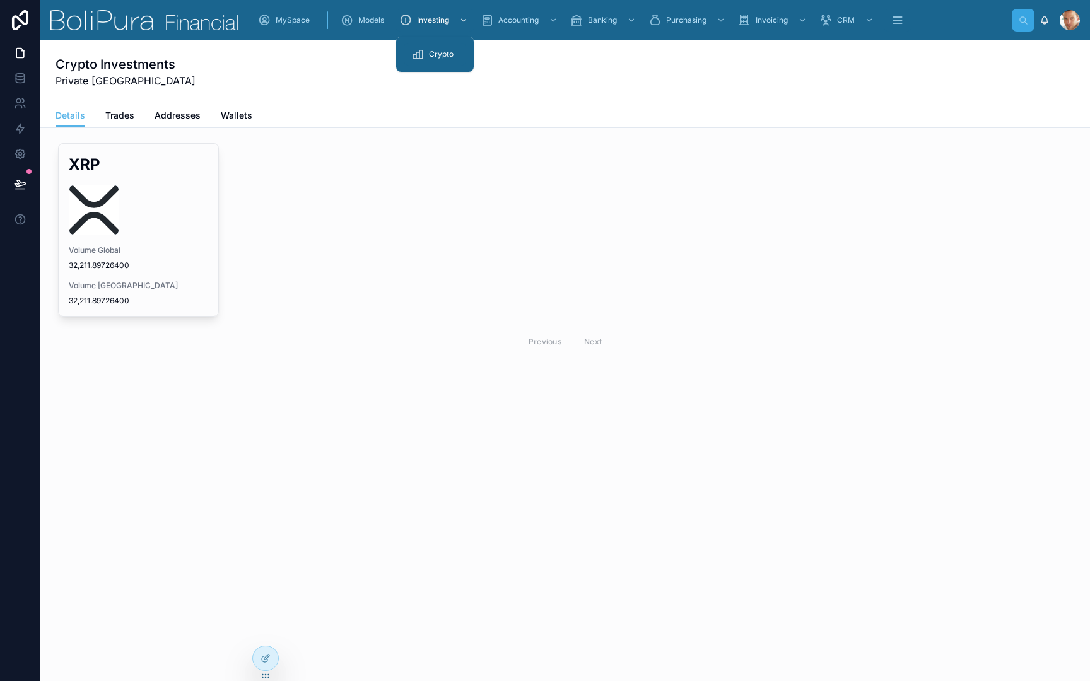
click at [438, 57] on span "Crypto" at bounding box center [441, 54] width 25 height 10
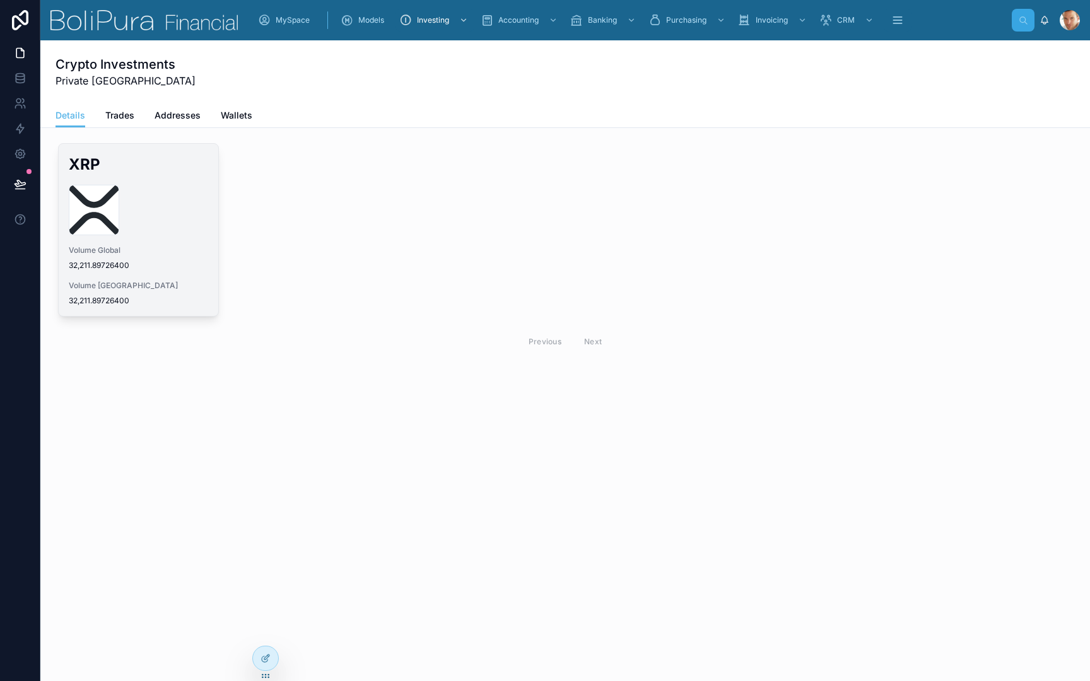
click at [178, 207] on div "xrp-xrp-logo .svg" at bounding box center [138, 210] width 139 height 50
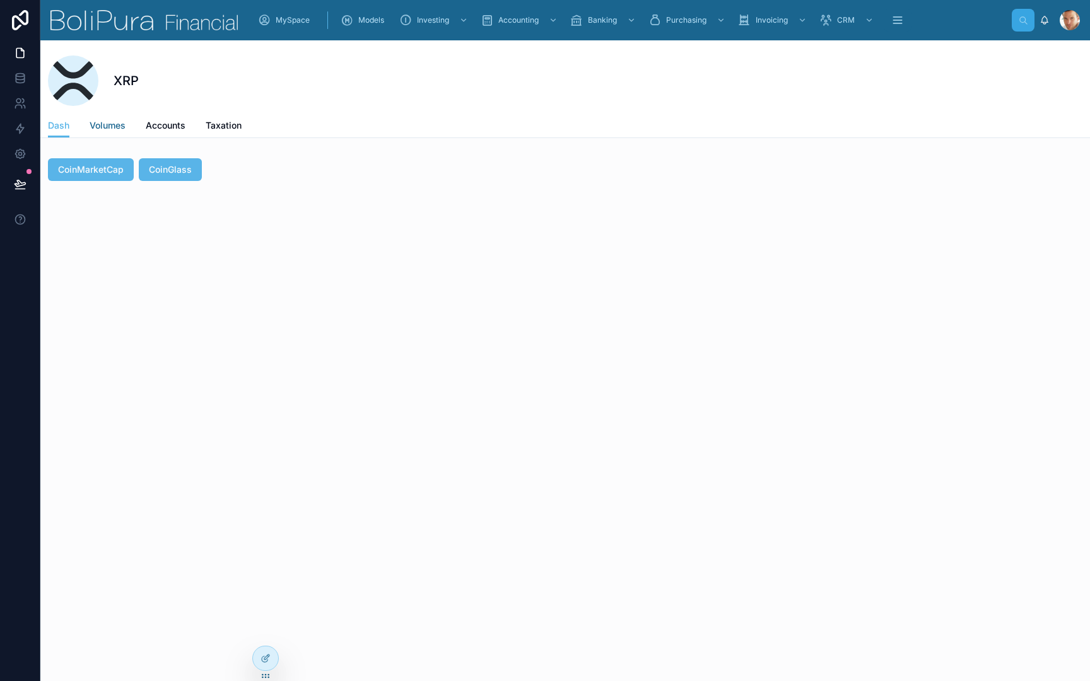
click at [108, 125] on span "Volumes" at bounding box center [108, 125] width 36 height 13
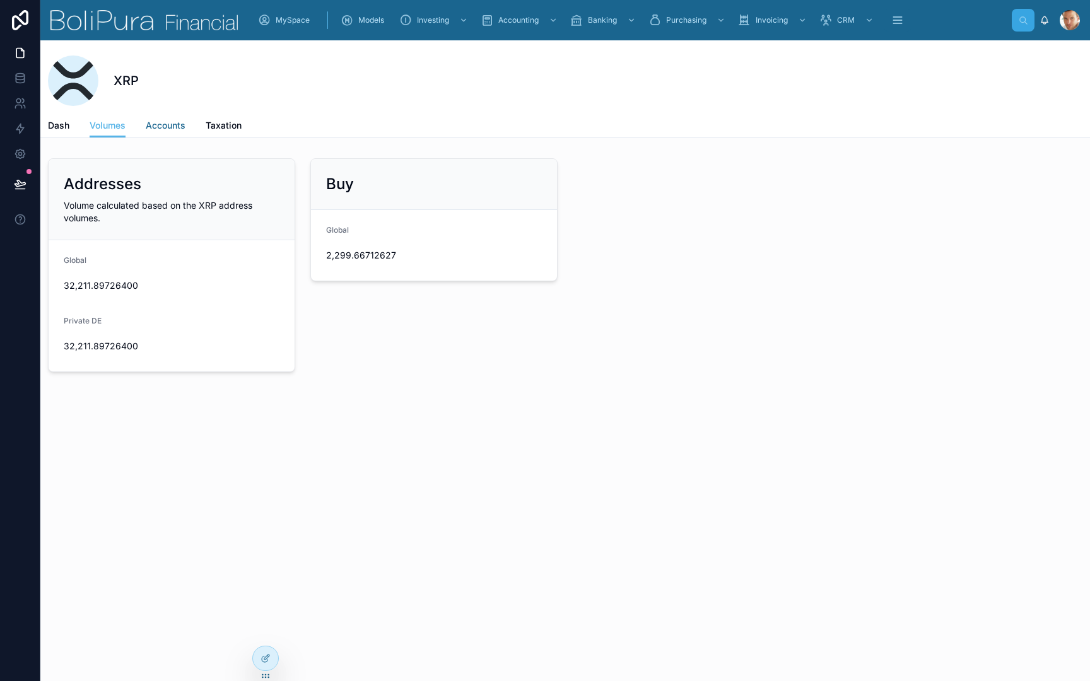
click at [166, 125] on span "Accounts" at bounding box center [166, 125] width 40 height 13
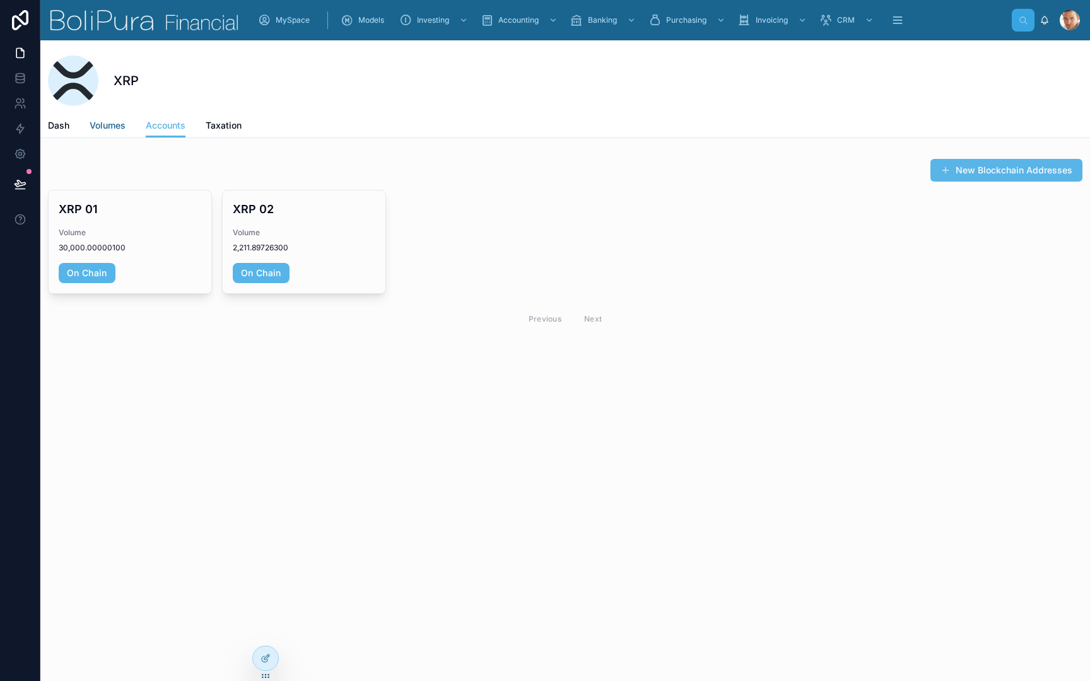
click at [112, 131] on span "Volumes" at bounding box center [108, 125] width 36 height 13
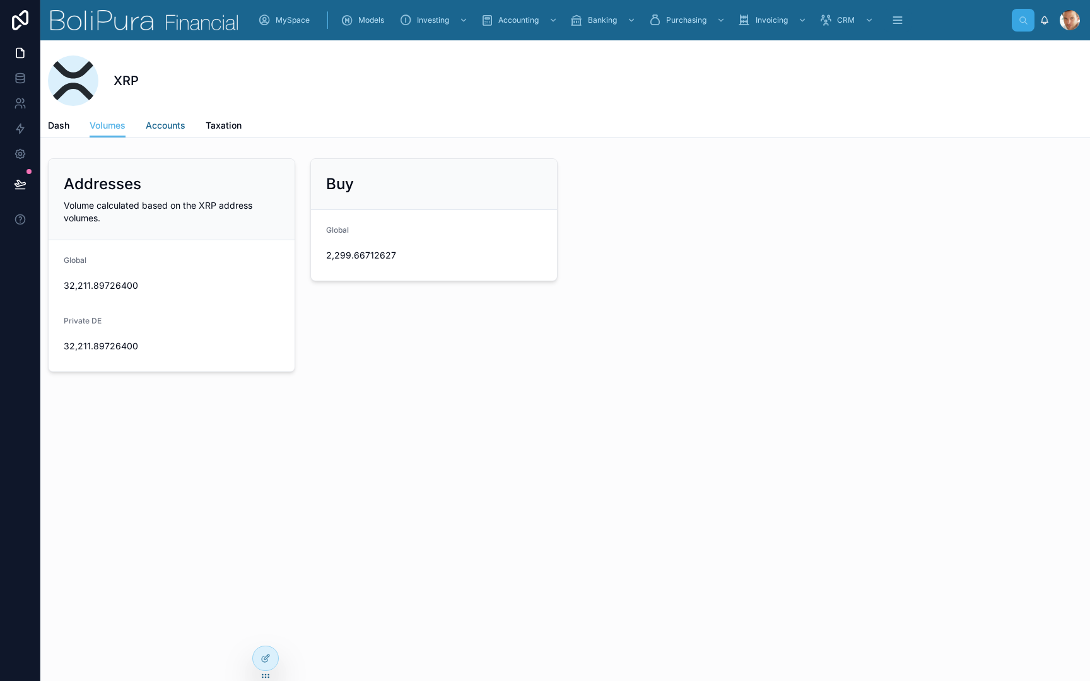
click at [168, 127] on span "Accounts" at bounding box center [166, 125] width 40 height 13
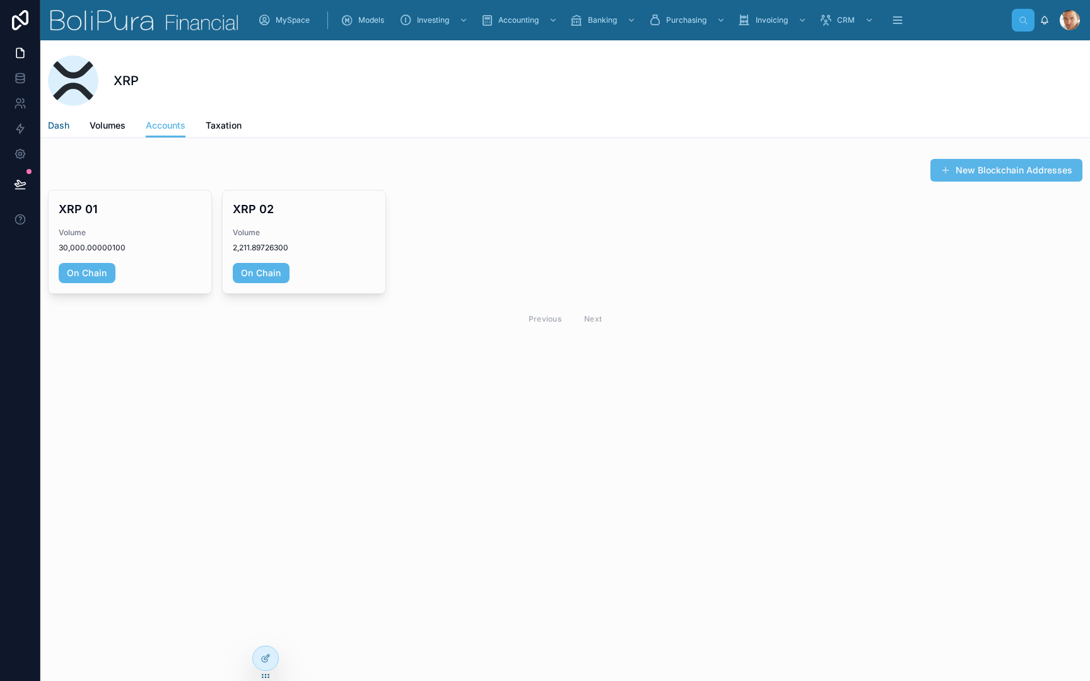
click at [60, 131] on span "Dash" at bounding box center [58, 125] width 21 height 13
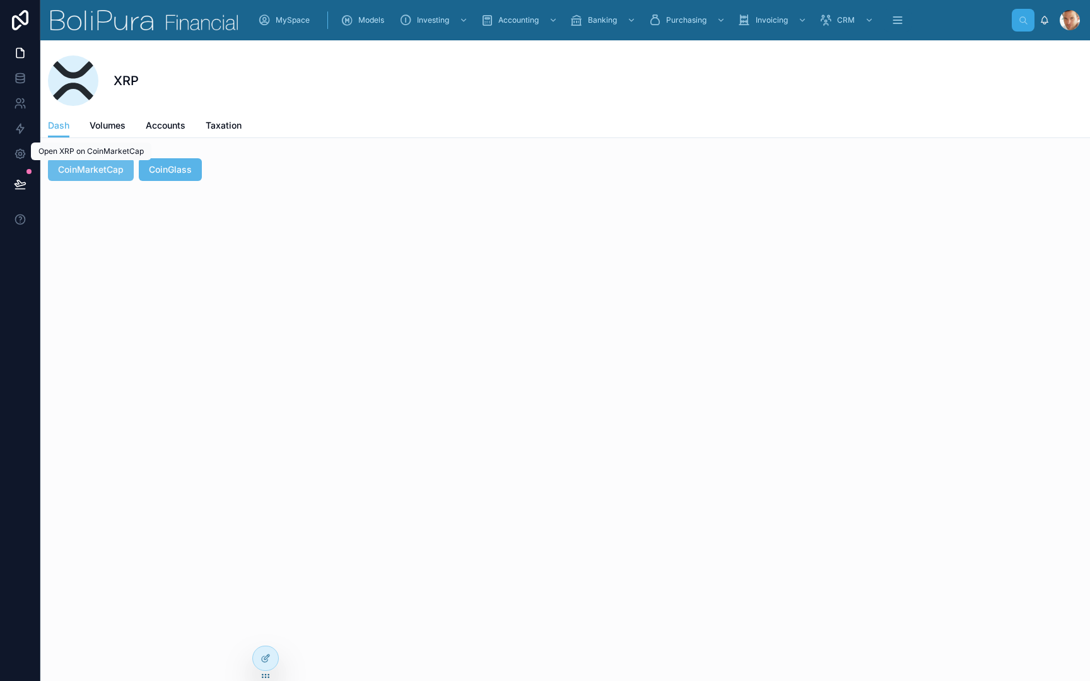
click at [117, 175] on span "CoinMarketCap" at bounding box center [91, 169] width 66 height 13
click at [177, 161] on button "CoinGlass" at bounding box center [170, 169] width 63 height 23
